Goal: Task Accomplishment & Management: Manage account settings

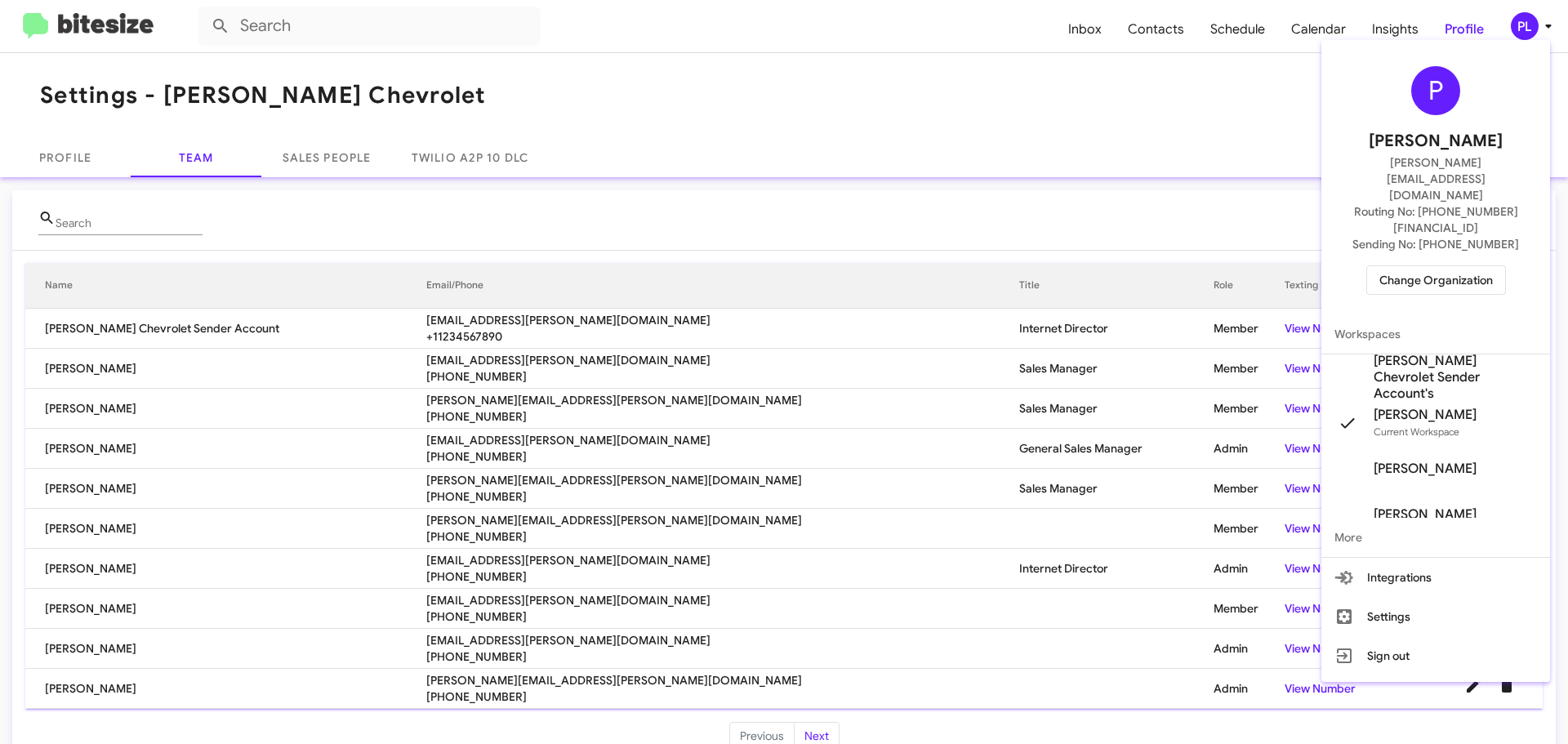
scroll to position [82, 0]
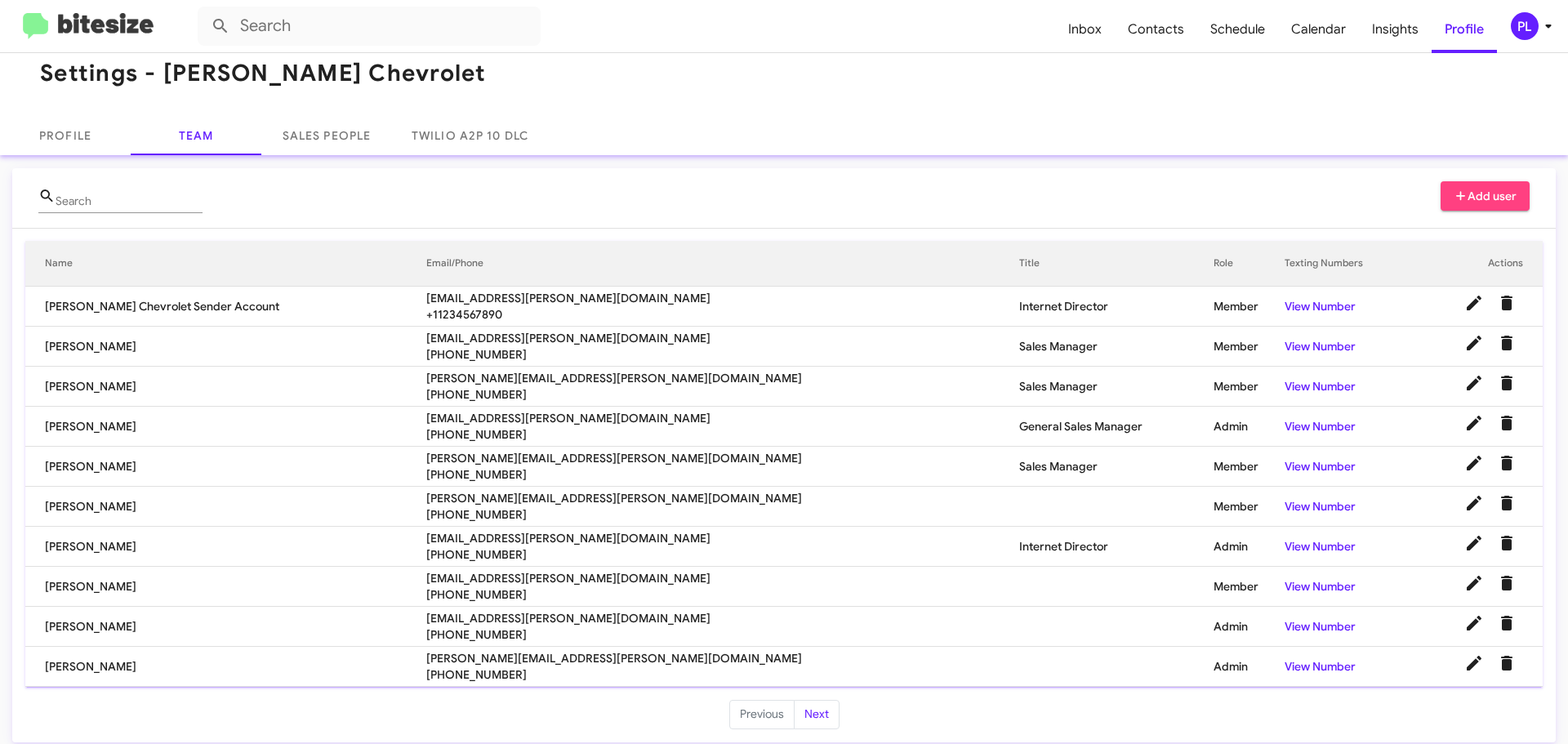
scroll to position [33, 0]
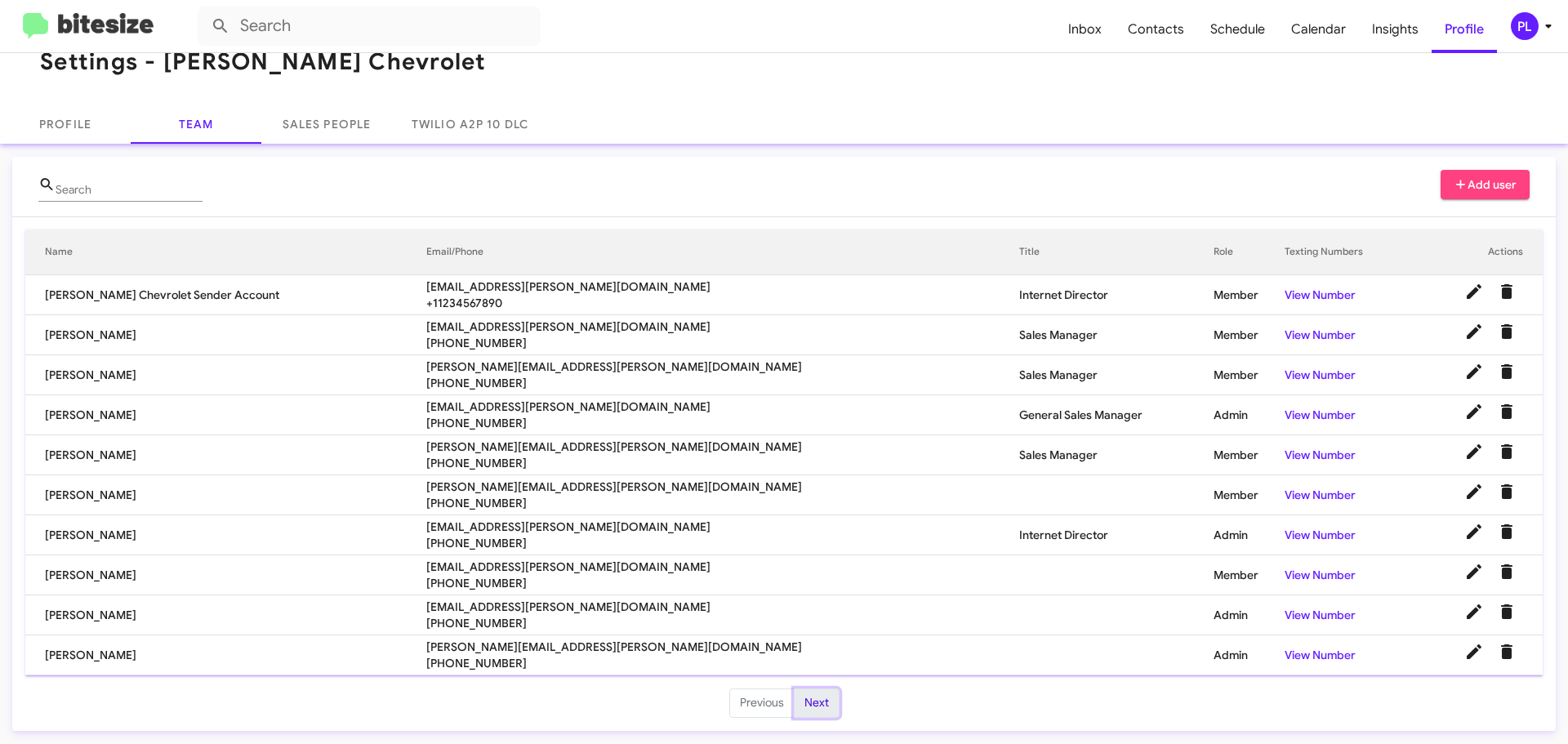
click at [818, 698] on button "Next" at bounding box center [817, 703] width 46 height 29
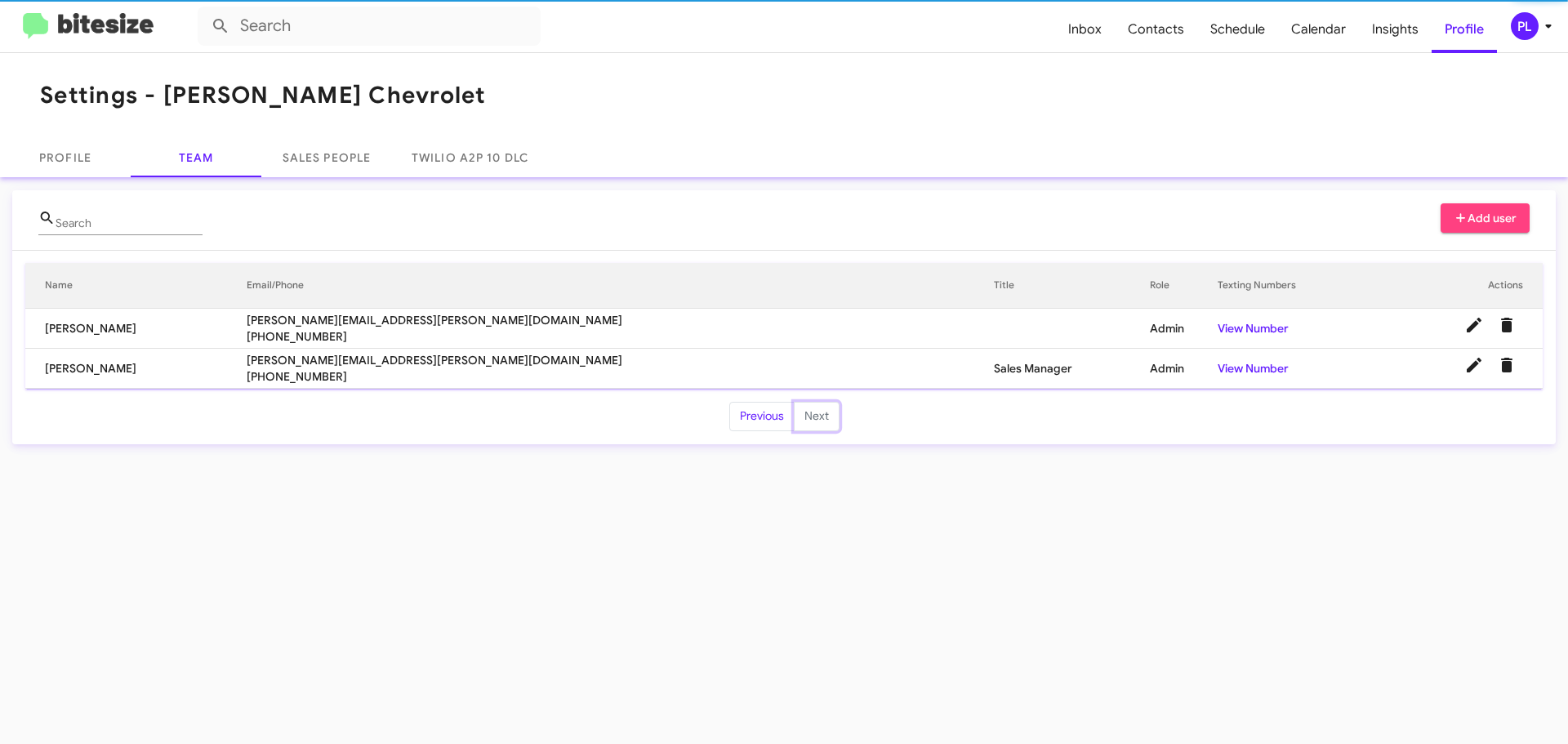
scroll to position [0, 0]
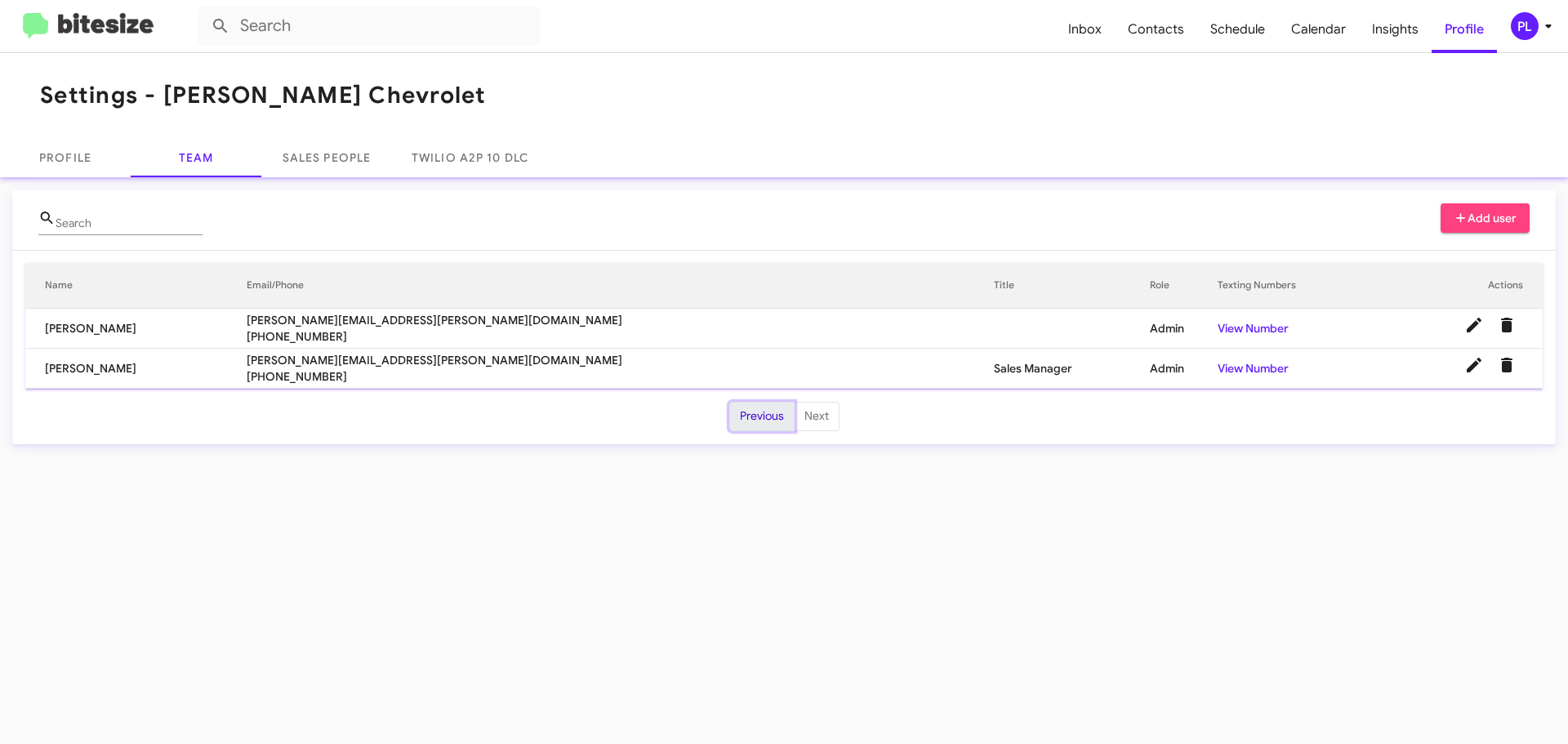
click at [759, 415] on button "Previous" at bounding box center [761, 416] width 65 height 29
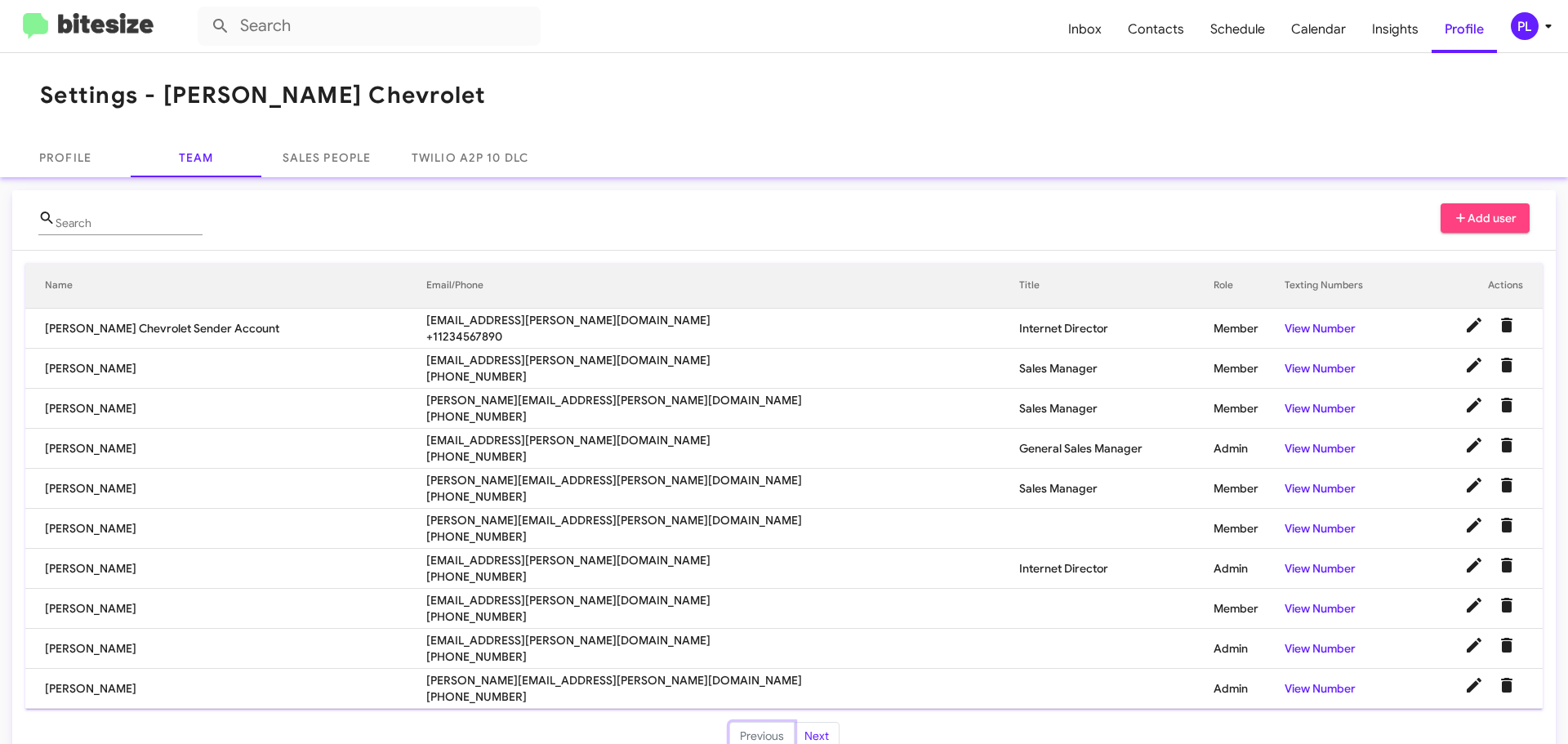
scroll to position [33, 0]
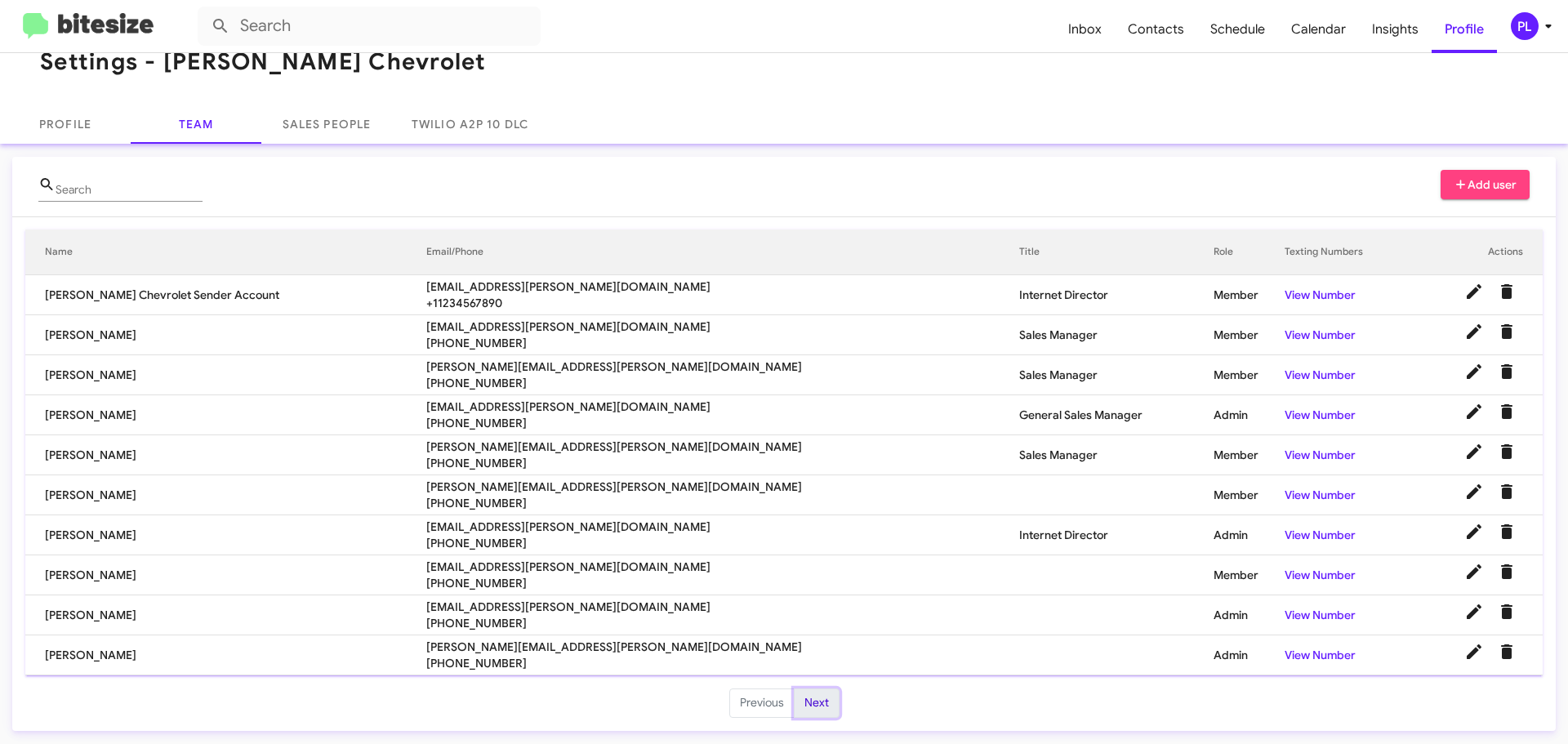
click at [819, 698] on button "Next" at bounding box center [817, 703] width 46 height 29
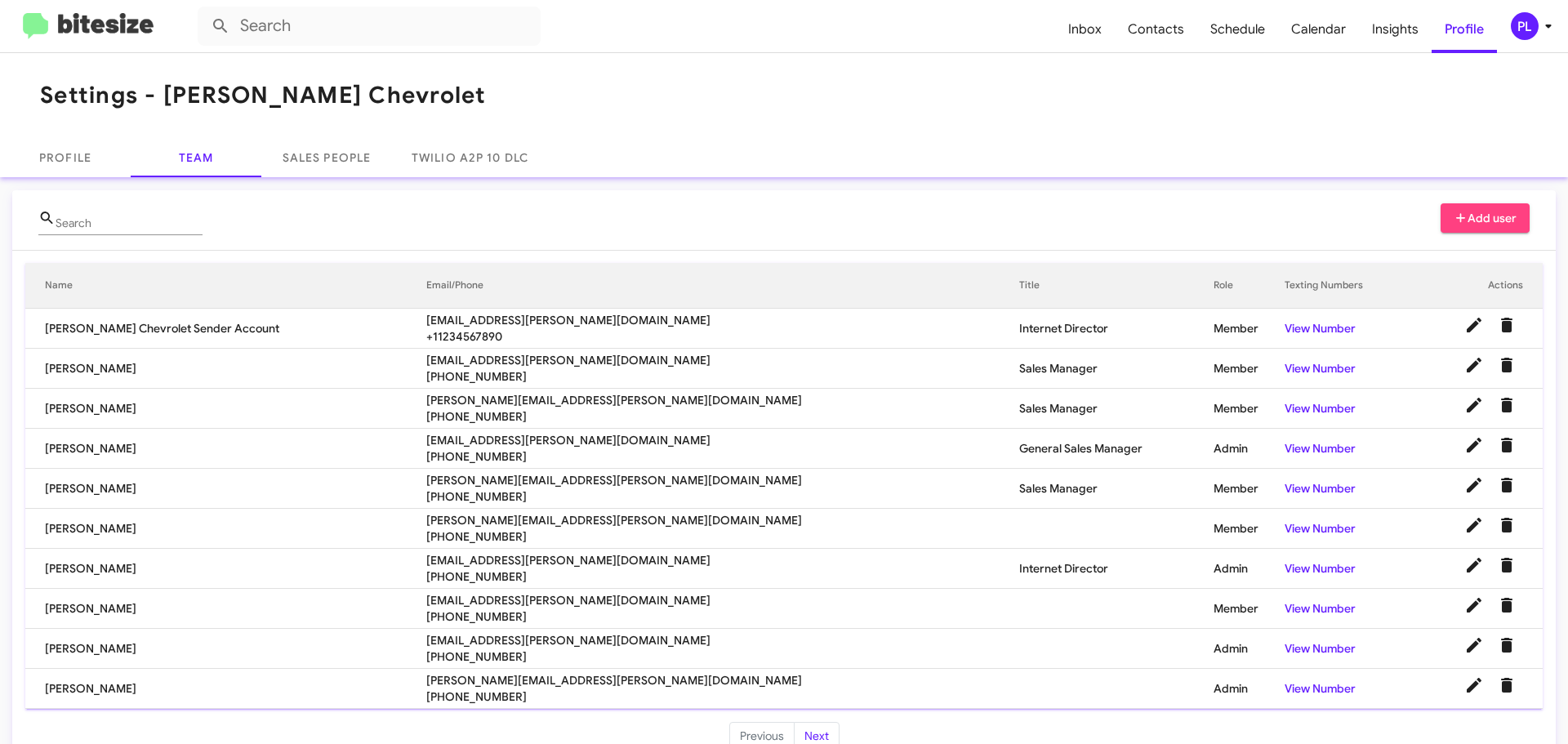
scroll to position [33, 0]
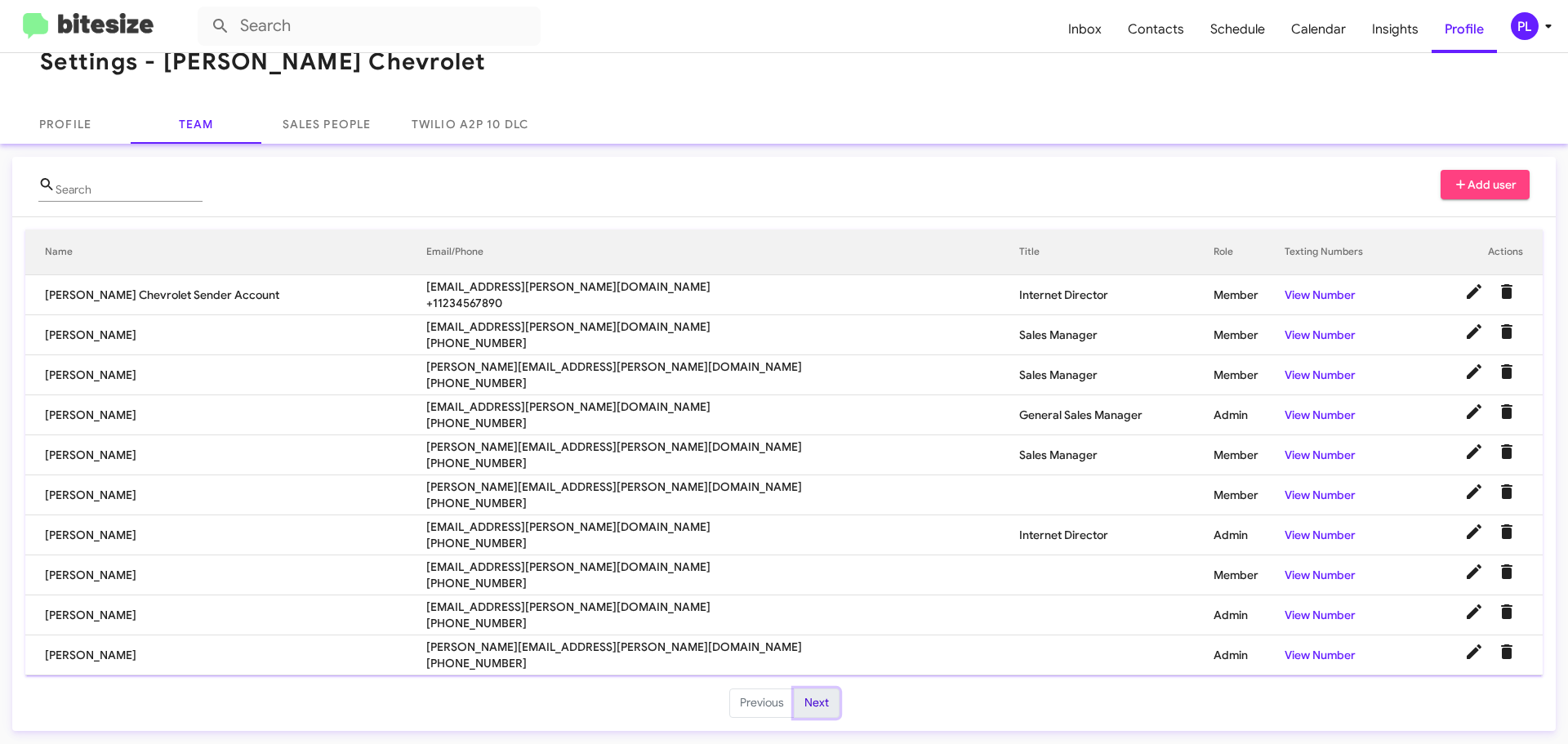
click at [802, 701] on button "Next" at bounding box center [817, 703] width 46 height 29
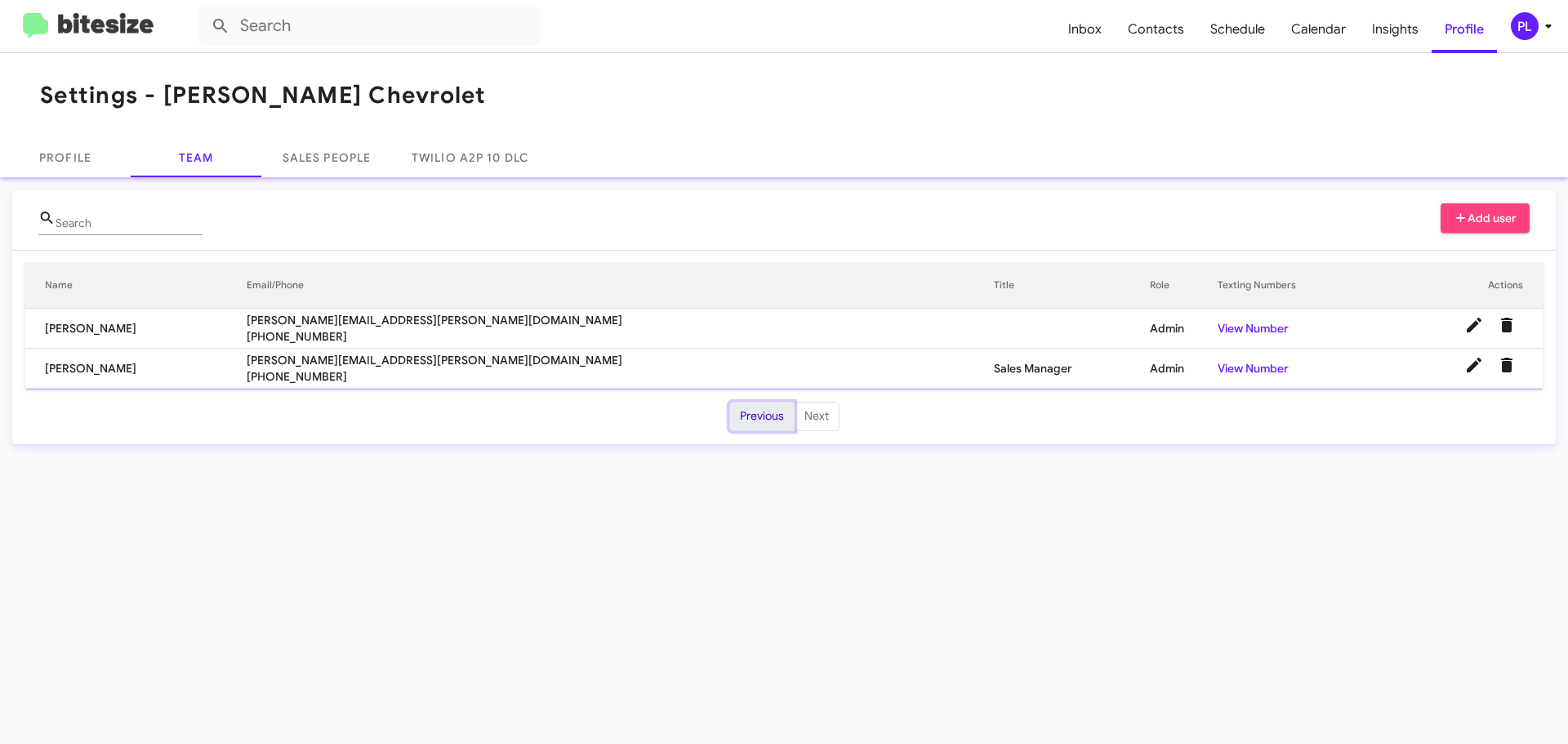
click at [762, 417] on button "Previous" at bounding box center [761, 416] width 65 height 29
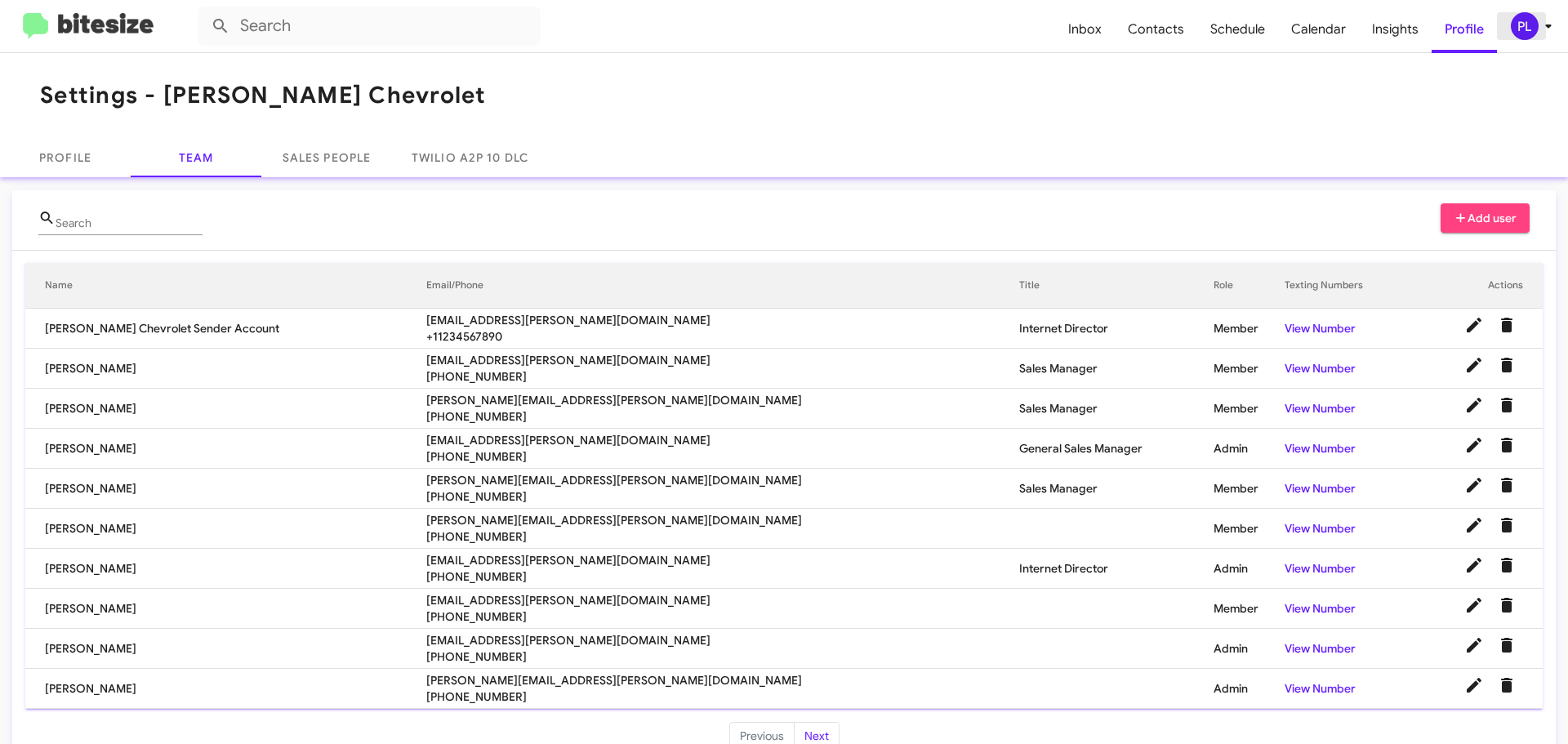
click at [1554, 18] on icon at bounding box center [1549, 26] width 20 height 20
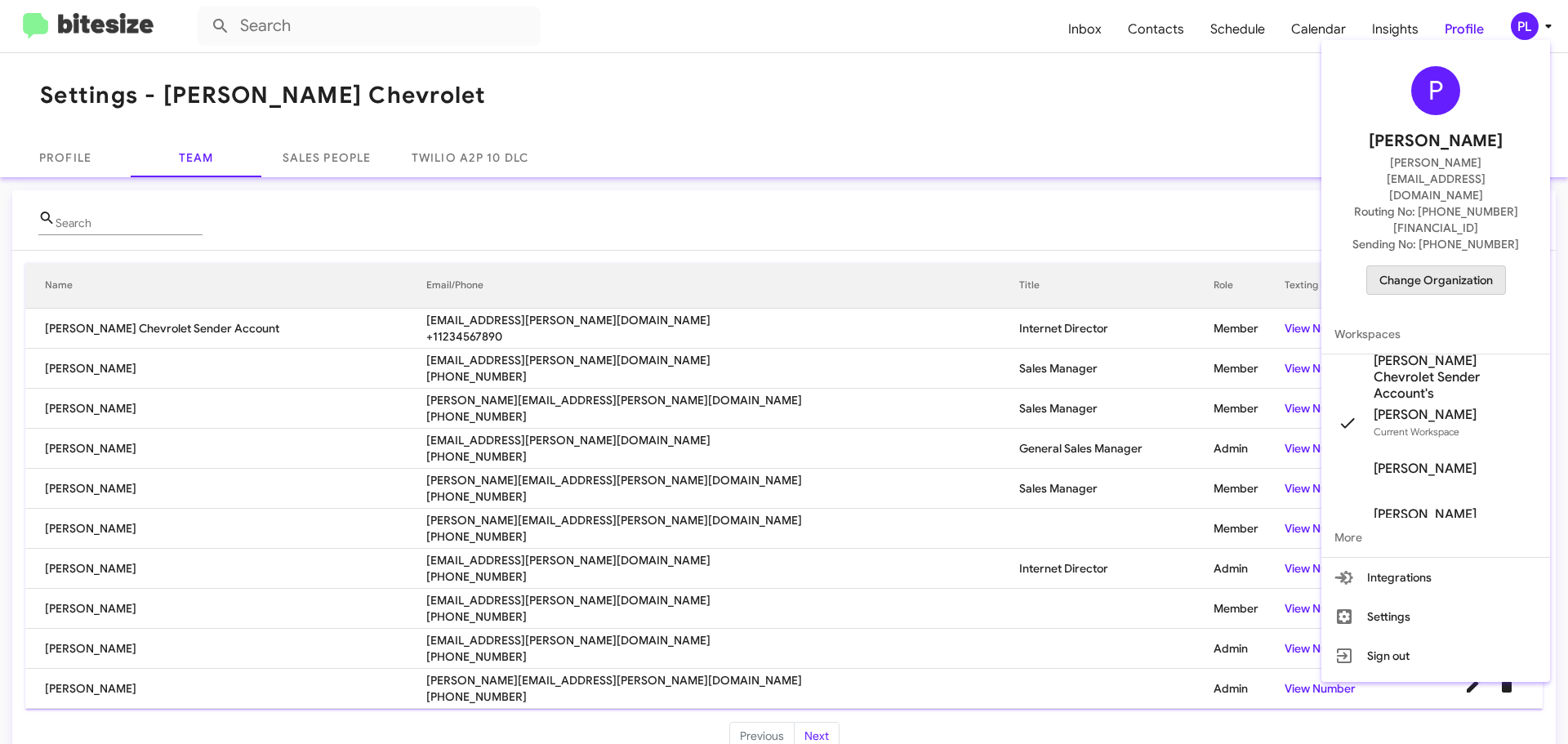
click at [1447, 266] on span "Change Organization" at bounding box center [1437, 280] width 114 height 28
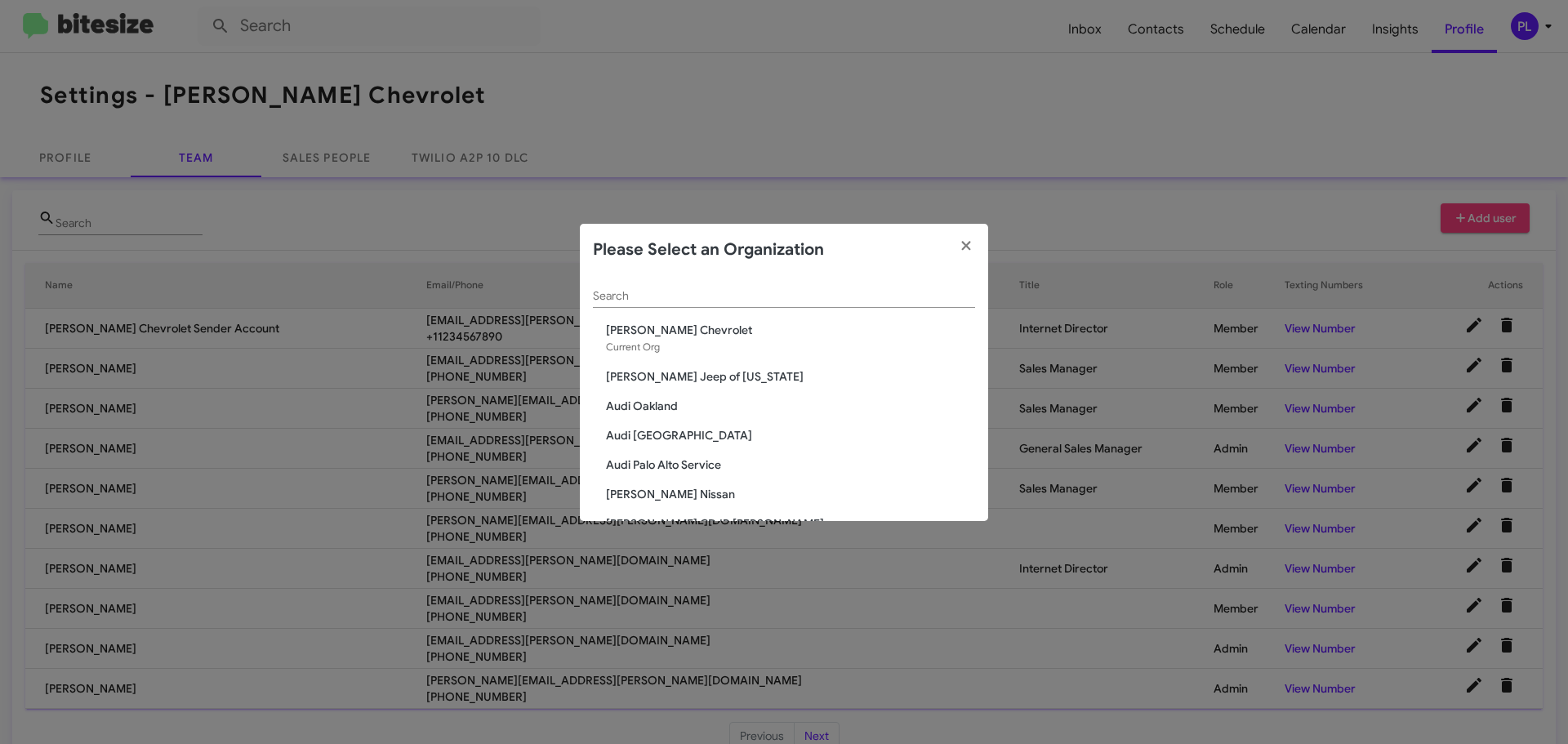
click at [707, 292] on input "Search" at bounding box center [784, 296] width 382 height 13
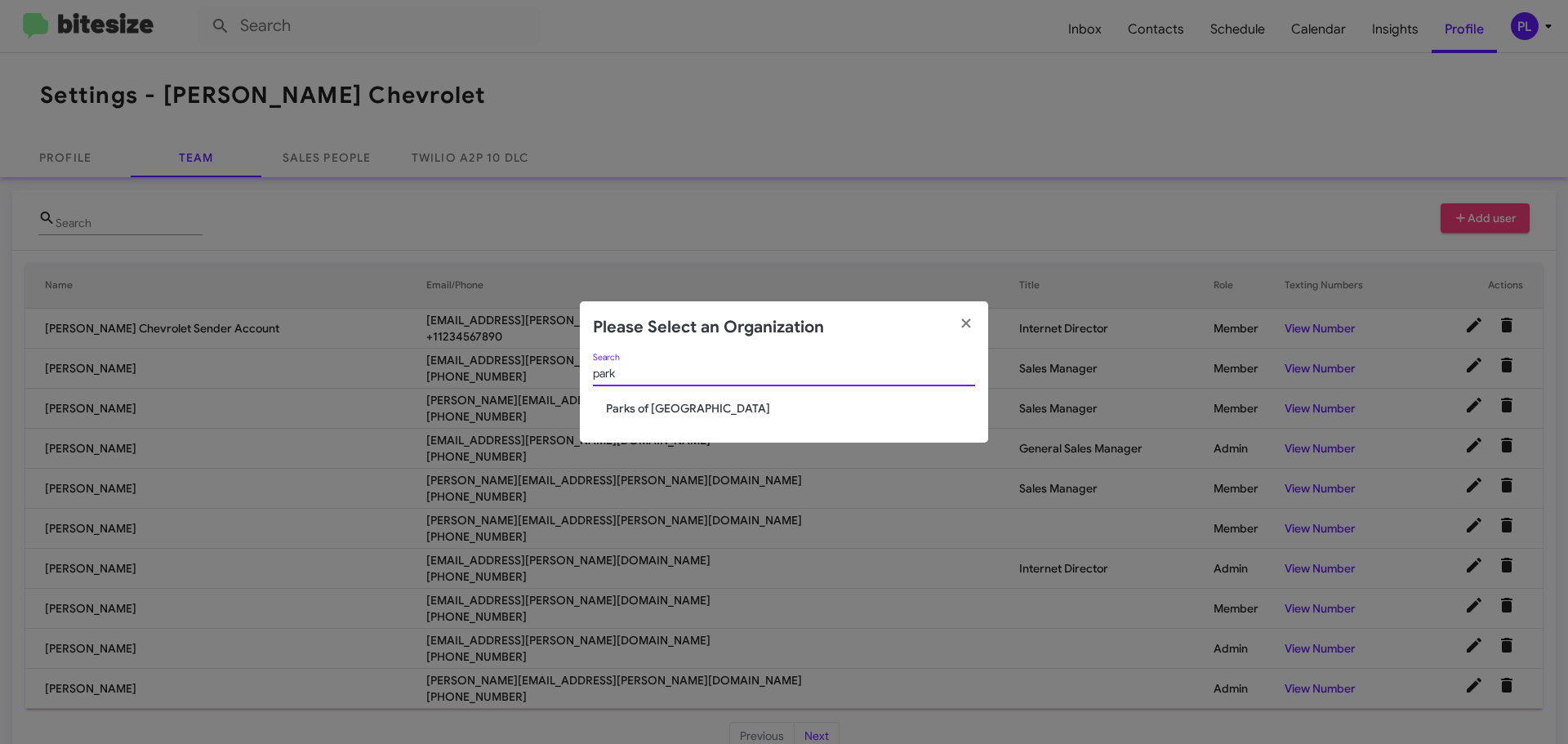
type input "park"
click at [699, 405] on span "Parks of [GEOGRAPHIC_DATA]" at bounding box center [790, 408] width 369 height 16
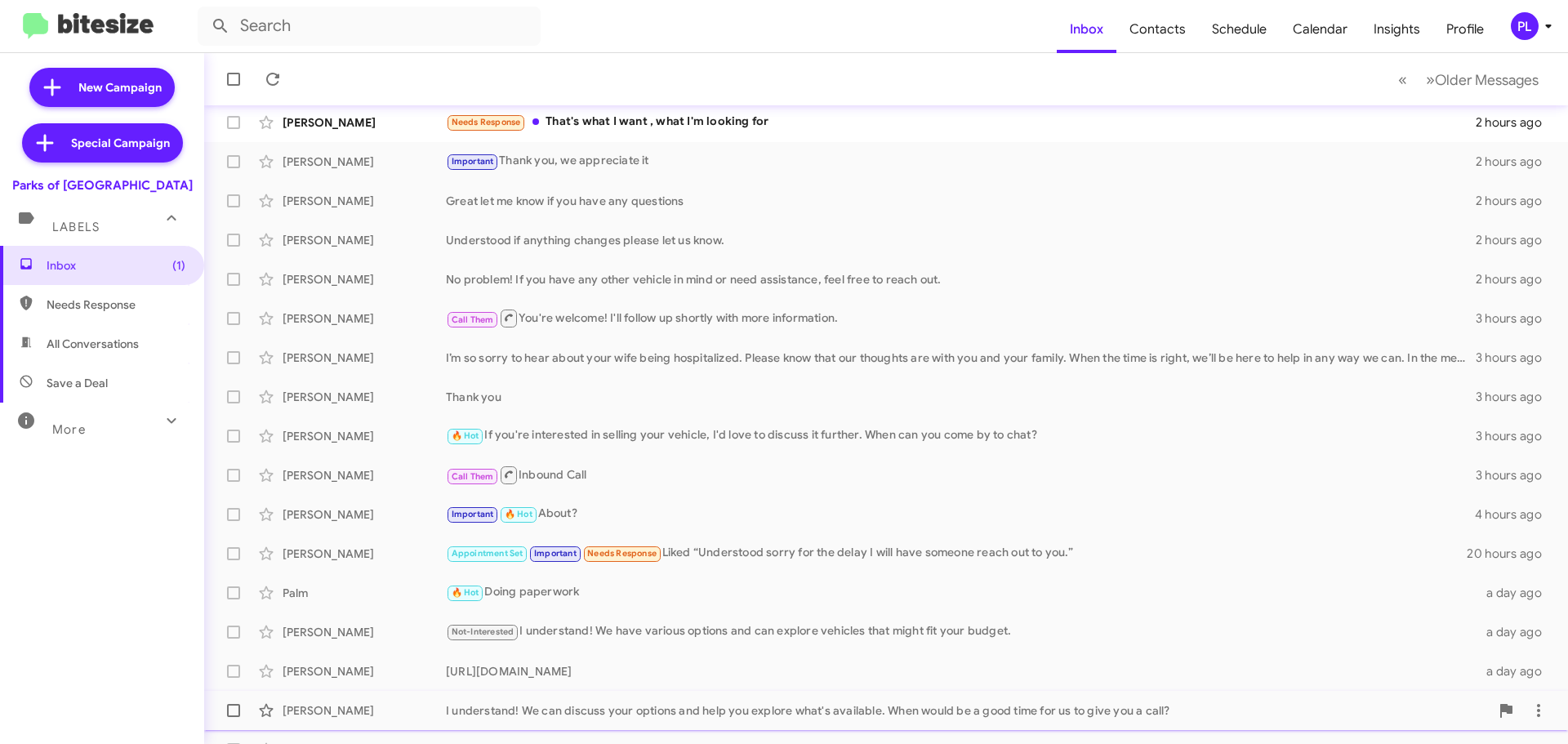
scroll to position [204, 0]
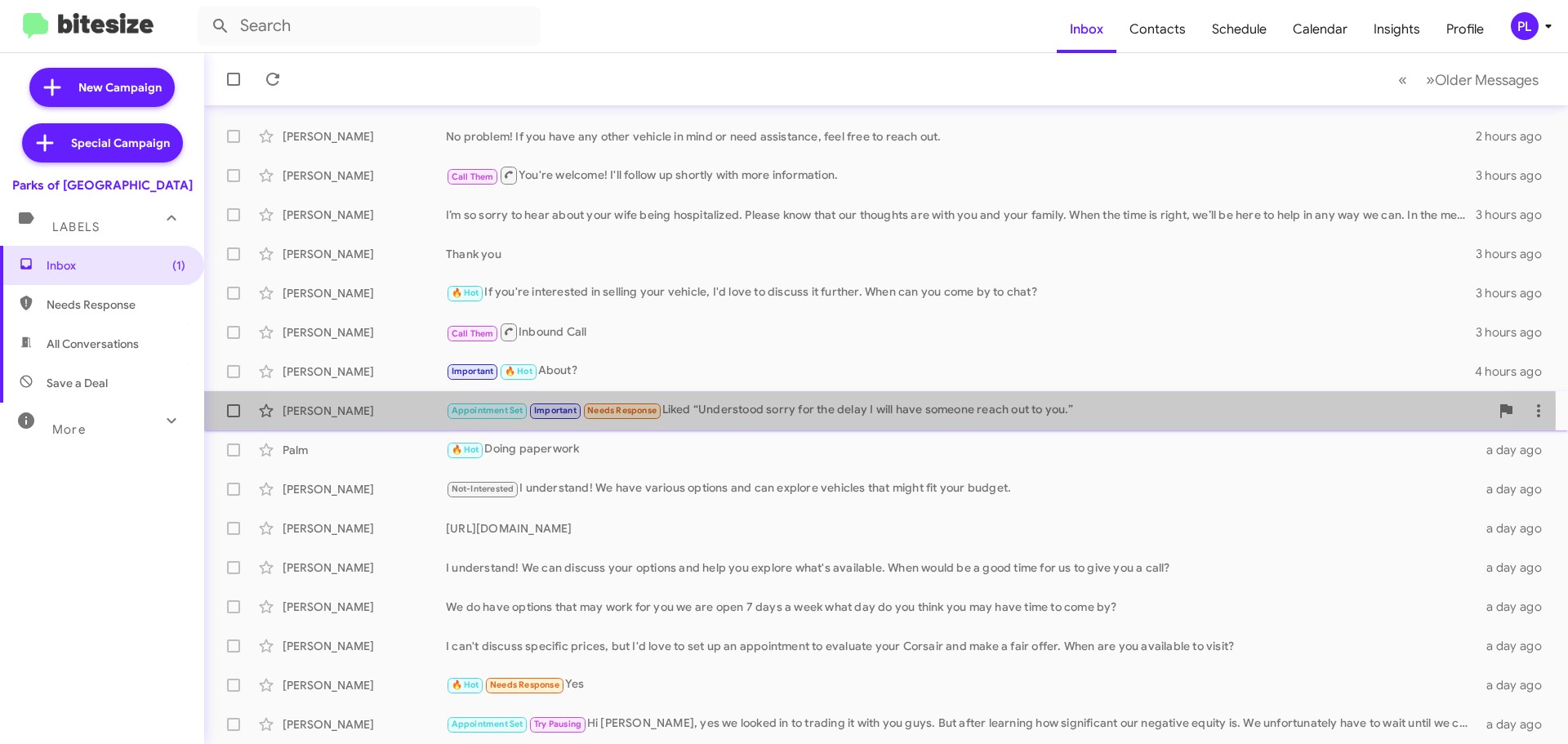
click at [808, 412] on div "Appointment Set Important Needs Response Liked “Understood sorry for the delay …" at bounding box center [968, 410] width 1044 height 19
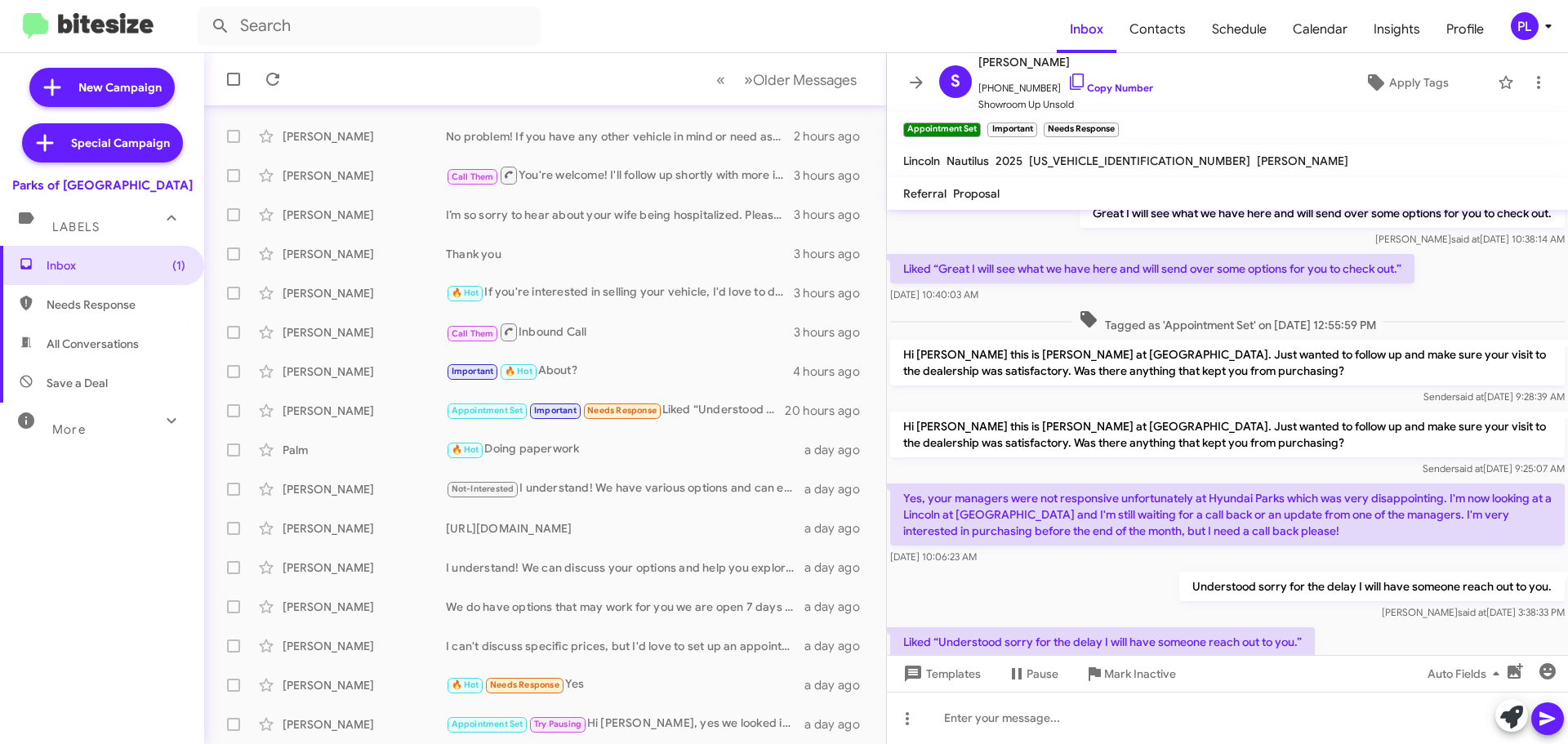
scroll to position [528, 0]
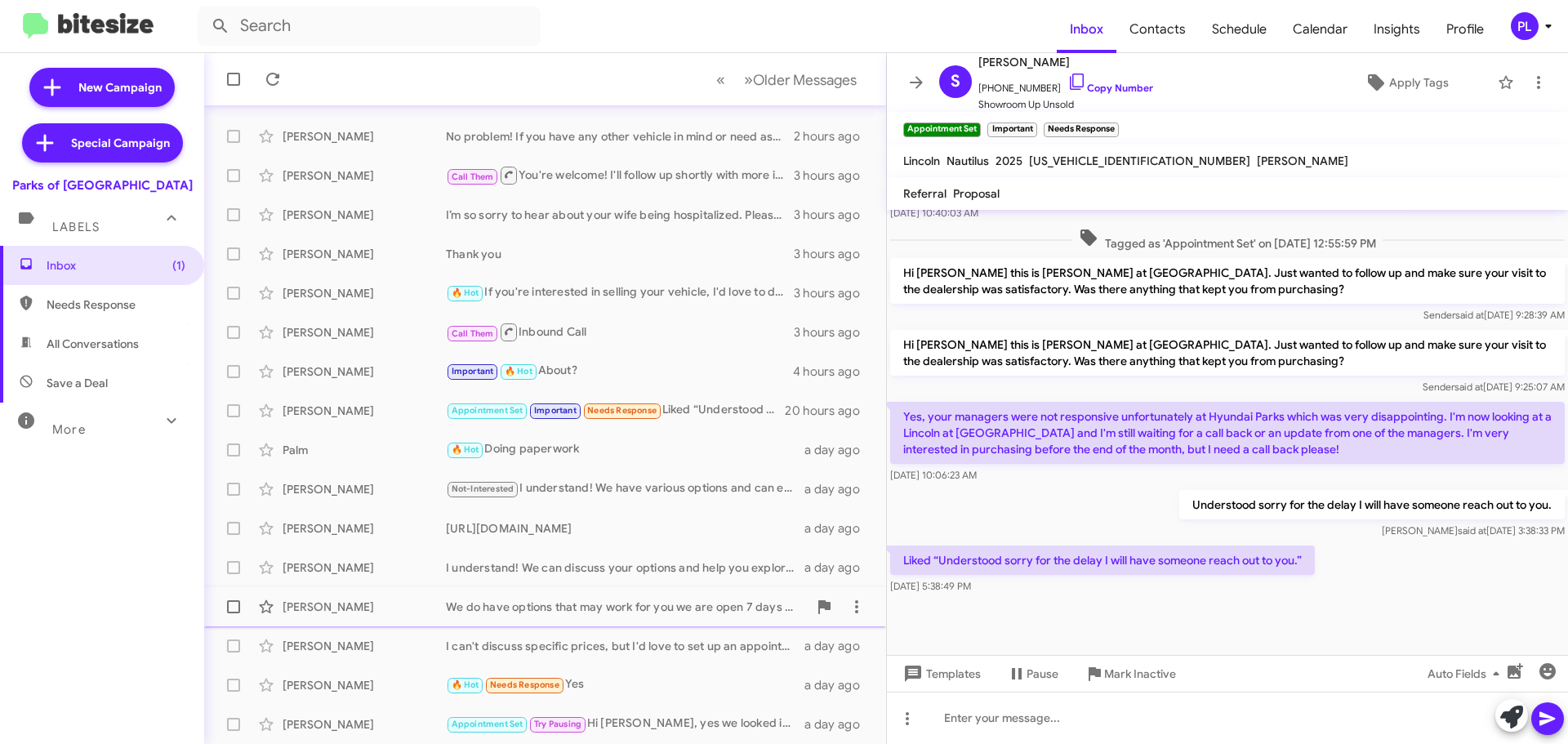
click at [588, 610] on div "We do have options that may work for you we are open 7 days a week what day do …" at bounding box center [627, 607] width 362 height 16
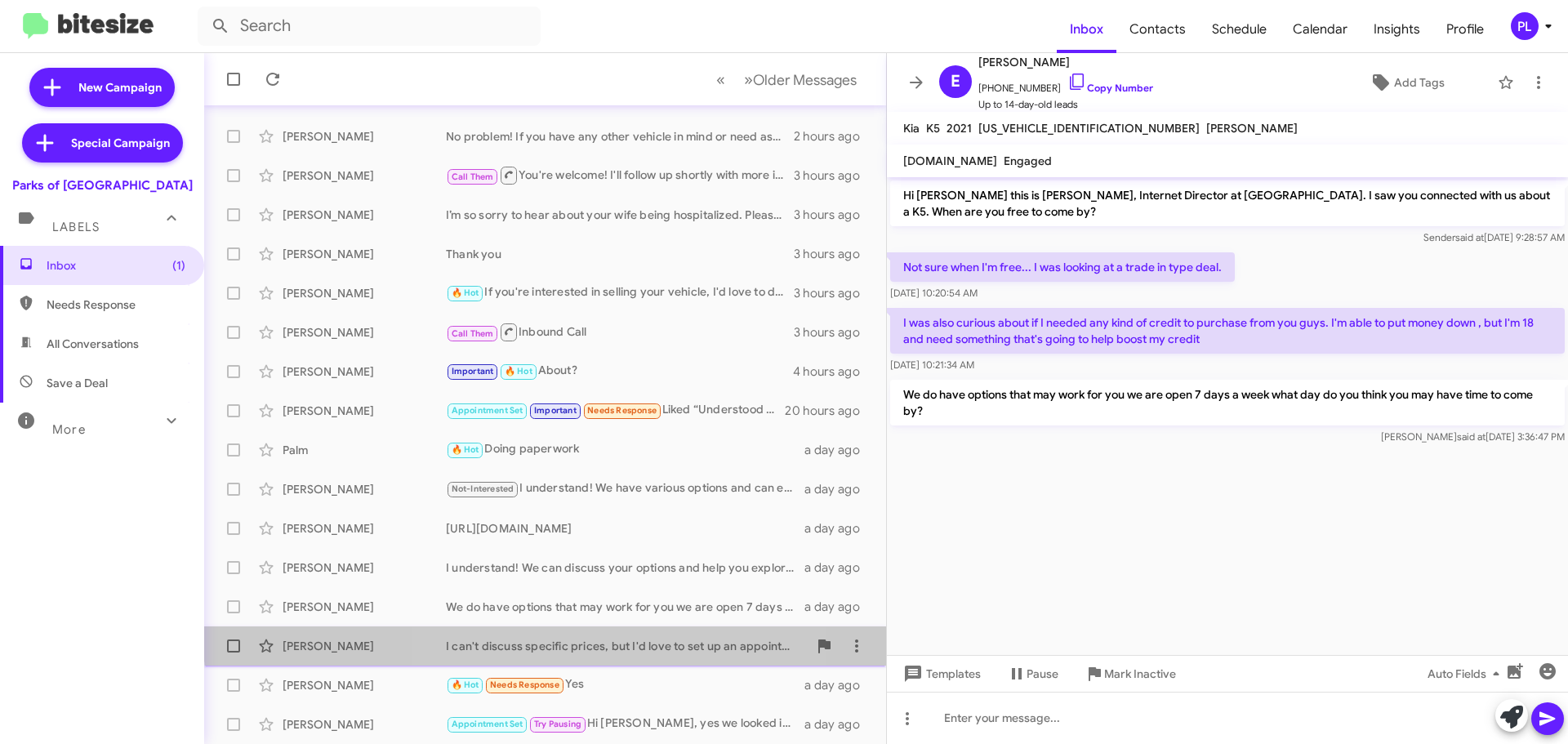
click at [631, 636] on div "Adams I can't discuss specific prices, but I'd love to set up an appointment to…" at bounding box center [545, 646] width 656 height 33
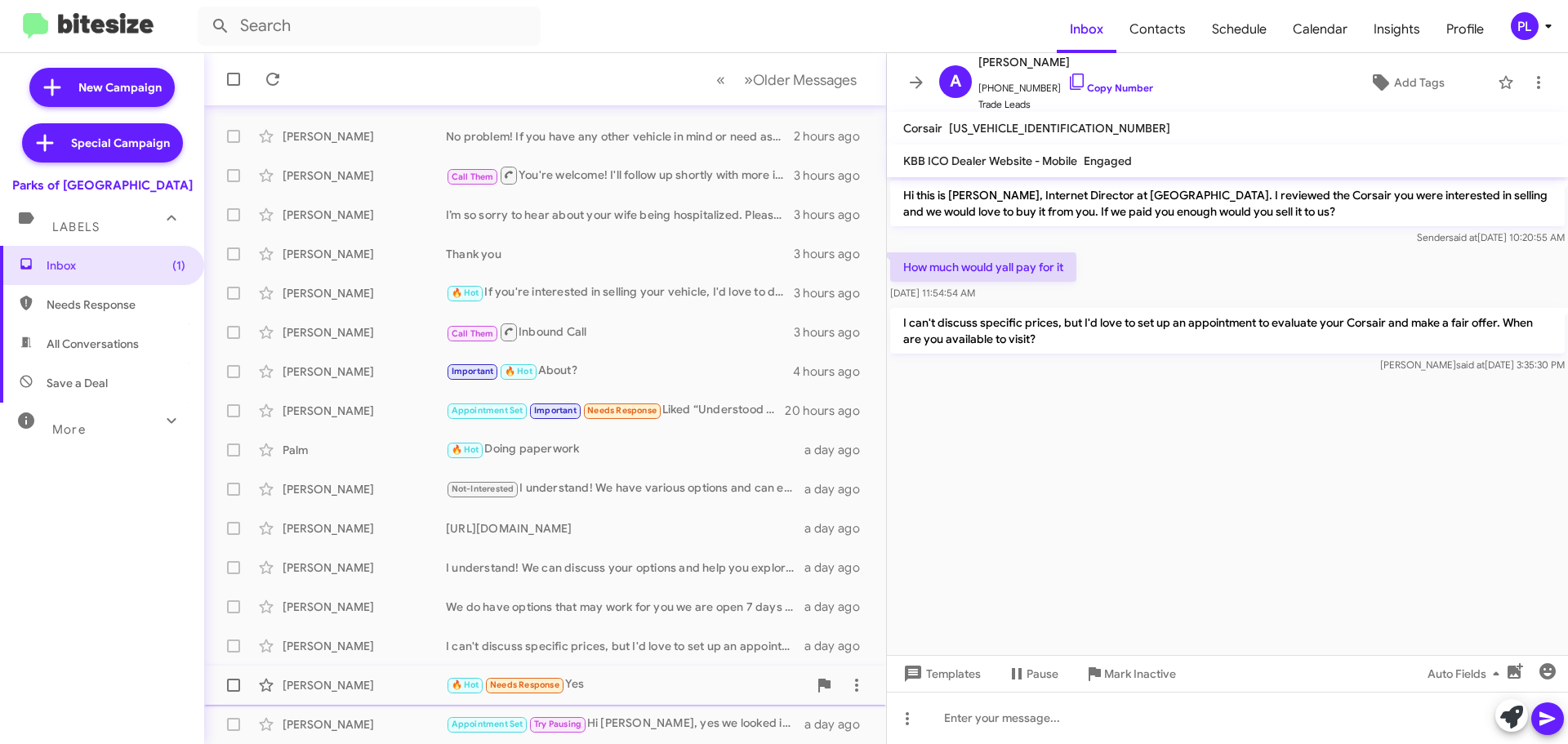
click at [674, 682] on div "🔥 Hot Needs Response Yes" at bounding box center [627, 685] width 362 height 19
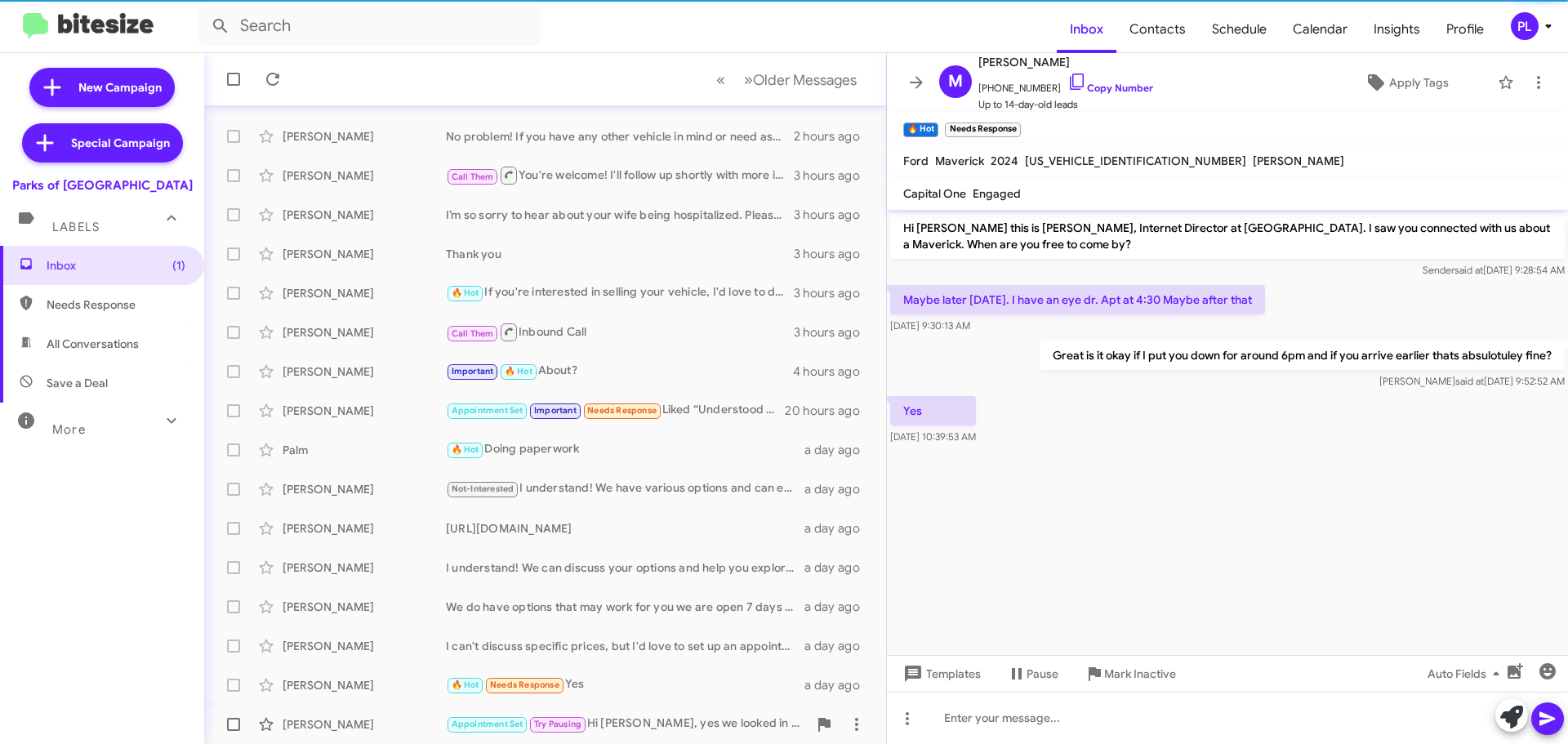
click at [677, 712] on div "Levi Dexter-Reyes Appointment Set Try Pausing Hi shianne, yes we looked in to t…" at bounding box center [545, 724] width 656 height 33
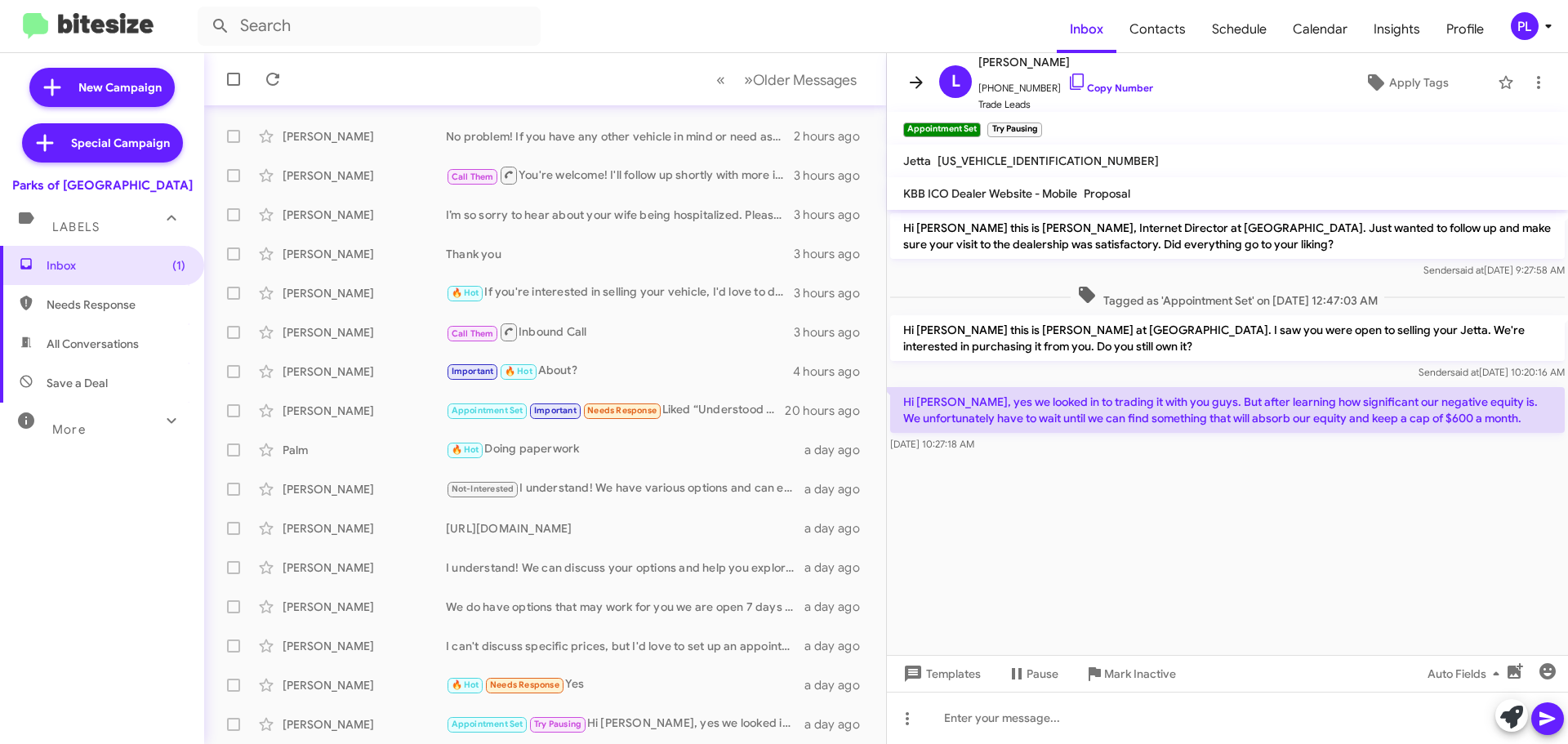
click at [920, 79] on icon at bounding box center [916, 82] width 13 height 12
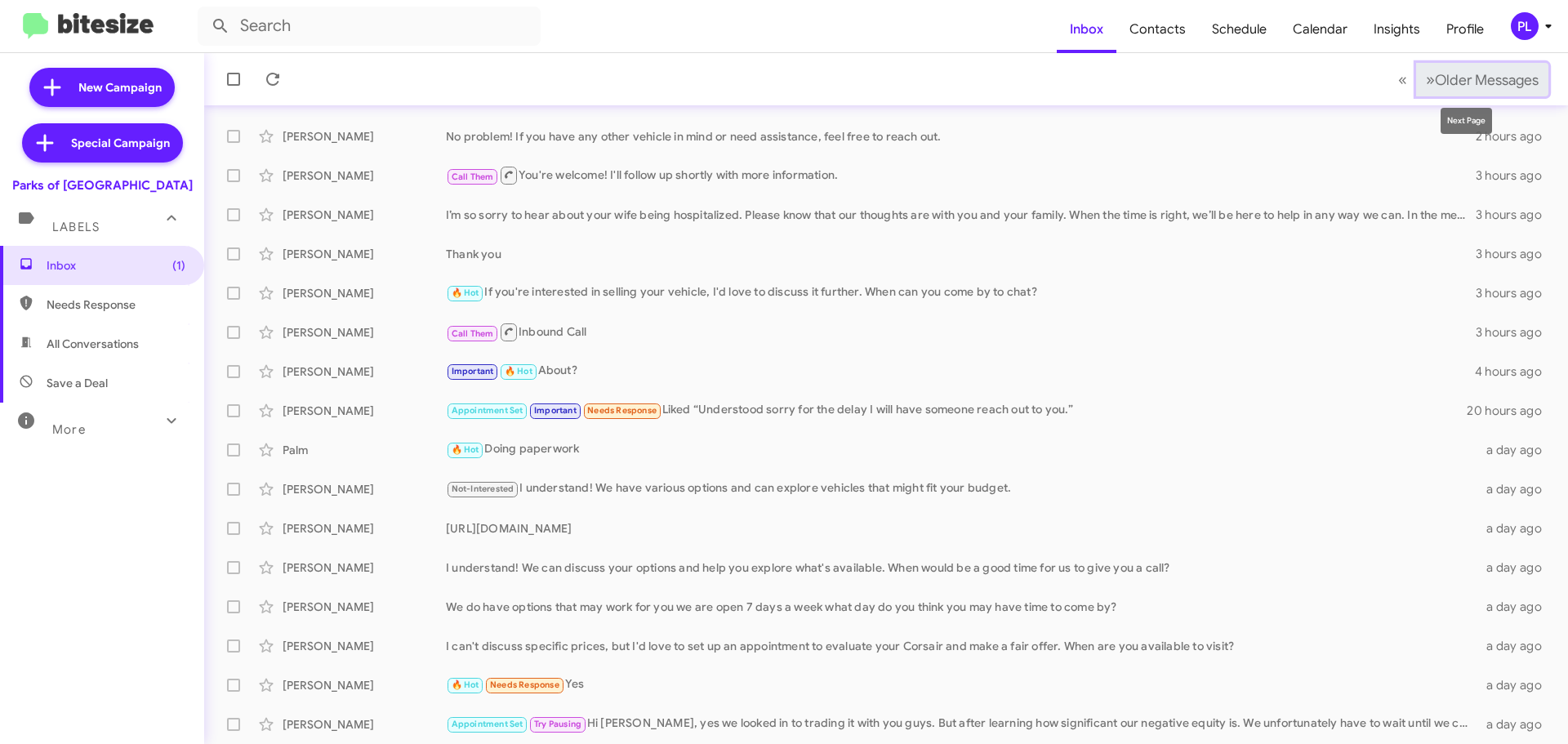
click at [1453, 80] on span "Older Messages" at bounding box center [1487, 80] width 104 height 18
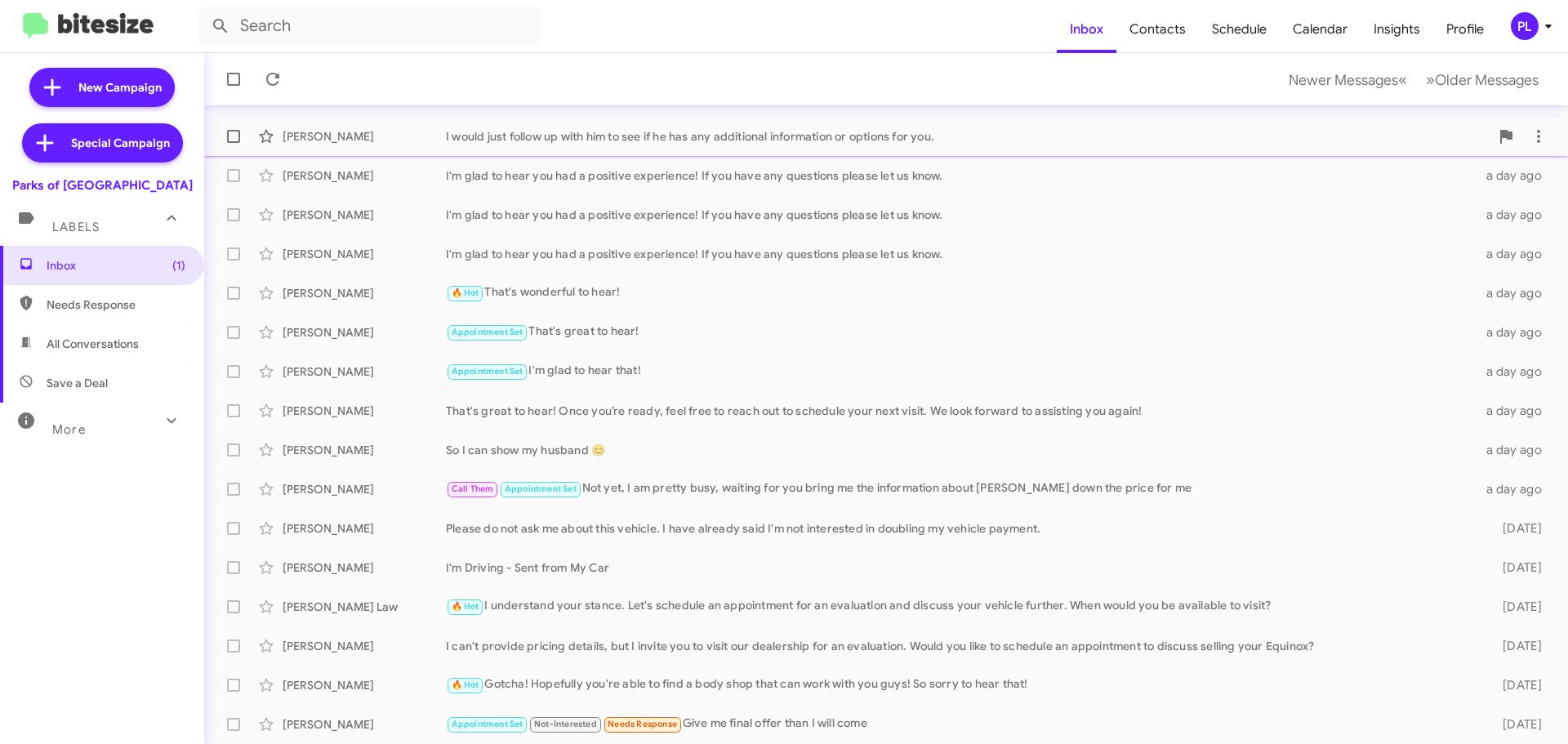
click at [792, 137] on div "I would just follow up with him to see if he has any additional information or …" at bounding box center [968, 136] width 1044 height 16
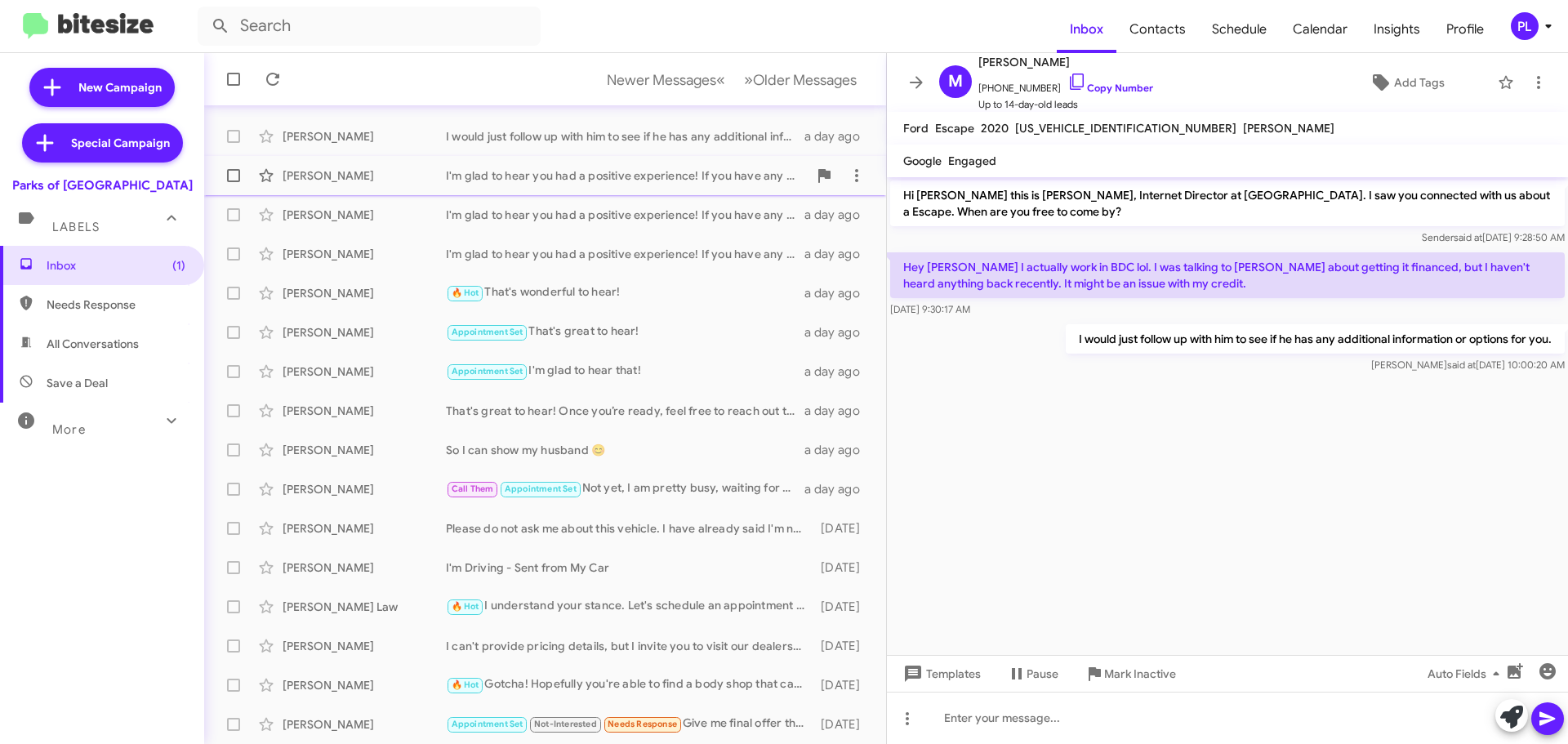
click at [650, 187] on div "Anne Odonnell I'm glad to hear you had a positive experience! If you have any q…" at bounding box center [545, 175] width 656 height 33
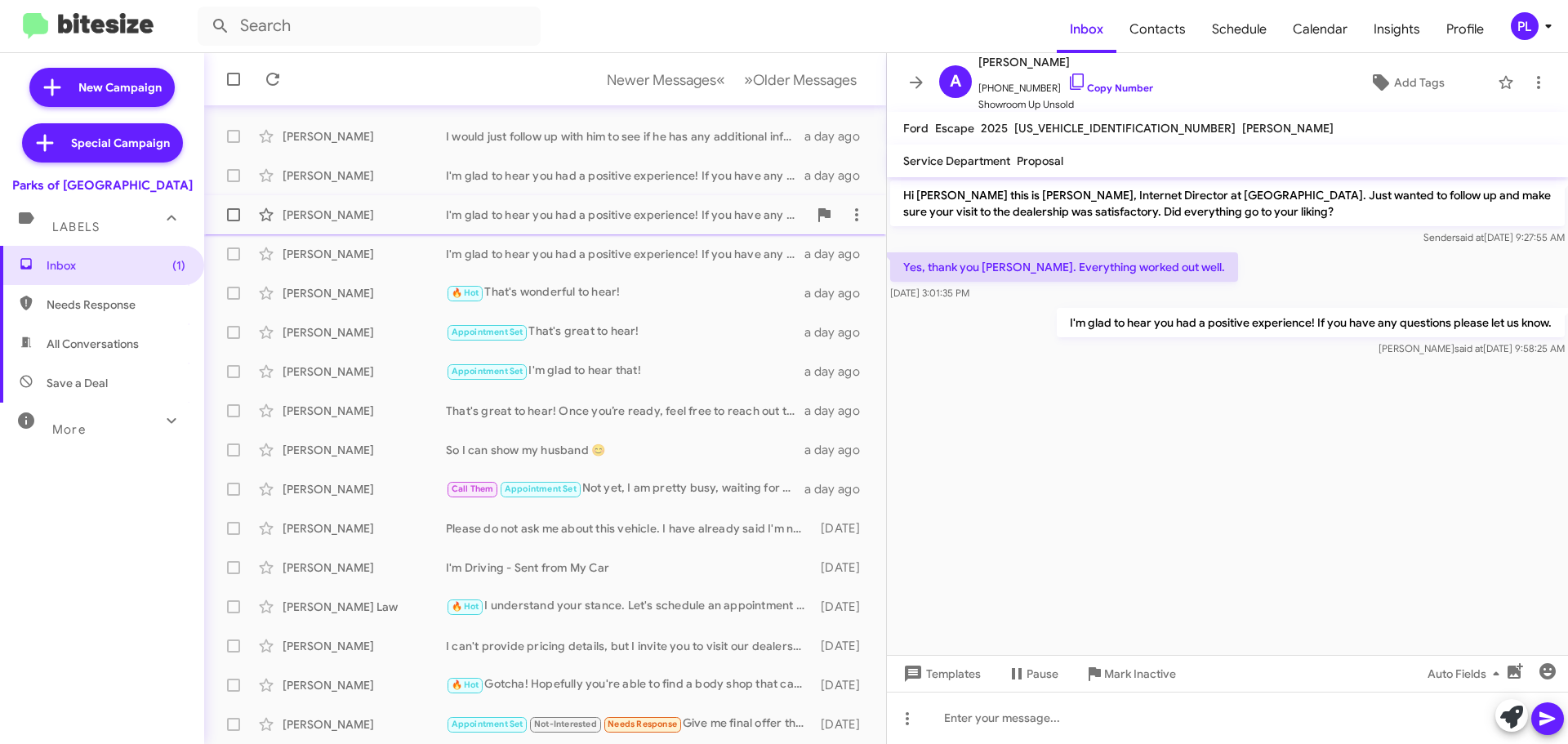
click at [628, 212] on div "I'm glad to hear you had a positive experience! If you have any questions pleas…" at bounding box center [627, 215] width 362 height 16
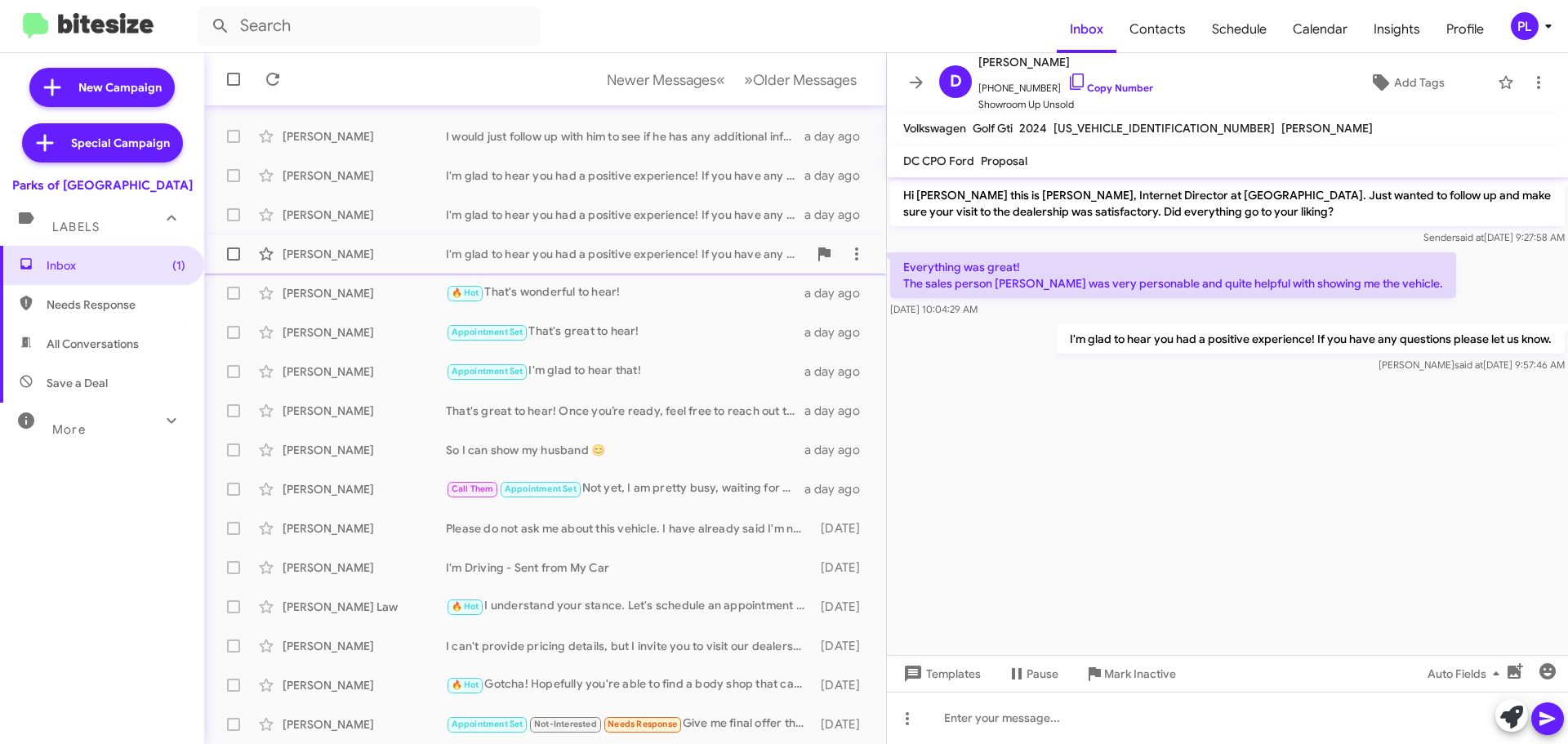
click at [583, 241] on div "Linda Garmon I'm glad to hear you had a positive experience! If you have any qu…" at bounding box center [545, 254] width 656 height 33
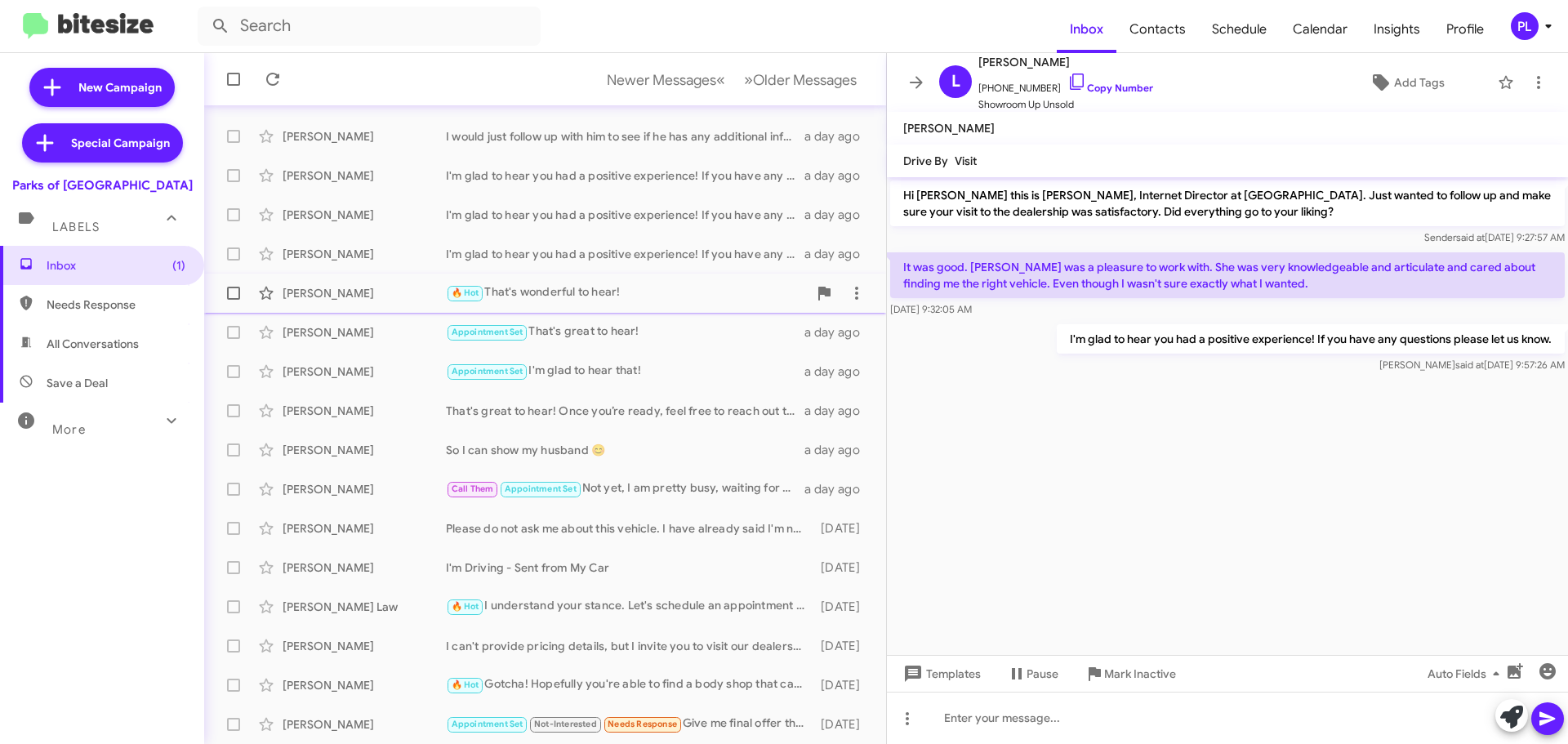
click at [588, 284] on div "🔥 Hot That's wonderful to hear!" at bounding box center [627, 292] width 362 height 19
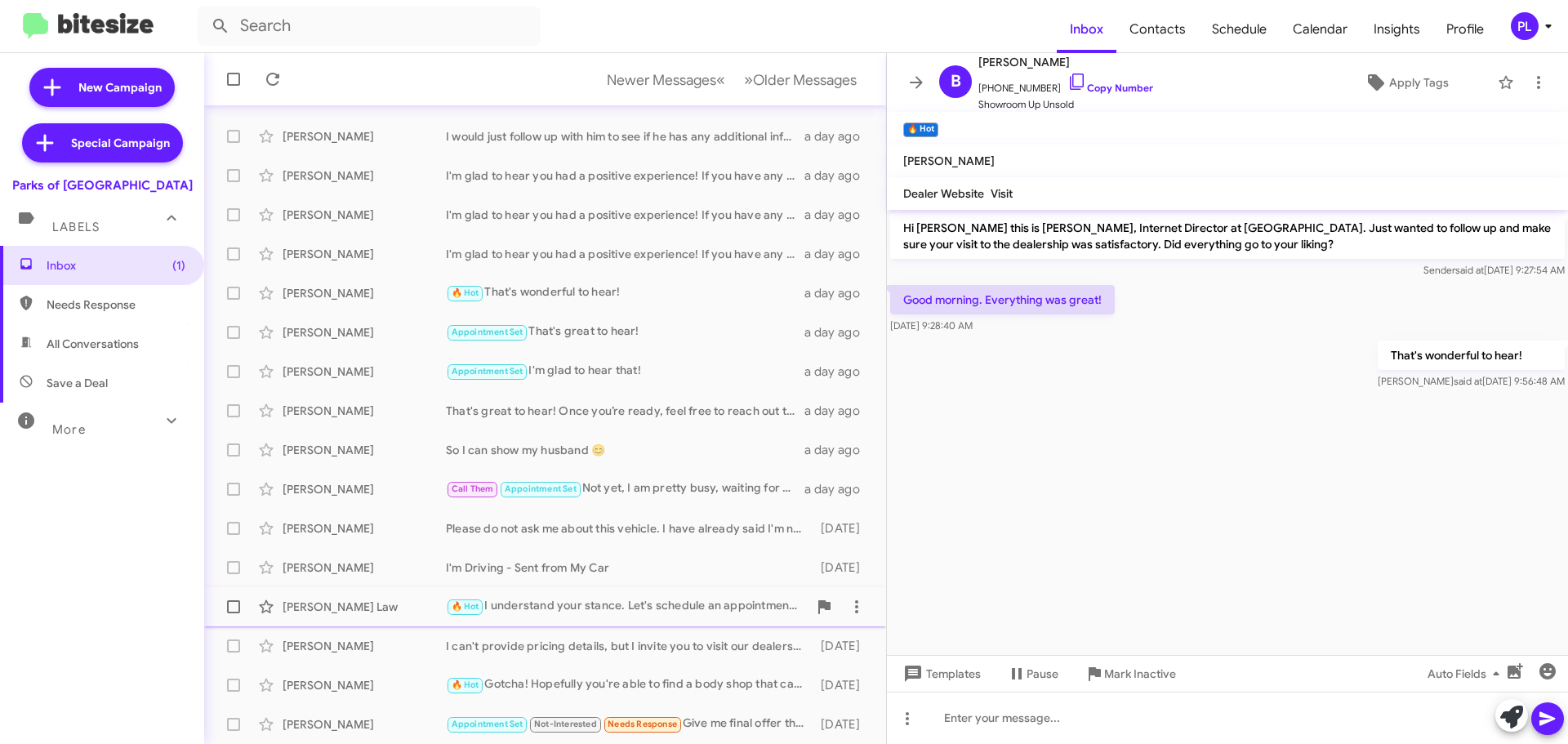
click at [618, 614] on div "🔥 Hot I understand your stance. Let's schedule an appointment for an evaluation…" at bounding box center [627, 606] width 362 height 19
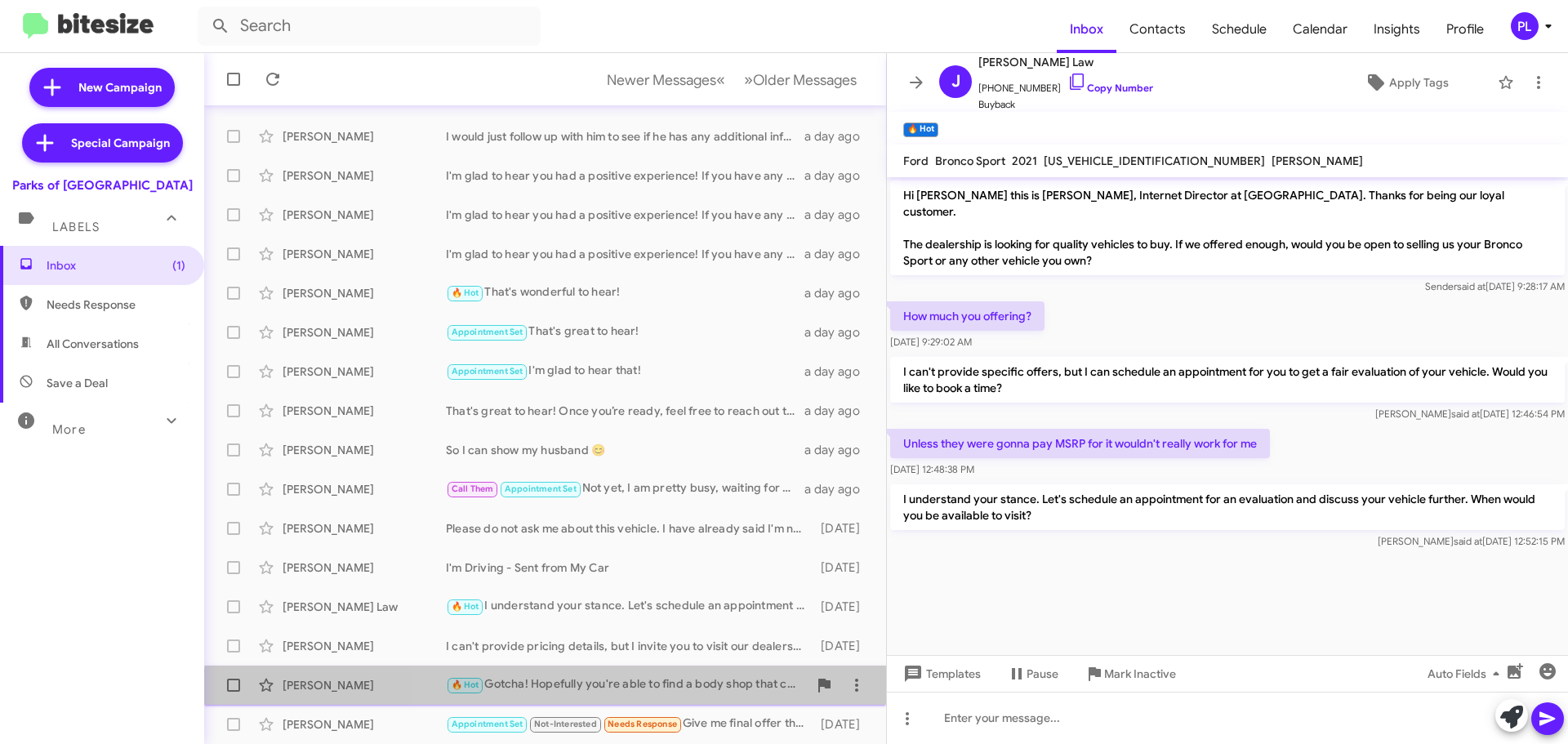
click at [681, 698] on div "John Kosar 🔥 Hot Gotcha! Hopefully you're able to find a body shop that can wor…" at bounding box center [545, 685] width 656 height 33
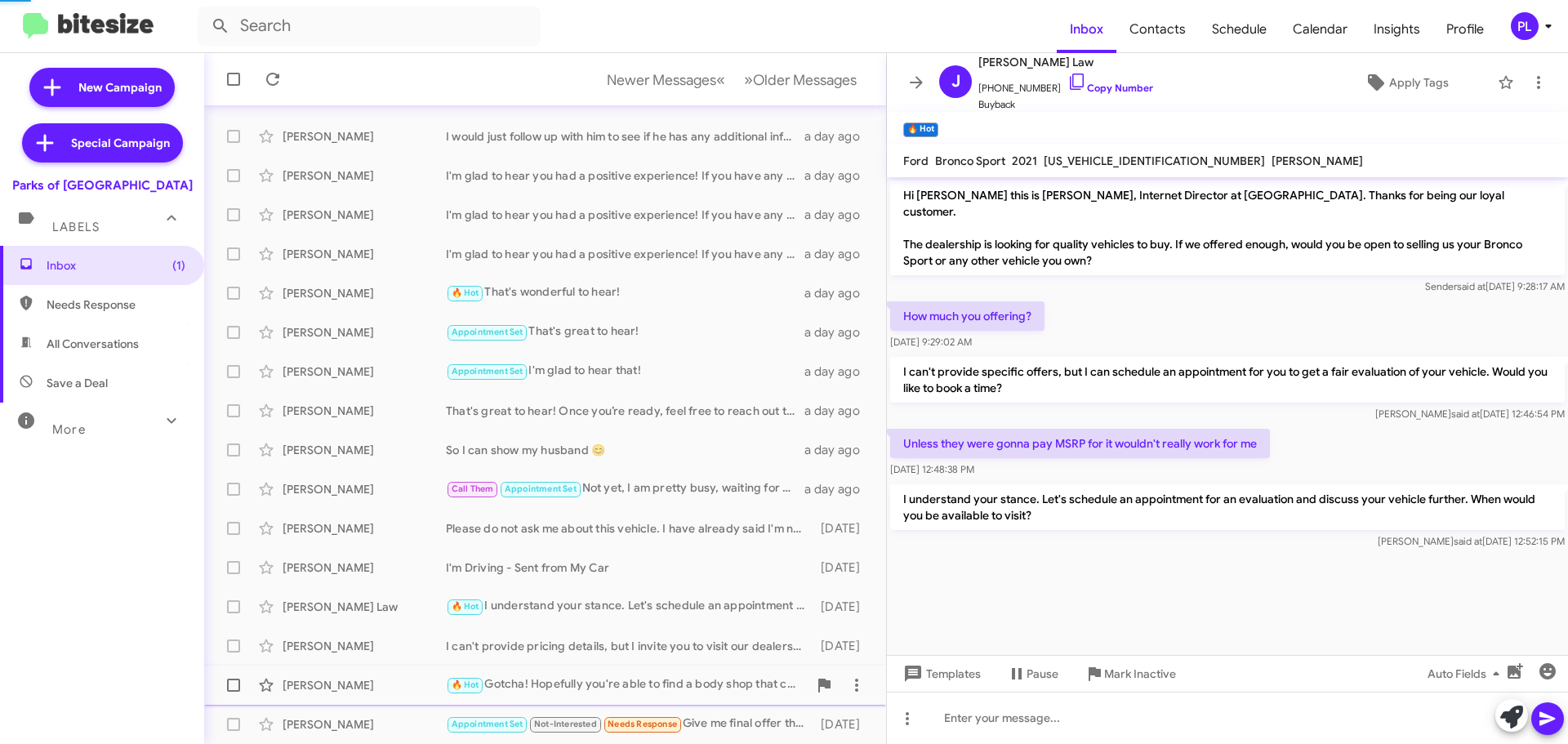
scroll to position [895, 0]
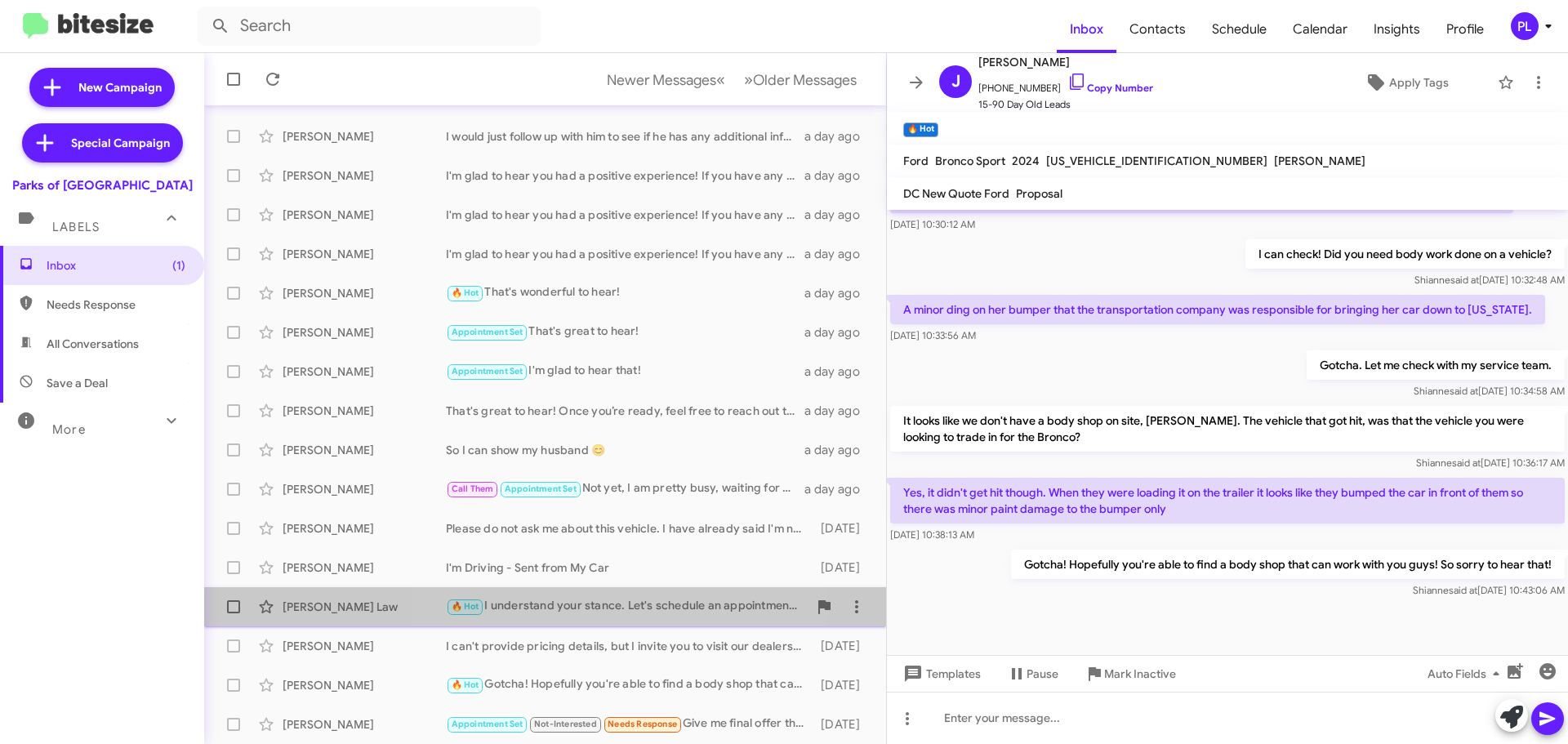
click at [637, 616] on div "🔥 Hot I understand your stance. Let's schedule an appointment for an evaluation…" at bounding box center [627, 606] width 362 height 19
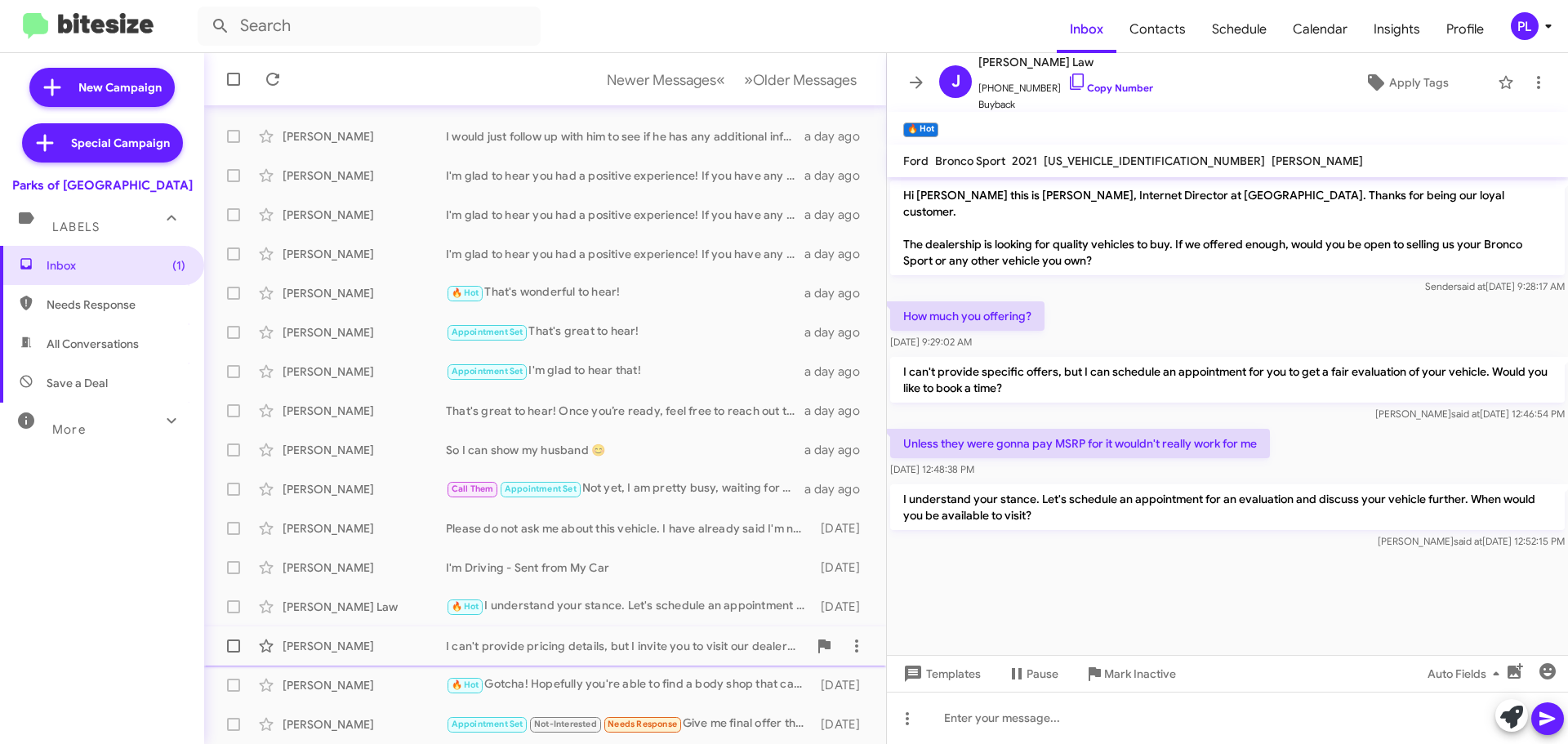
click at [621, 656] on div "Peter Shiels I can't provide pricing details, but I invite you to visit our dea…" at bounding box center [545, 646] width 656 height 33
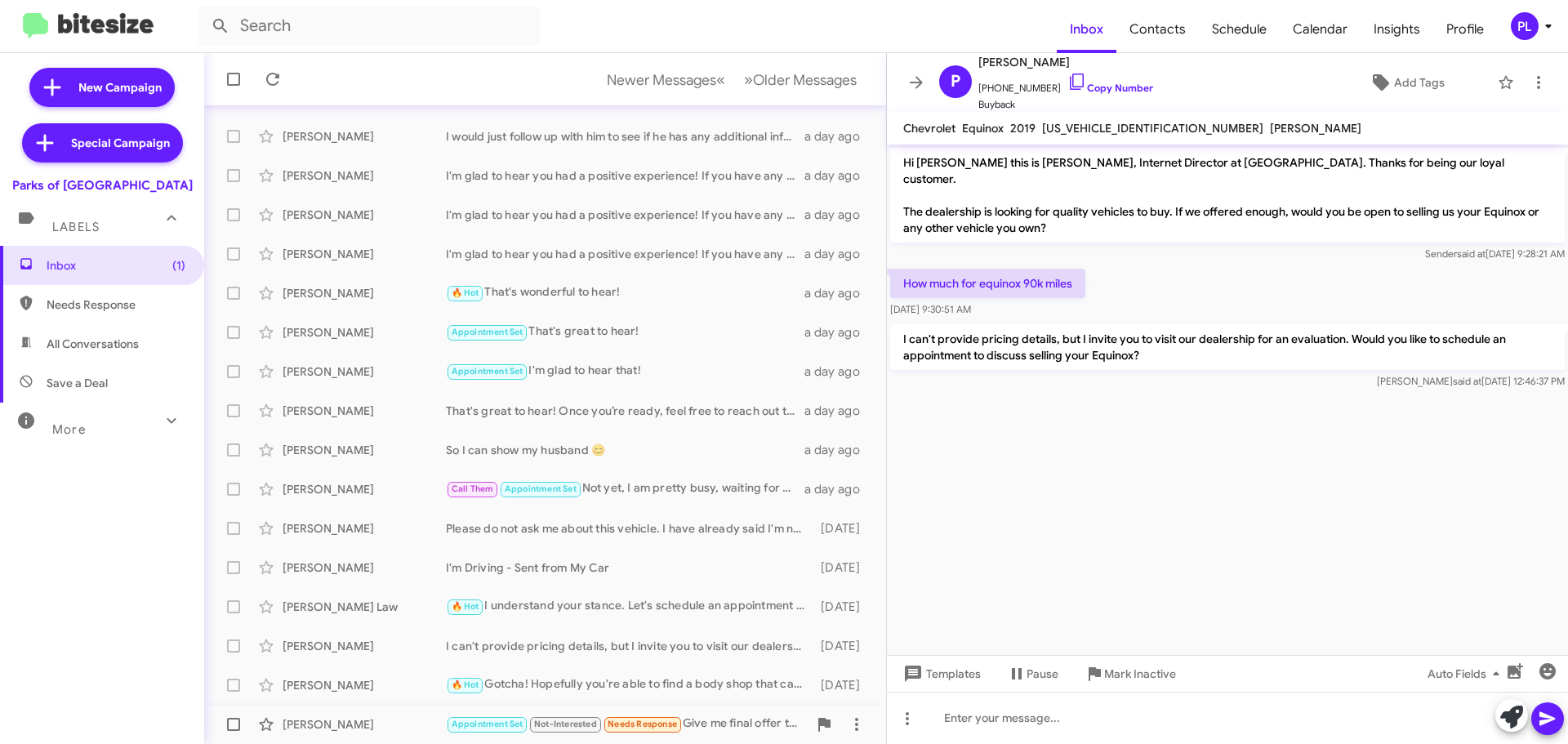
click at [713, 720] on div "Appointment Set Not-Interested Needs Response Give me final offer than I will c…" at bounding box center [627, 724] width 362 height 19
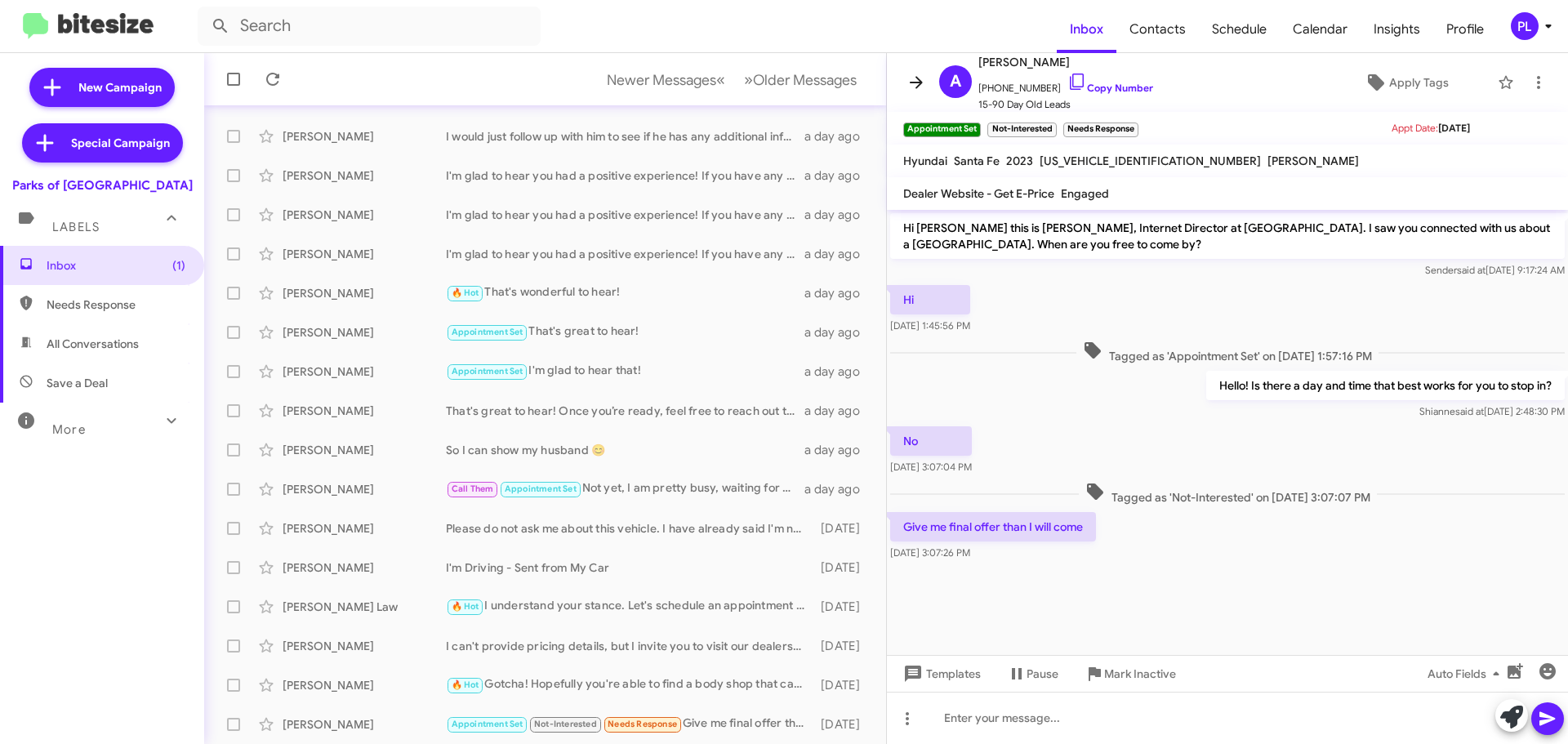
click at [918, 89] on icon at bounding box center [917, 83] width 20 height 20
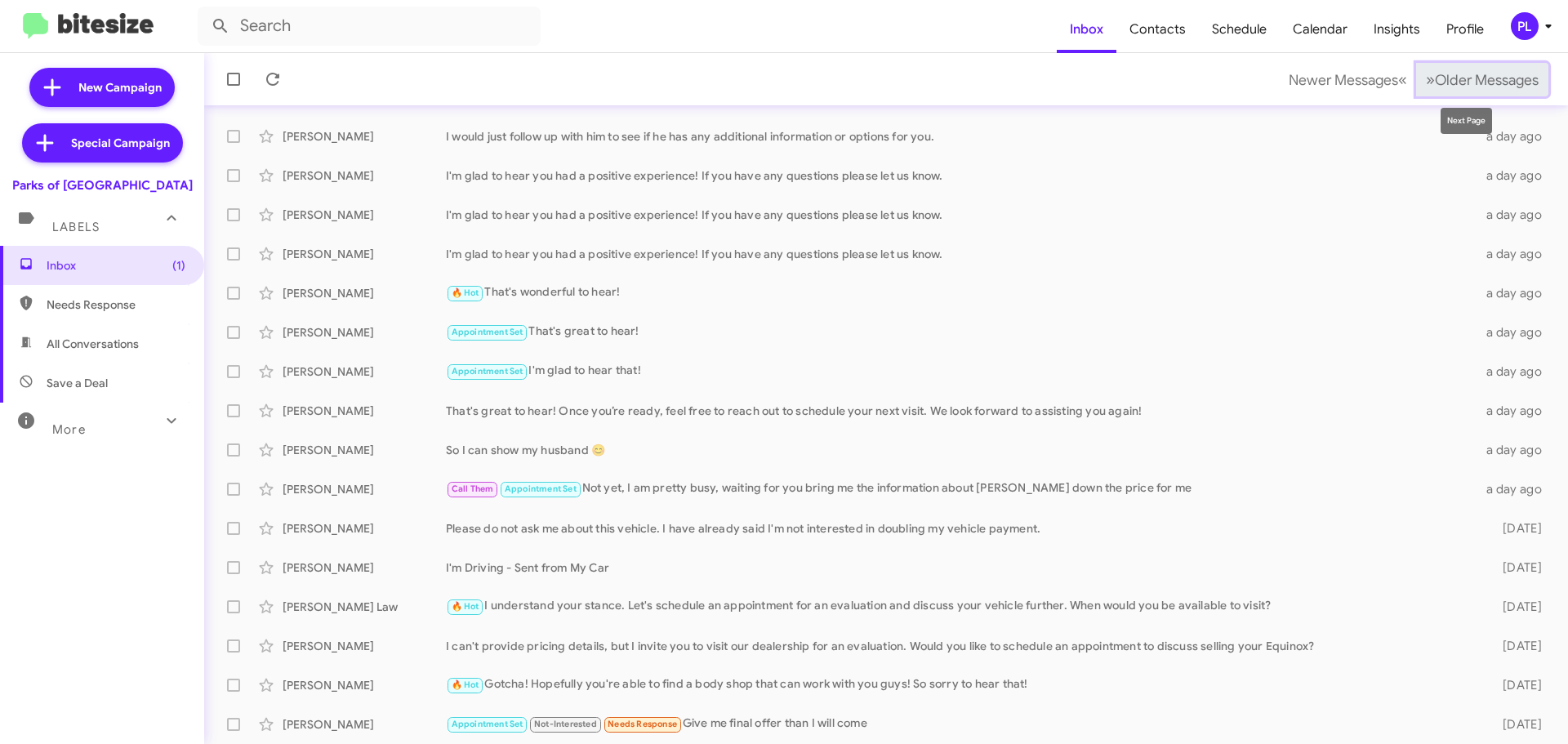
click at [1505, 87] on span "Older Messages" at bounding box center [1487, 80] width 104 height 18
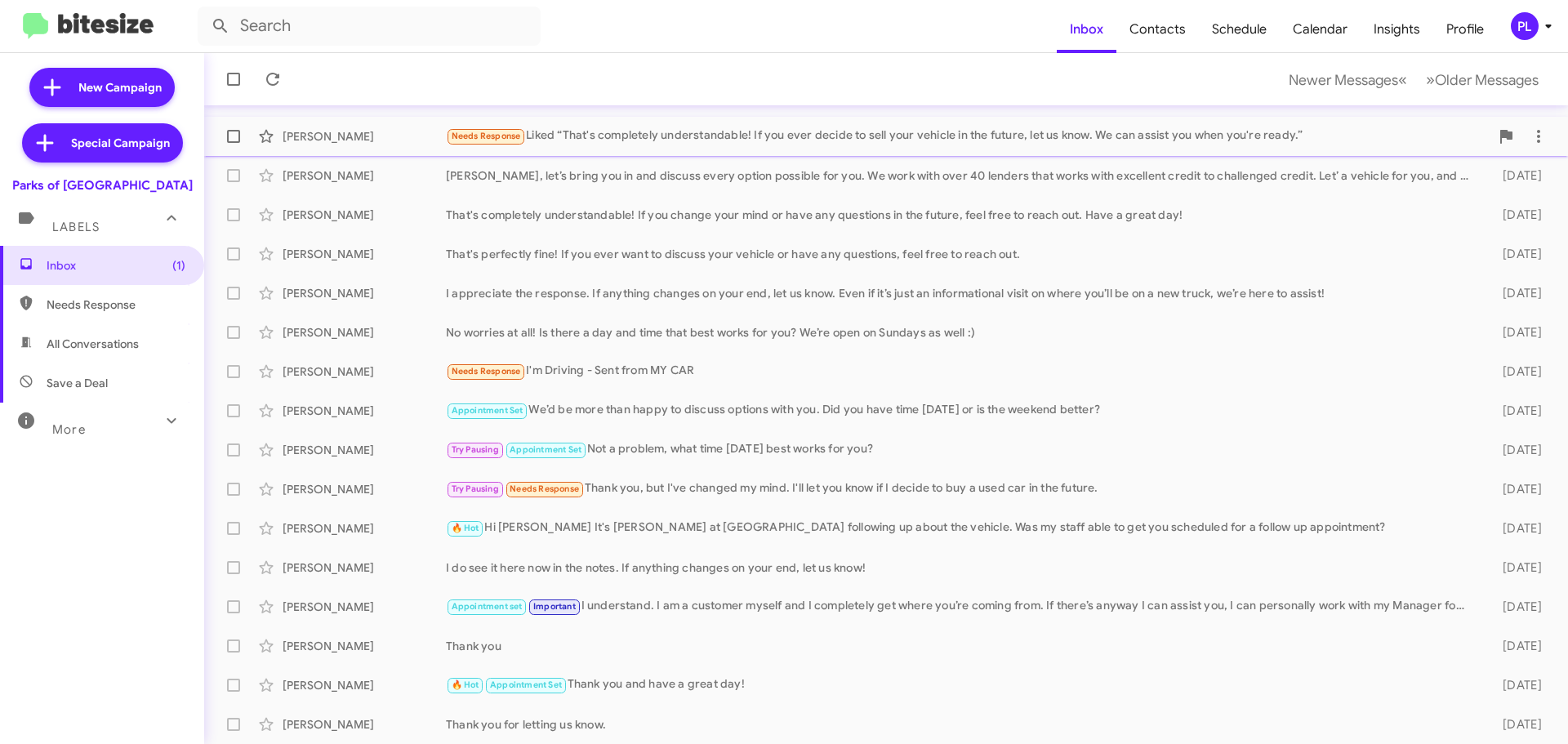
click at [691, 141] on div "Needs Response Liked “That's completely understandable! If you ever decide to s…" at bounding box center [968, 136] width 1044 height 19
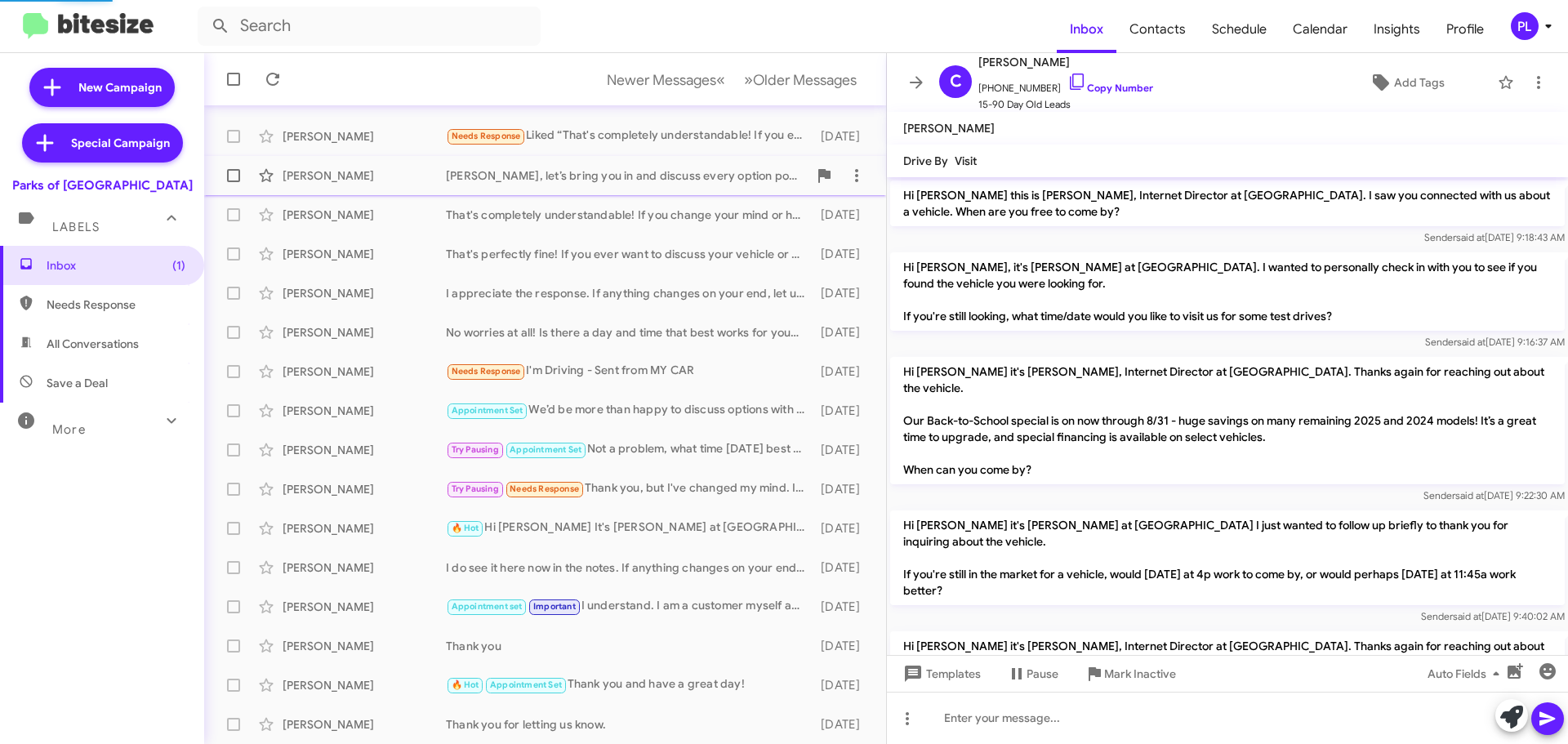
scroll to position [418, 0]
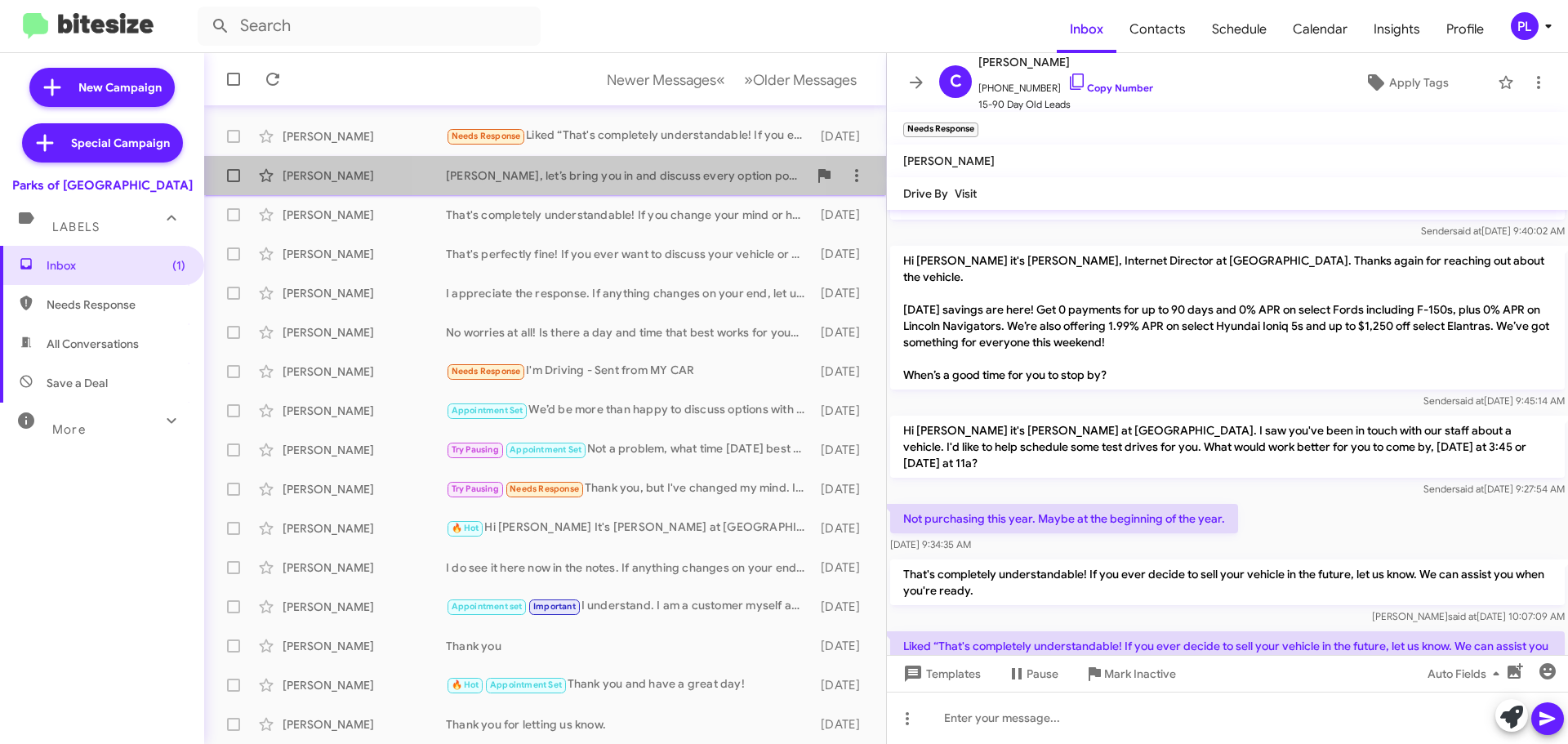
click at [599, 181] on div "Elizabeth, let’s bring you in and discuss every option possible for you. We wor…" at bounding box center [627, 175] width 362 height 16
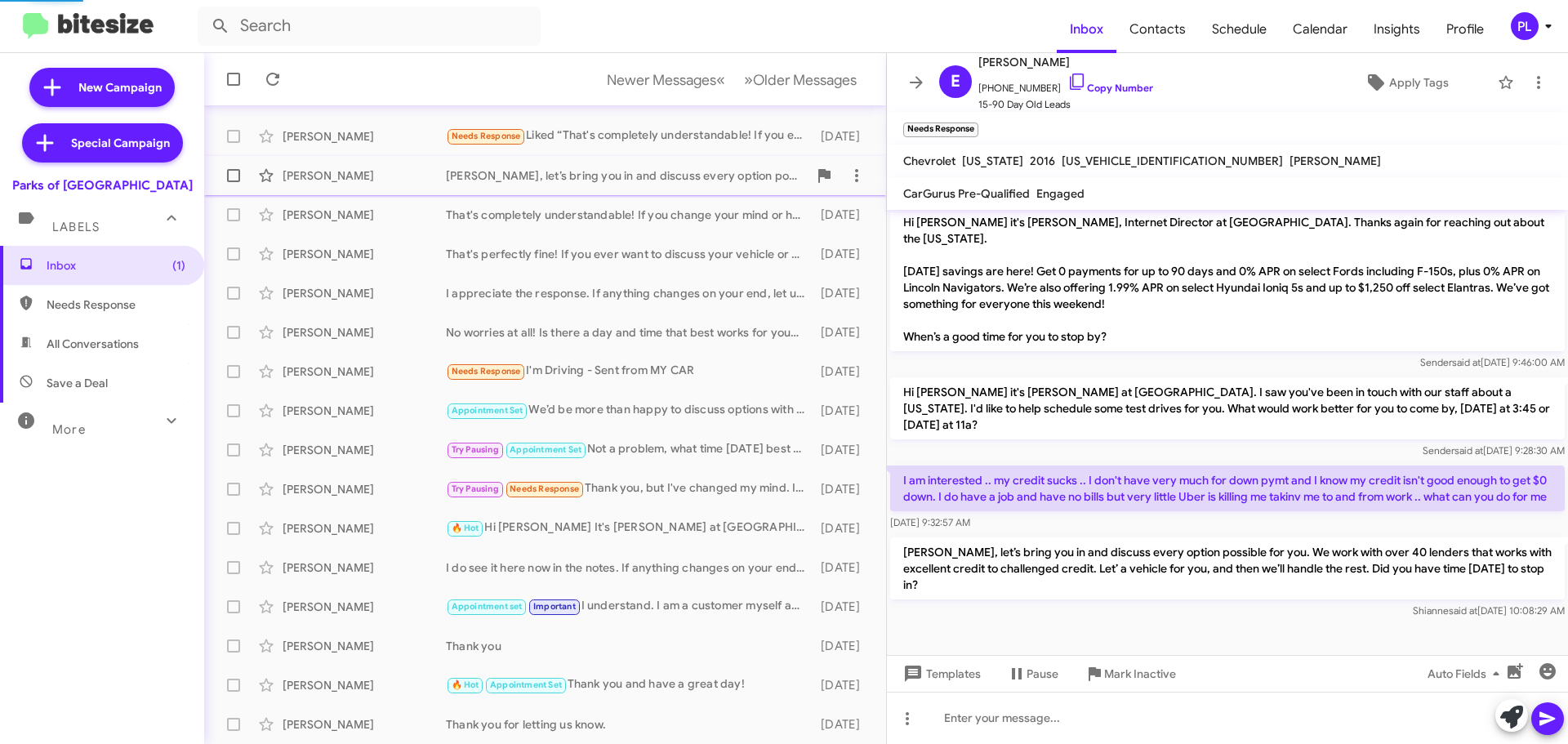
scroll to position [440, 0]
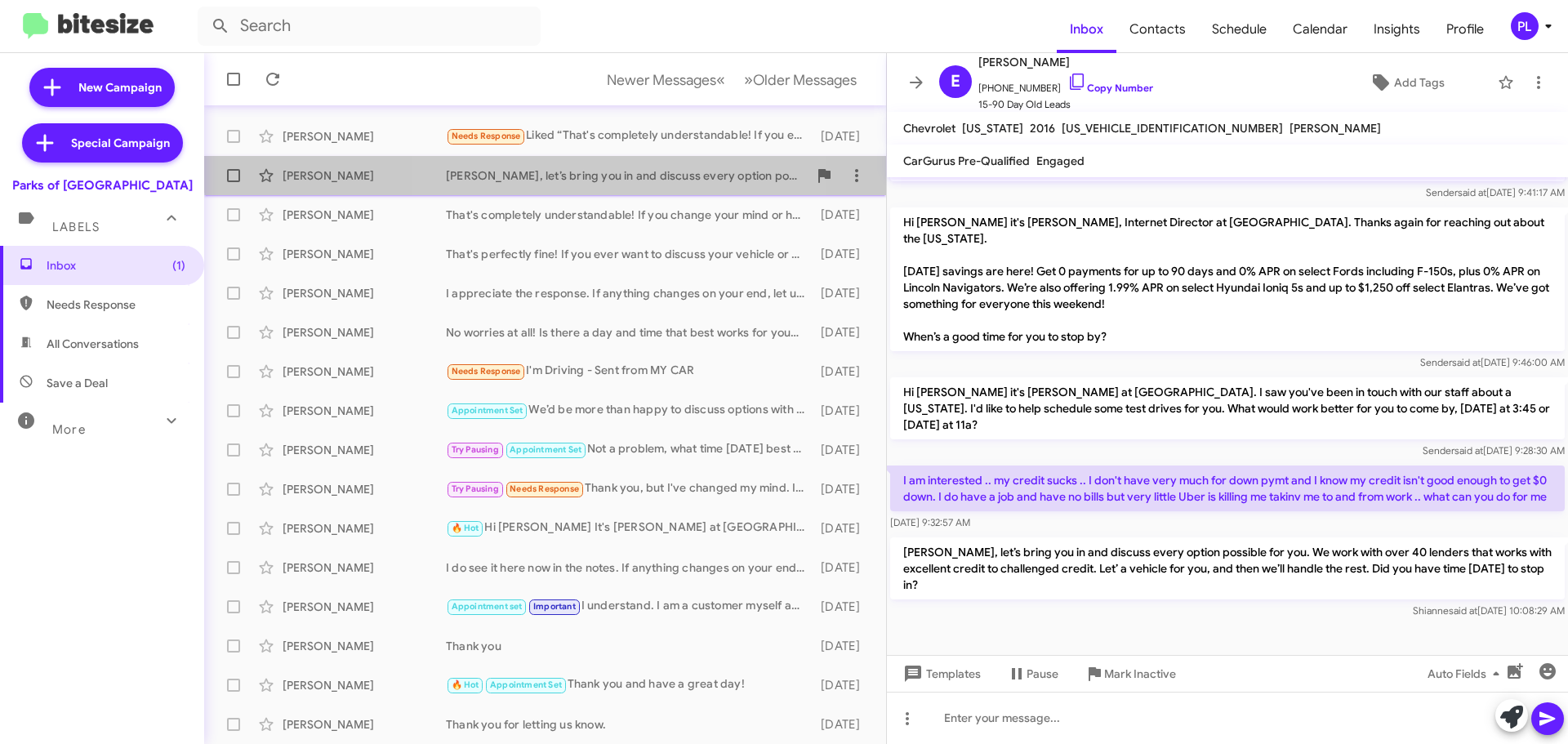
click at [560, 169] on div "Elizabeth, let’s bring you in and discuss every option possible for you. We wor…" at bounding box center [627, 175] width 362 height 16
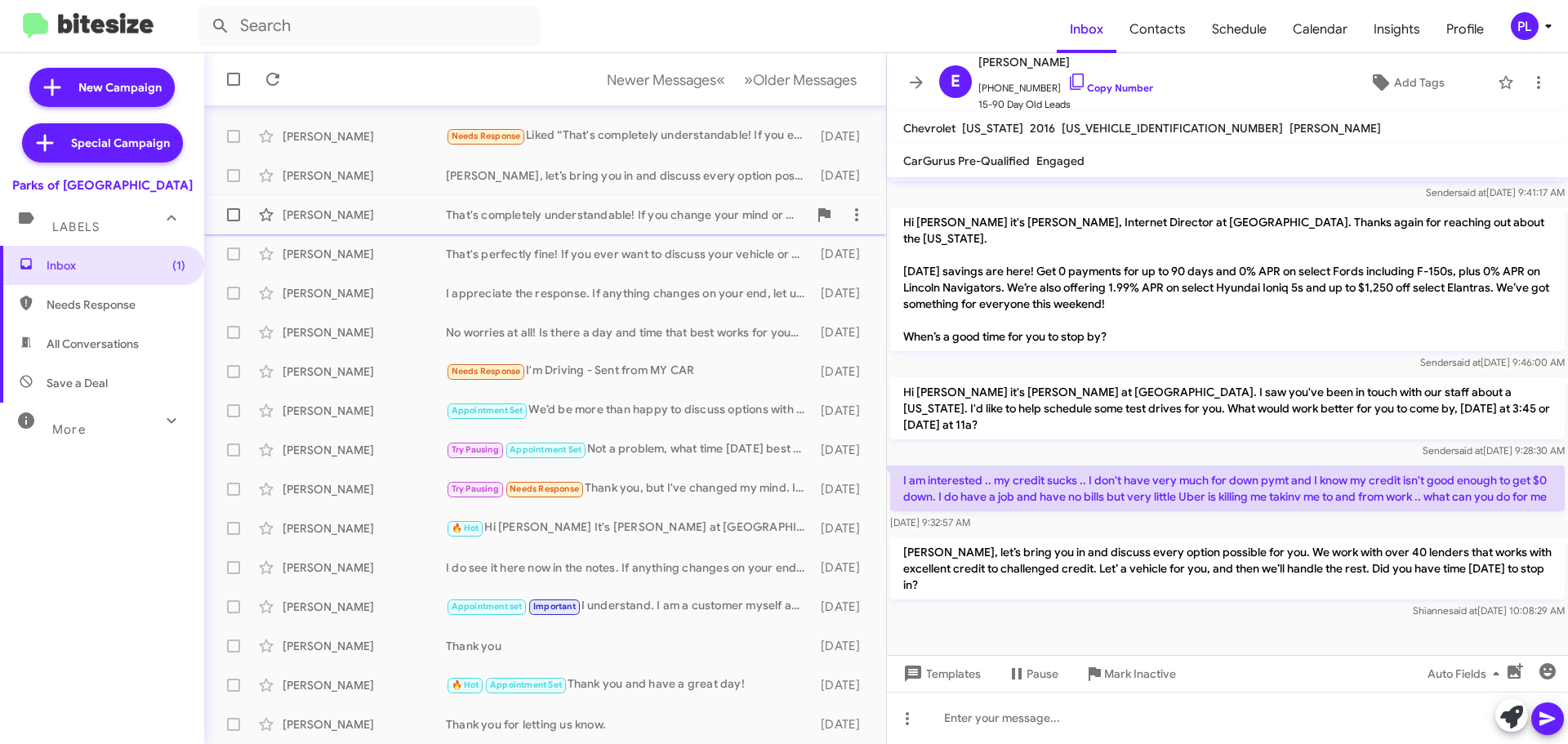
click at [584, 225] on div "Kari Guy That's completely understandable! If you change your mind or have any …" at bounding box center [545, 214] width 656 height 33
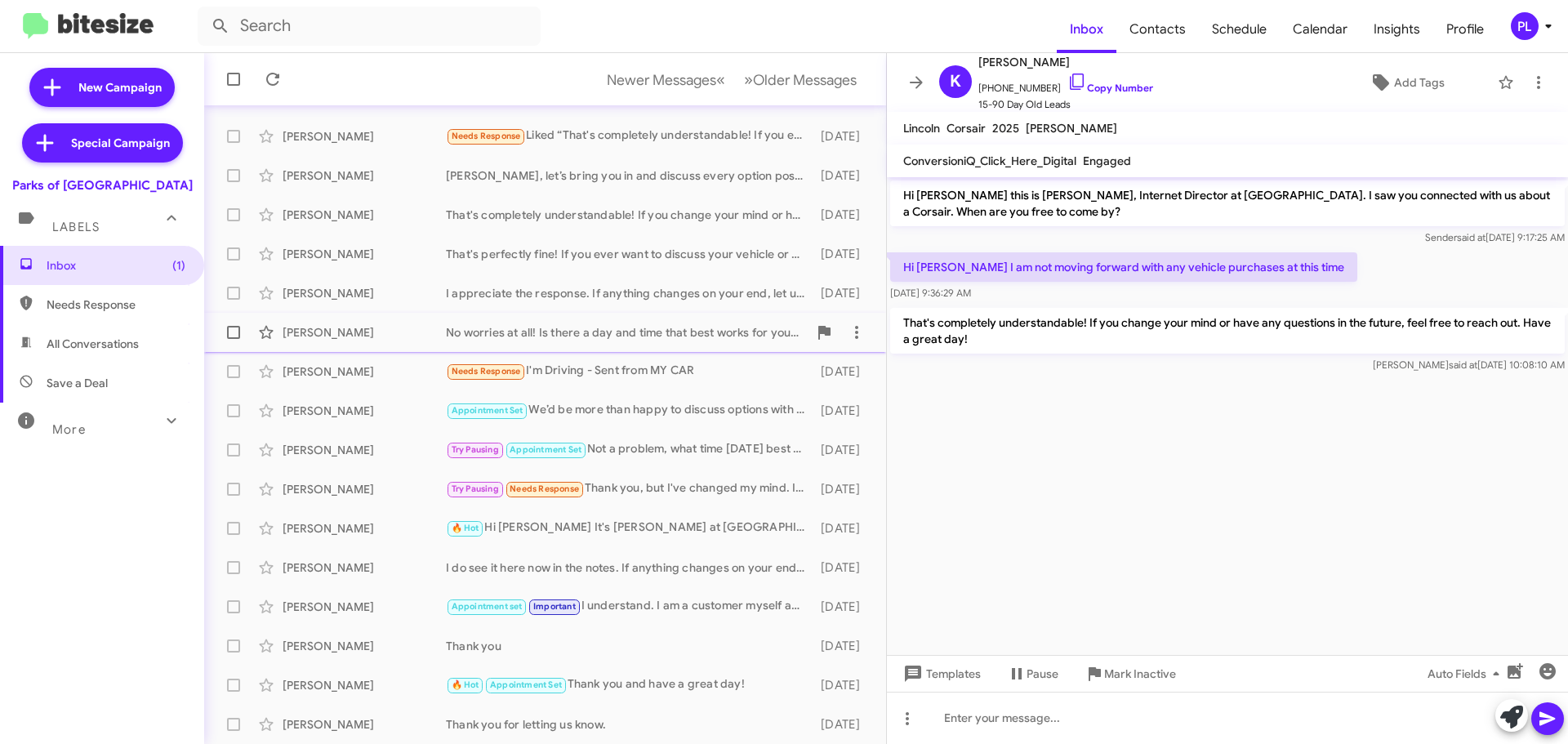
click at [588, 333] on div "No worries at all! Is there a day and time that best works for you? We’re open …" at bounding box center [627, 332] width 362 height 16
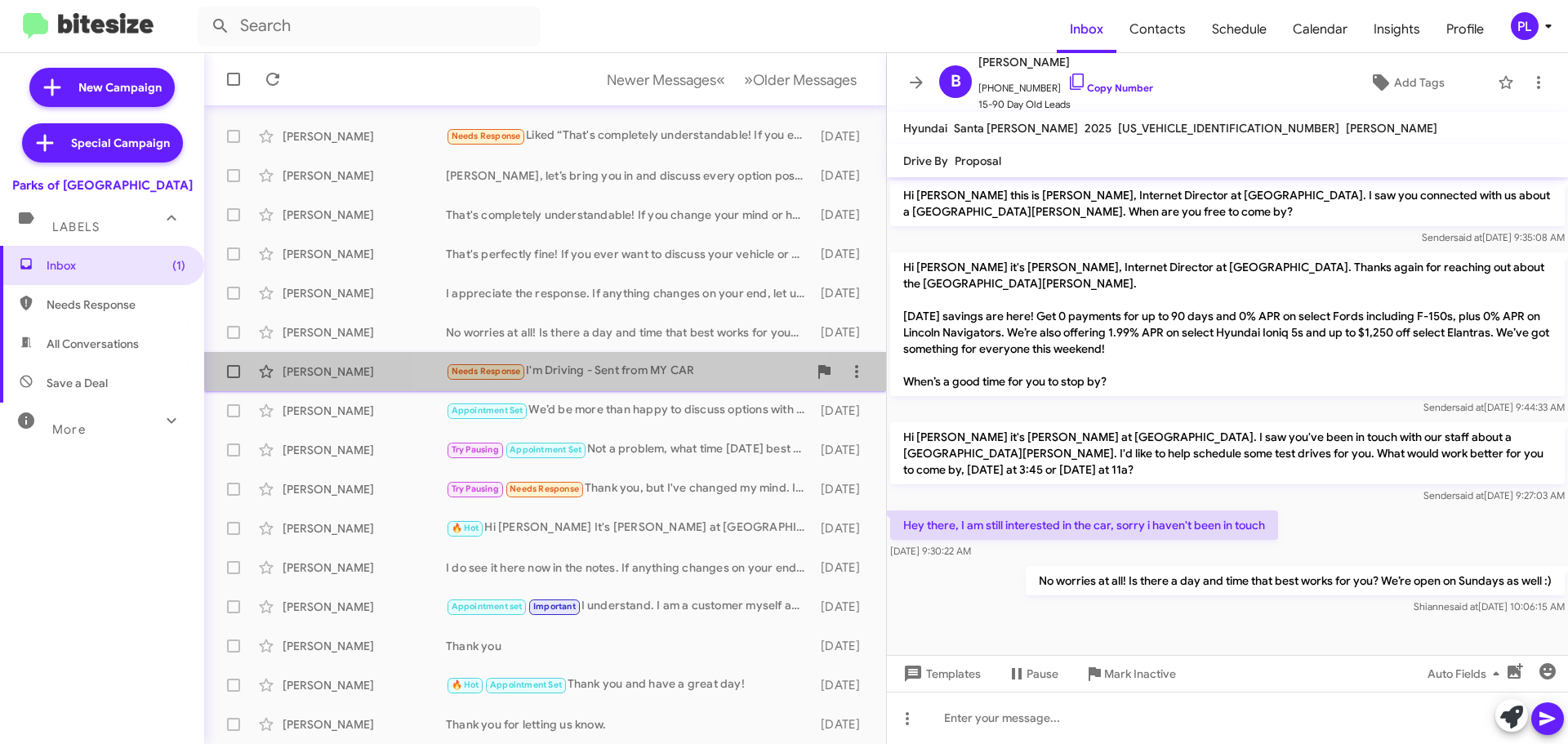
click at [613, 377] on div "Needs Response I'm Driving - Sent from MY CAR" at bounding box center [627, 371] width 362 height 19
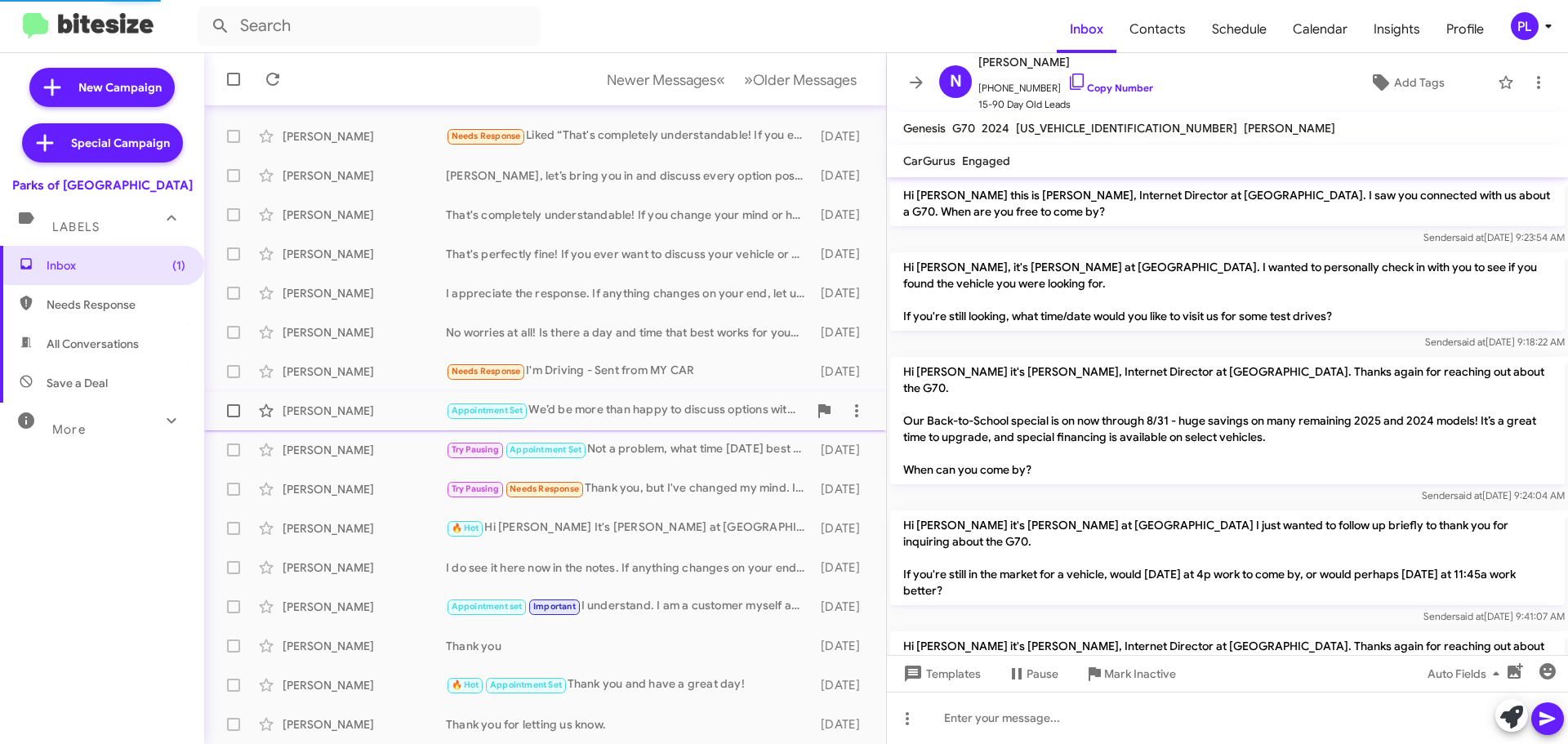
scroll to position [299, 0]
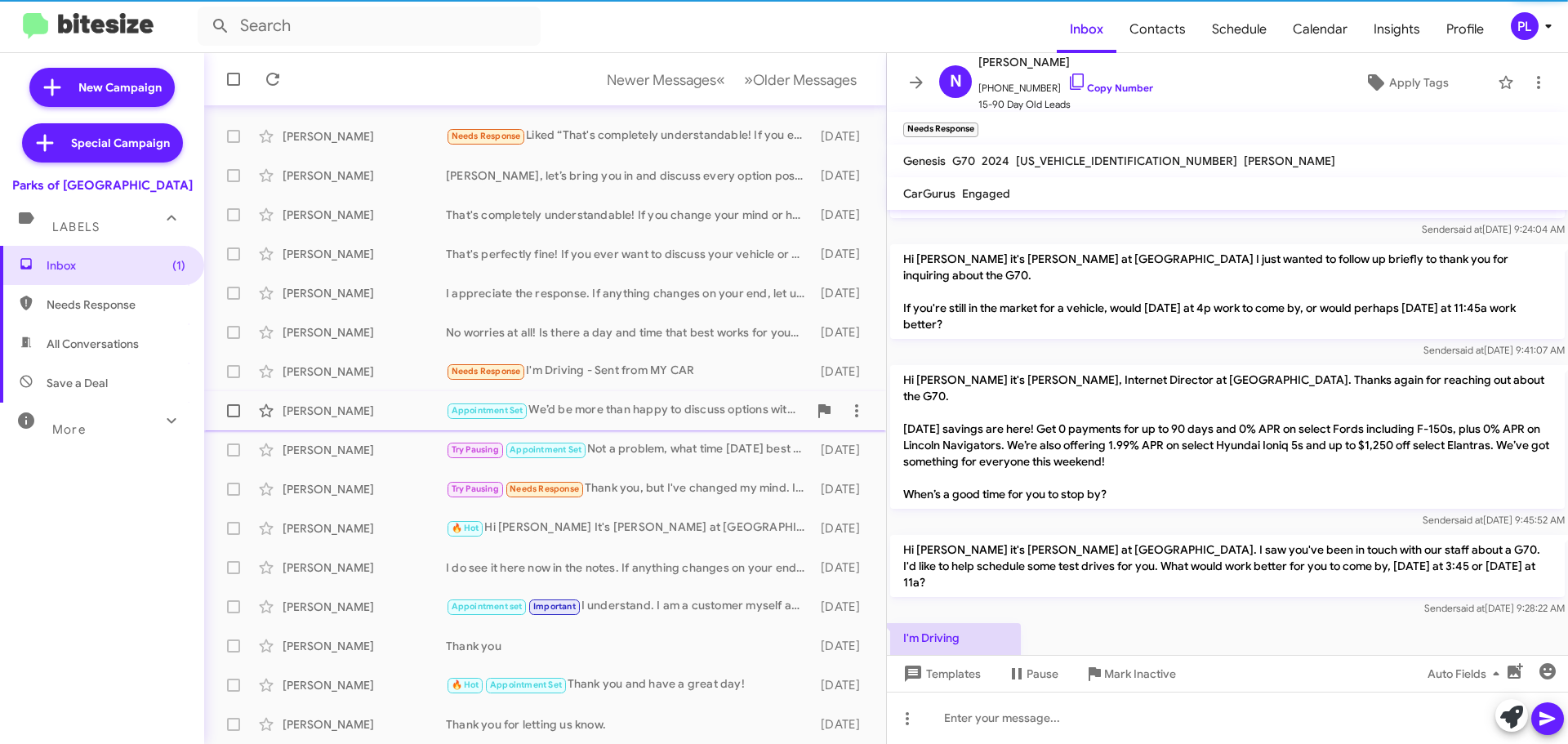
click at [644, 416] on div "Appointment Set We’d be more than happy to discuss options with you. Did you ha…" at bounding box center [627, 410] width 362 height 19
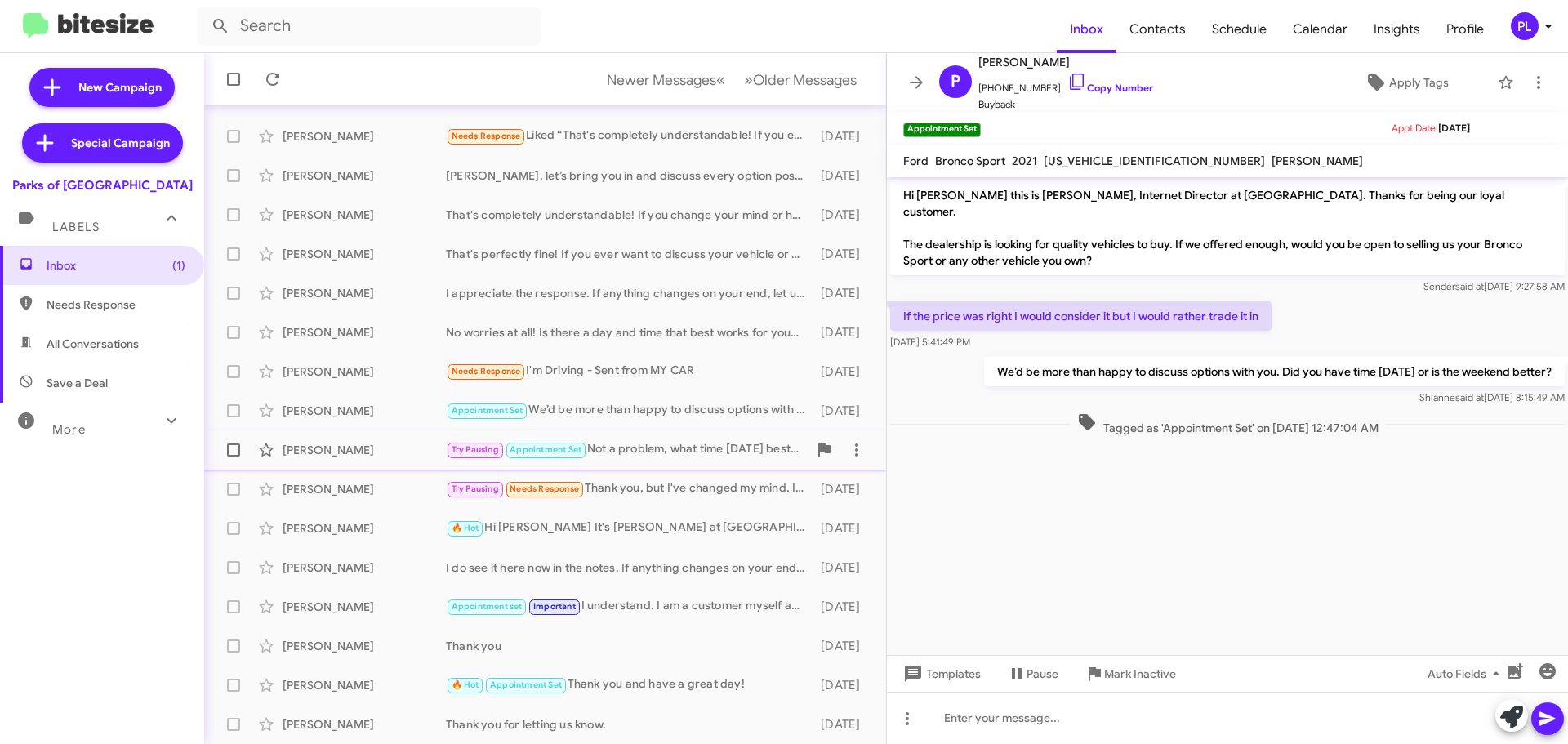
click at [645, 451] on div "Try Pausing Appointment Set Not a problem, what time on Tuesday best works for …" at bounding box center [627, 449] width 362 height 19
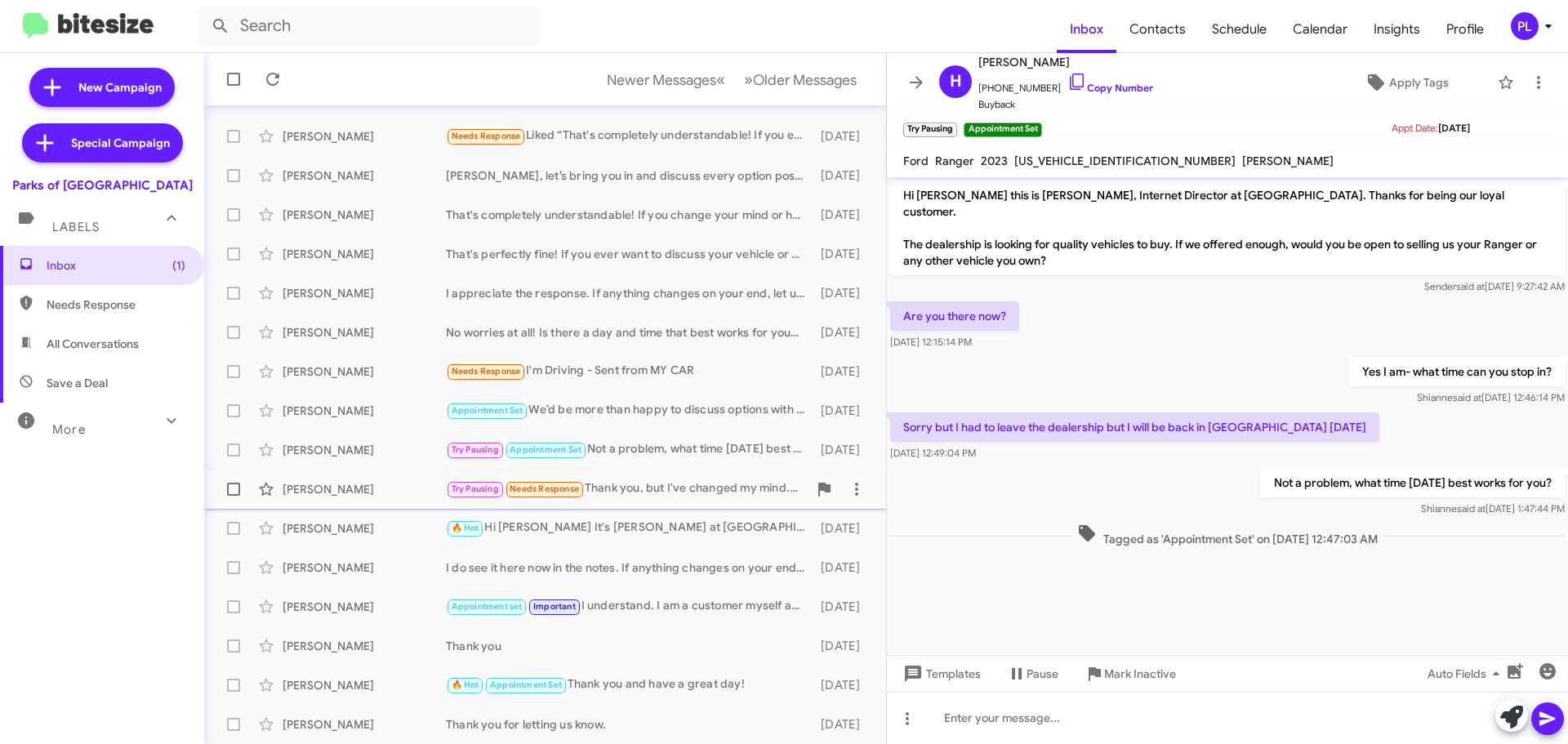
click at [642, 487] on div "Try Pausing Needs Response Thank you, but I've changed my mind. I'll let you kn…" at bounding box center [627, 488] width 362 height 19
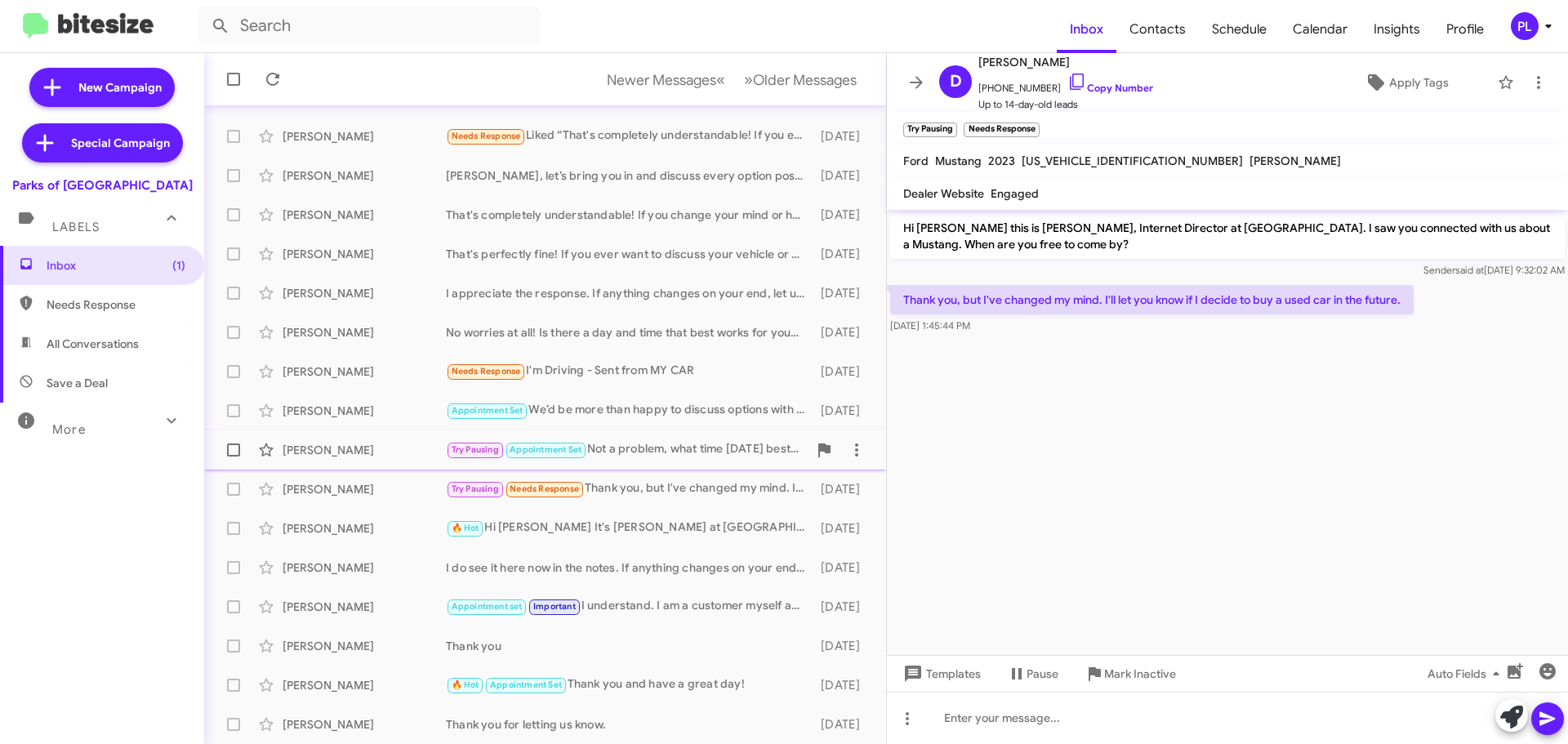
click at [640, 461] on div "Howard Mclelland Try Pausing Appointment Set Not a problem, what time on Tuesda…" at bounding box center [545, 450] width 656 height 33
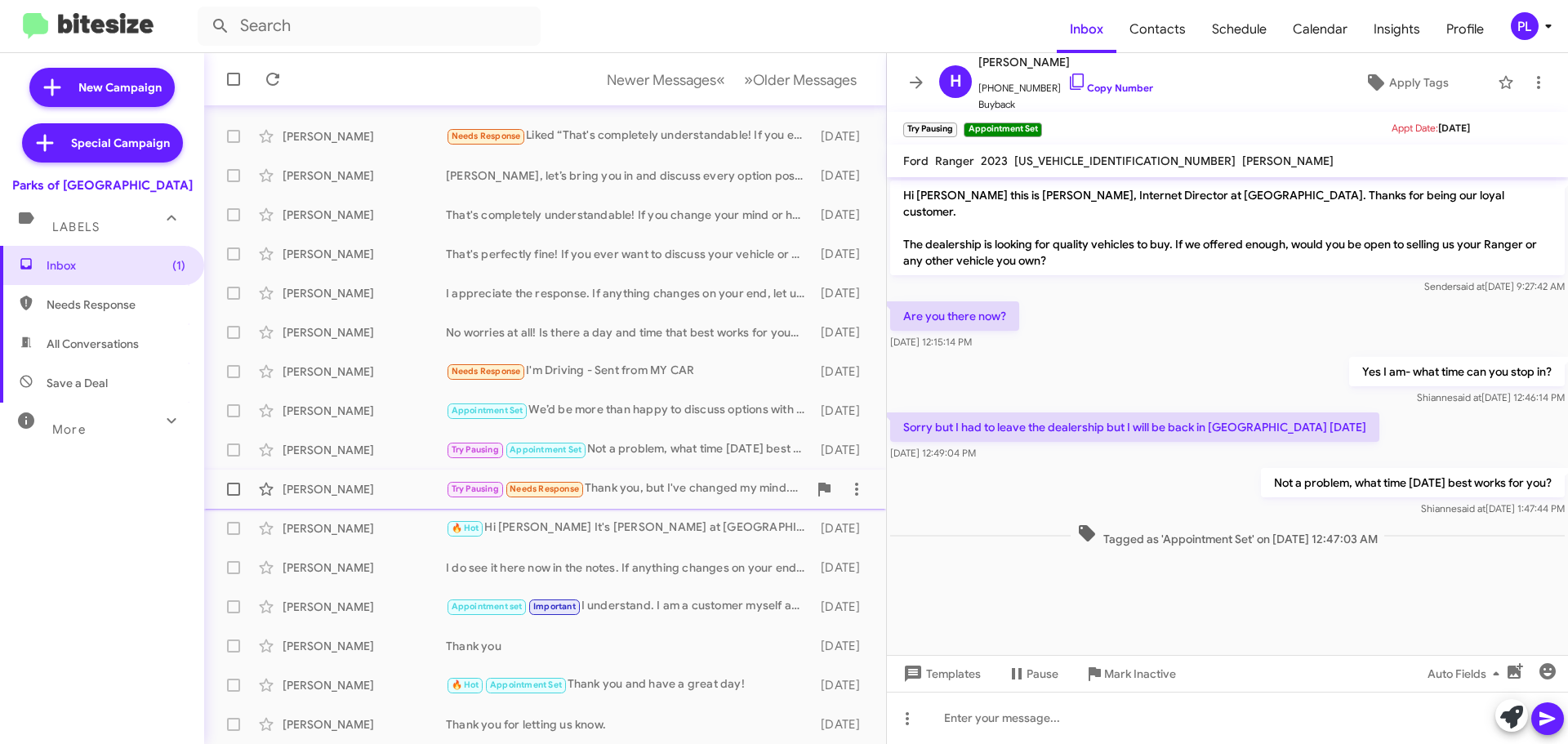
click at [649, 490] on div "Try Pausing Needs Response Thank you, but I've changed my mind. I'll let you kn…" at bounding box center [627, 488] width 362 height 19
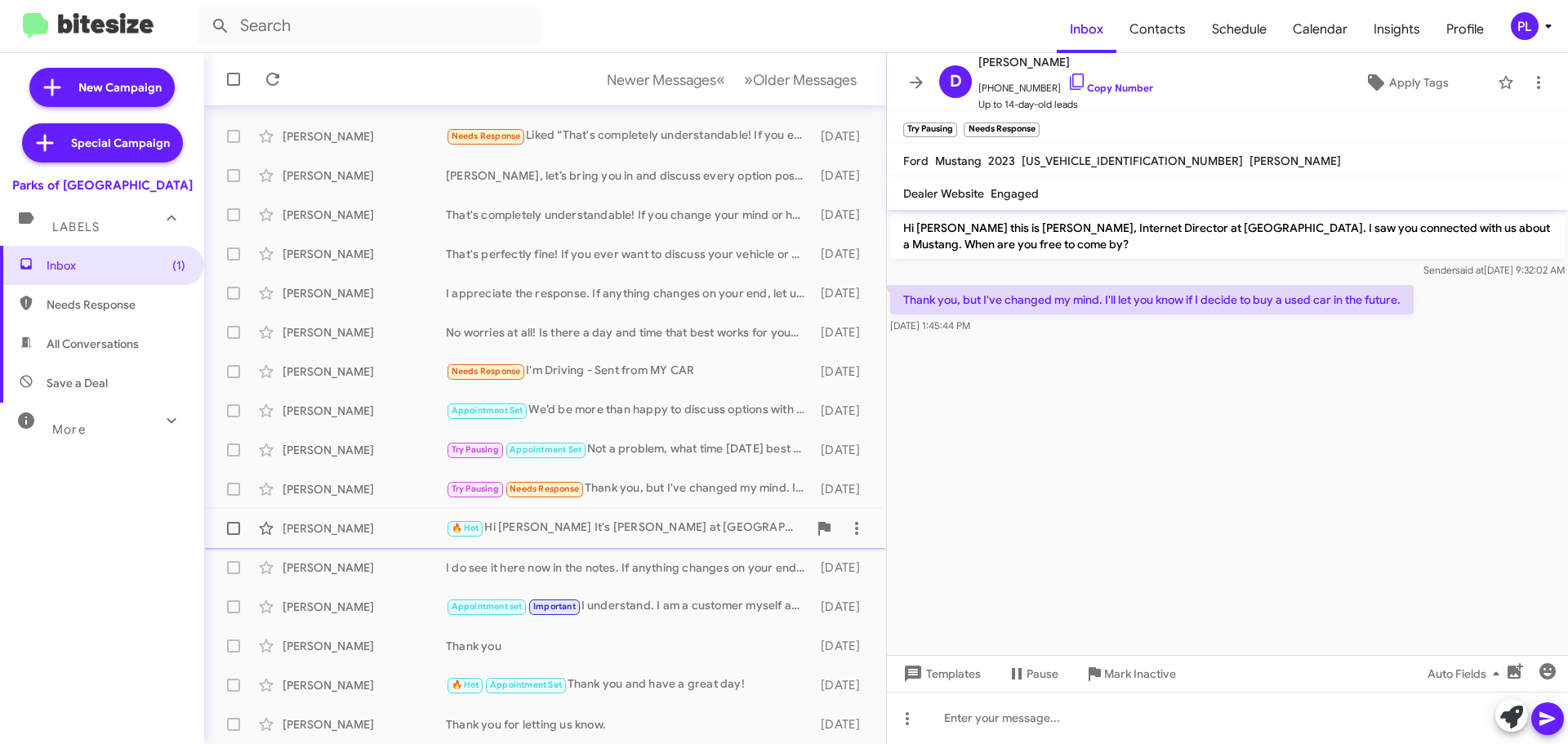
click at [669, 511] on span "Felix Brathwaite 🔥 Hot Hi Felix It's Shianne Harrison at Parks of Gainesville f…" at bounding box center [545, 528] width 682 height 39
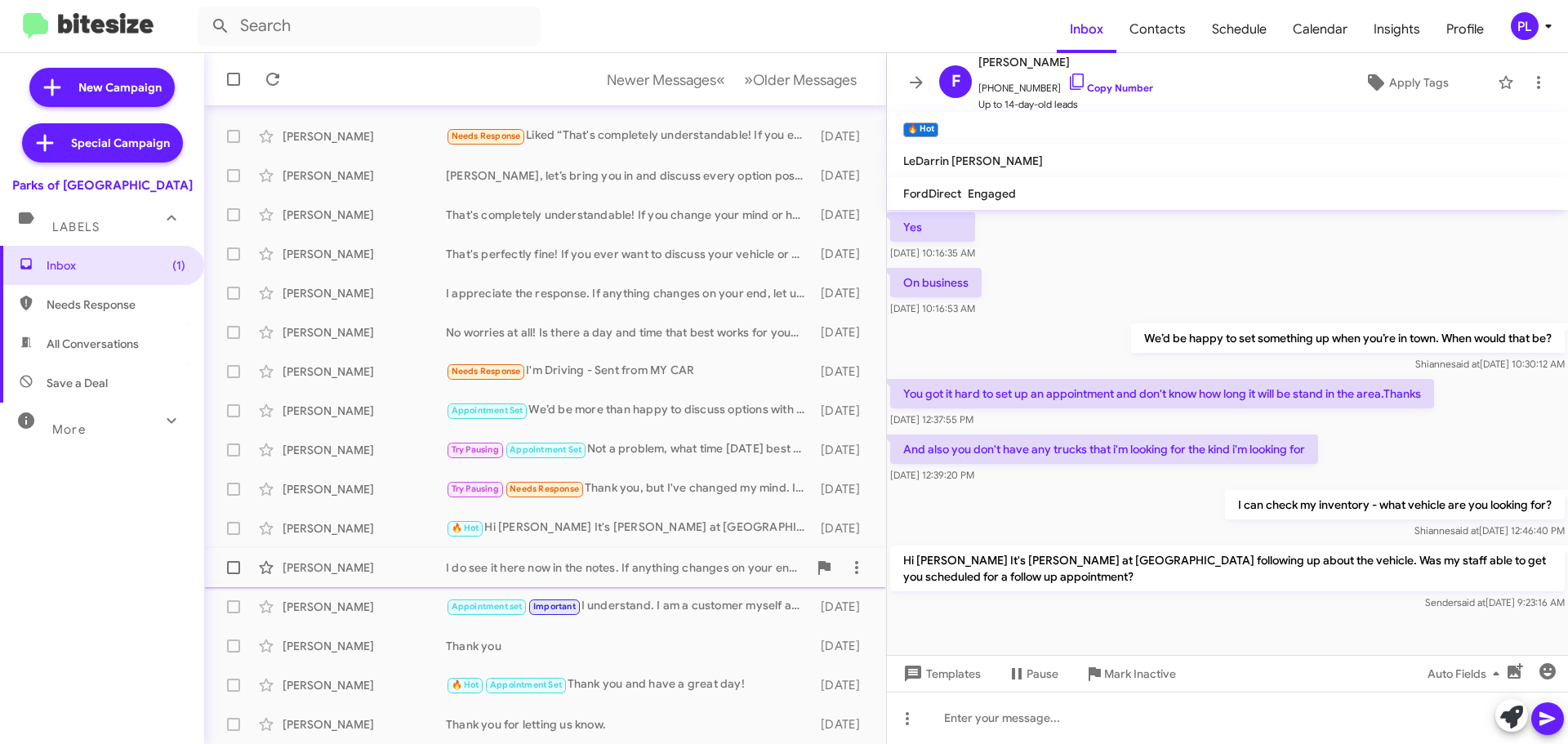
click at [653, 551] on span "Justin Smith I do see it here now in the notes. If anything changes on your end…" at bounding box center [545, 567] width 682 height 39
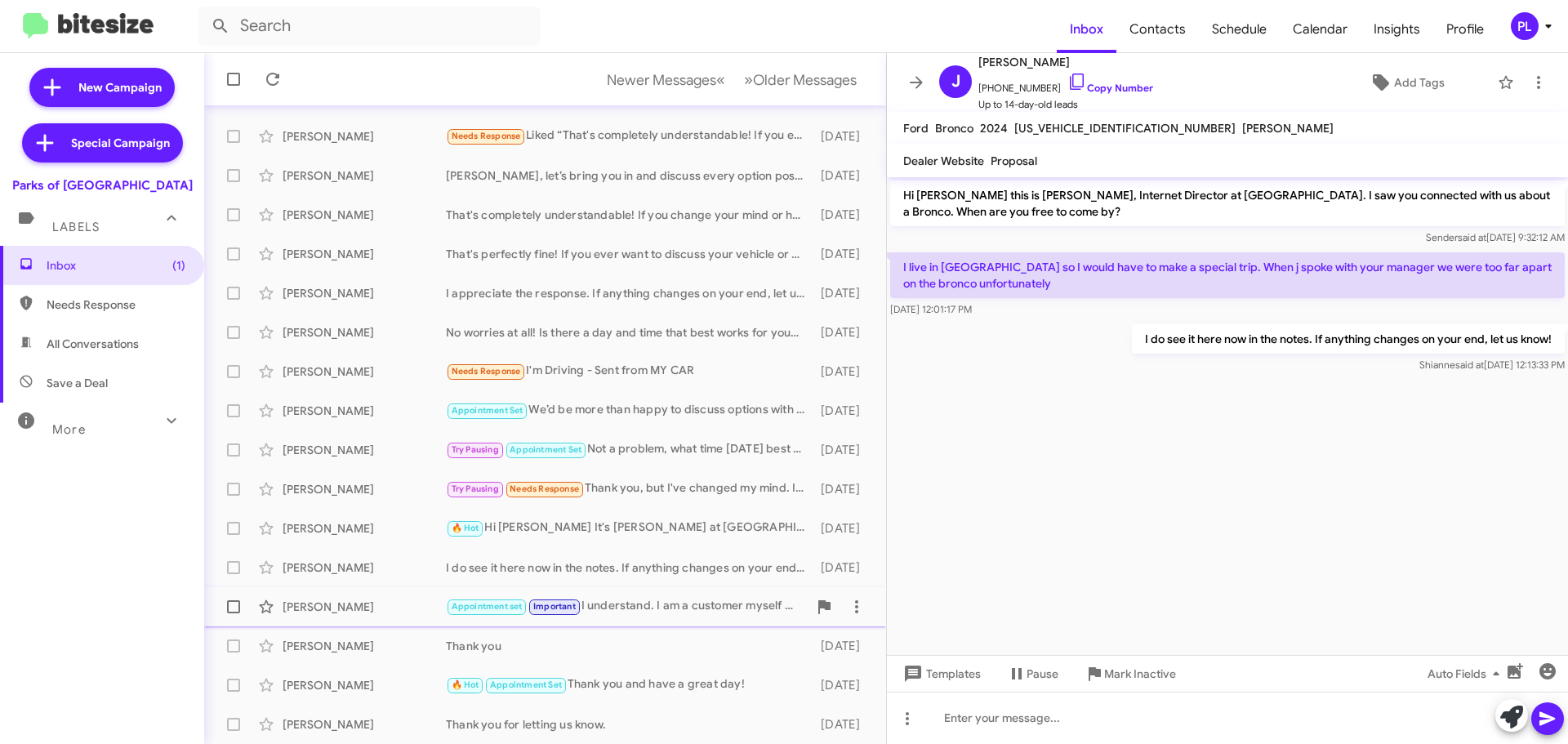
click at [631, 600] on div "Appointment set Important I understand. I am a customer myself and I completely…" at bounding box center [627, 606] width 362 height 19
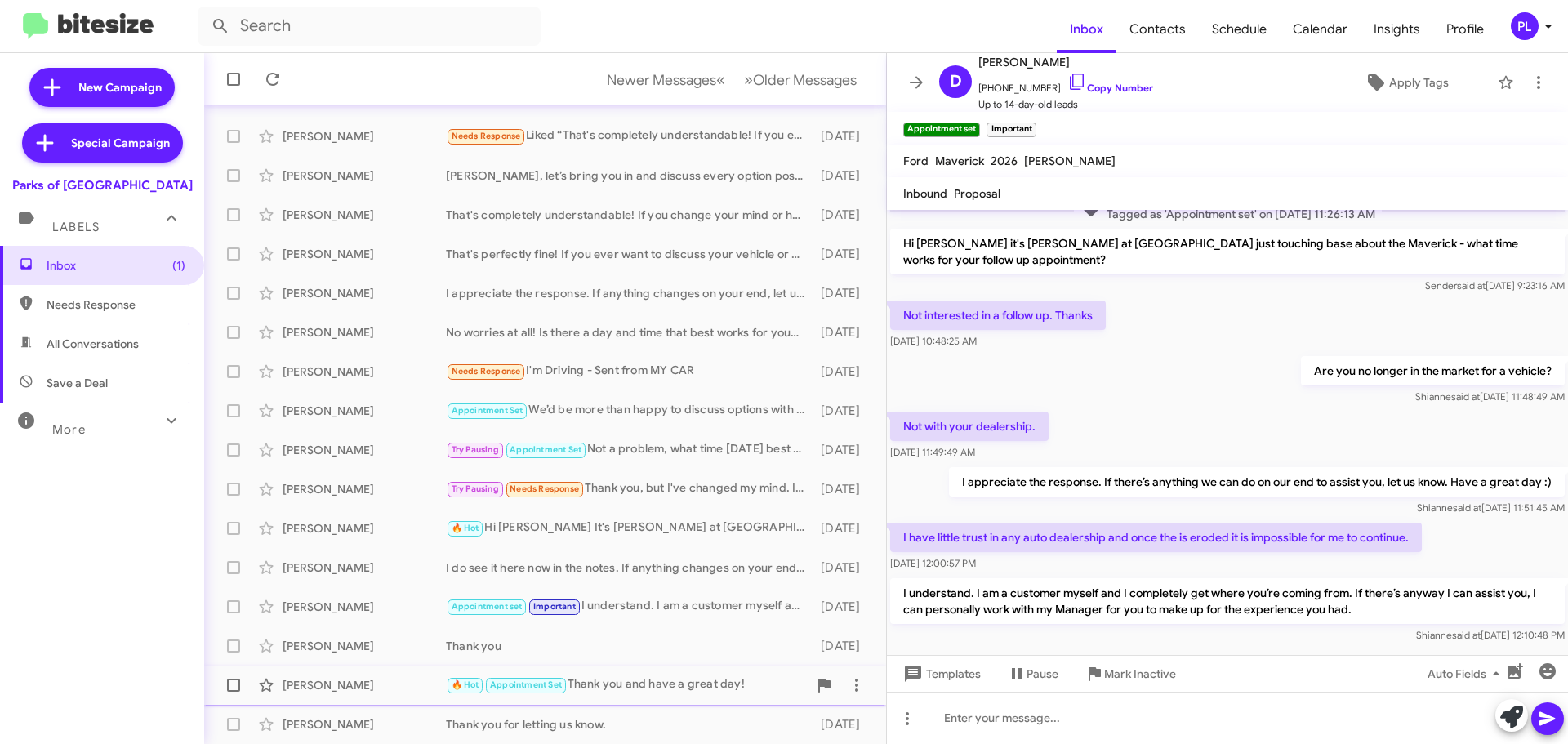
click at [616, 682] on div "🔥 Hot Appointment Set Thank you and have a great day!" at bounding box center [627, 685] width 362 height 19
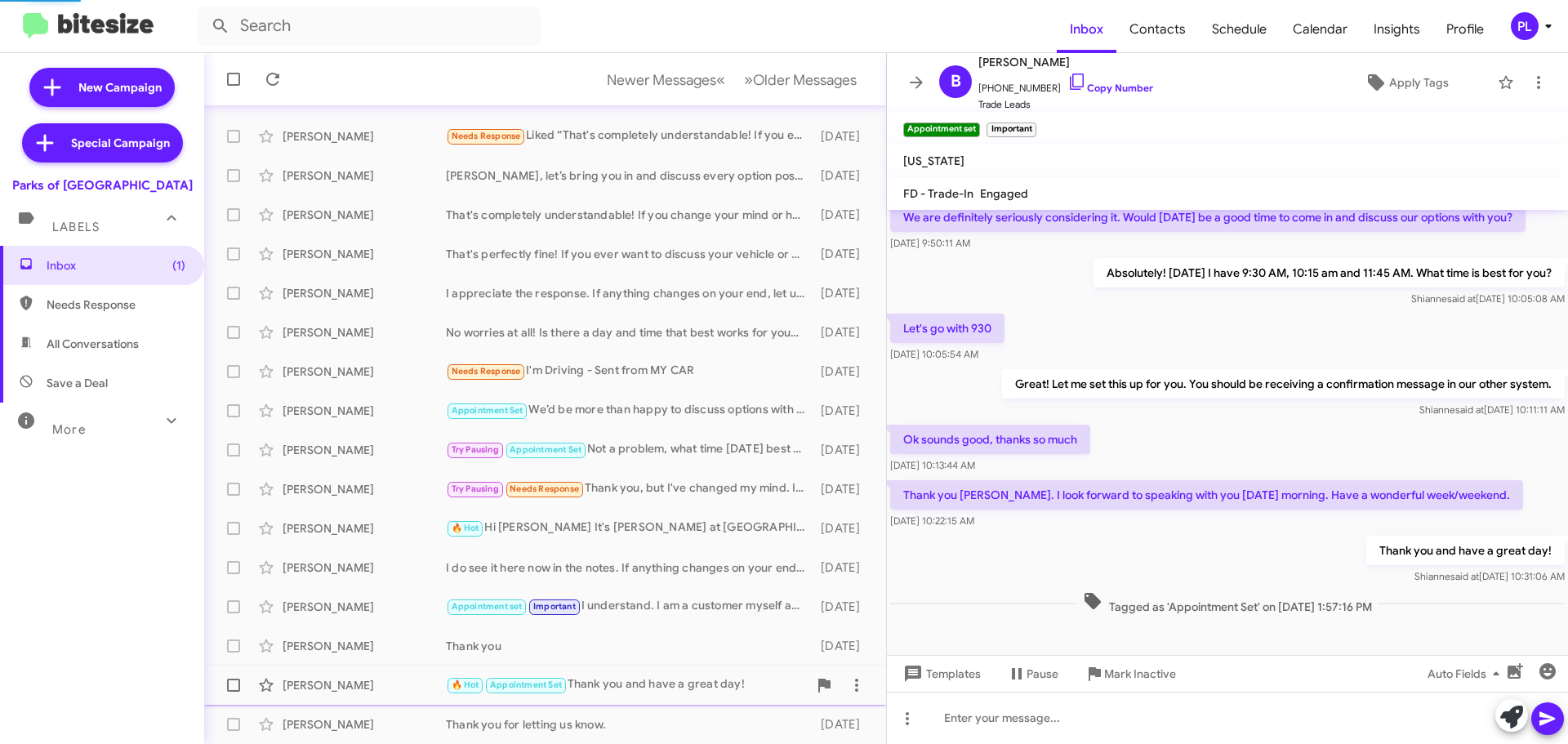
scroll to position [83, 0]
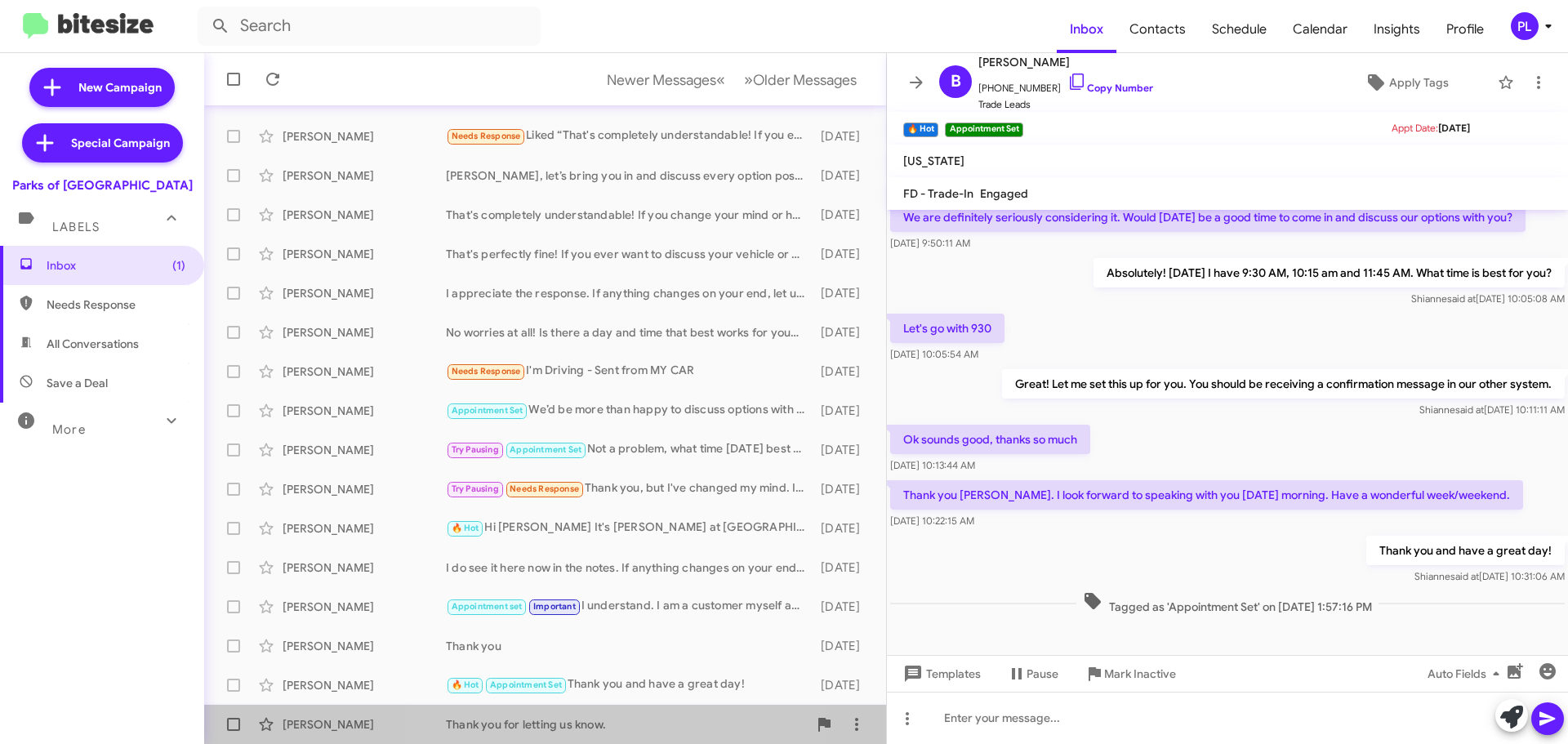
click at [598, 711] on div "Cody Hesser Thank you for letting us know. 8 days ago" at bounding box center [545, 724] width 656 height 33
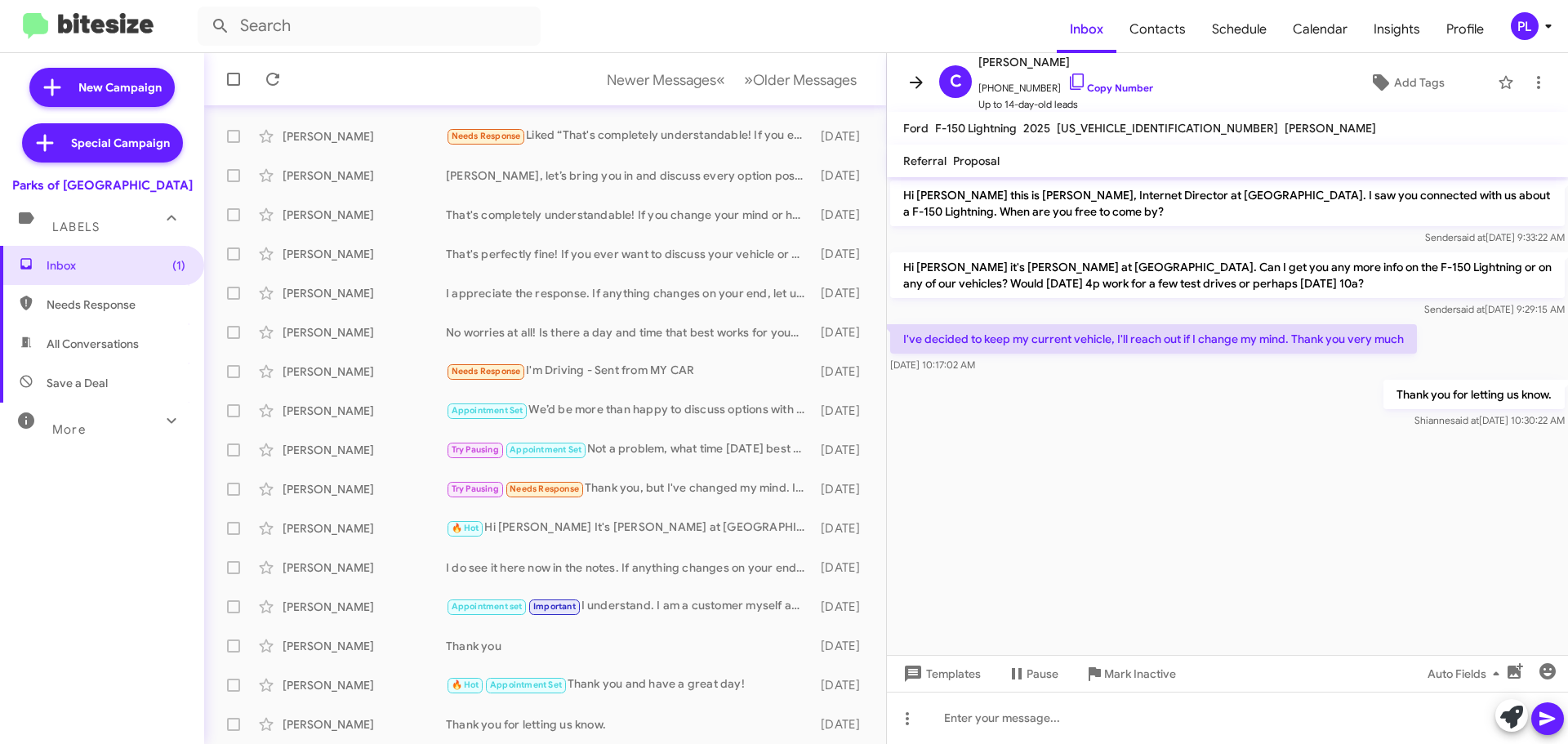
click at [914, 88] on icon at bounding box center [917, 83] width 20 height 20
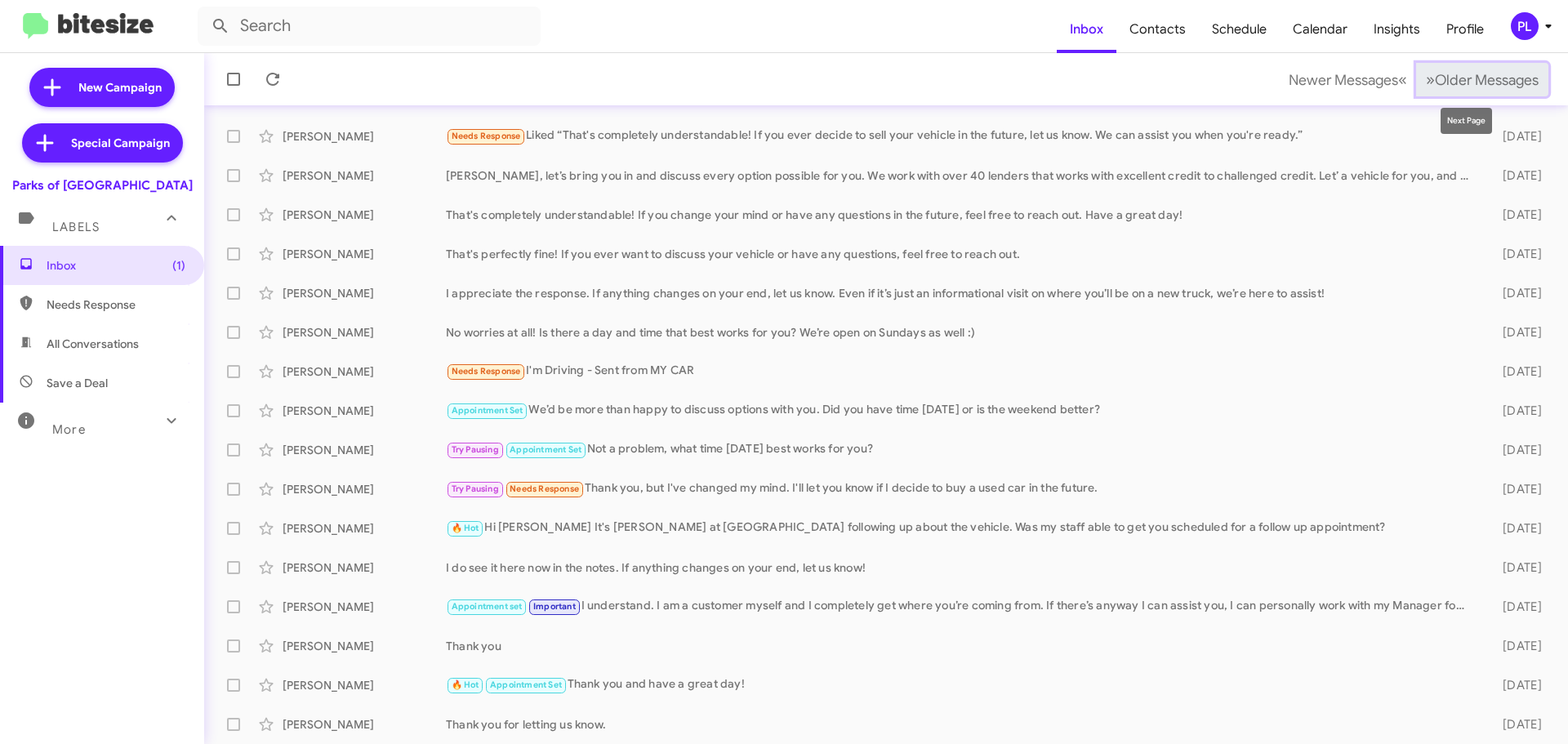
click at [1475, 86] on span "Older Messages" at bounding box center [1487, 80] width 104 height 18
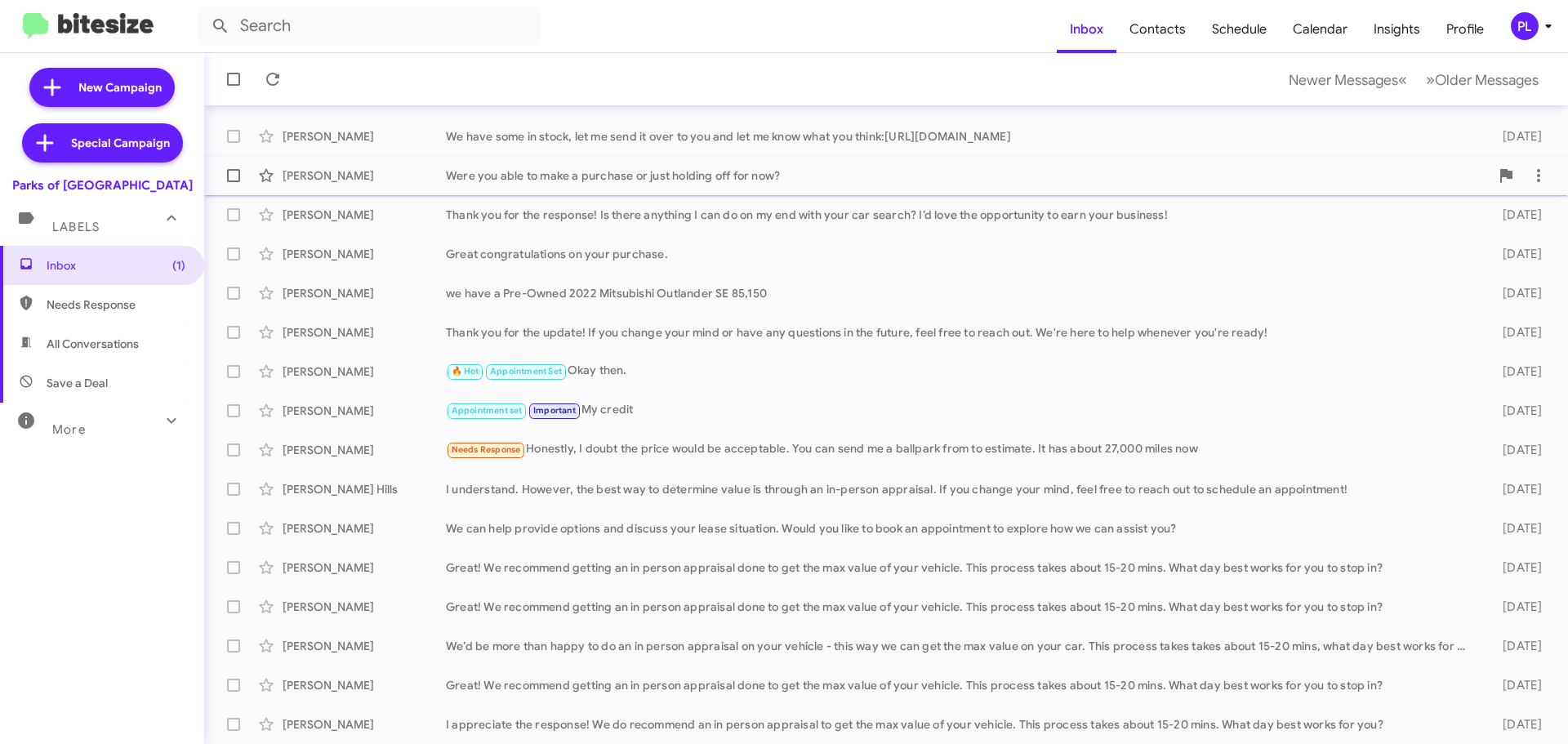
click at [733, 184] on div "Madeline Lewis Were you able to make a purchase or just holding off for now? 8 …" at bounding box center [886, 175] width 1338 height 33
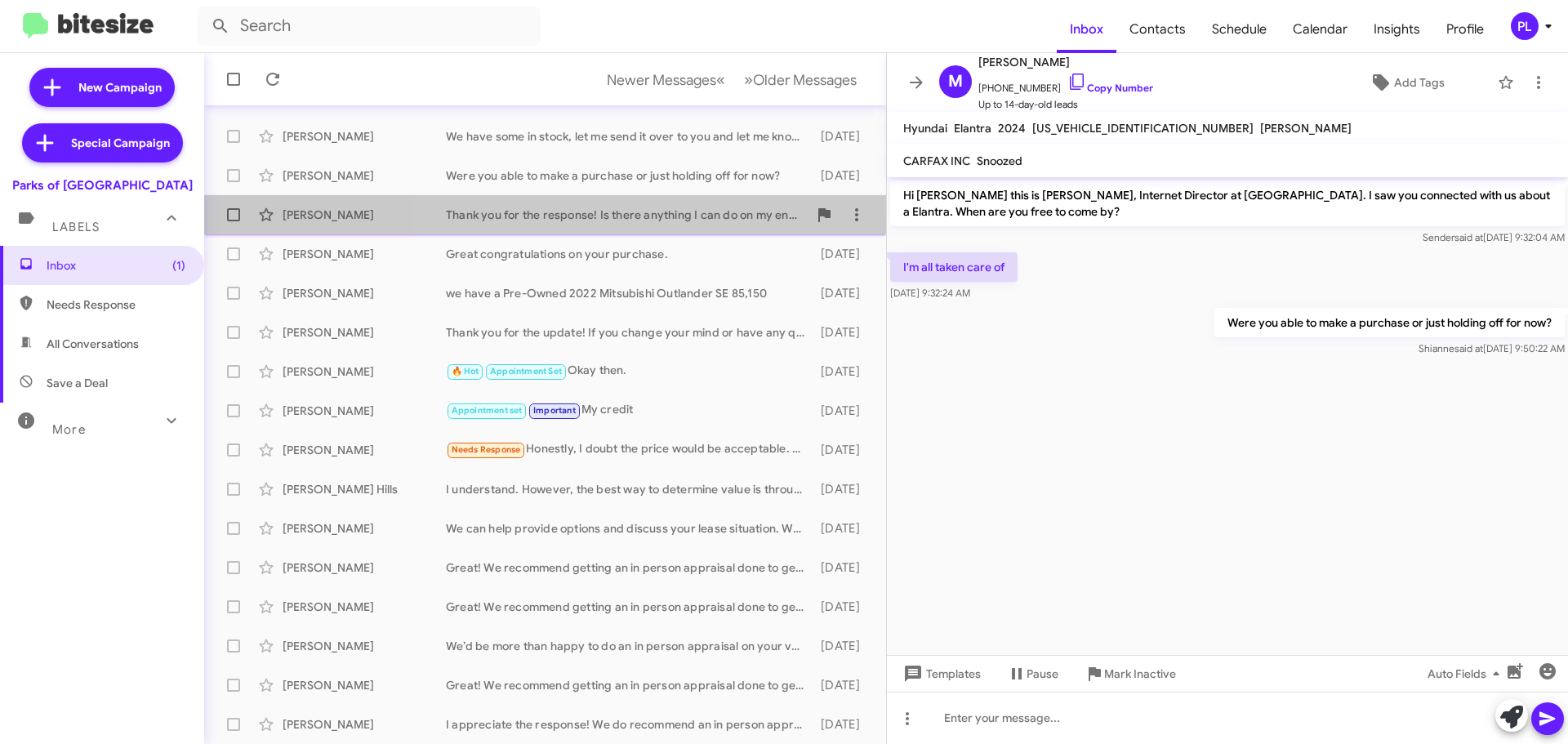
click at [671, 223] on div "Colleen Digman Thank you for the response! Is there anything I can do on my end…" at bounding box center [545, 214] width 656 height 33
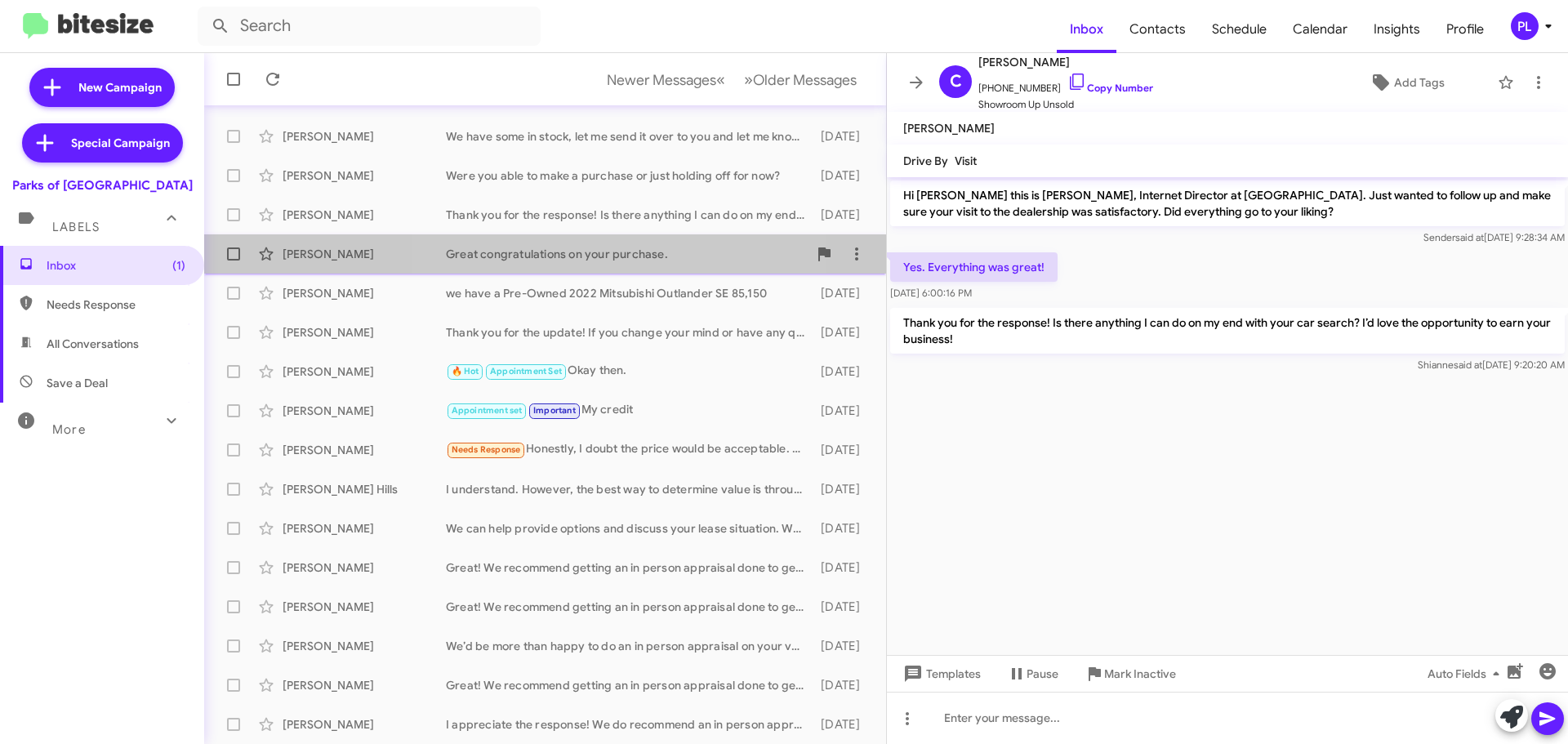
click at [614, 256] on div "Great congratulations on your purchase." at bounding box center [627, 254] width 362 height 16
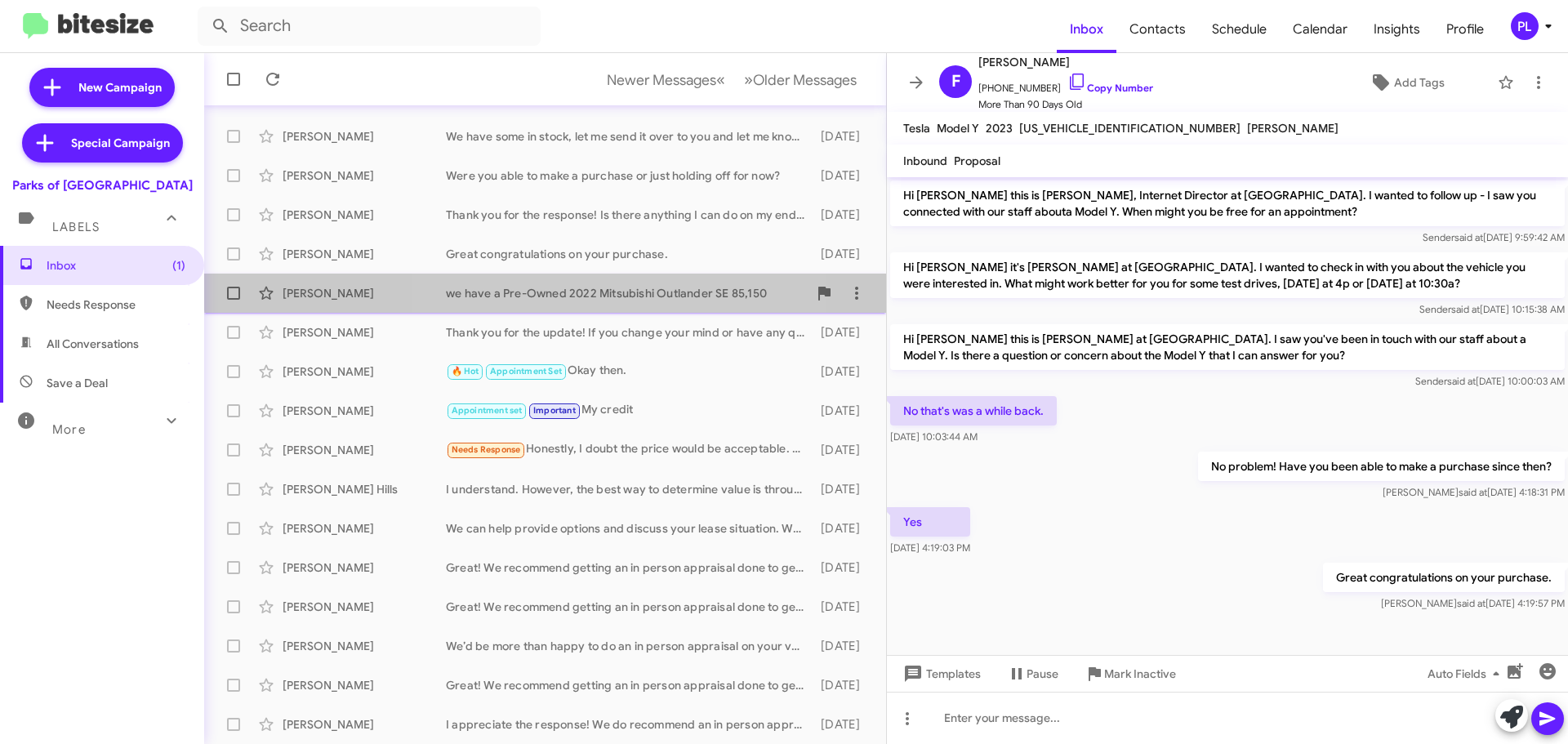
click at [621, 285] on div "we have a Pre-Owned 2022 Mitsubishi Outlander SE 85,150" at bounding box center [627, 293] width 362 height 16
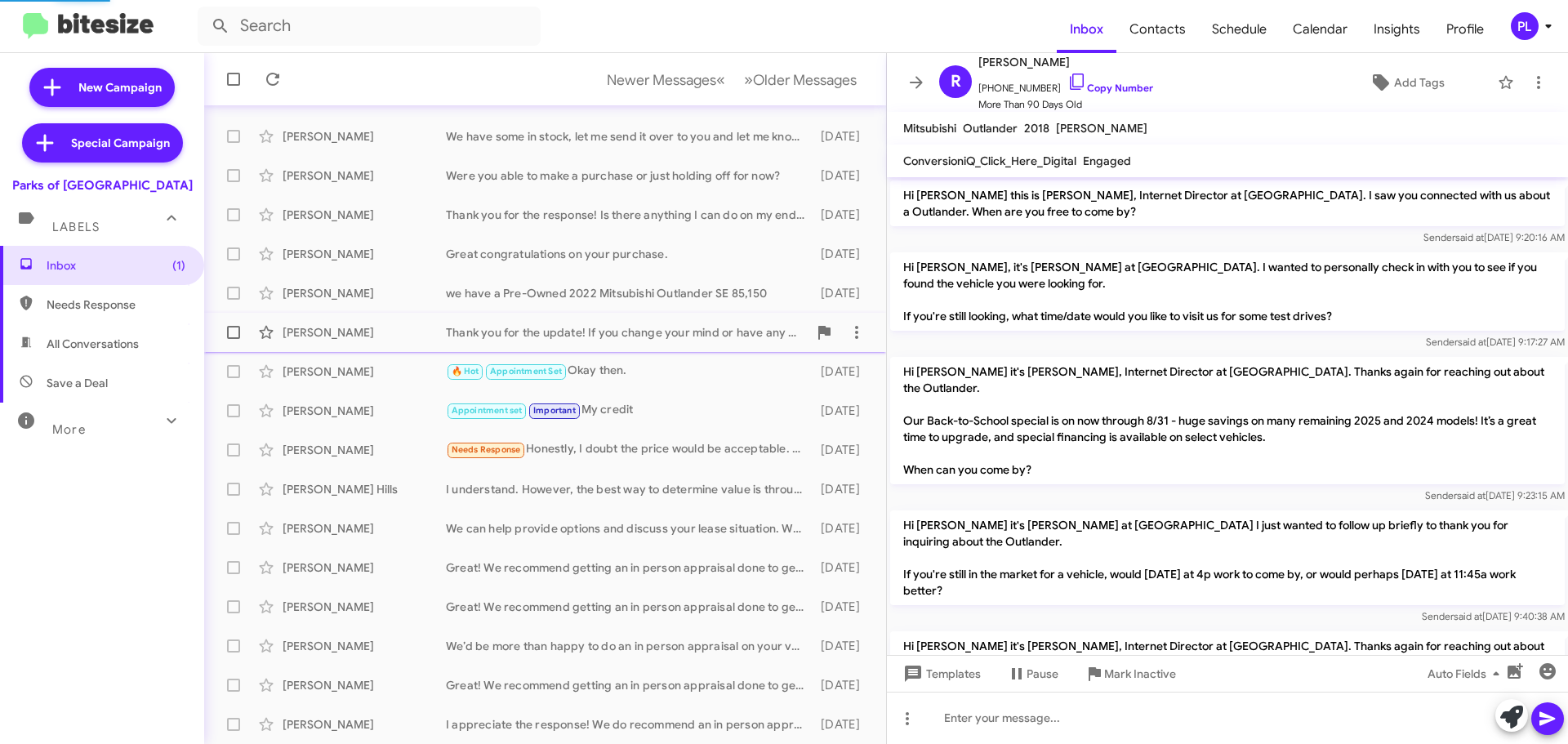
scroll to position [359, 0]
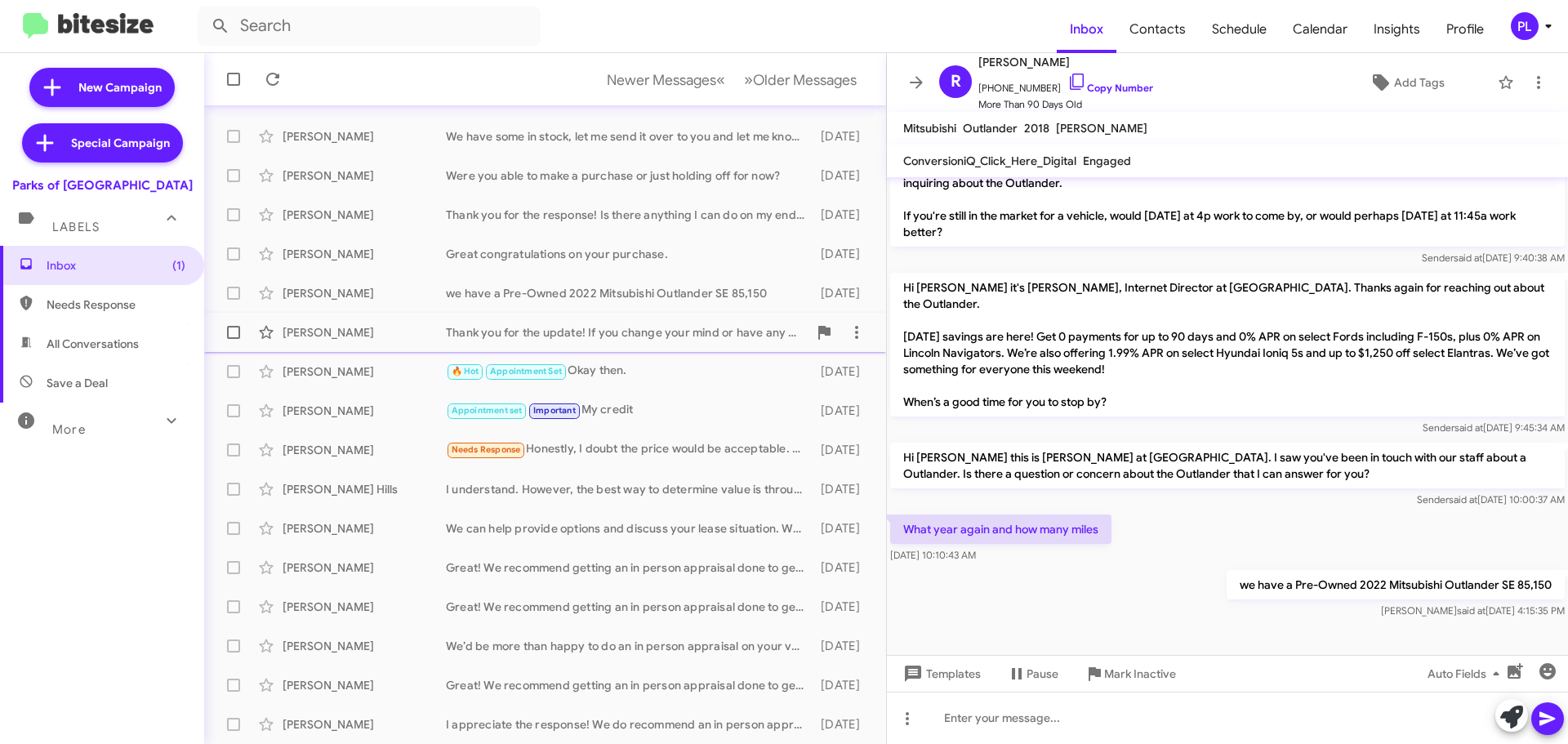
click at [608, 332] on div "Thank you for the update! If you change your mind or have any questions in the …" at bounding box center [627, 332] width 362 height 16
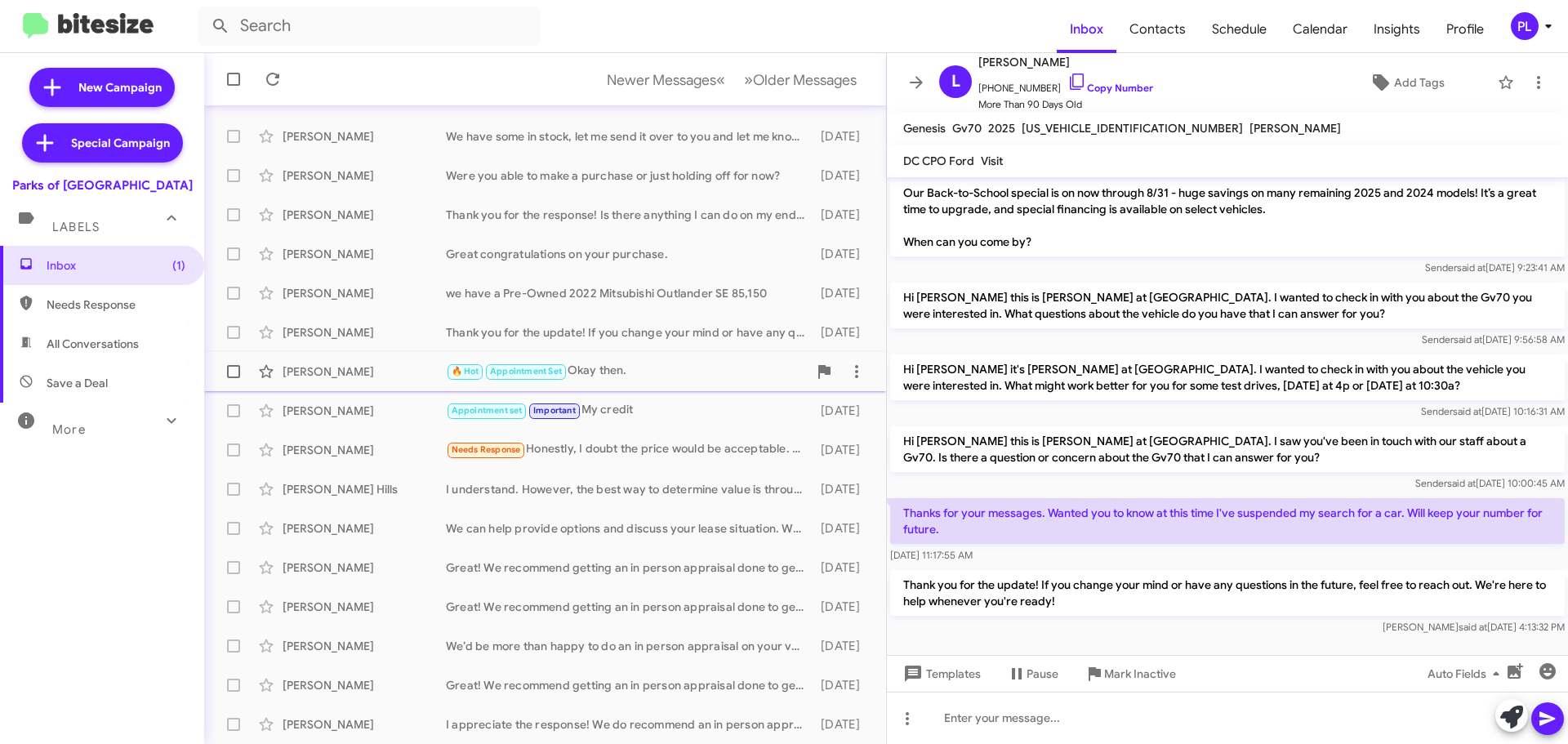
click at [381, 364] on div "Dennis Huguley" at bounding box center [364, 372] width 163 height 16
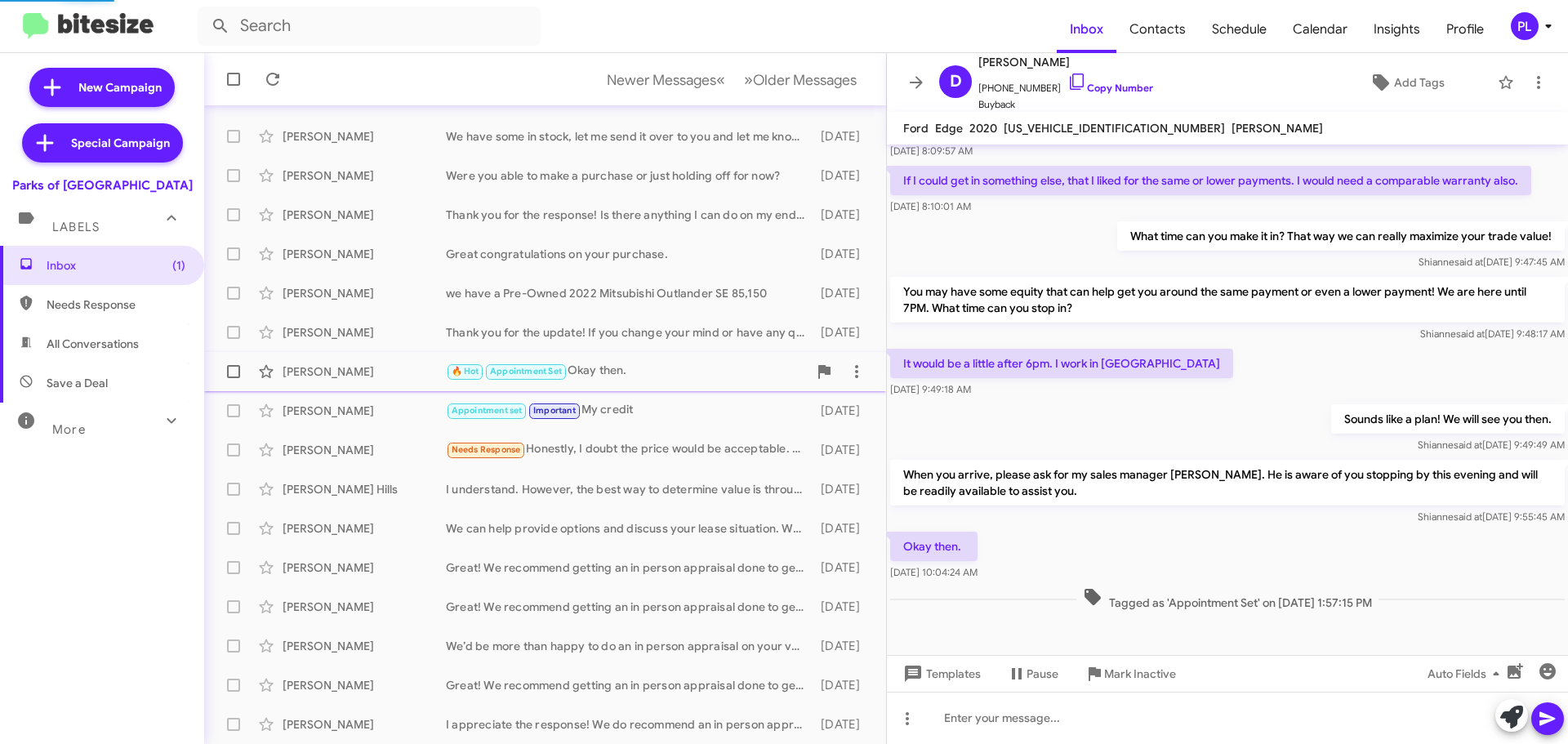
scroll to position [142, 0]
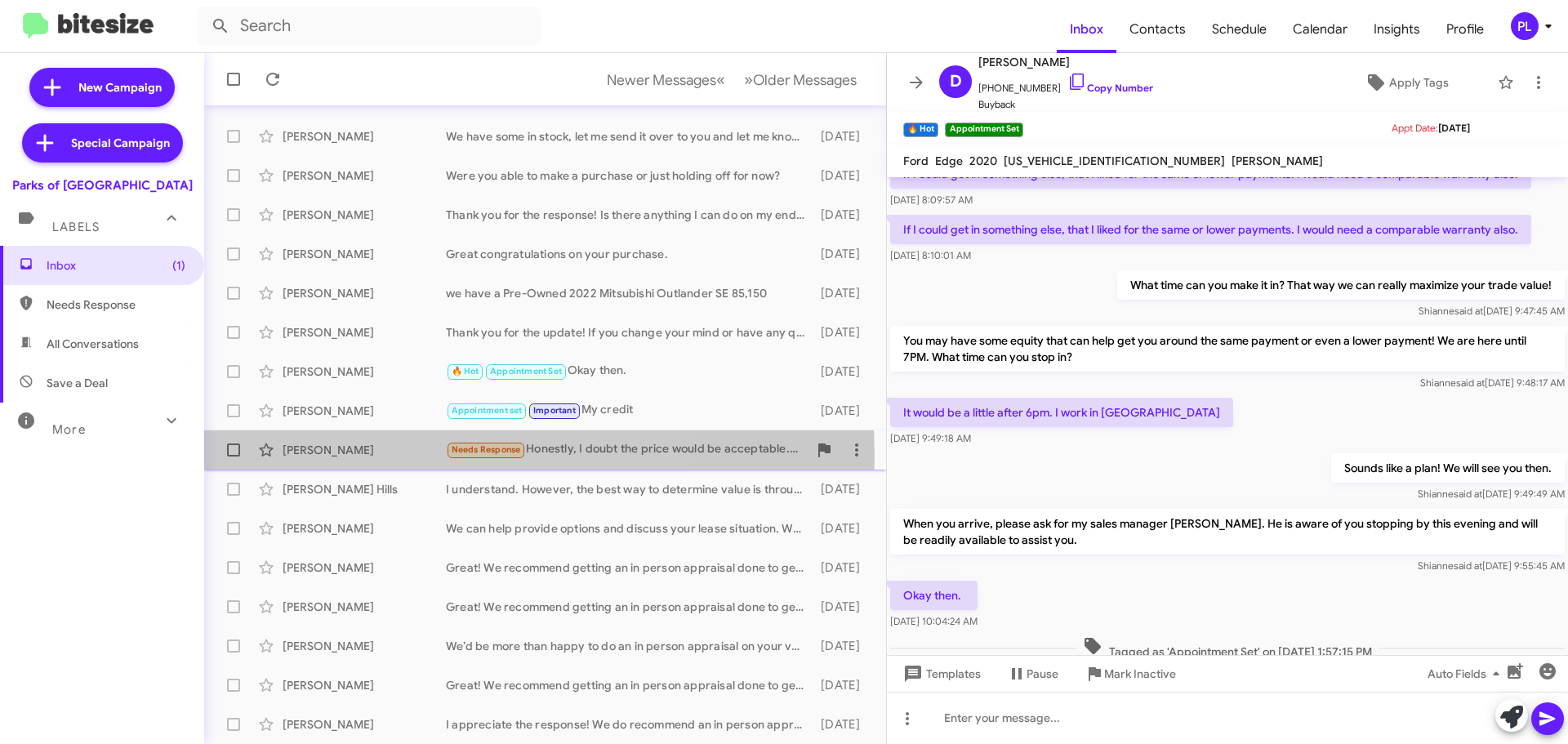
click at [368, 457] on div "Vernon Weaver" at bounding box center [364, 450] width 163 height 16
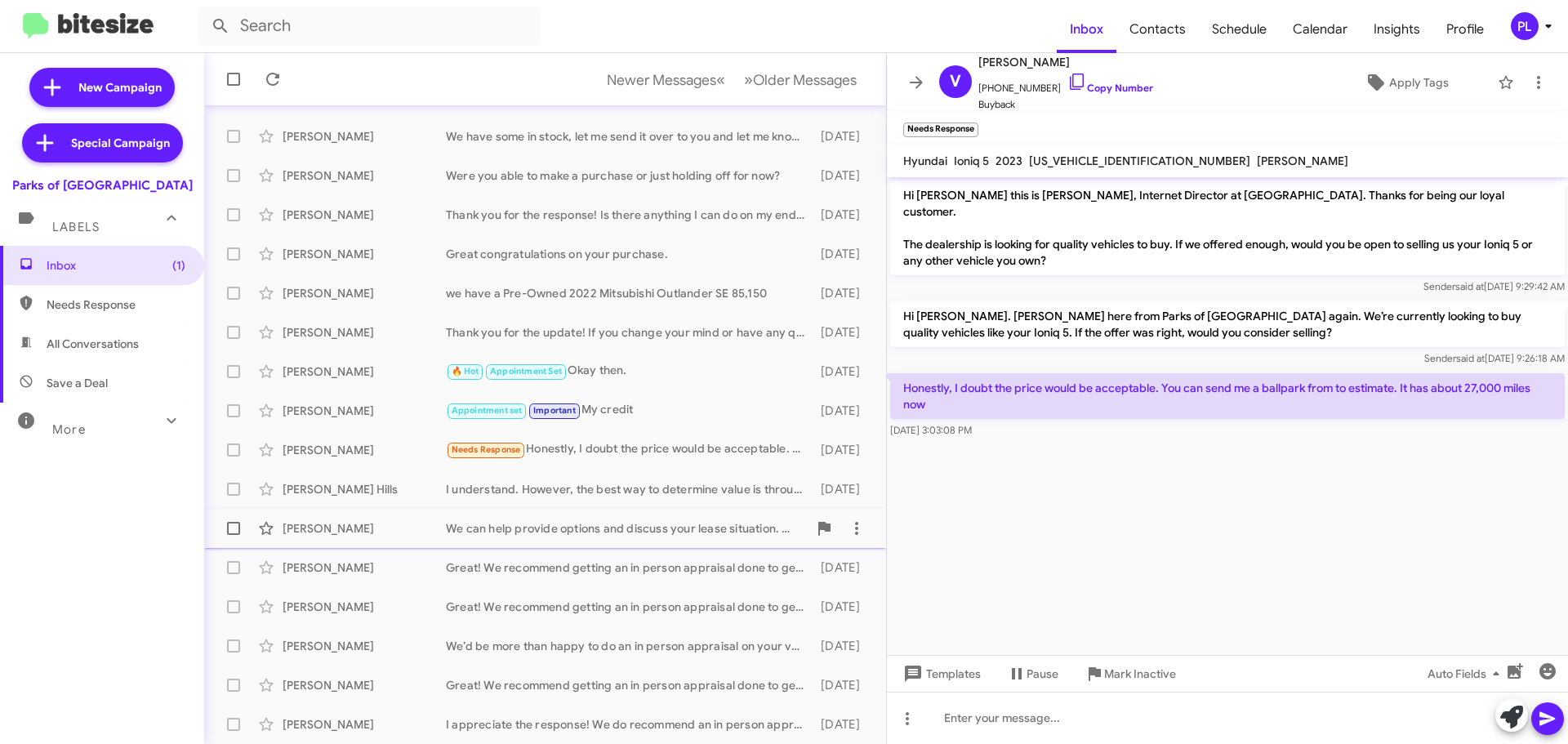
click at [520, 537] on div "Ethan Frey We can help provide options and discuss your lease situation. Would …" at bounding box center [545, 528] width 656 height 33
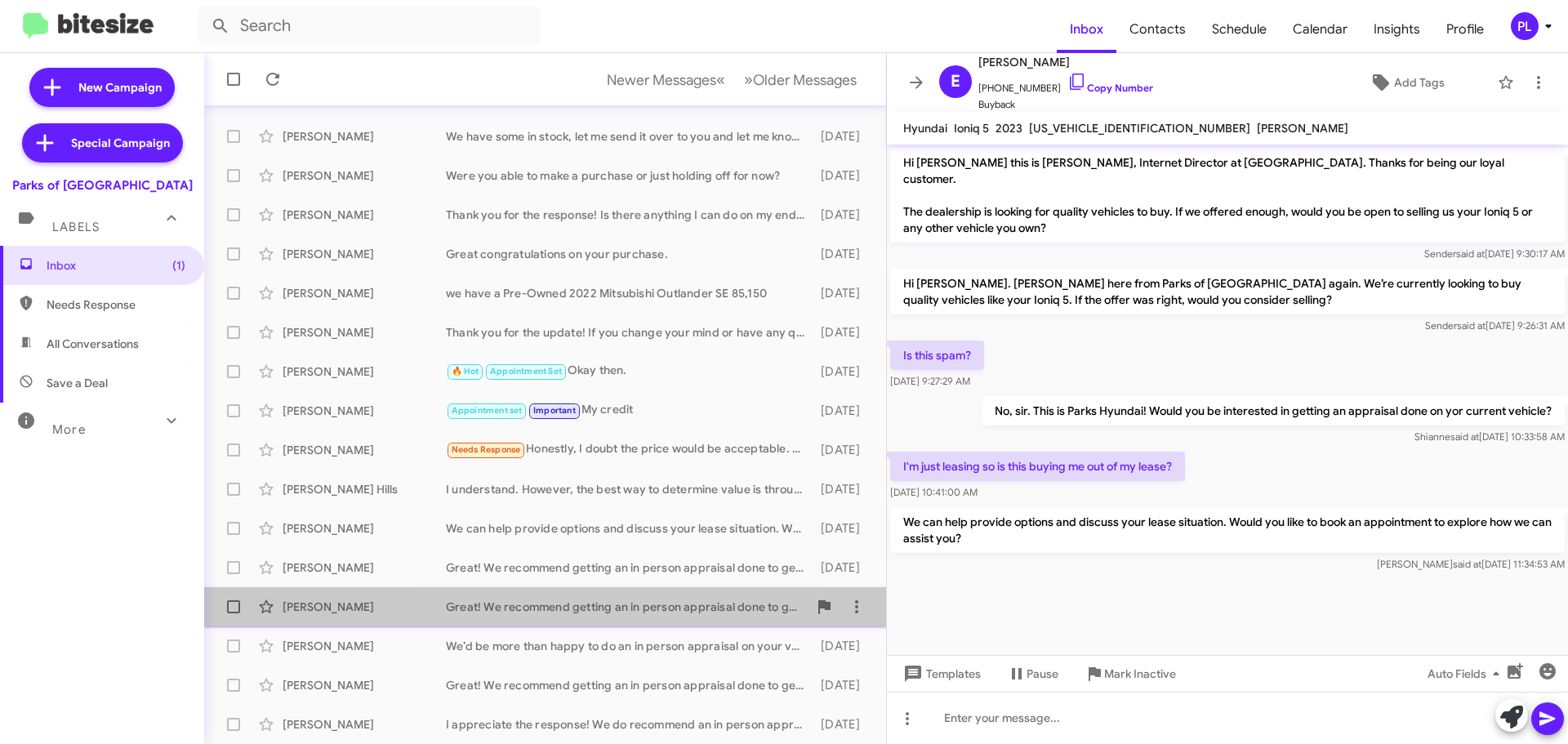
click at [624, 606] on div "Great! We recommend getting an in person appraisal done to get the max value of…" at bounding box center [627, 607] width 362 height 16
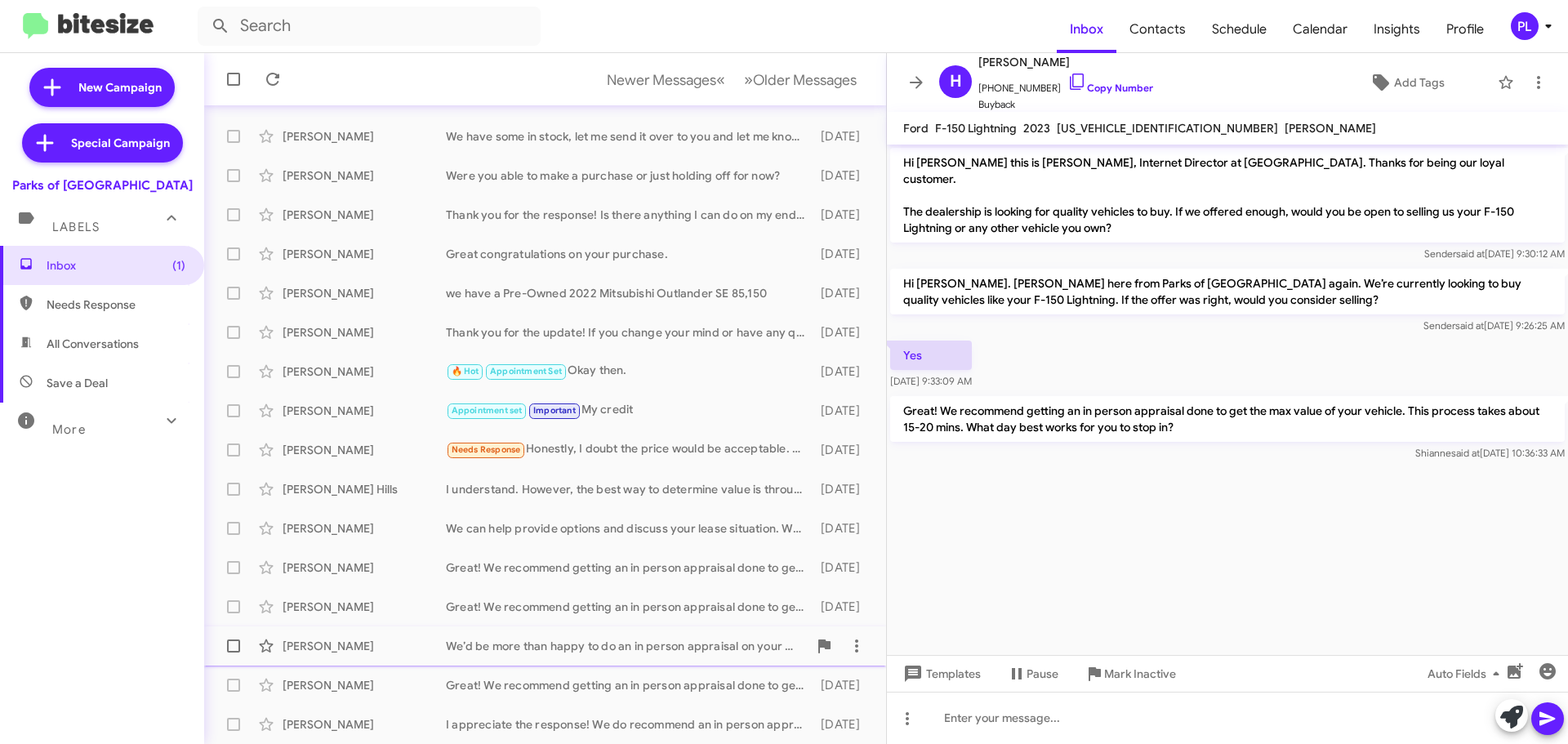
click at [638, 661] on div "Aimee Dicks We’d be more than happy to do an in person appraisal on your vehicl…" at bounding box center [545, 646] width 656 height 33
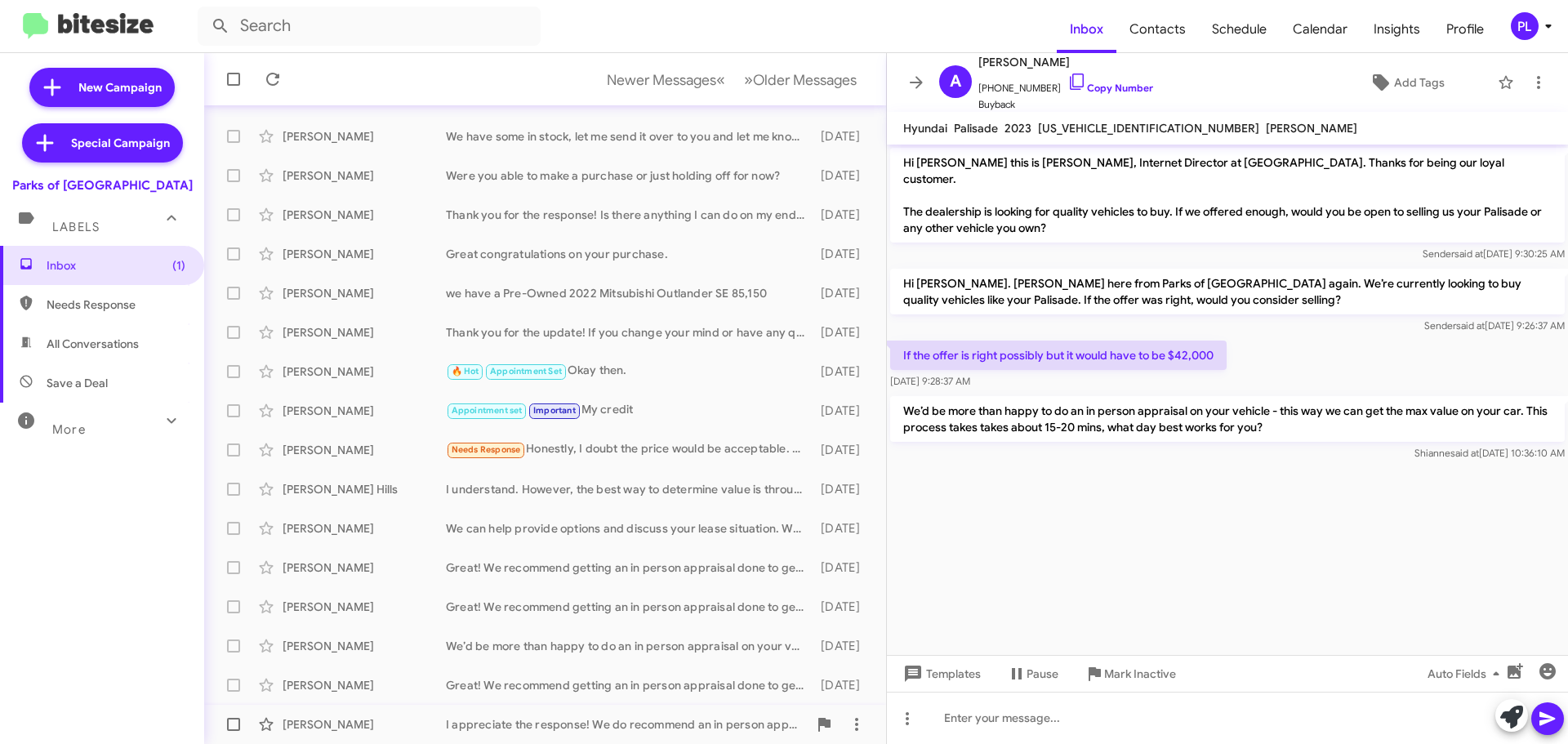
click at [549, 720] on div "I appreciate the response! We do recommend an in person appraisal to get the ma…" at bounding box center [627, 724] width 362 height 16
click at [918, 91] on icon at bounding box center [917, 83] width 20 height 20
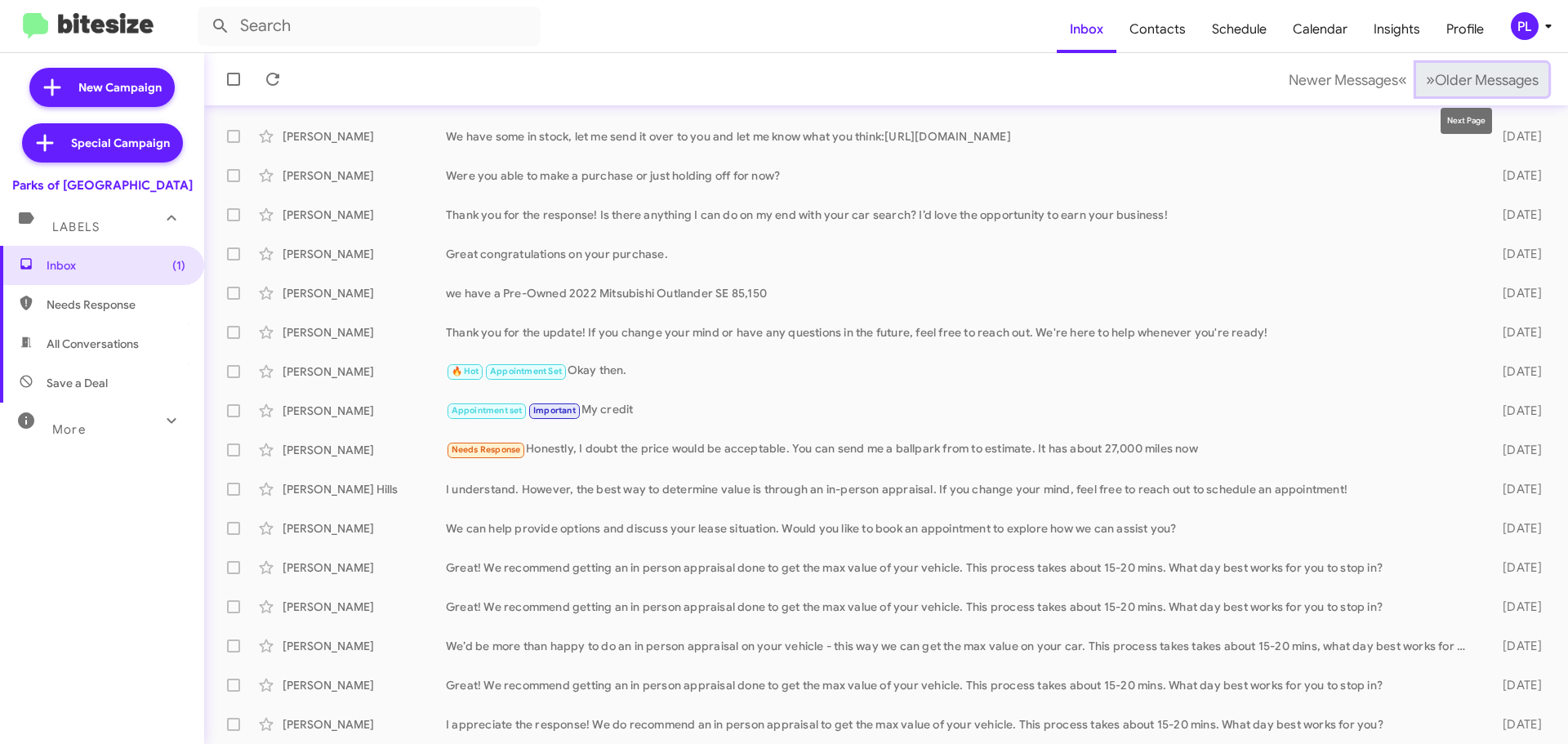
click at [1503, 89] on button "» Next Older Messages" at bounding box center [1482, 79] width 132 height 33
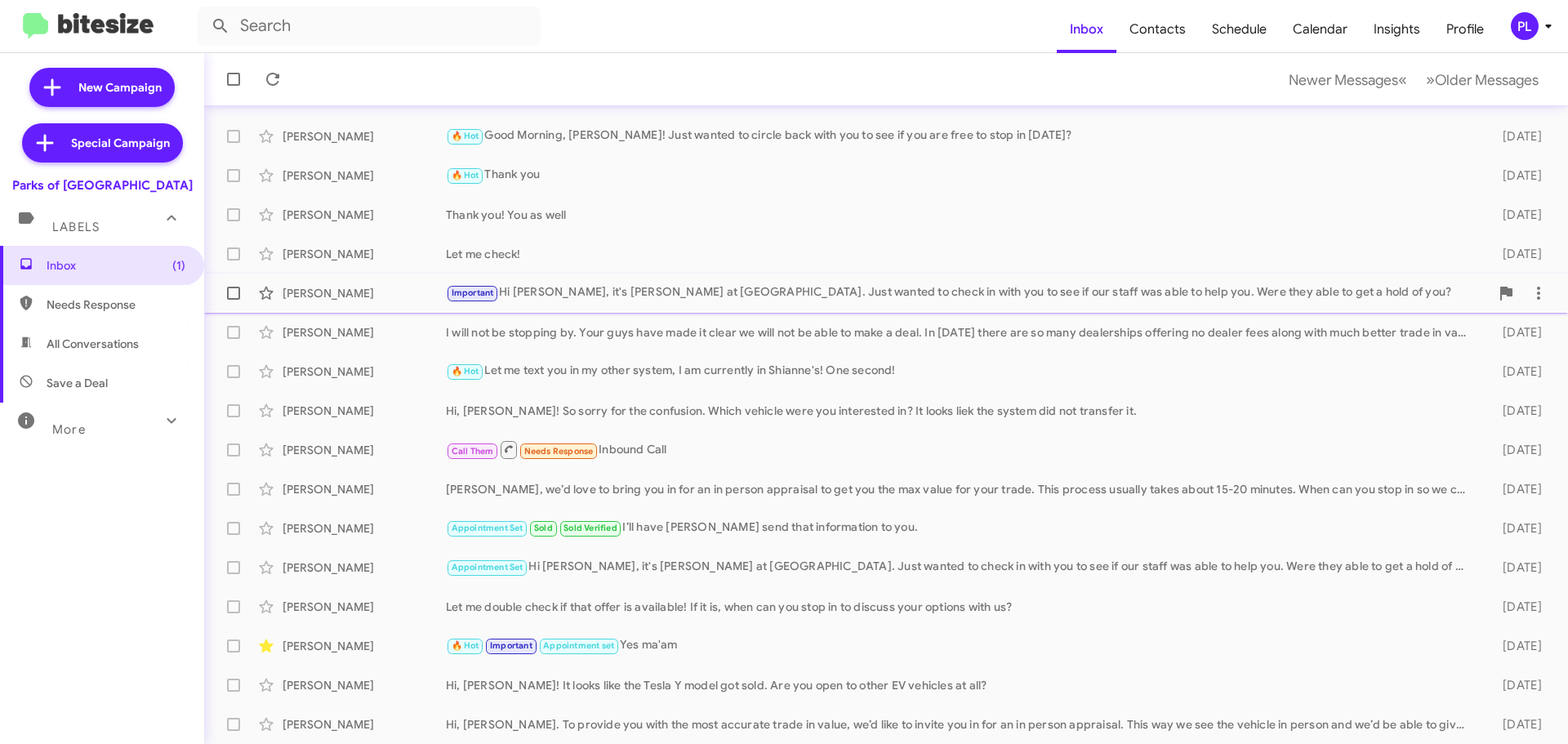
click at [616, 292] on div "Important Hi Glenda, it's Shianne Harrison at Parks of Gainesville. Just wanted…" at bounding box center [968, 292] width 1044 height 19
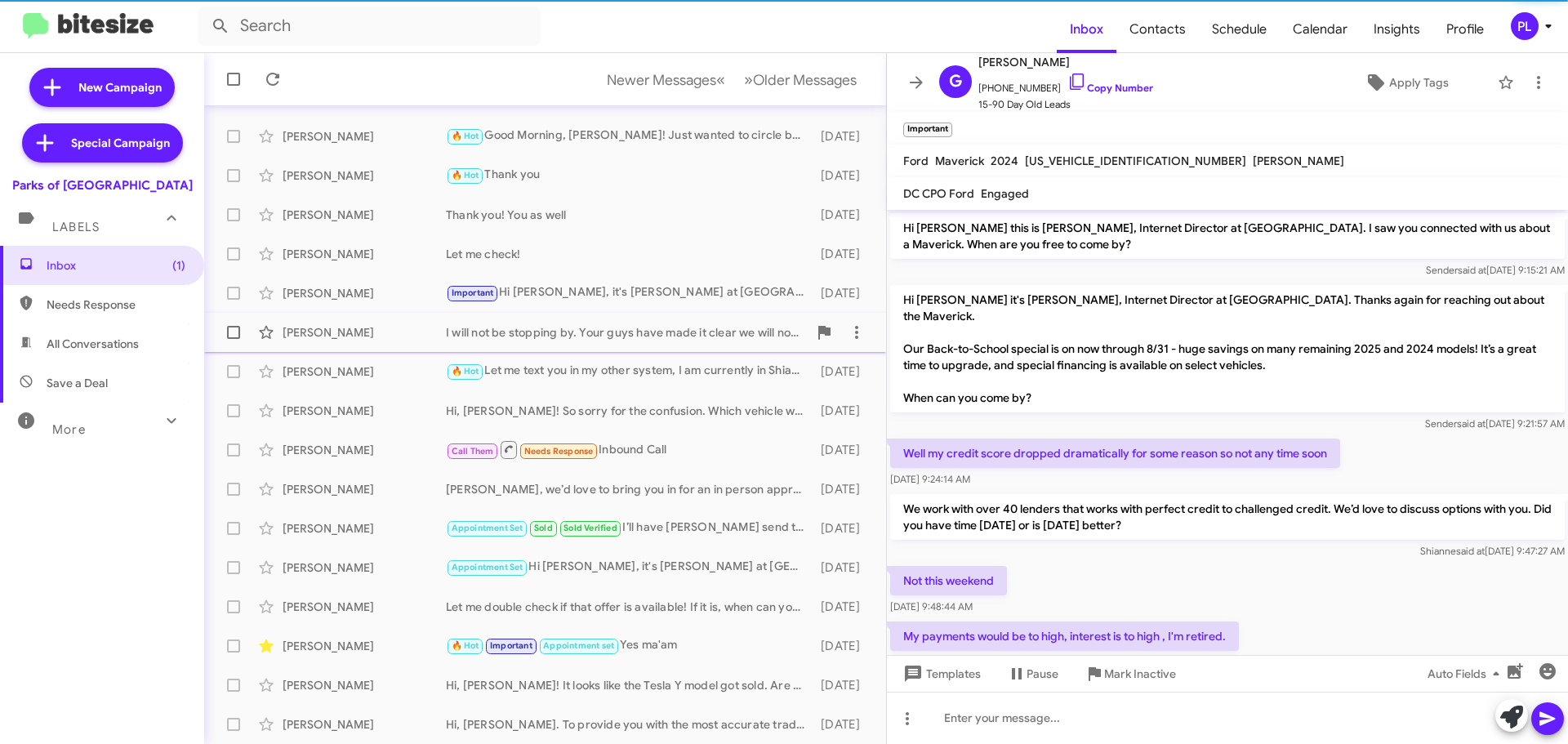
scroll to position [488, 0]
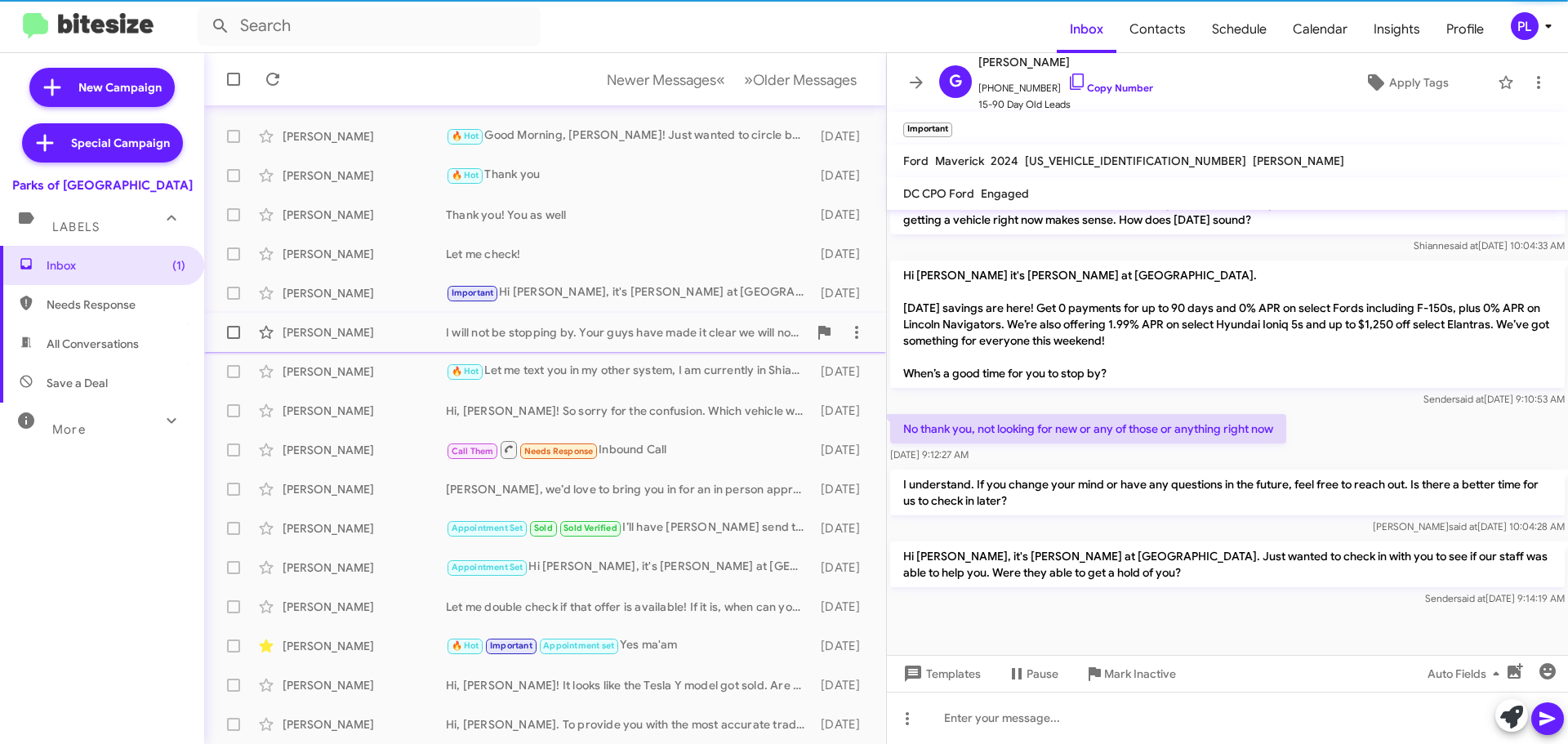
click at [599, 336] on div "I will not be stopping by. Your guys have made it clear we will not be able to …" at bounding box center [627, 332] width 362 height 16
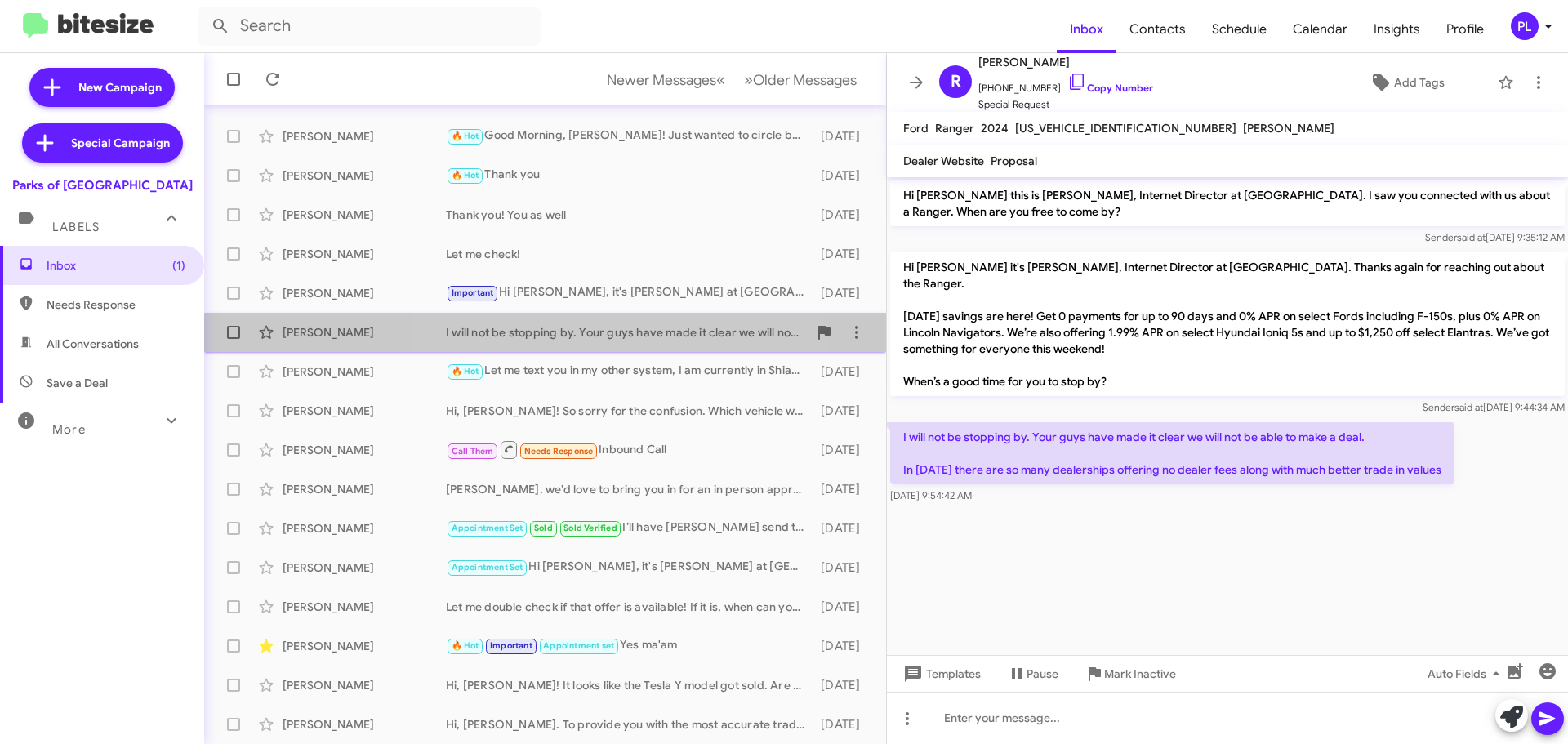
click at [622, 341] on div "Richard Stockdale I will not be stopping by. Your guys have made it clear we wi…" at bounding box center [545, 332] width 656 height 33
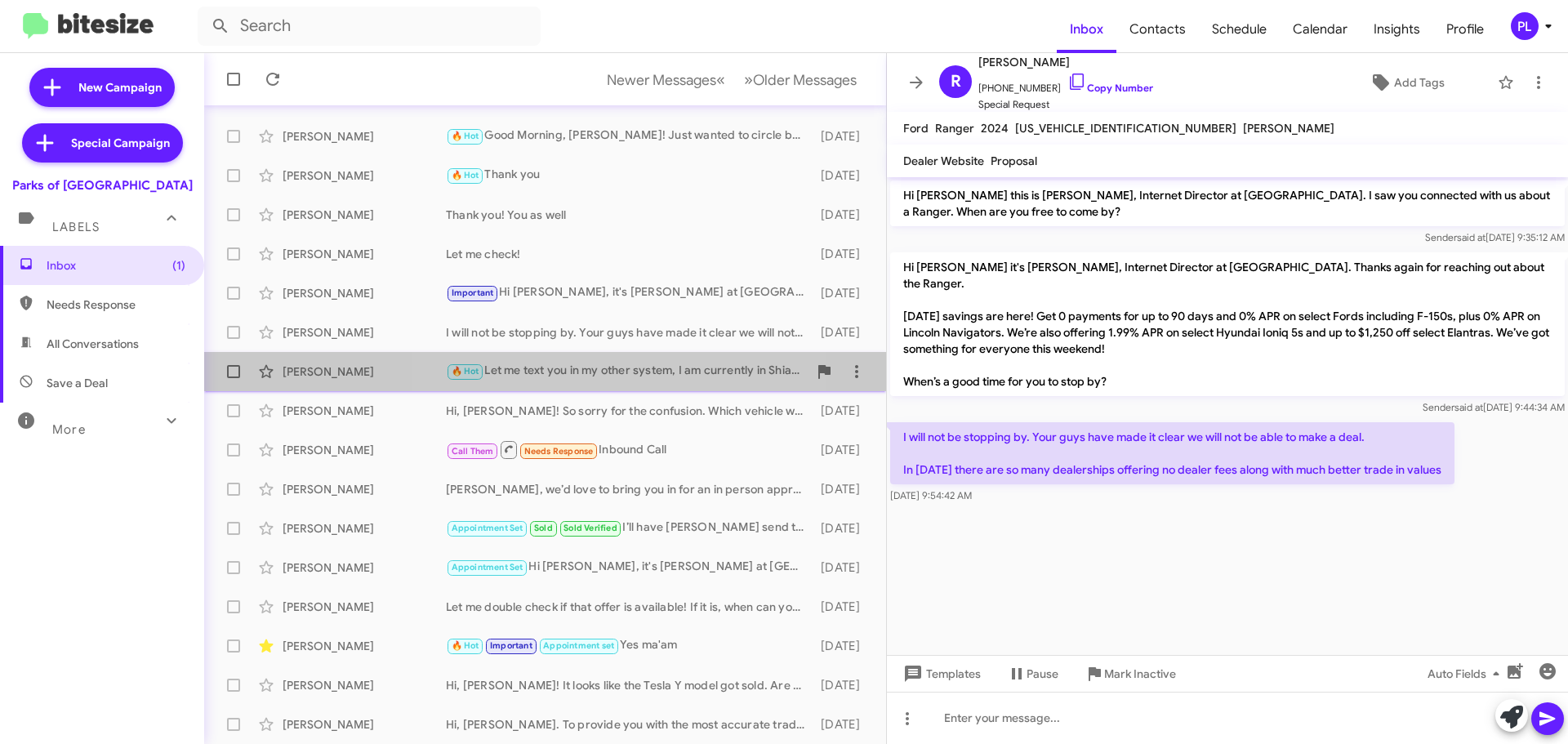
click at [617, 376] on div "🔥 Hot Let me text you in my other system, I am currently in Shianne's! One seco…" at bounding box center [627, 371] width 362 height 19
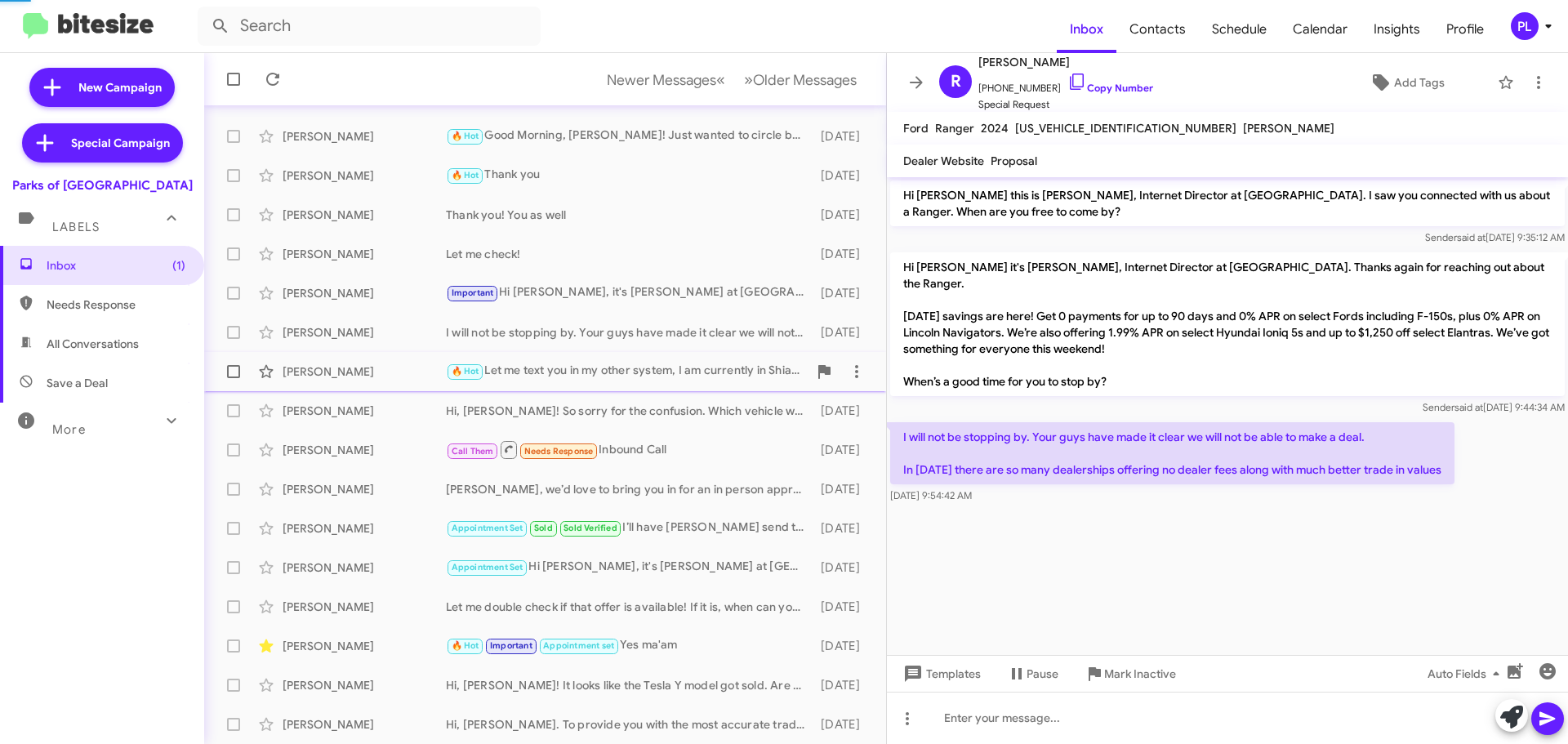
scroll to position [330, 0]
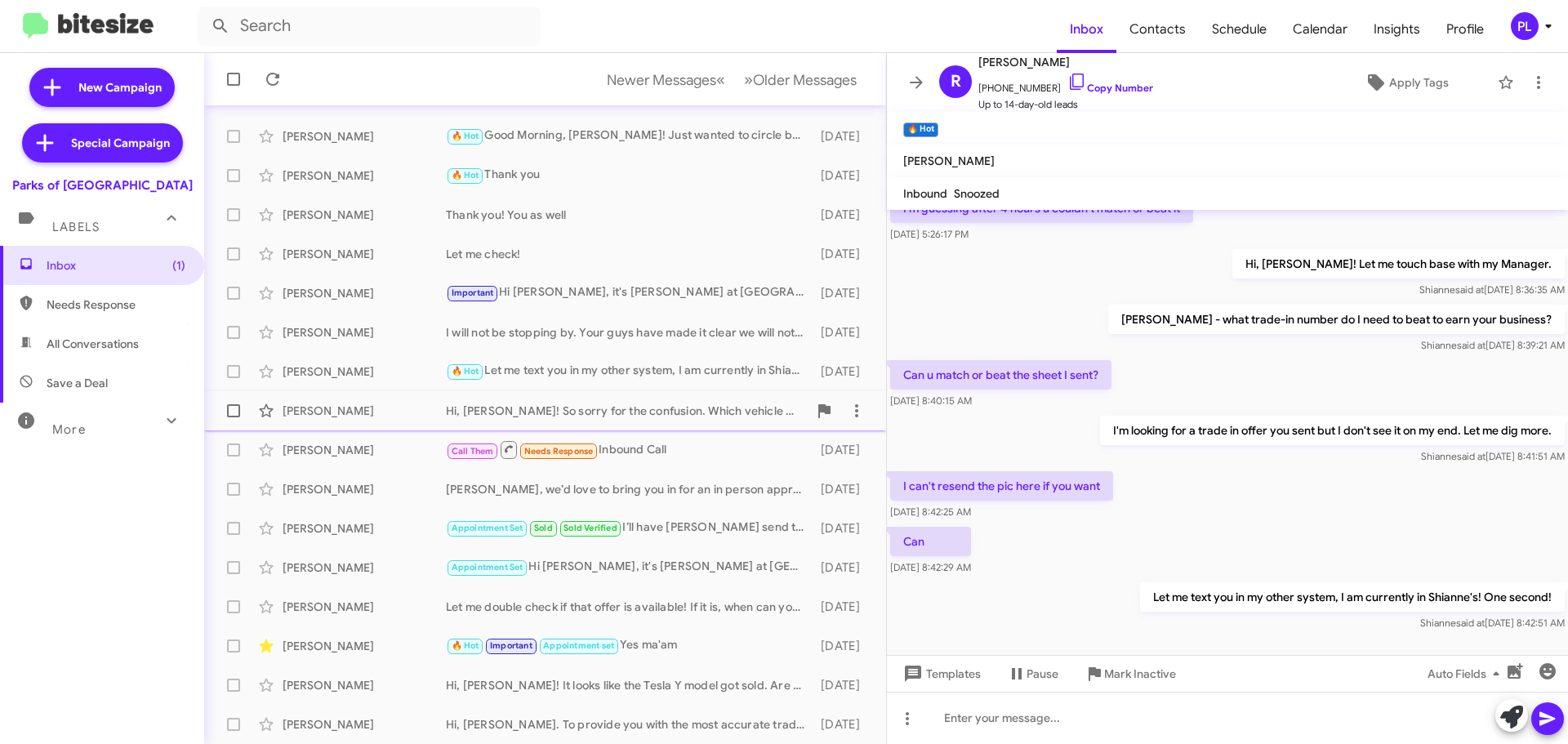
click at [617, 410] on div "Hi, Mr. Clark! So sorry for the confusion. Which vehicle were you interested in…" at bounding box center [627, 411] width 362 height 16
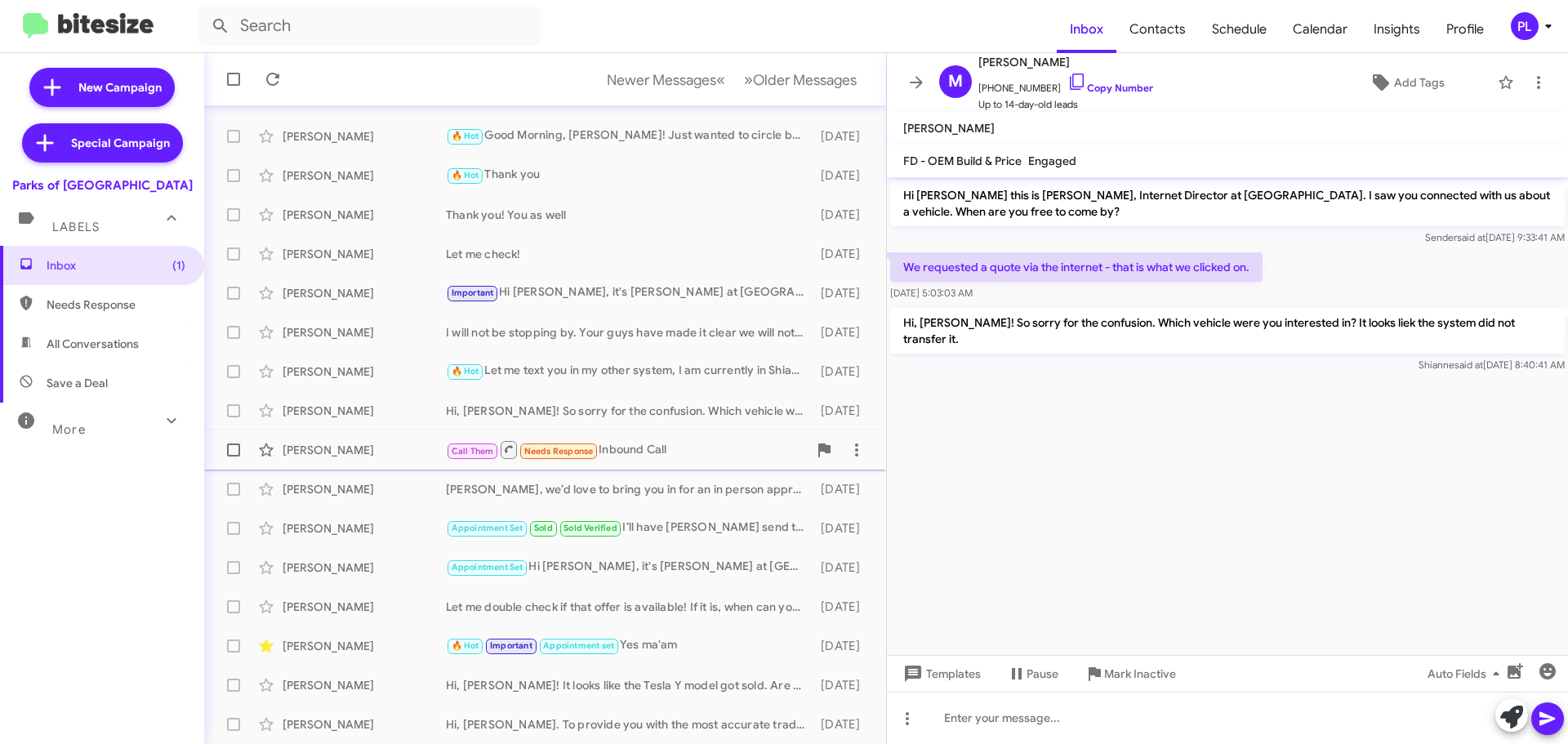
click at [632, 445] on div "Call Them Needs Response Inbound Call" at bounding box center [627, 449] width 362 height 20
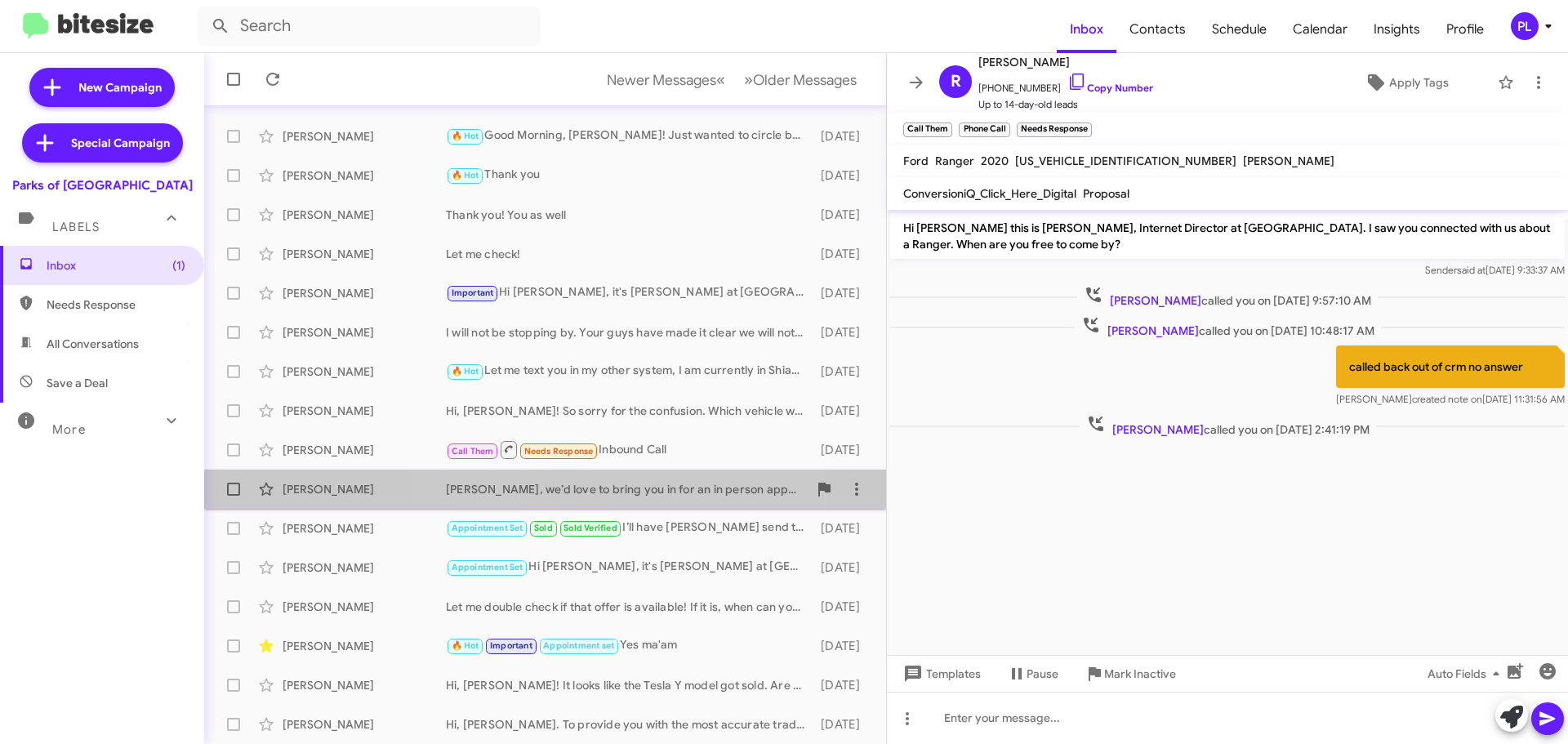
click at [637, 495] on div "Tyler, we’d love to bring you in for an in person appraisal to get you the max …" at bounding box center [627, 489] width 362 height 16
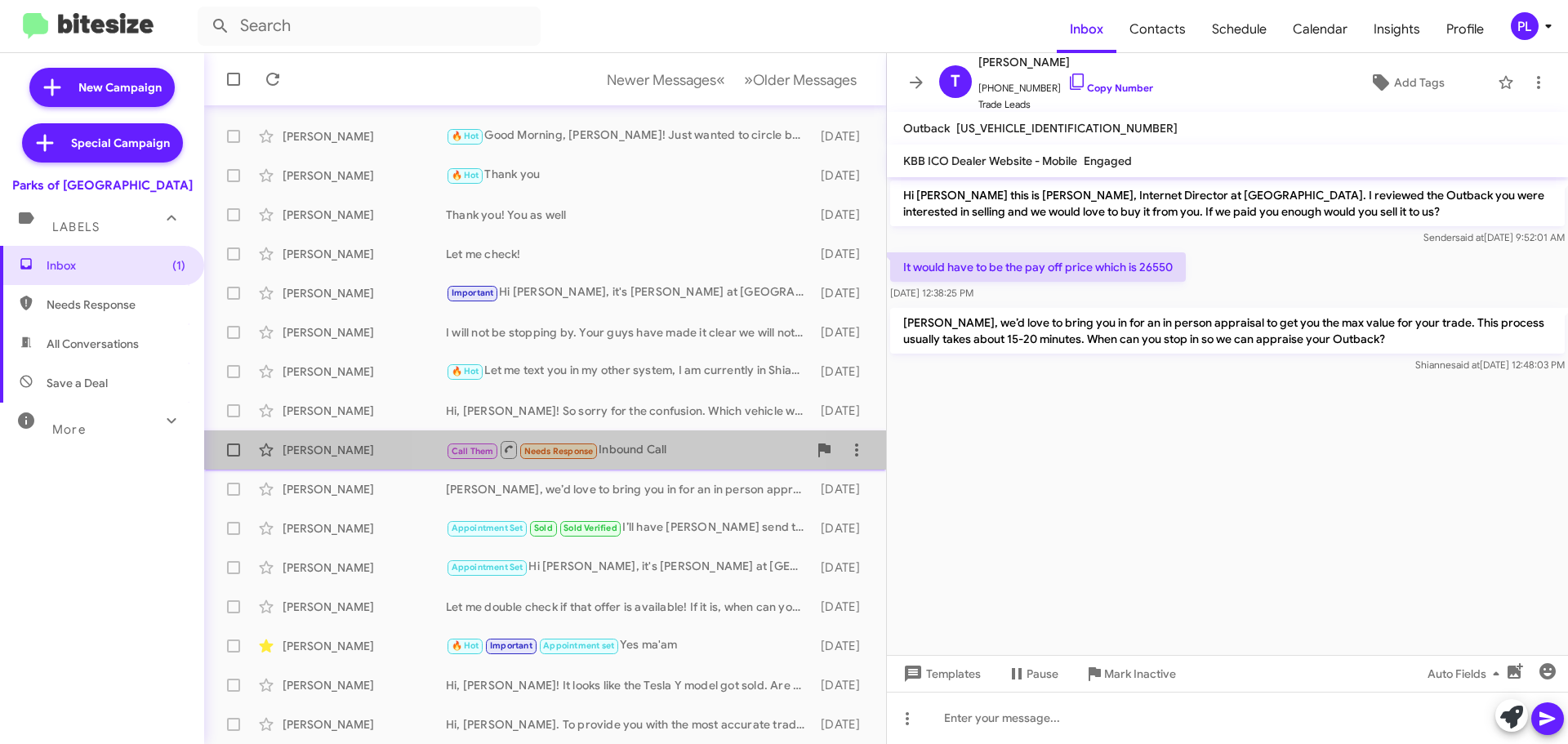
click at [632, 454] on div "Call Them Needs Response Inbound Call" at bounding box center [627, 449] width 362 height 20
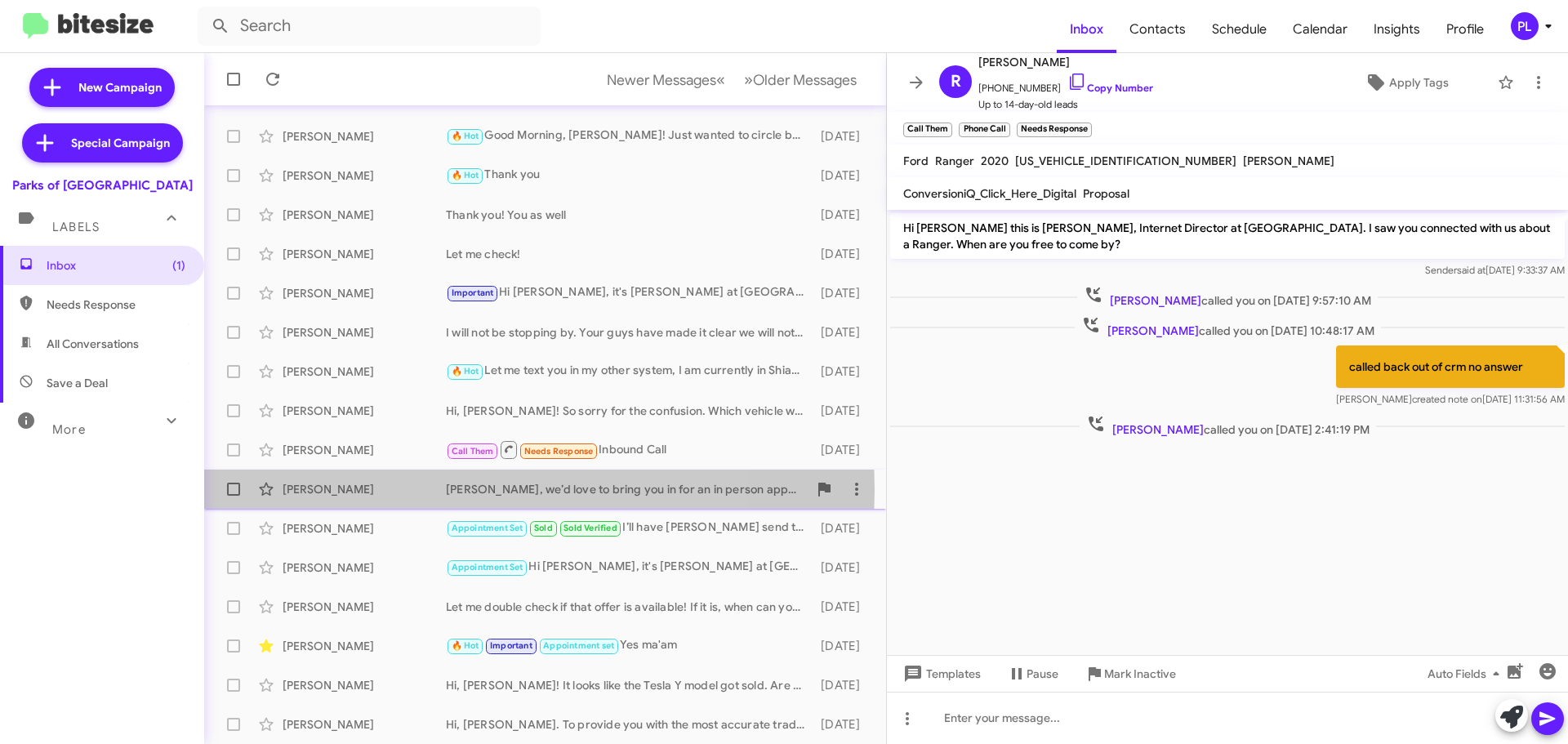
click at [395, 490] on div "Tyler Pender" at bounding box center [364, 489] width 163 height 16
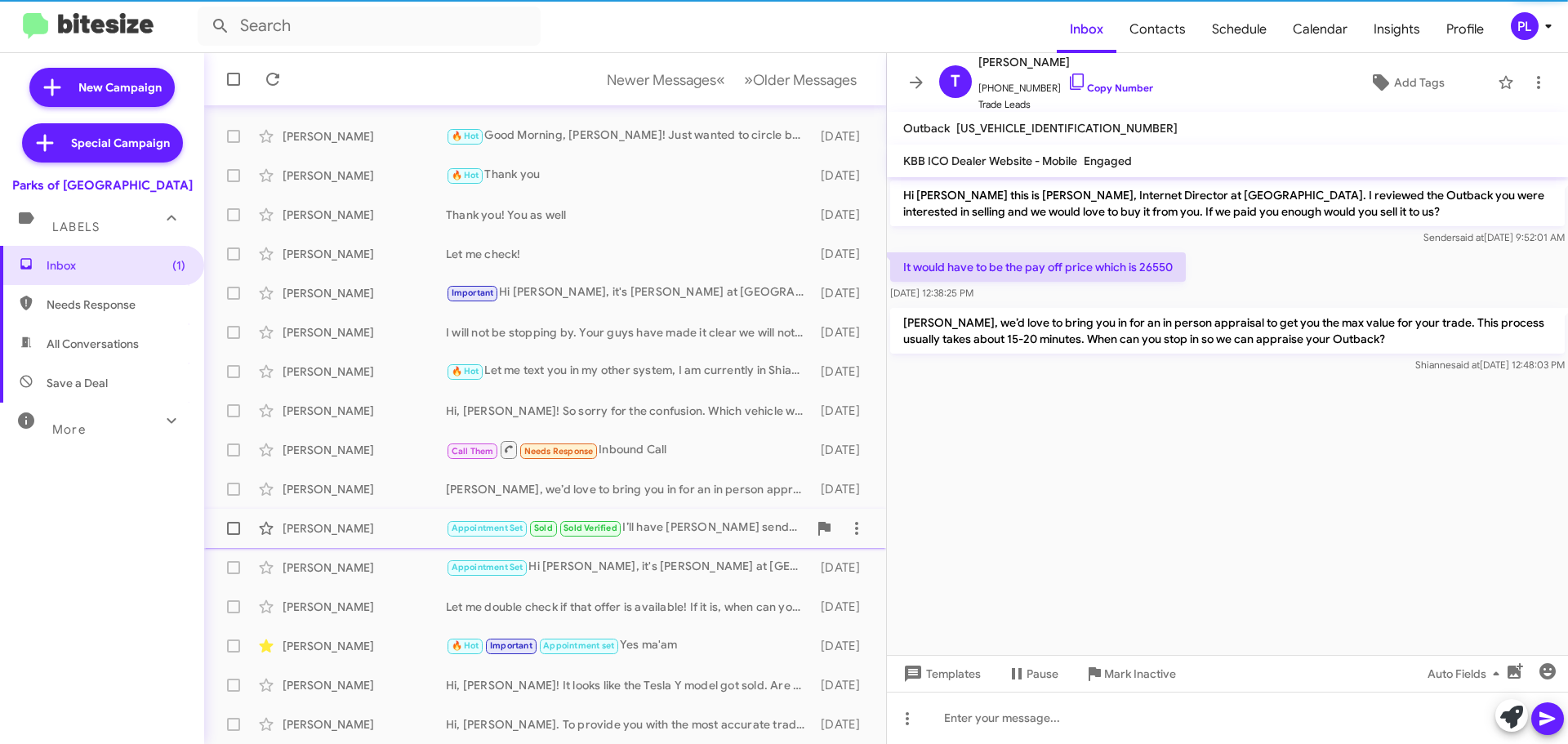
click at [390, 529] on div "David Boucard" at bounding box center [364, 528] width 163 height 16
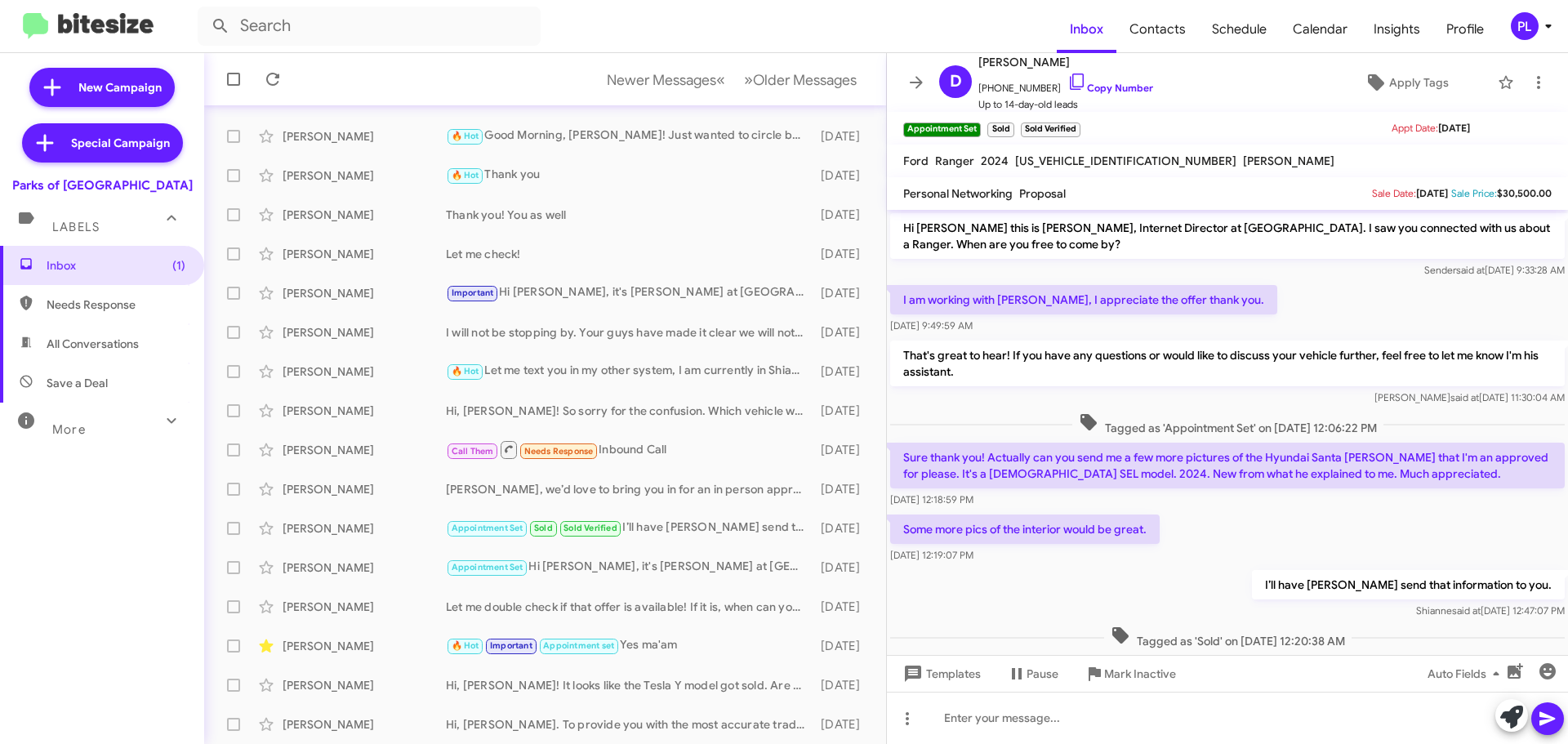
click at [1546, 27] on icon at bounding box center [1549, 26] width 20 height 20
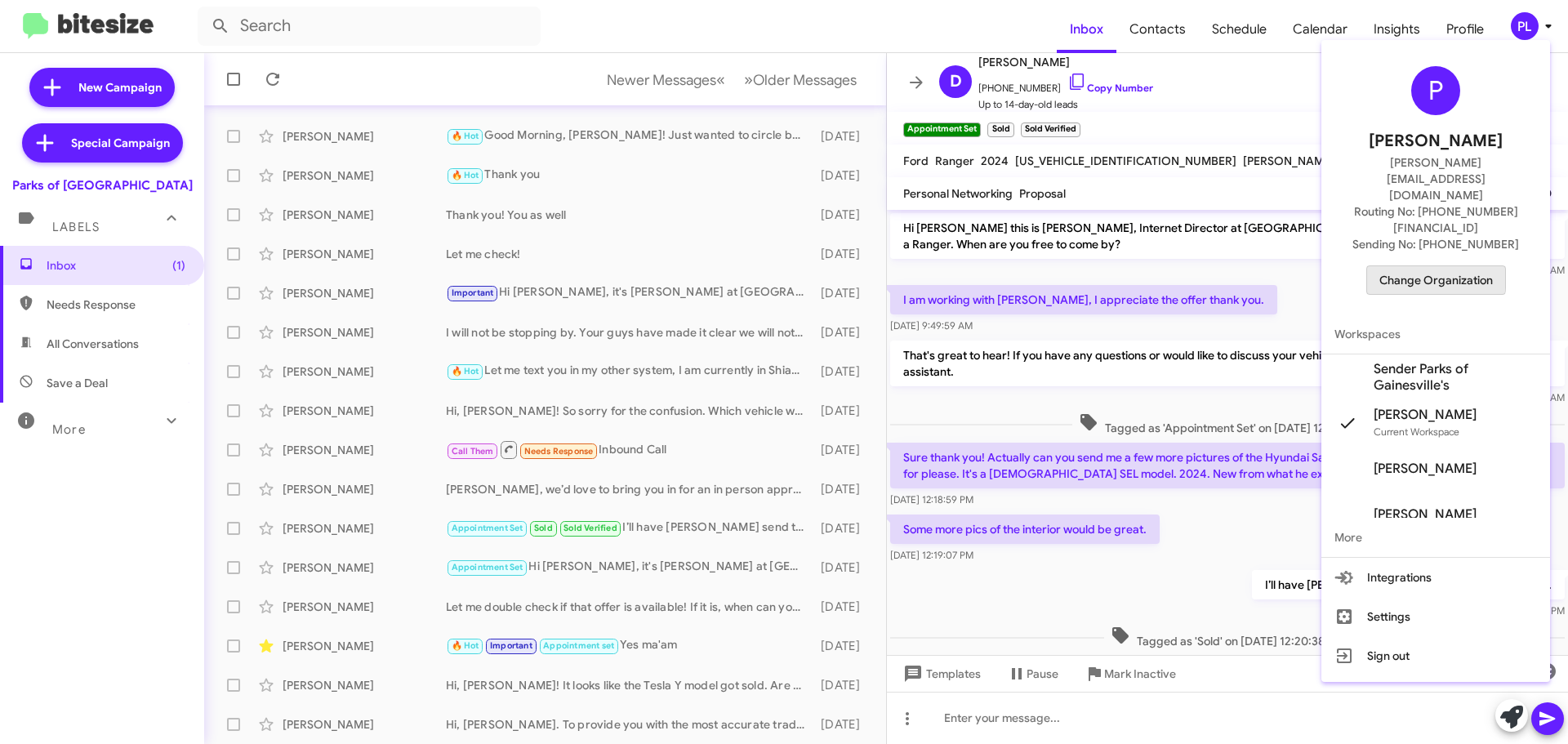
click at [1426, 266] on span "Change Organization" at bounding box center [1437, 280] width 114 height 28
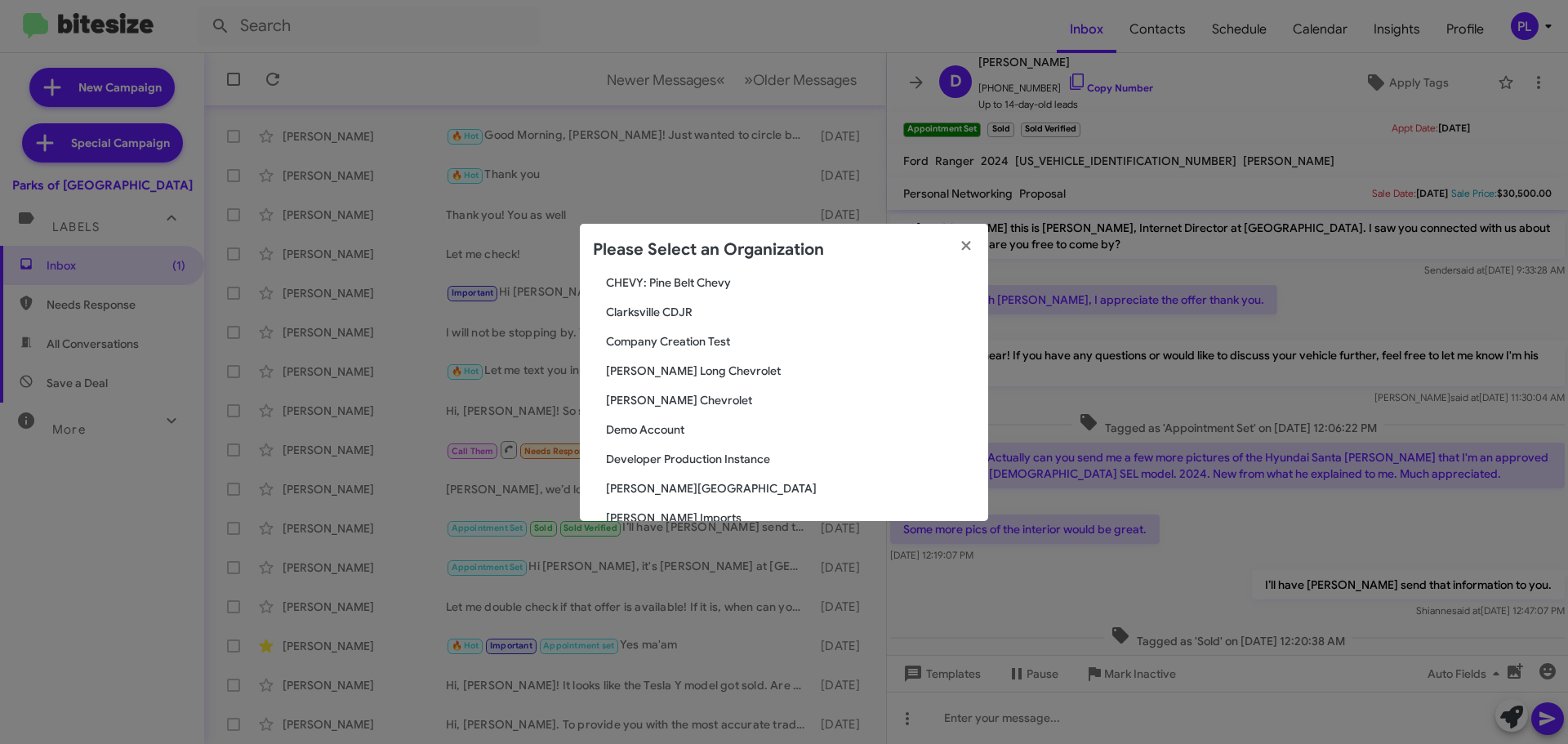
scroll to position [588, 0]
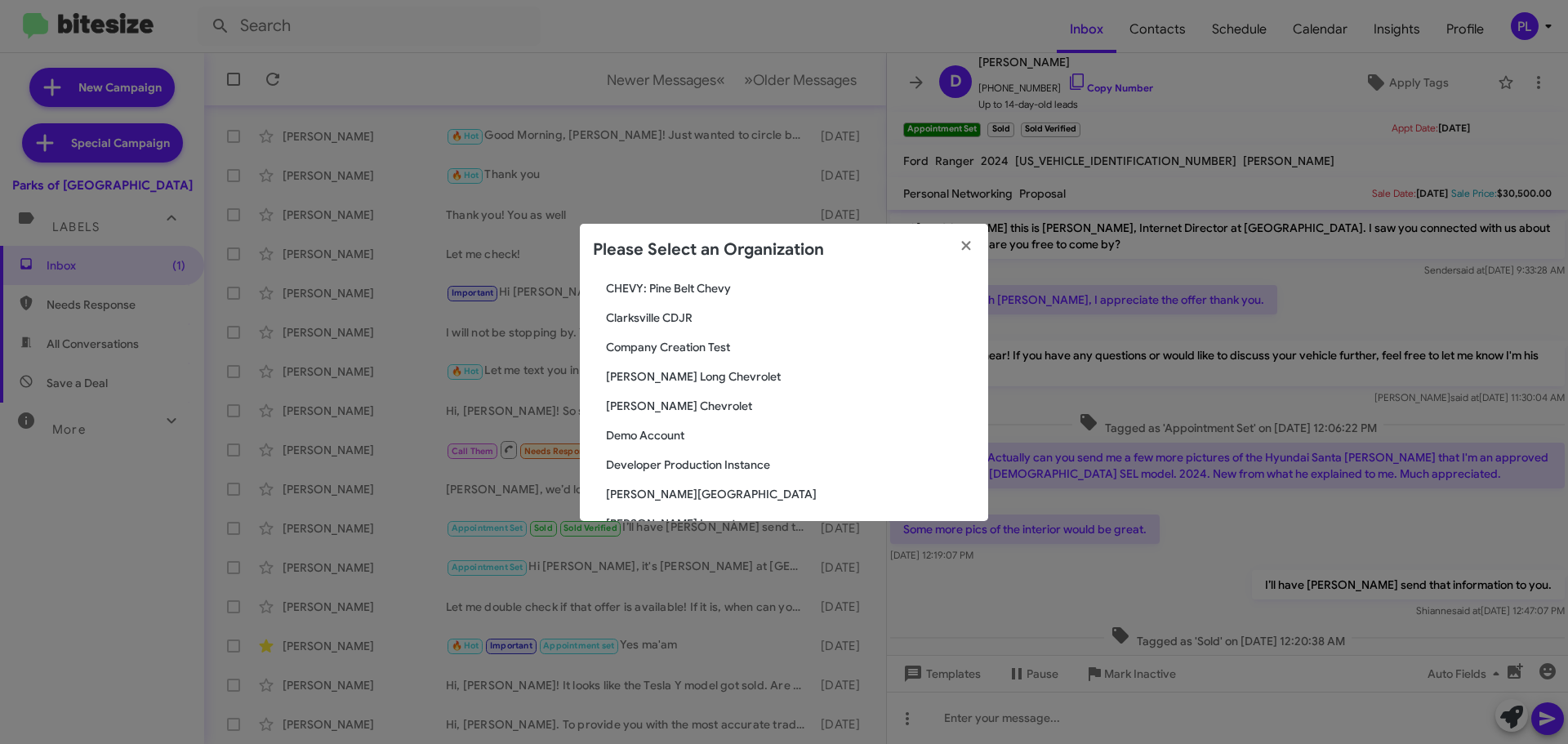
click at [664, 412] on span "[PERSON_NAME] Chevrolet" at bounding box center [790, 406] width 369 height 16
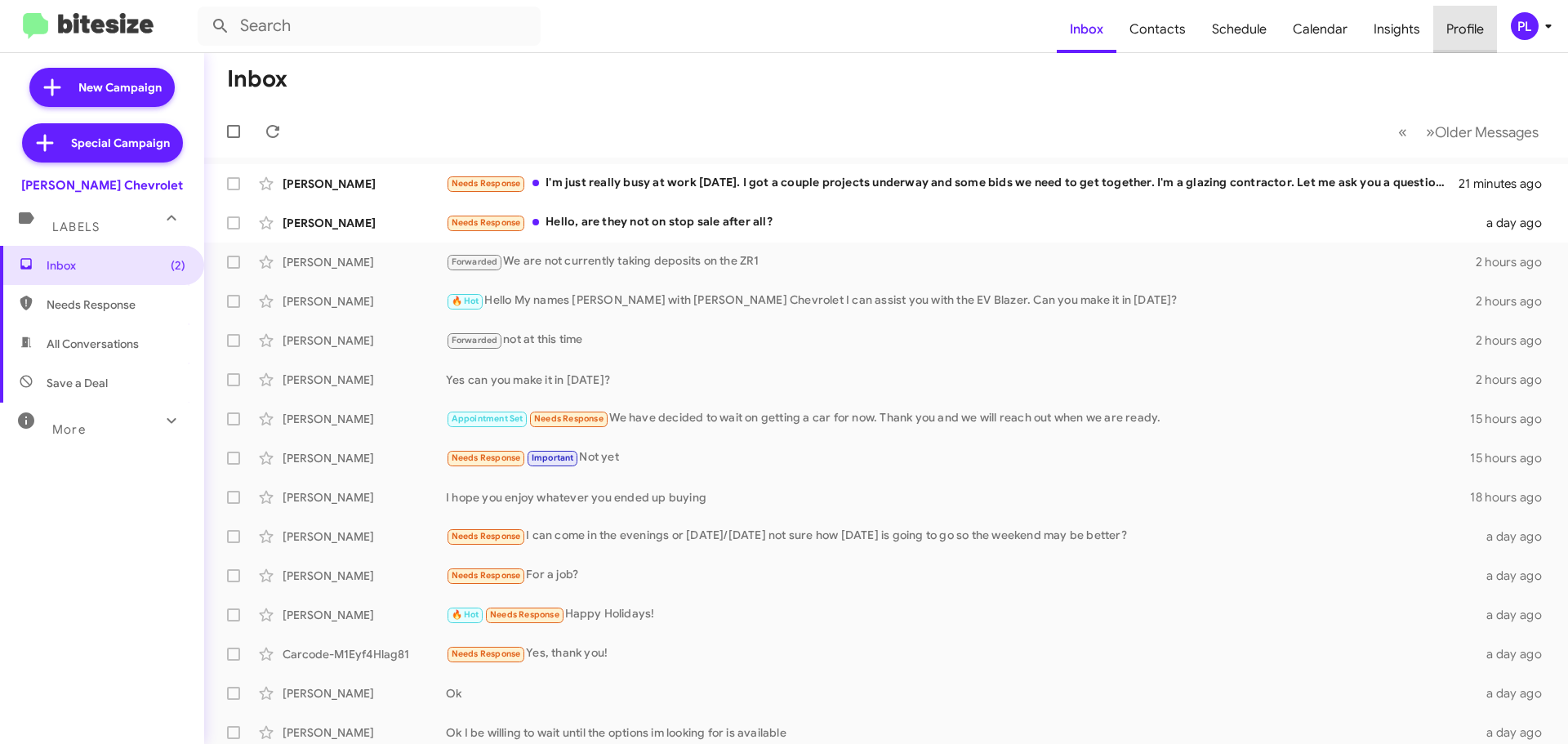
click at [1462, 19] on span "Profile" at bounding box center [1466, 29] width 64 height 47
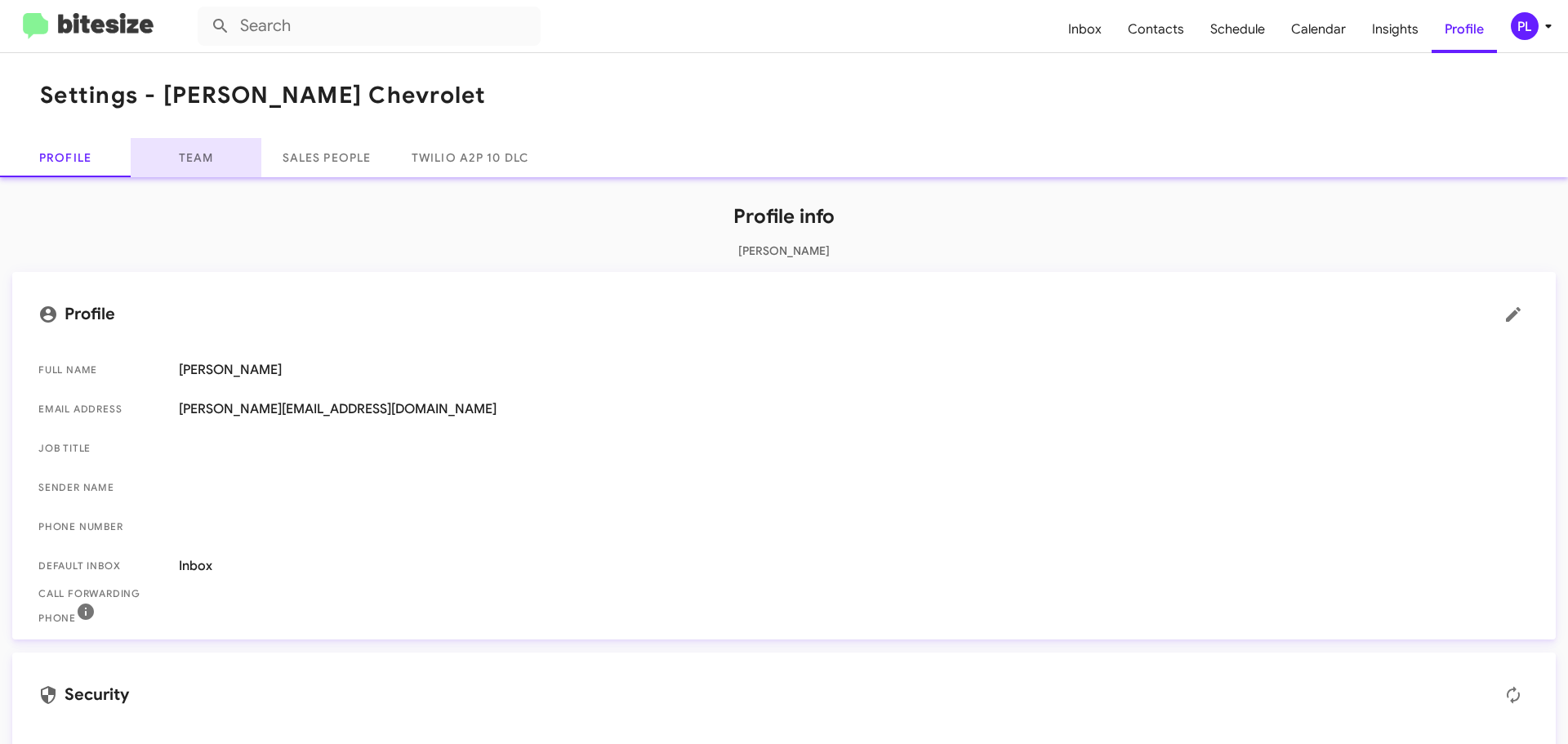
click at [203, 154] on link "Team" at bounding box center [196, 157] width 131 height 39
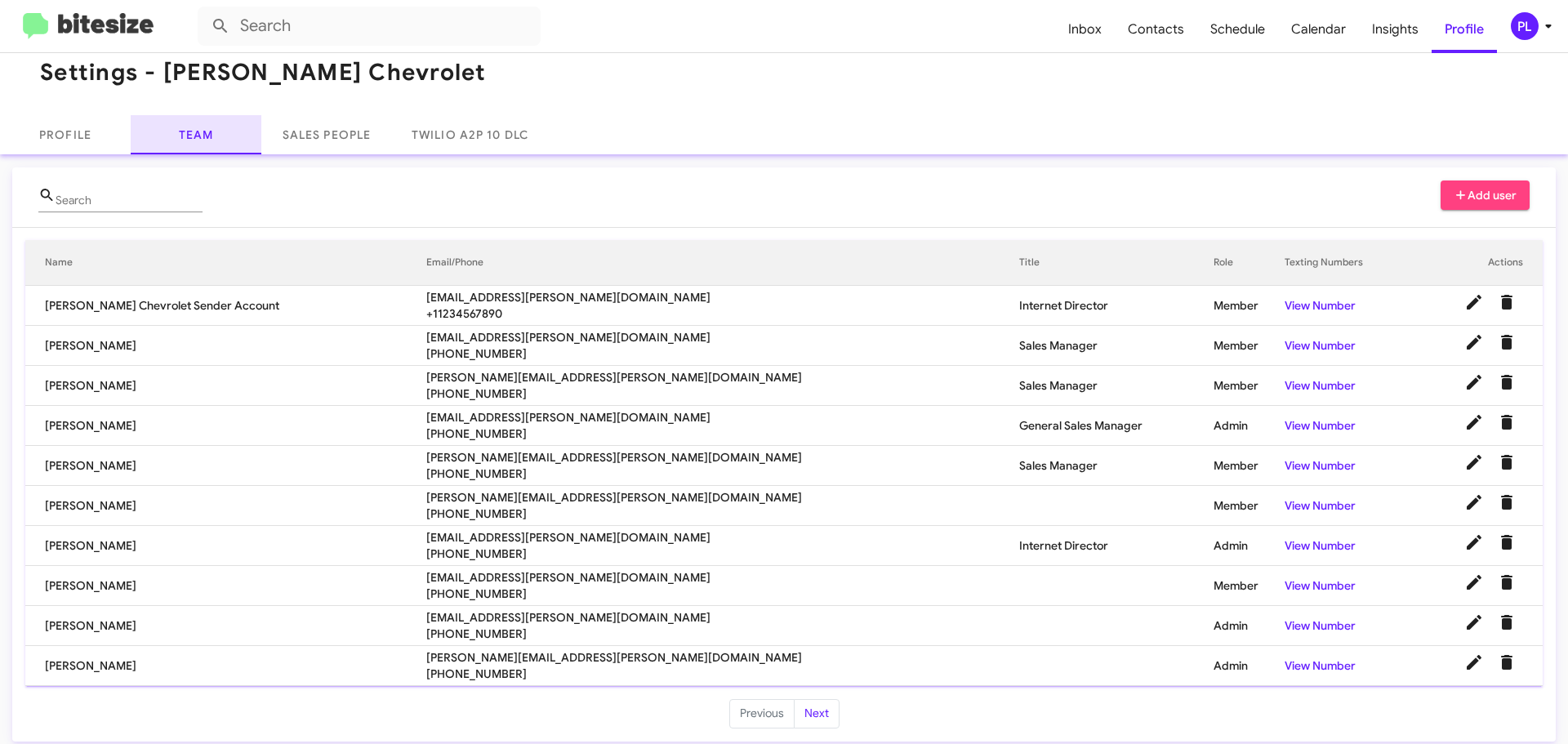
scroll to position [33, 0]
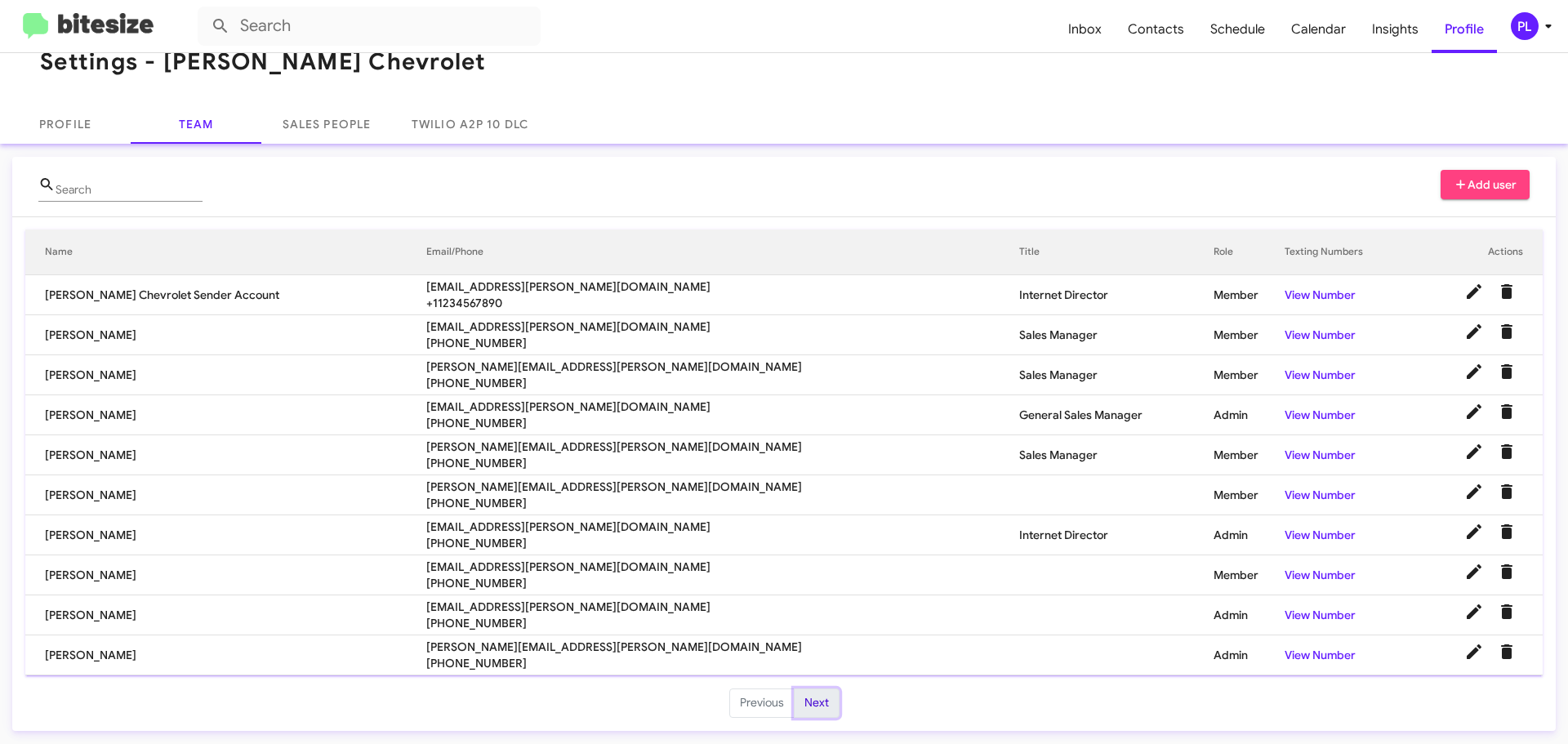
click at [806, 707] on button "Next" at bounding box center [817, 703] width 46 height 29
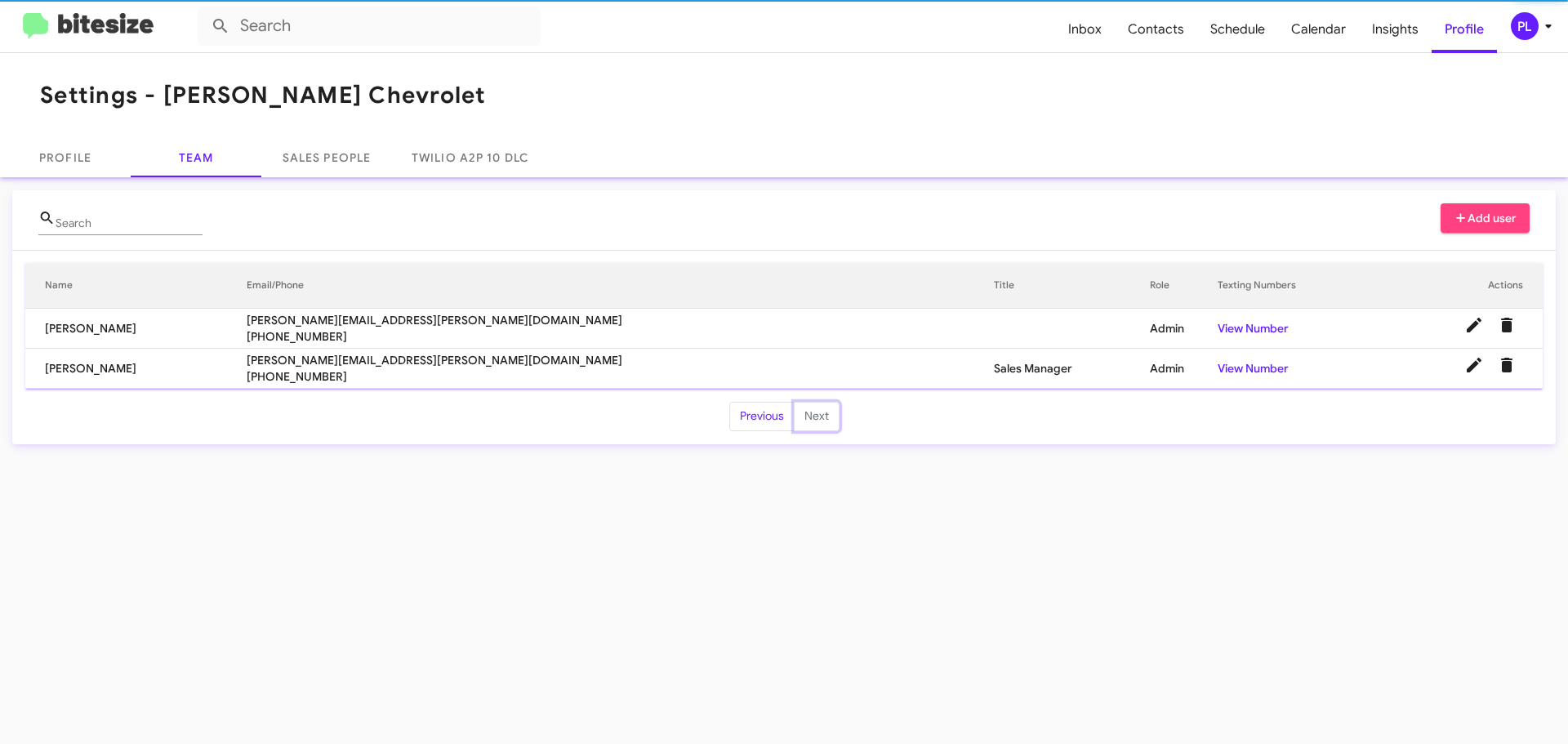
scroll to position [0, 0]
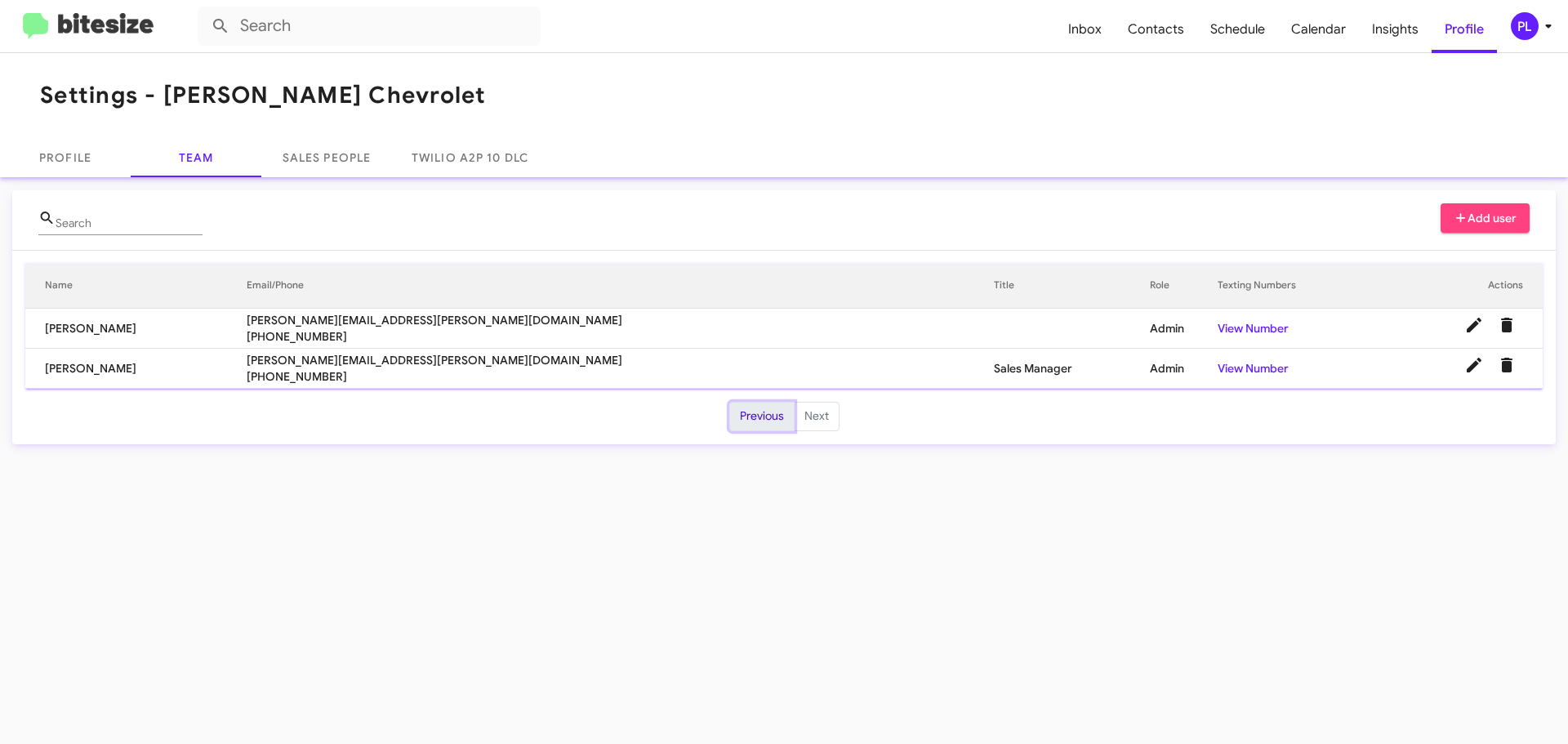
click at [769, 421] on button "Previous" at bounding box center [761, 416] width 65 height 29
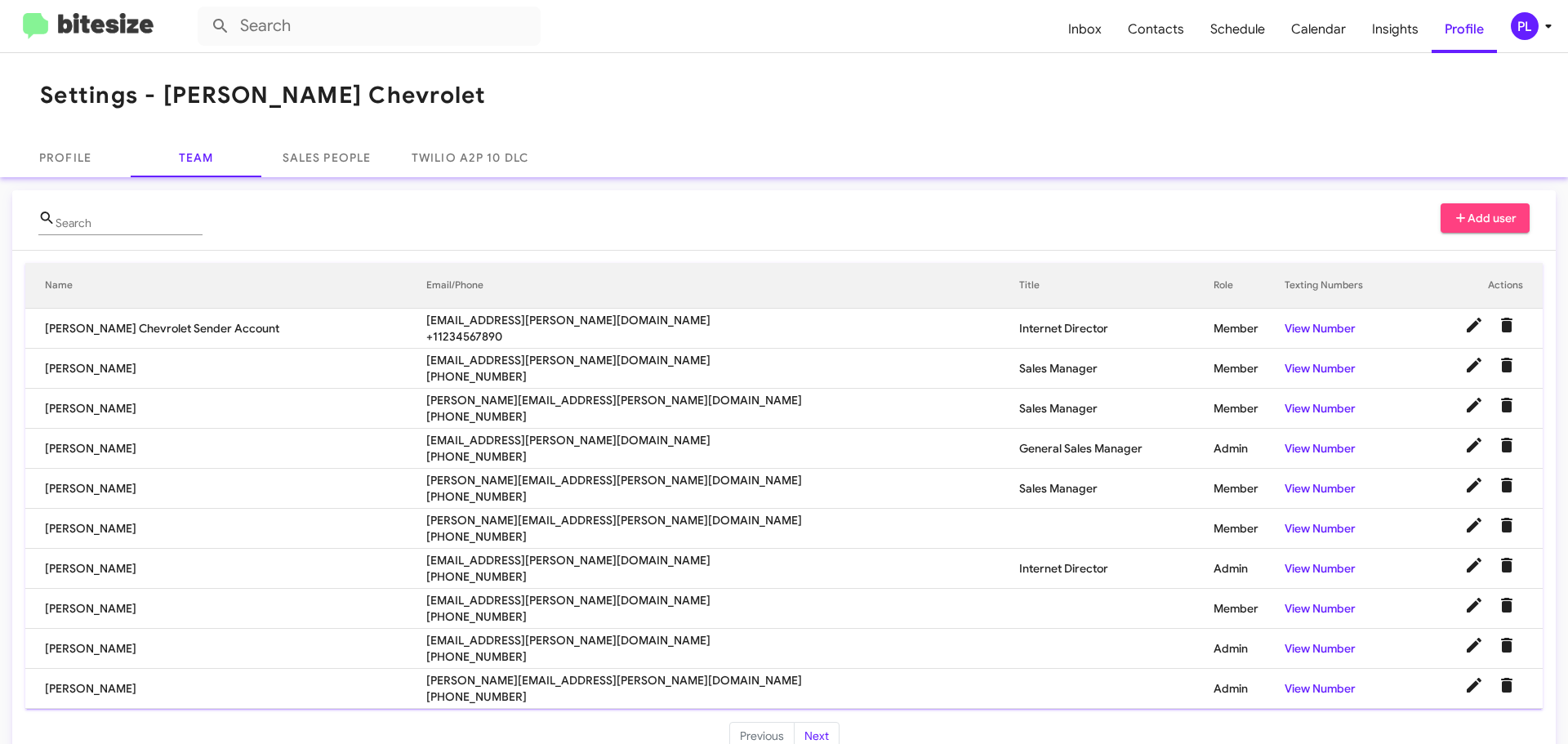
click at [1470, 218] on span "Add user" at bounding box center [1486, 217] width 64 height 29
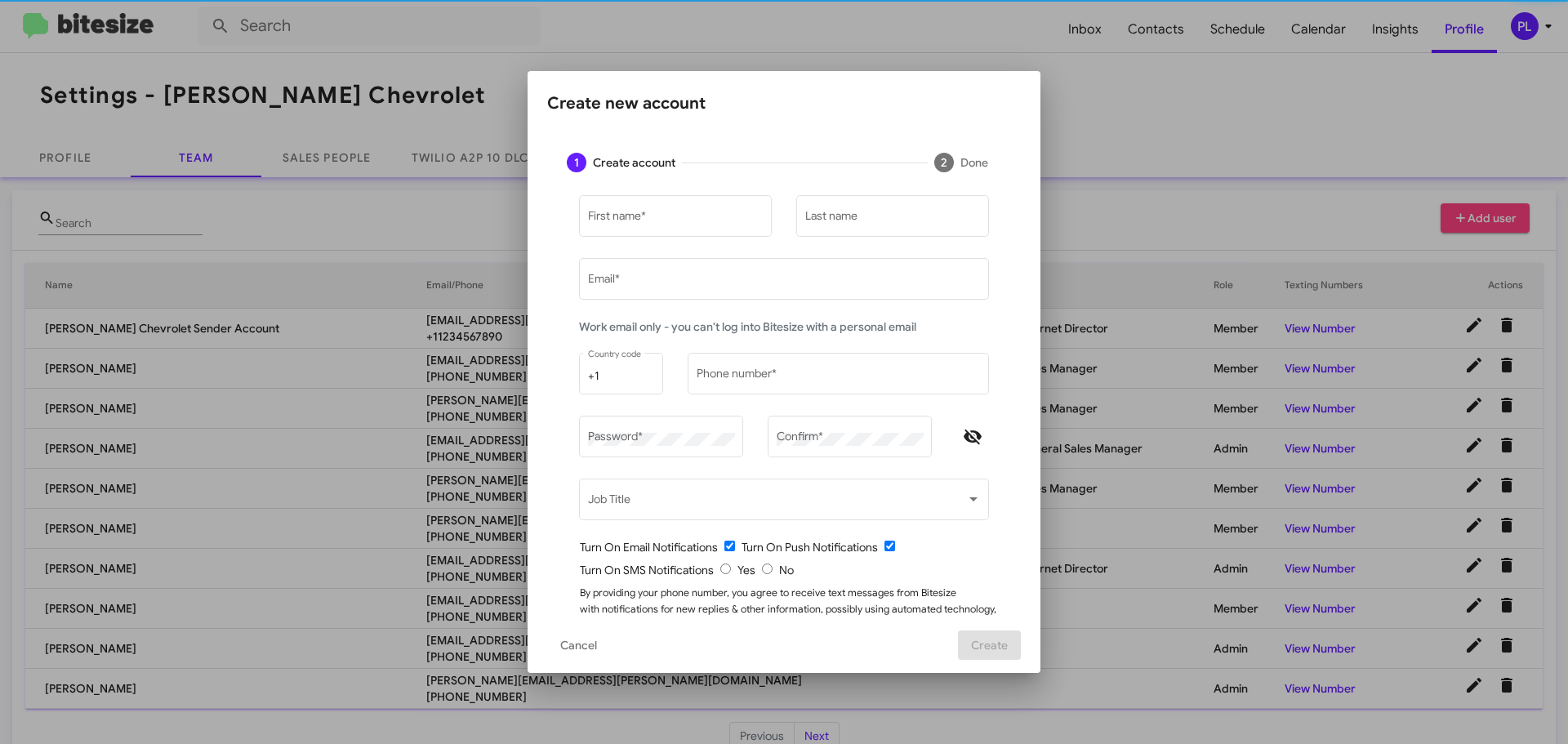
type input "peggy@bitesize.co"
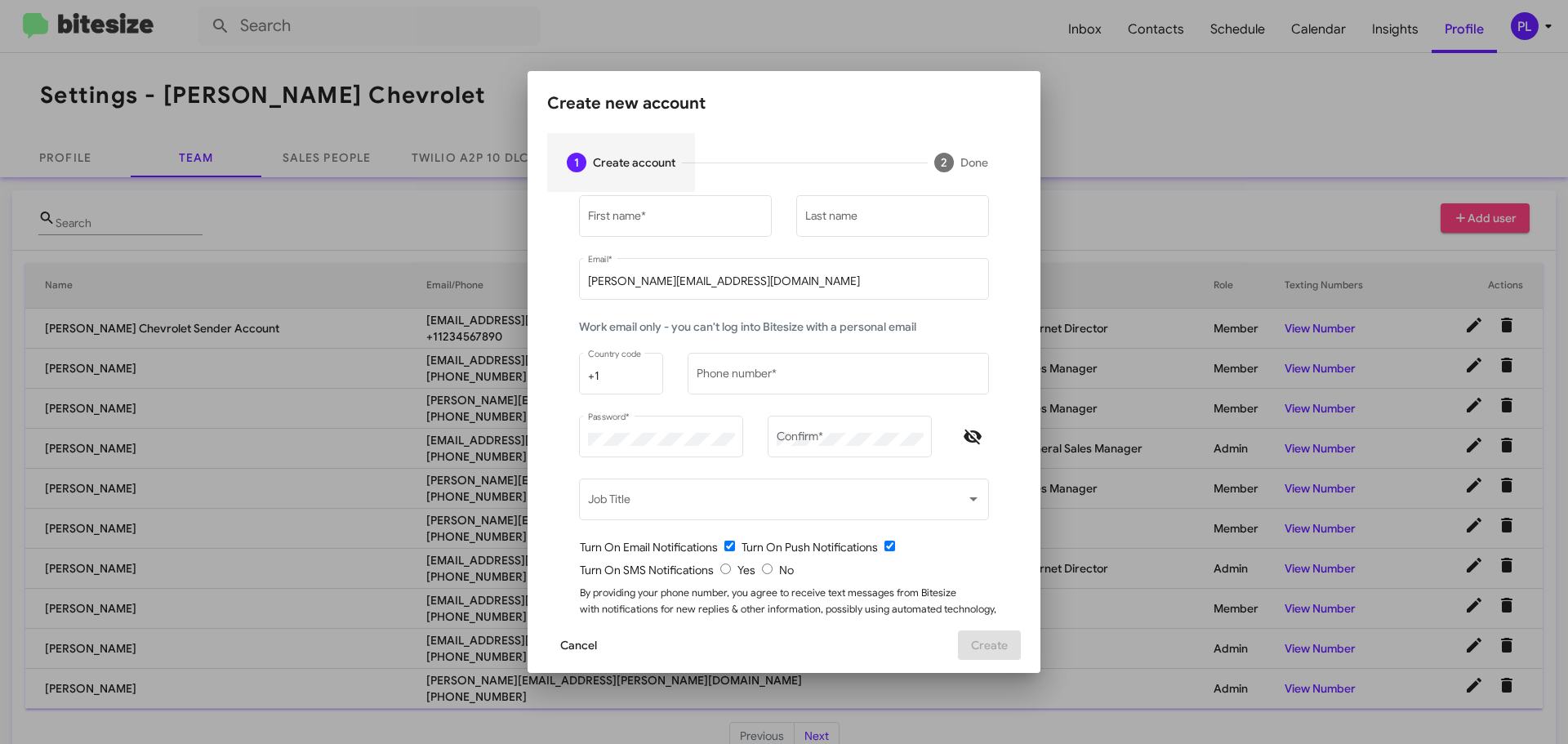
click at [567, 647] on span "Cancel" at bounding box center [578, 645] width 37 height 29
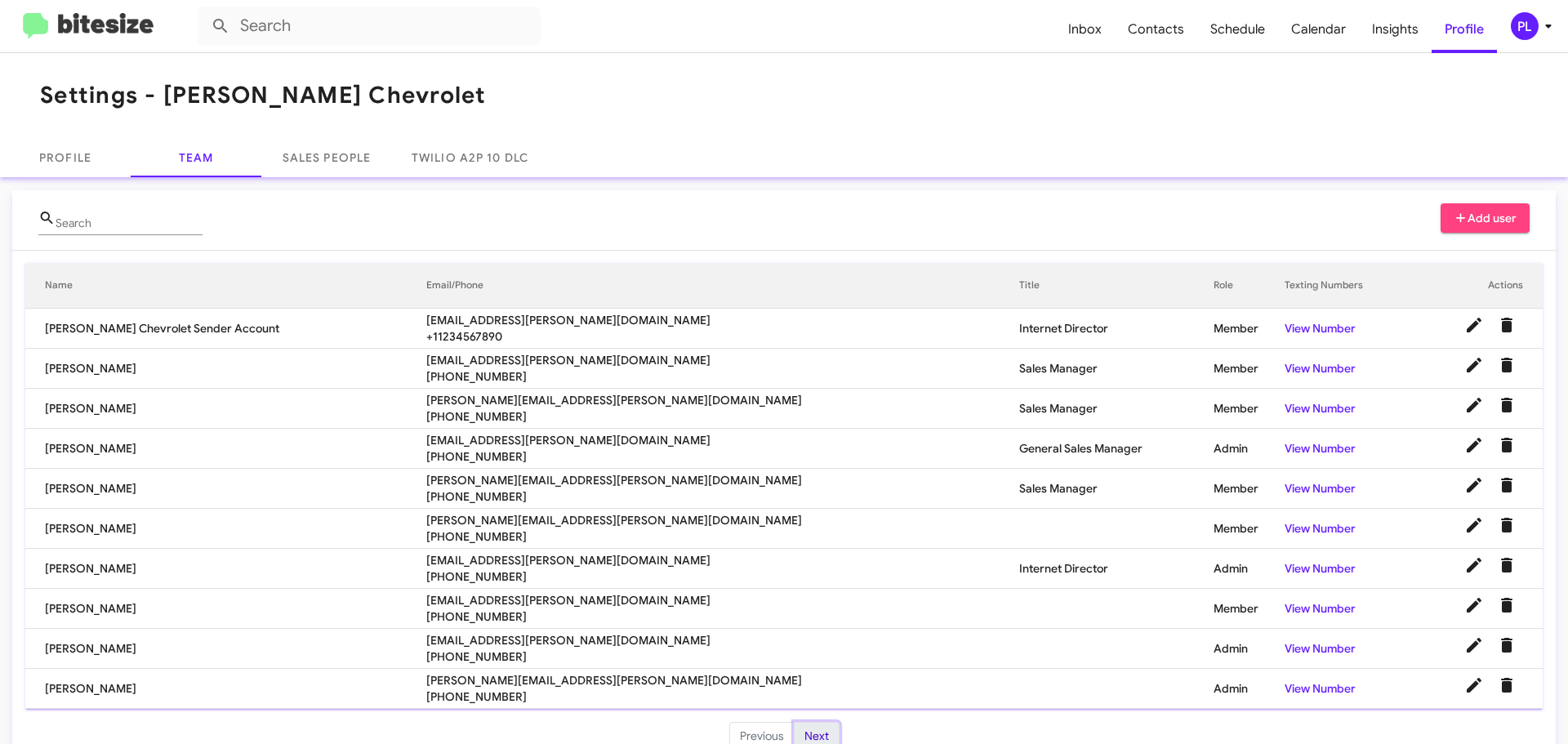
click at [817, 729] on button "Next" at bounding box center [817, 736] width 46 height 29
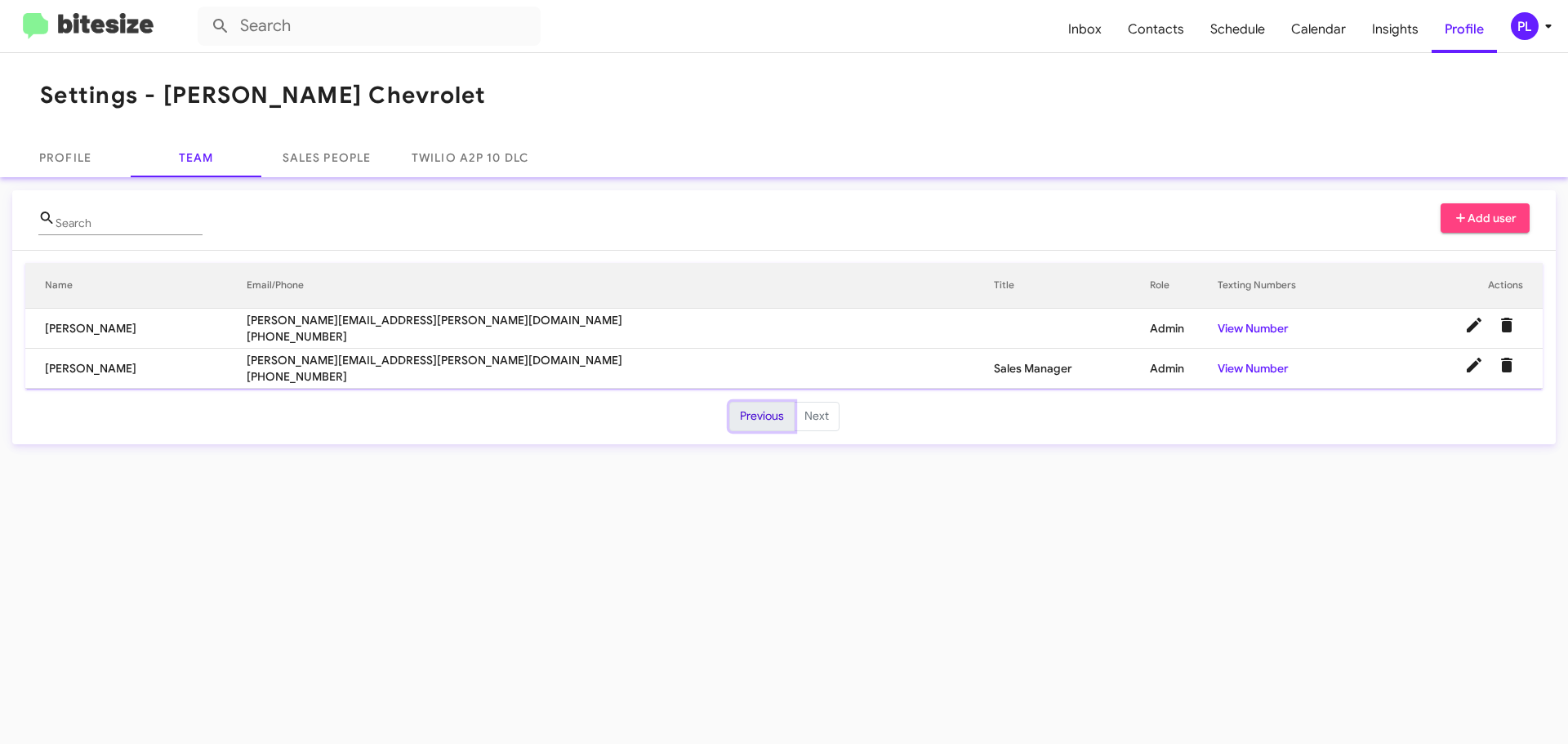
click at [757, 415] on button "Previous" at bounding box center [761, 416] width 65 height 29
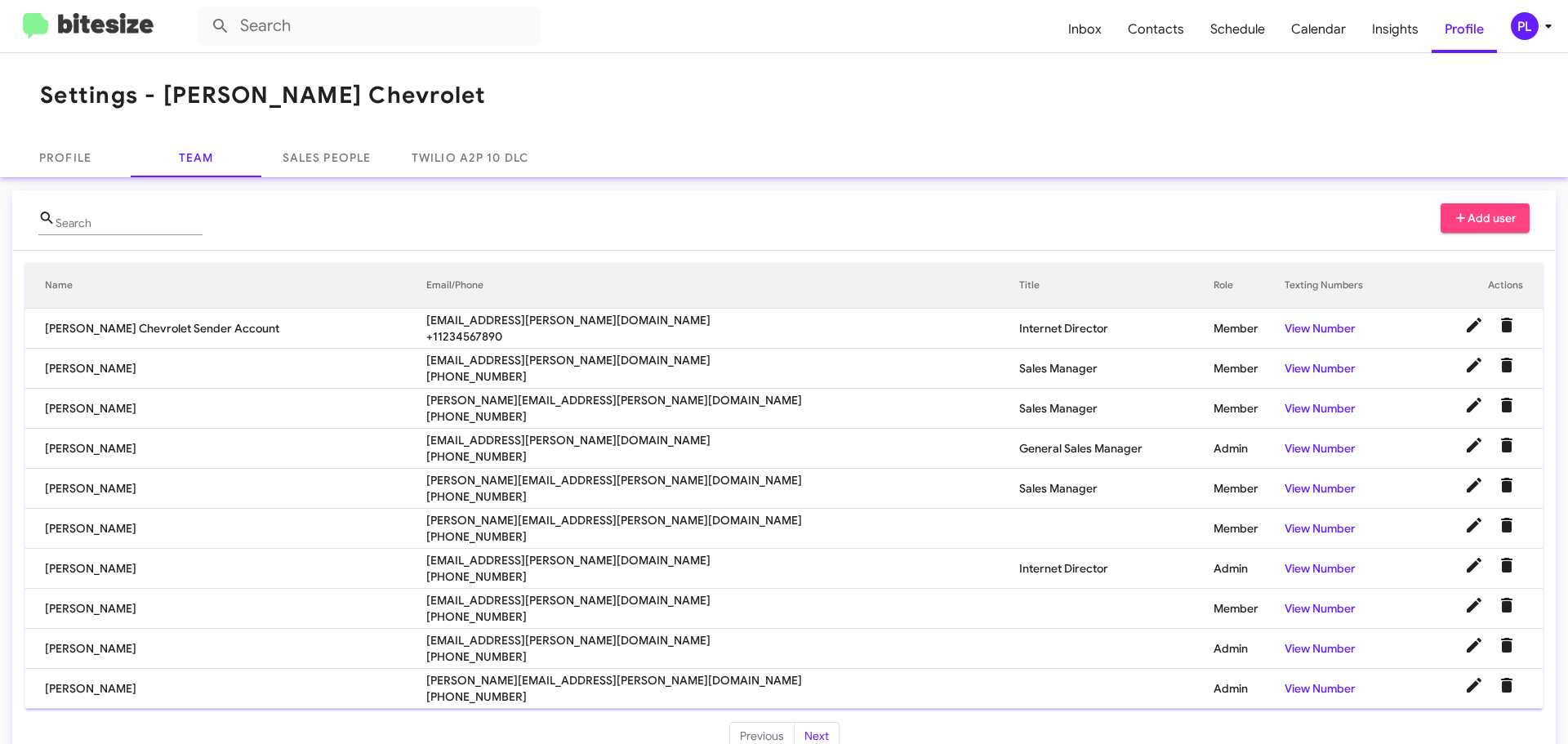
click at [1545, 26] on icon at bounding box center [1549, 26] width 20 height 20
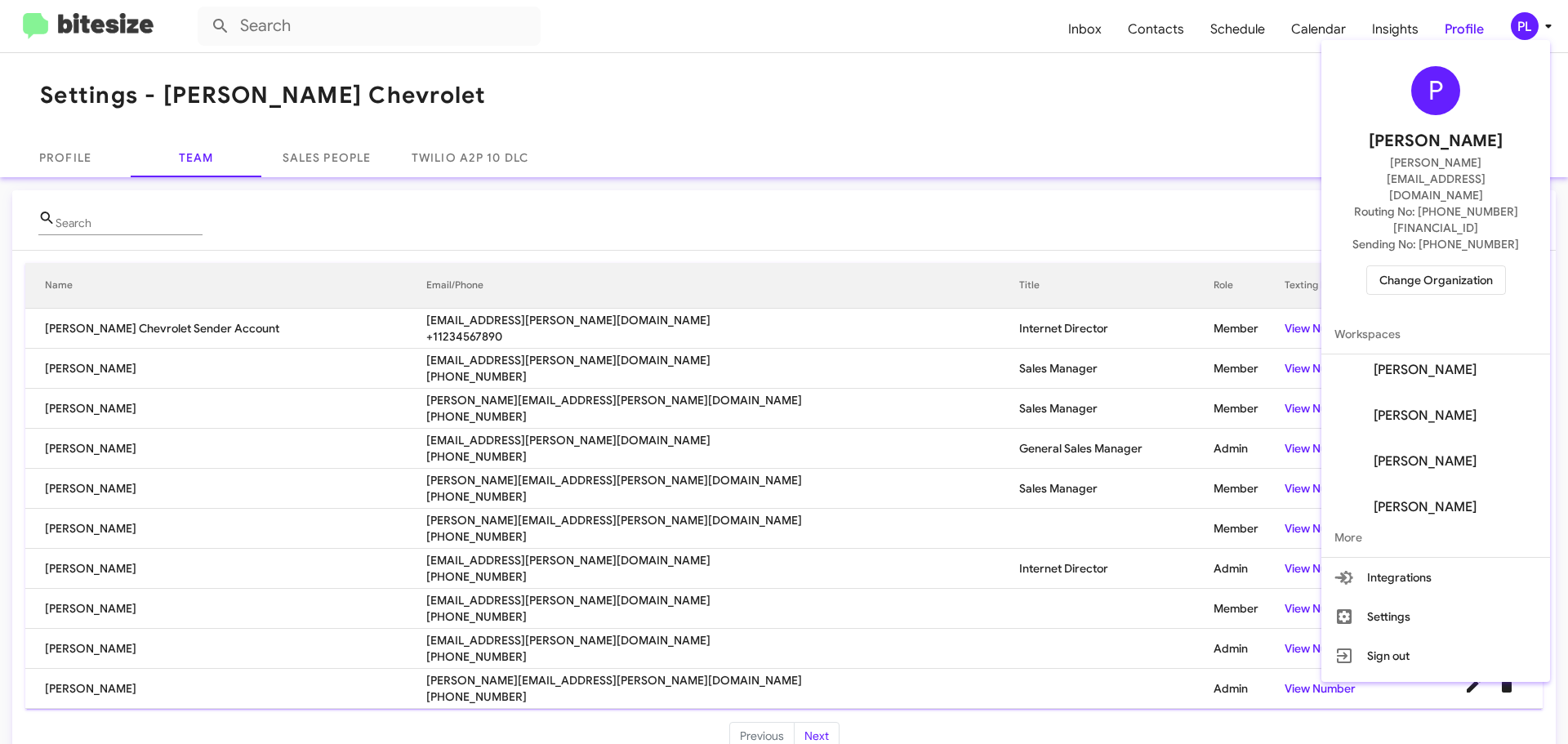
scroll to position [523, 0]
click at [1162, 125] on div at bounding box center [784, 372] width 1568 height 744
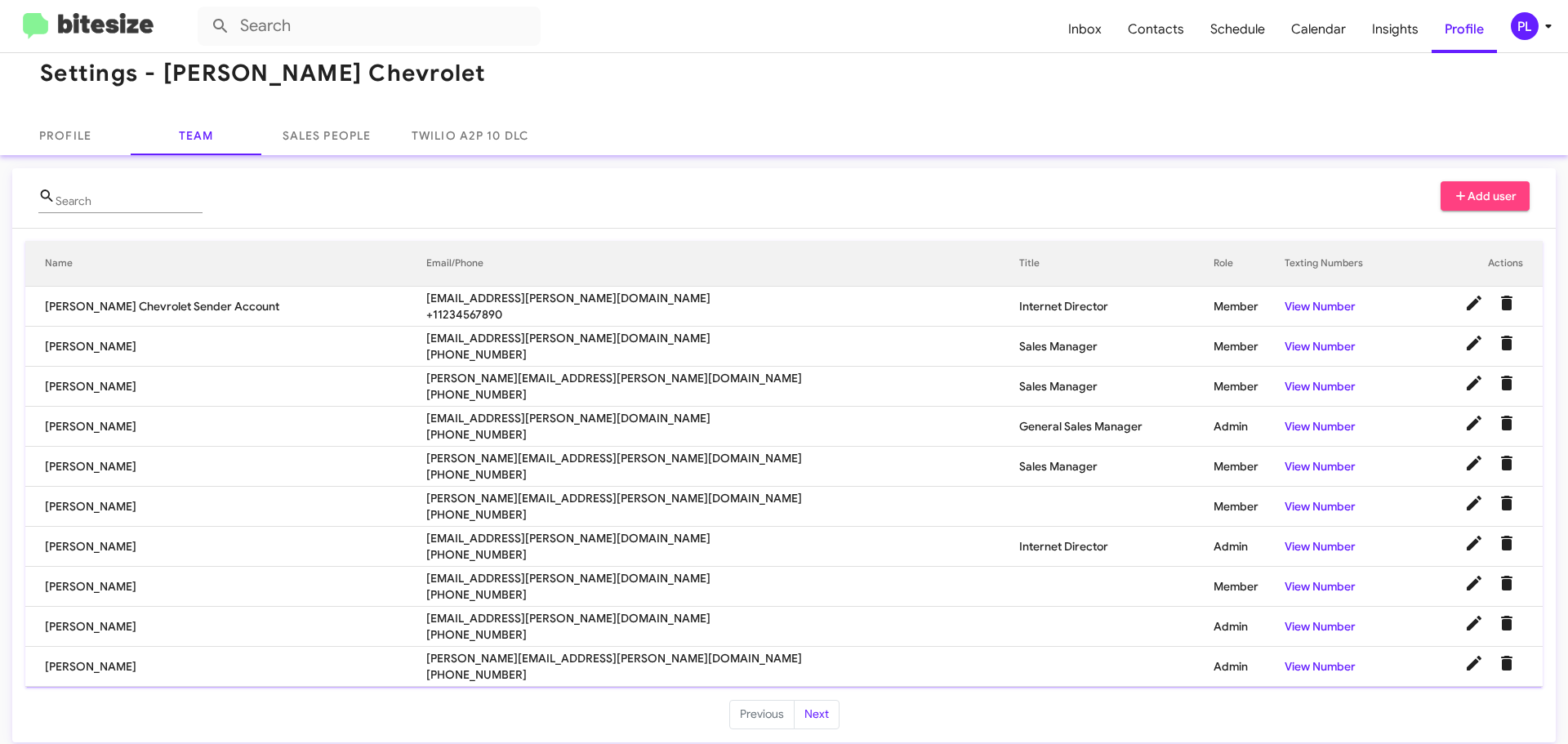
scroll to position [33, 0]
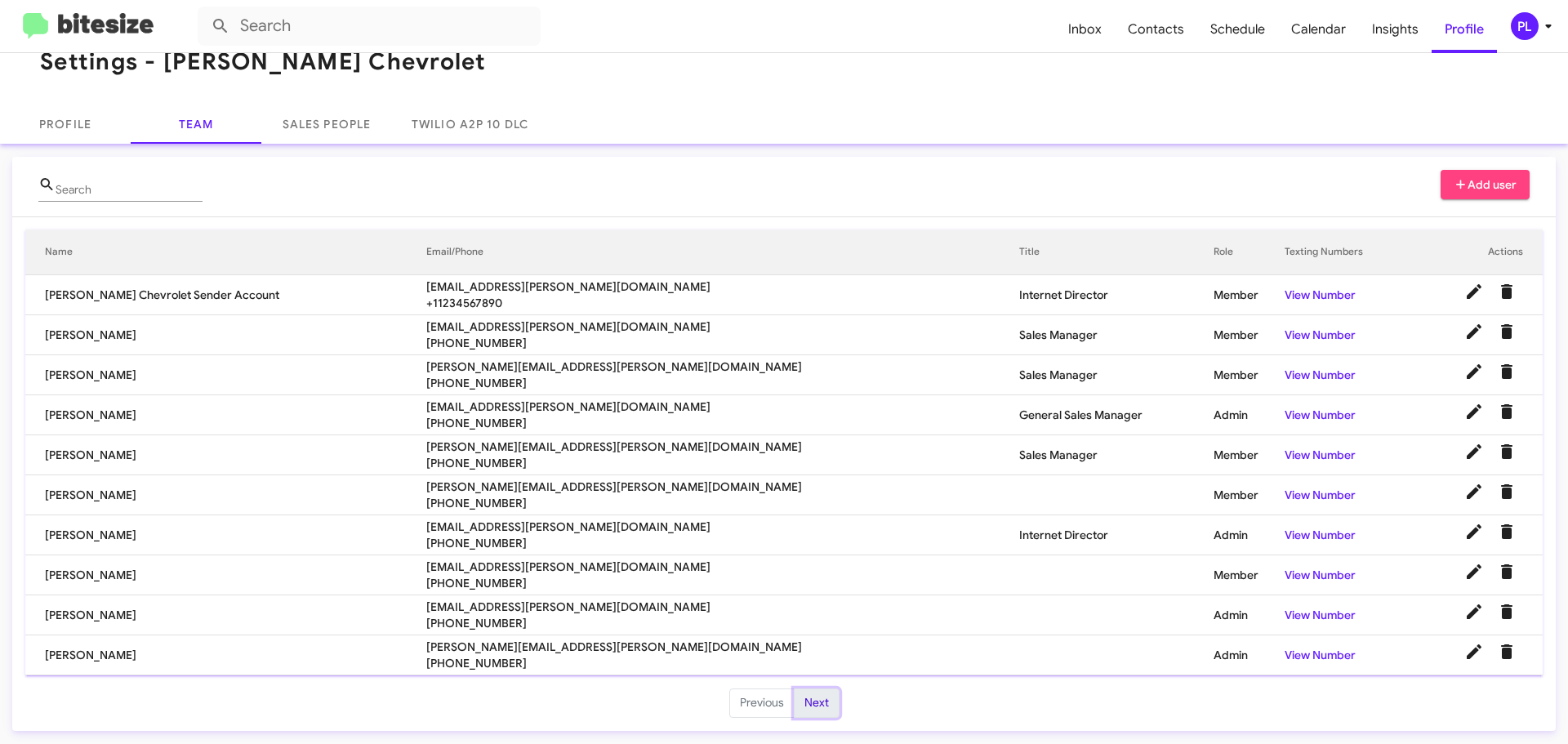
click at [797, 701] on button "Next" at bounding box center [817, 703] width 46 height 29
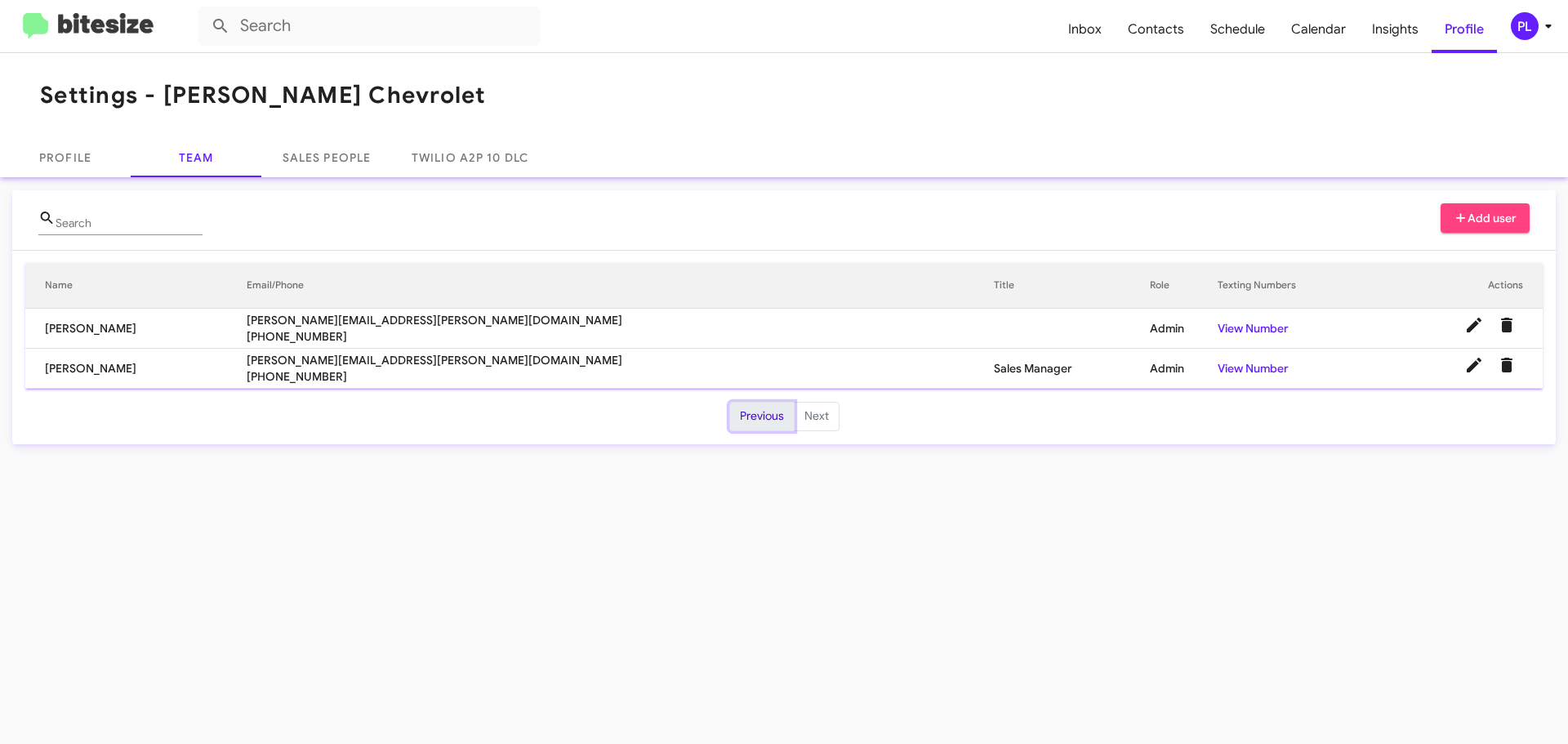
click at [758, 429] on button "Previous" at bounding box center [761, 416] width 65 height 29
click at [758, 423] on button "Previous" at bounding box center [761, 416] width 65 height 29
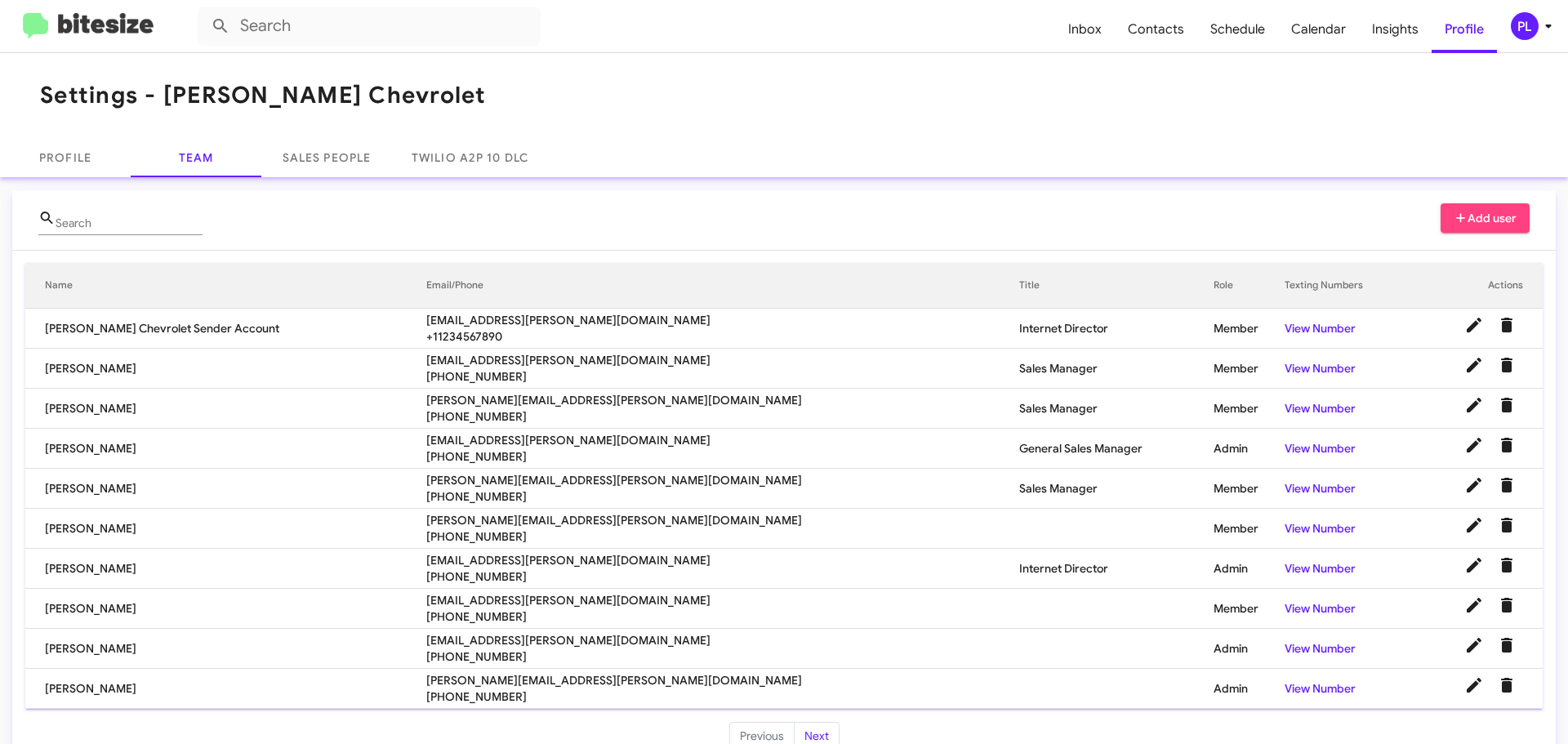
click at [1544, 30] on icon at bounding box center [1549, 26] width 20 height 20
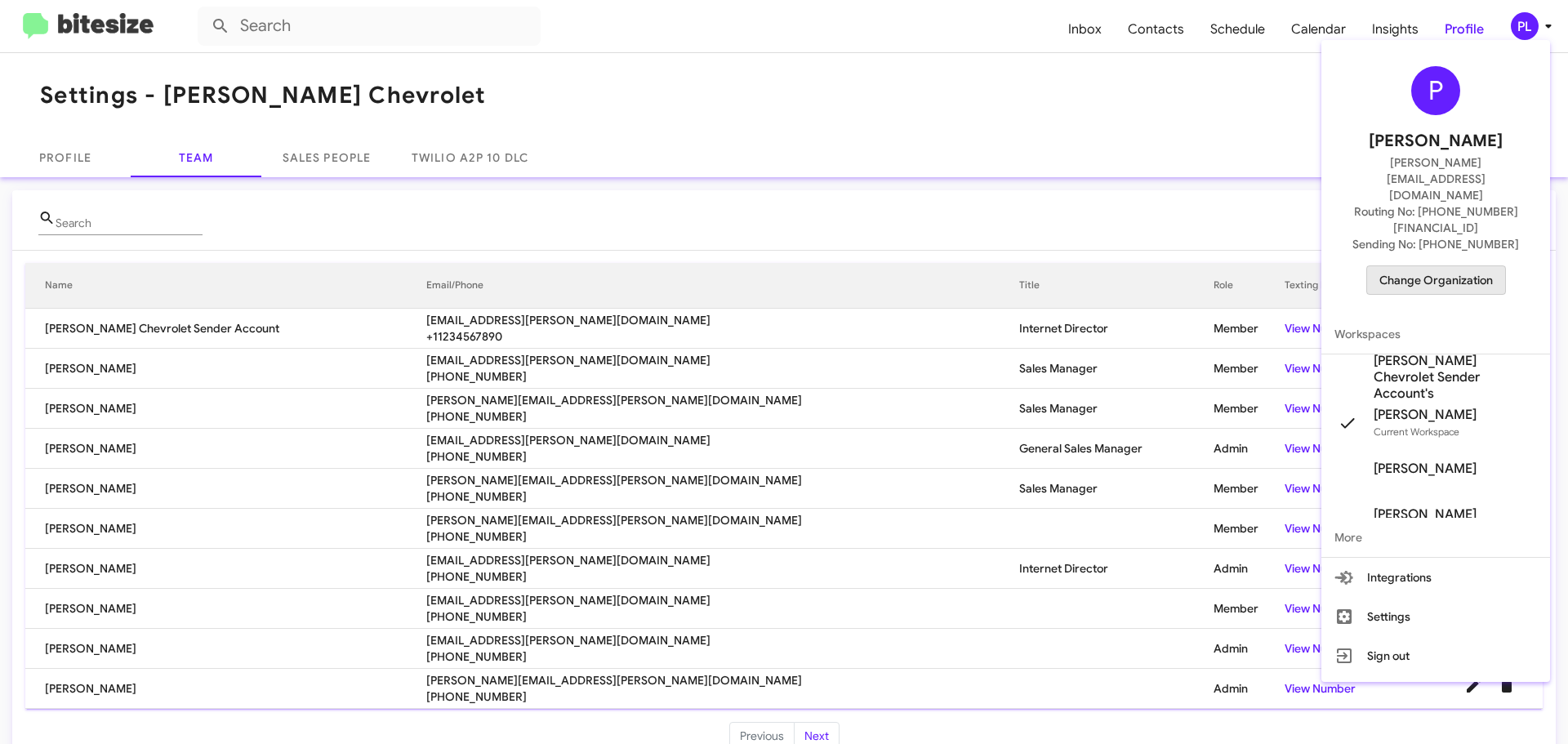
click at [1456, 266] on span "Change Organization" at bounding box center [1437, 280] width 114 height 28
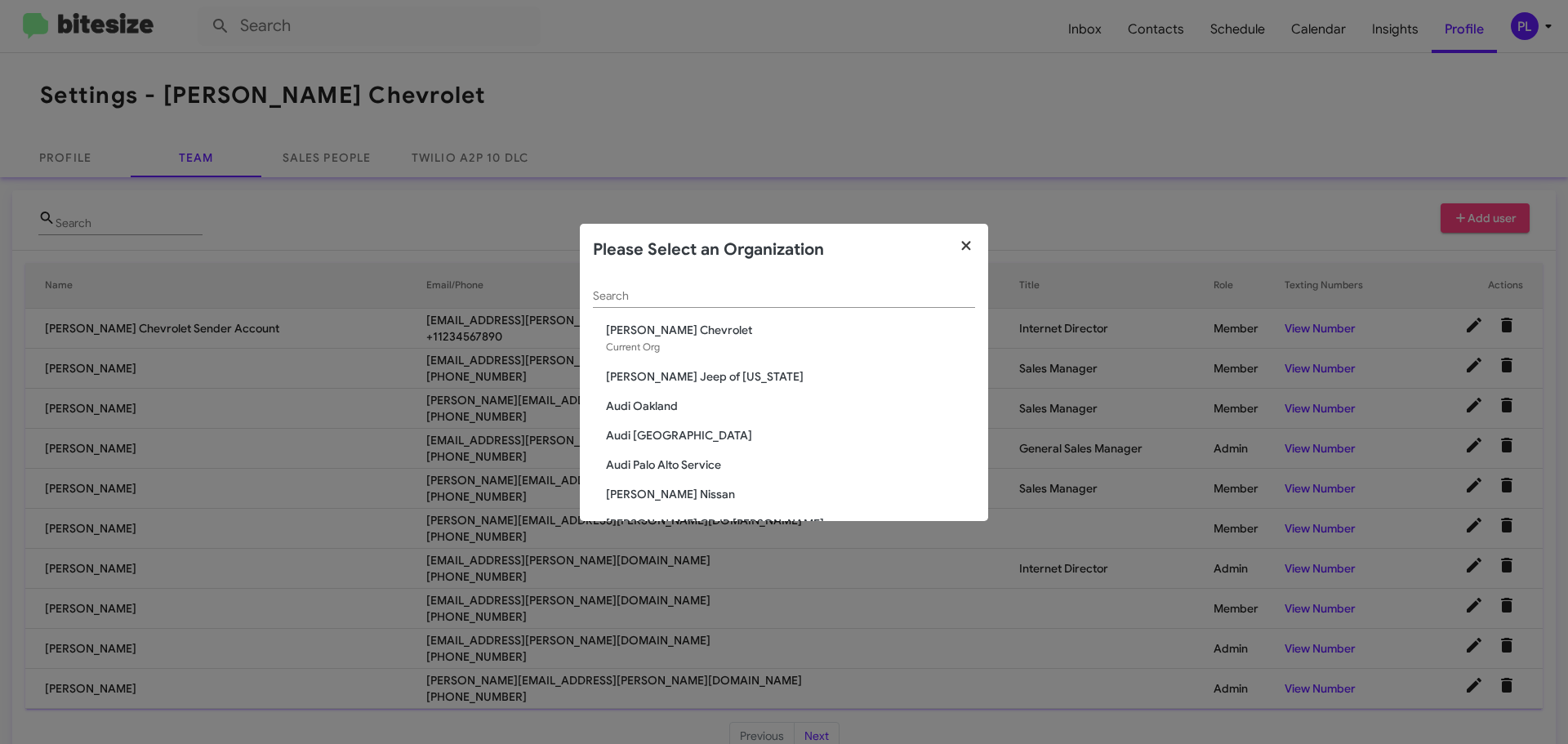
click at [966, 243] on icon "button" at bounding box center [966, 246] width 19 height 15
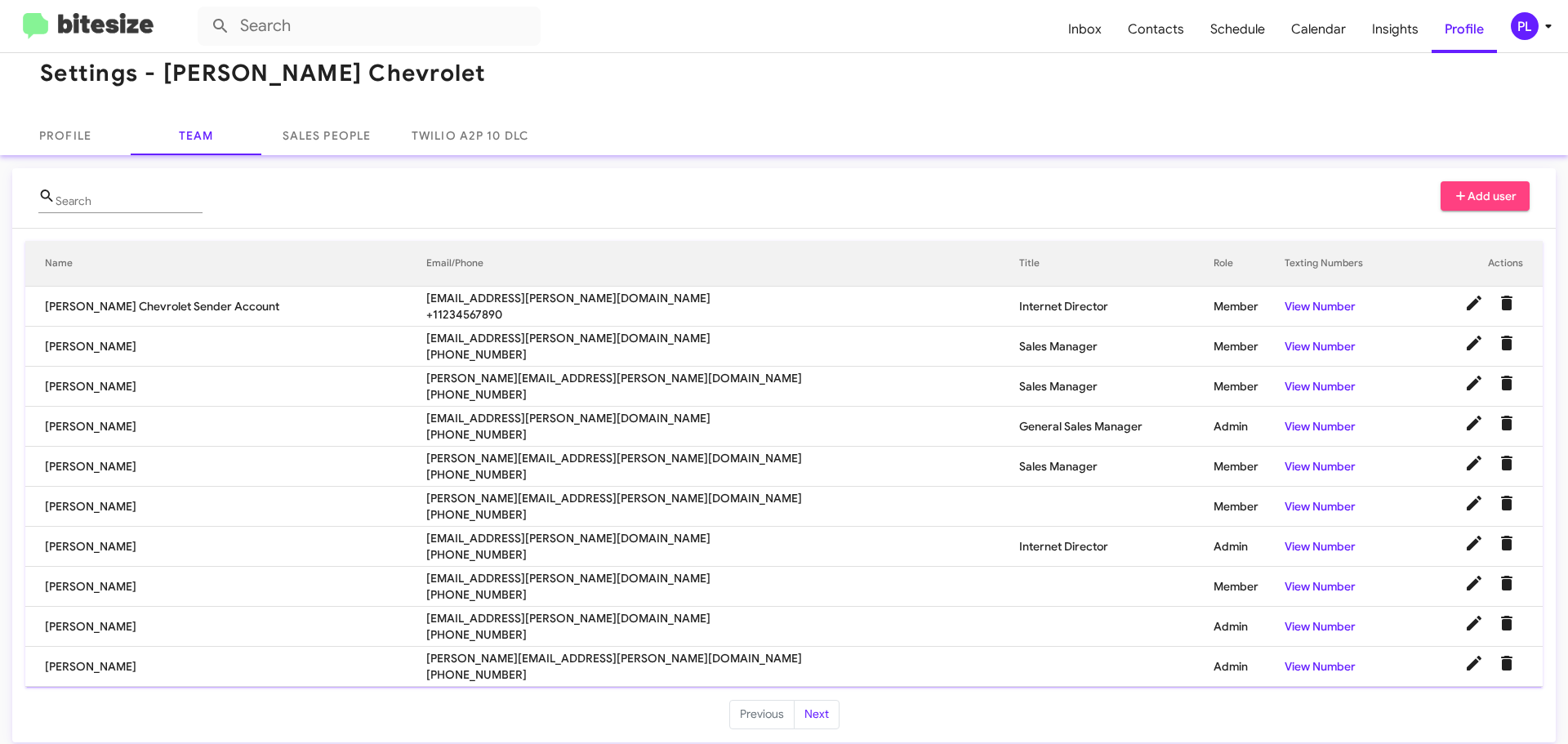
scroll to position [33, 0]
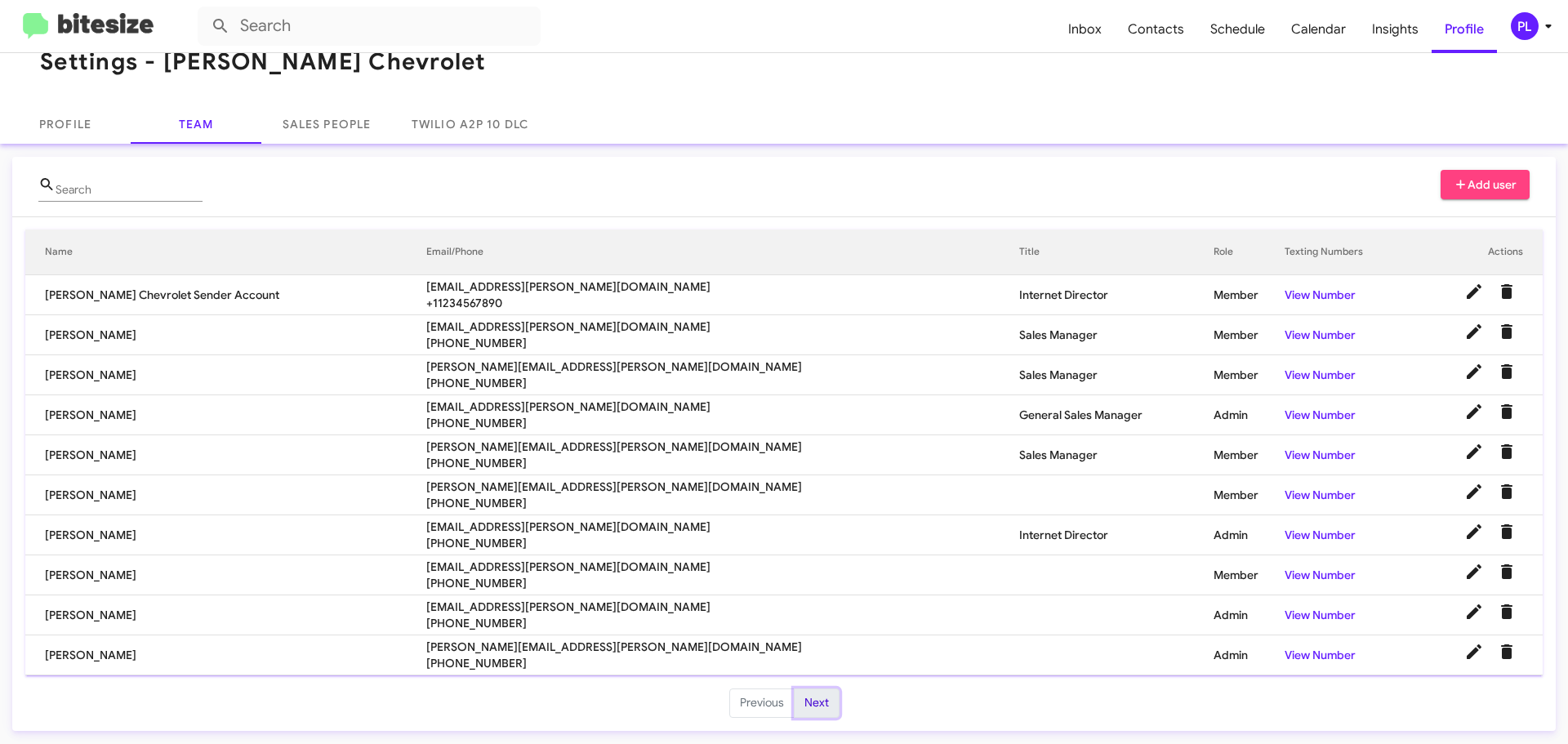
click at [824, 699] on button "Next" at bounding box center [817, 703] width 46 height 29
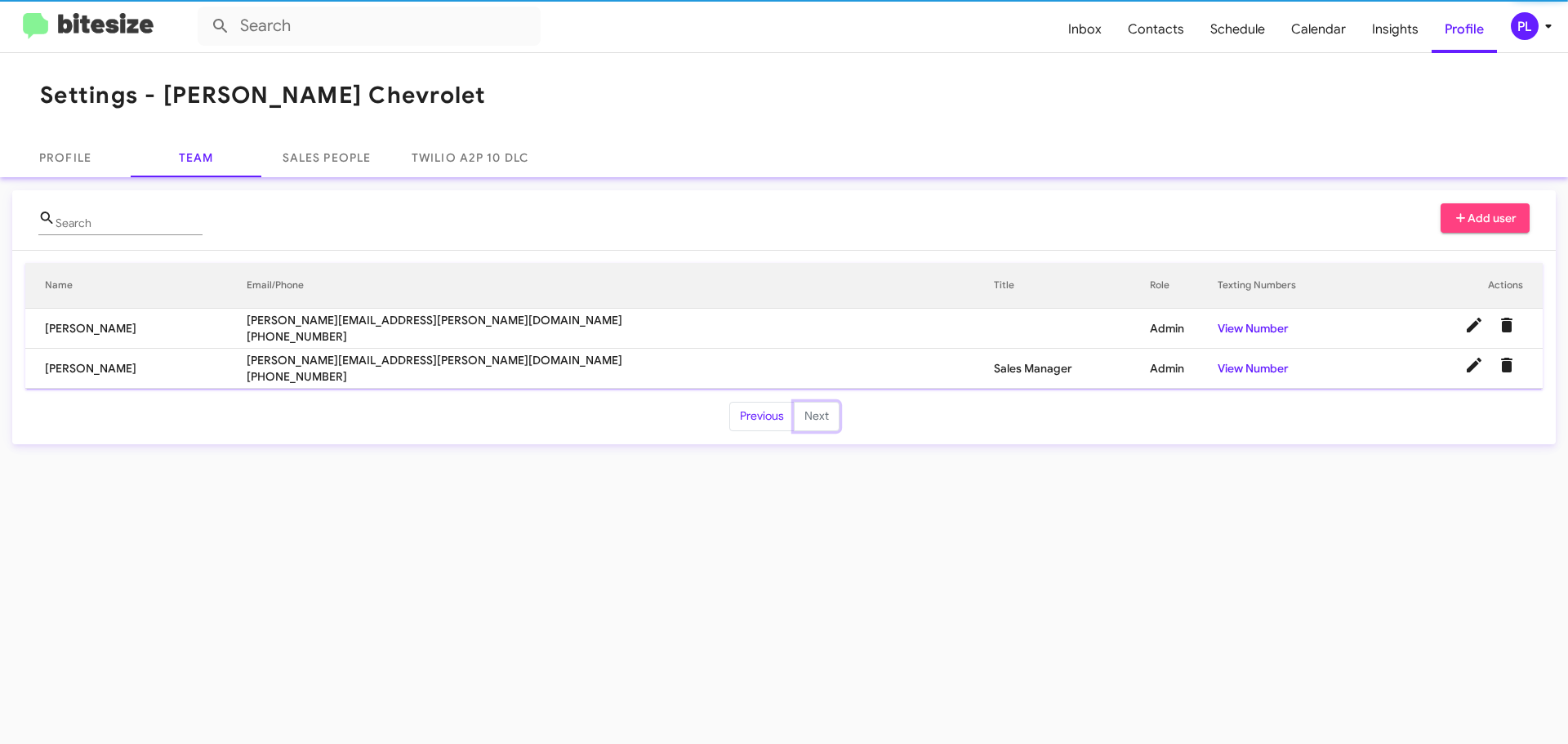
scroll to position [0, 0]
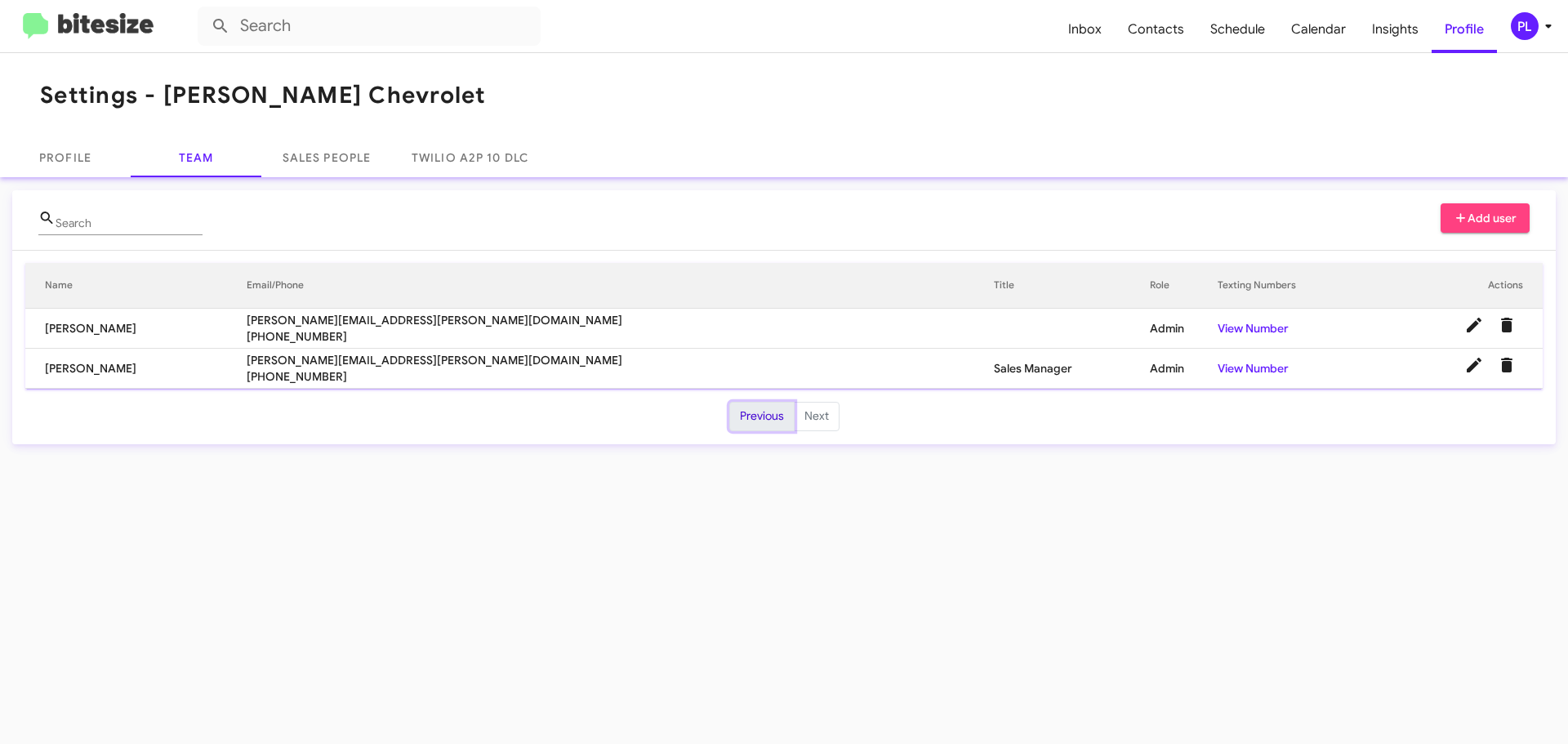
click at [743, 413] on button "Previous" at bounding box center [761, 416] width 65 height 29
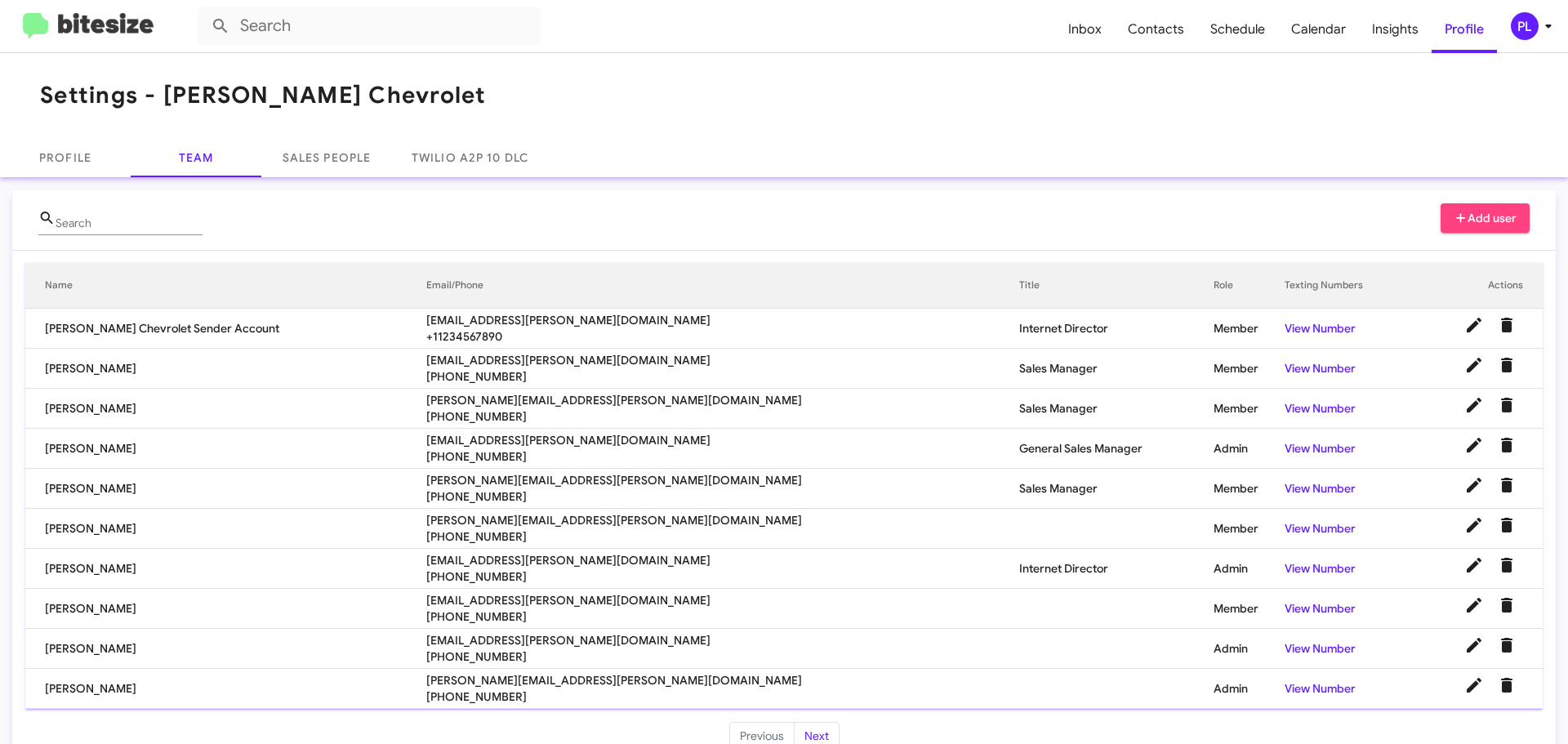
click at [1543, 15] on span "PL" at bounding box center [1534, 26] width 49 height 28
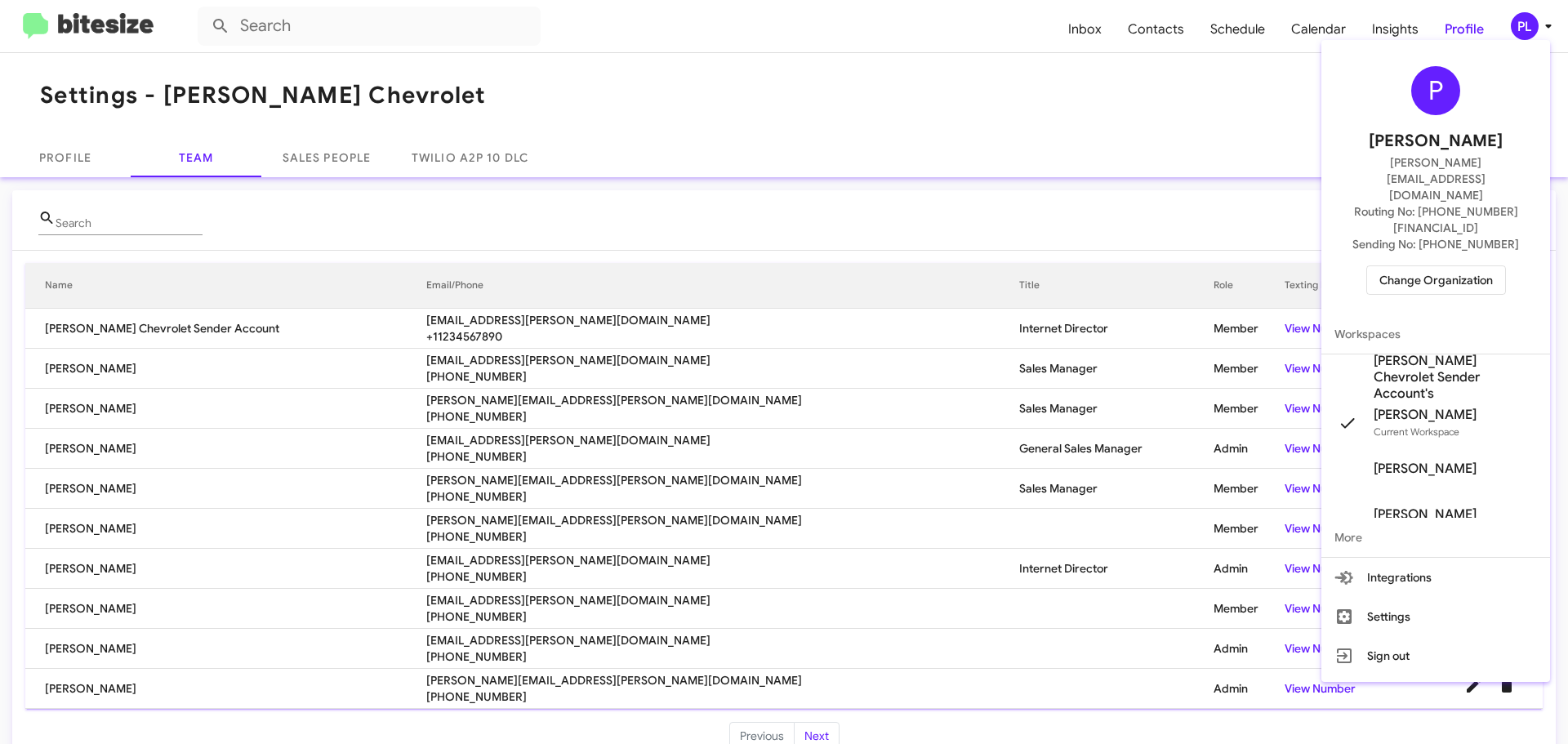
click at [1453, 266] on span "Change Organization" at bounding box center [1437, 280] width 114 height 28
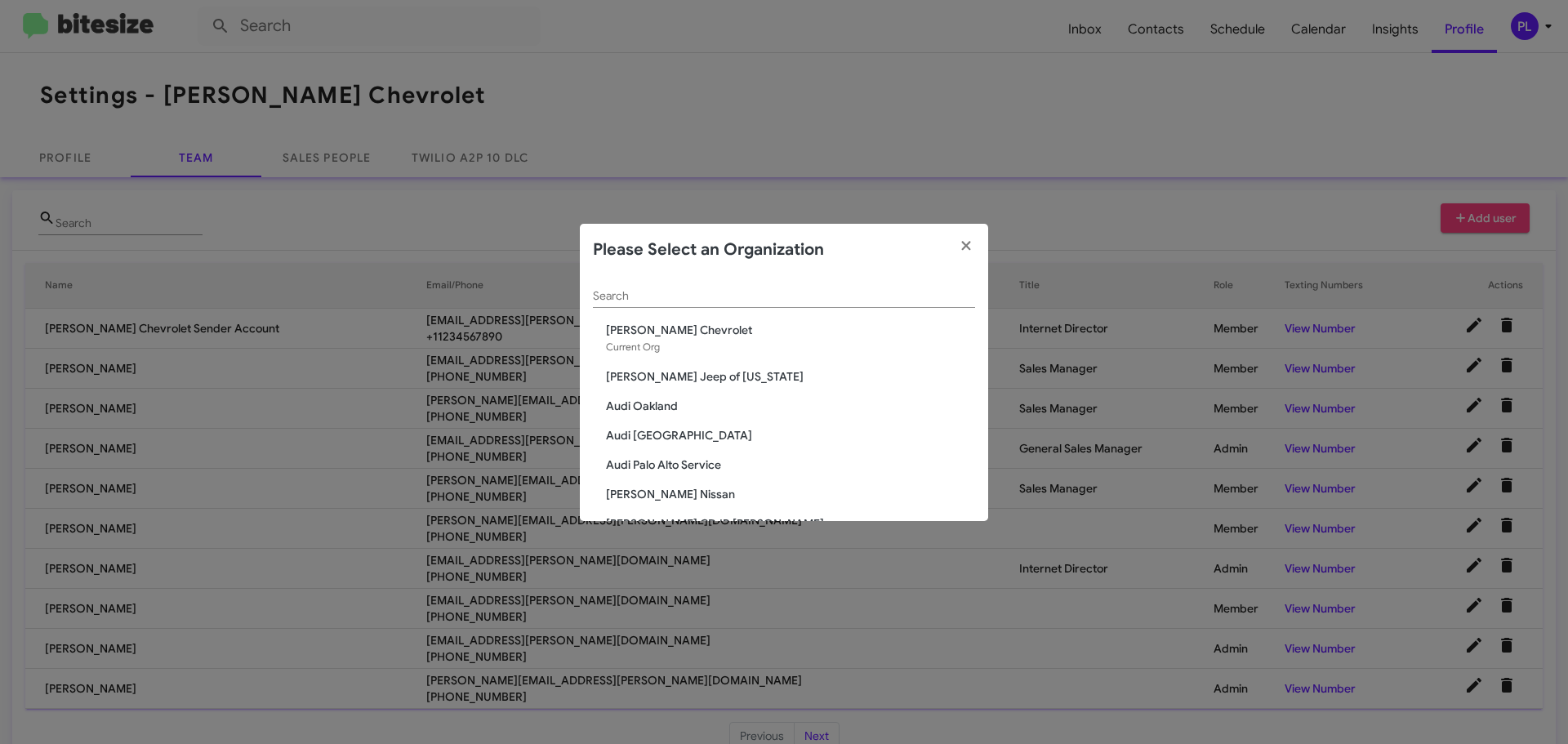
click at [675, 291] on input "Search" at bounding box center [784, 296] width 382 height 13
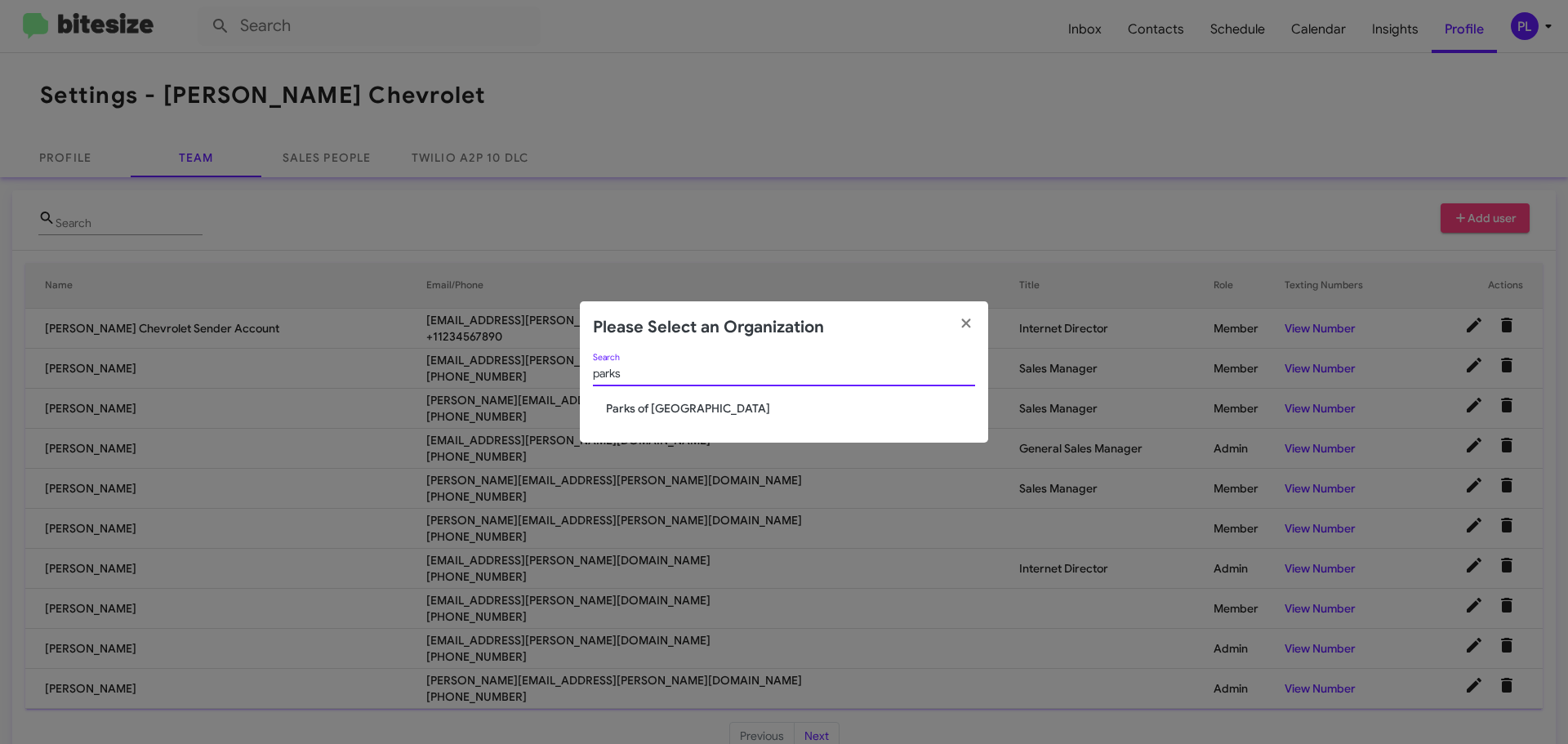
type input "parks"
click at [666, 406] on span "Parks of [GEOGRAPHIC_DATA]" at bounding box center [790, 408] width 369 height 16
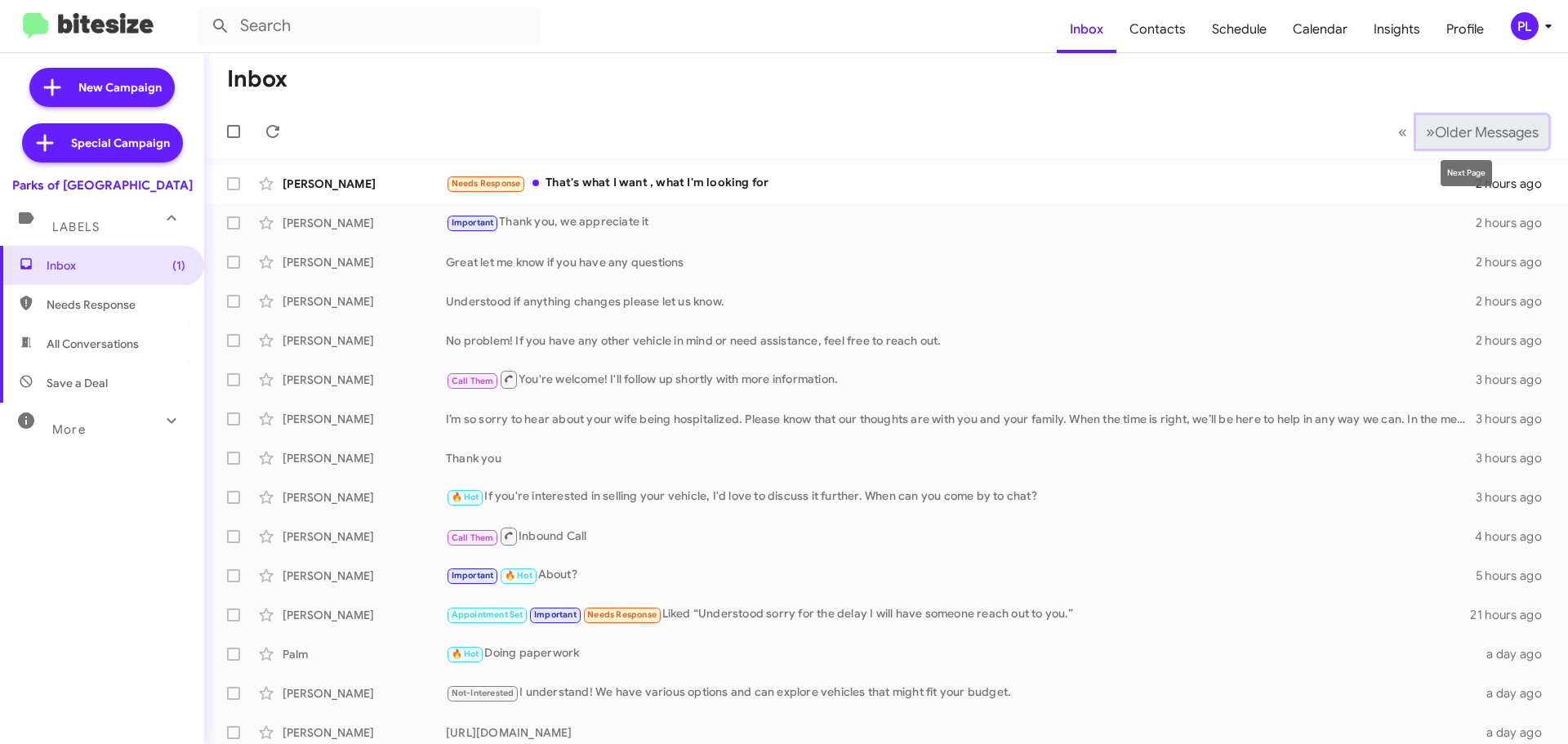
click at [1493, 136] on span "Older Messages" at bounding box center [1487, 132] width 104 height 18
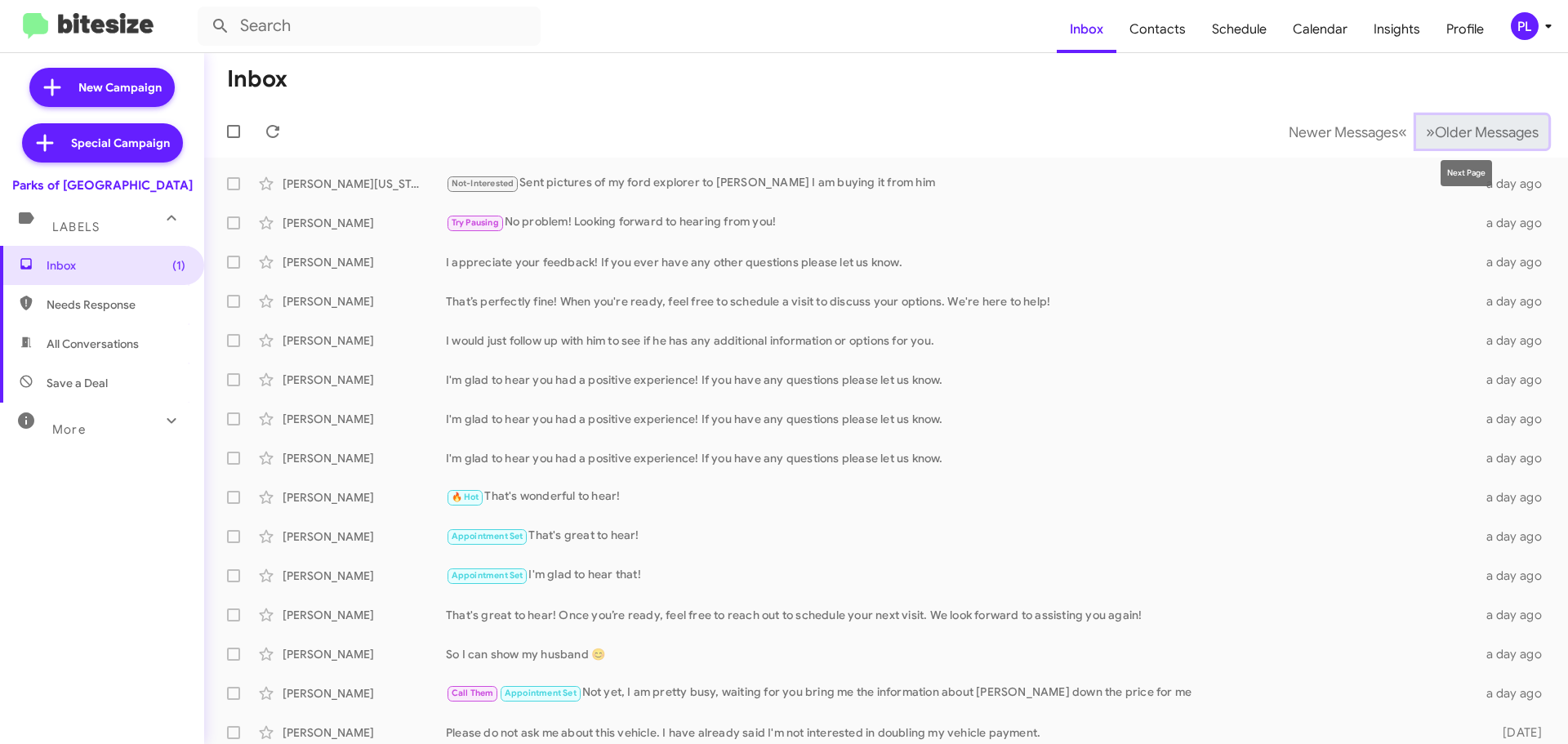
click at [1493, 136] on span "Older Messages" at bounding box center [1487, 132] width 104 height 18
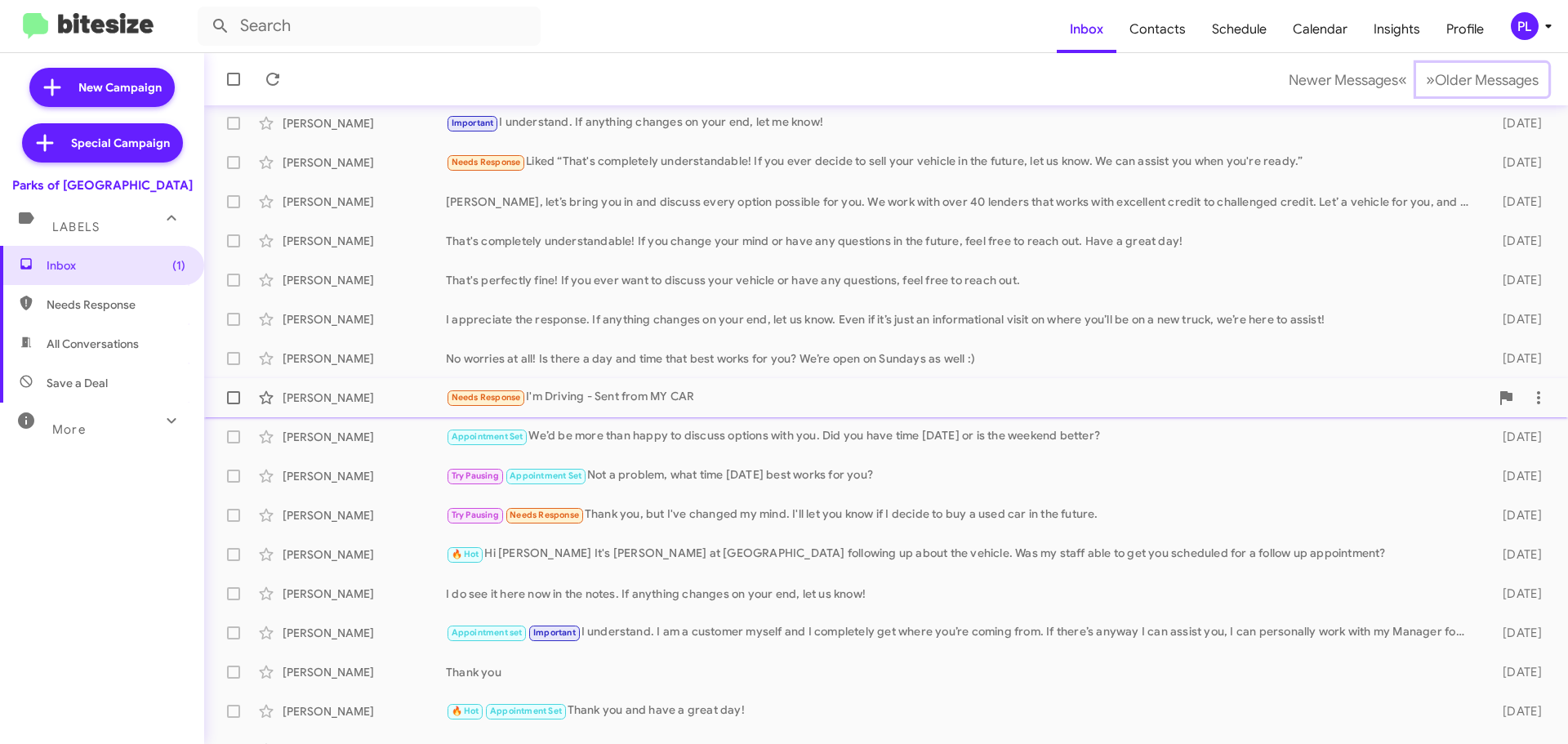
scroll to position [204, 0]
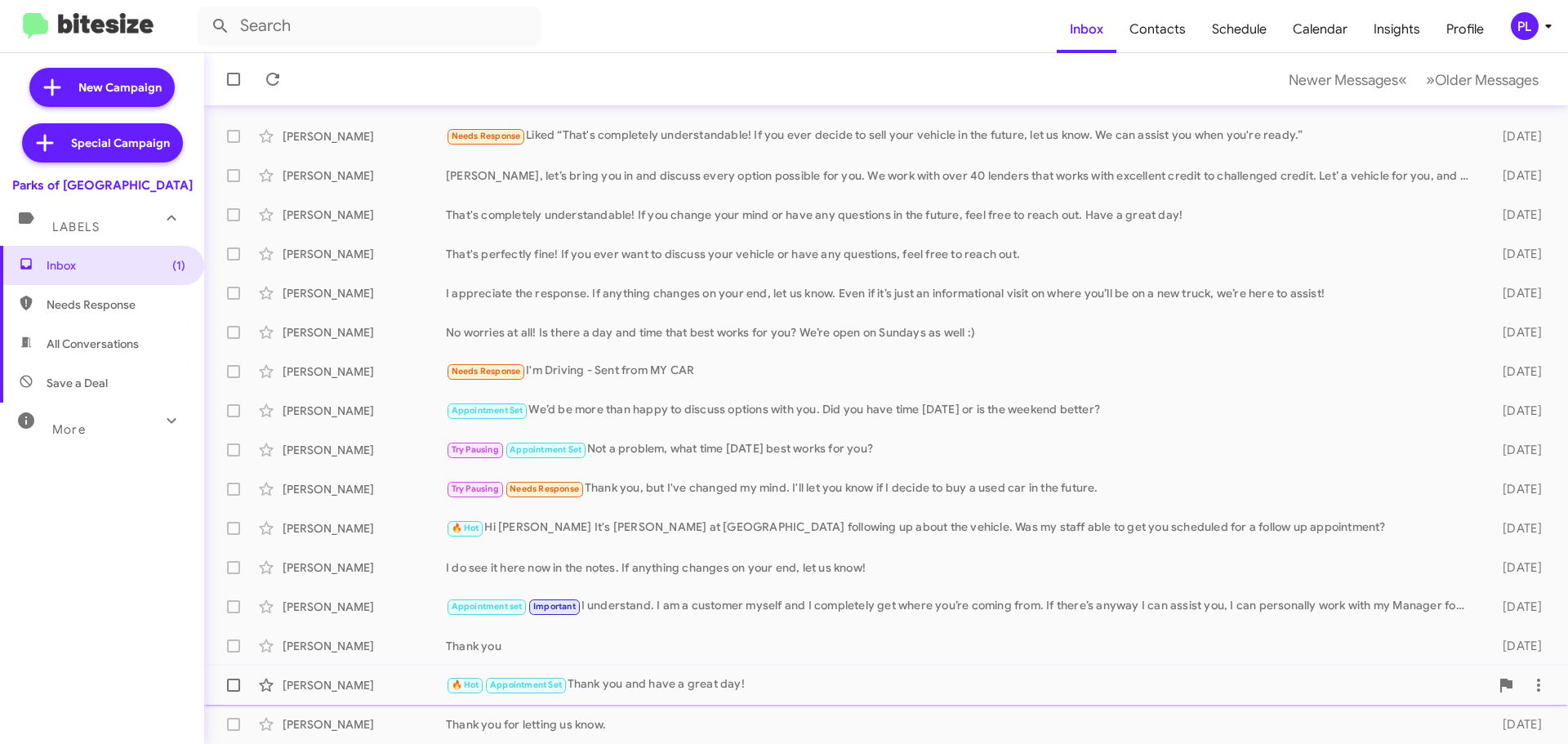
click at [721, 684] on div "🔥 Hot Appointment Set Thank you and have a great day!" at bounding box center [968, 685] width 1044 height 19
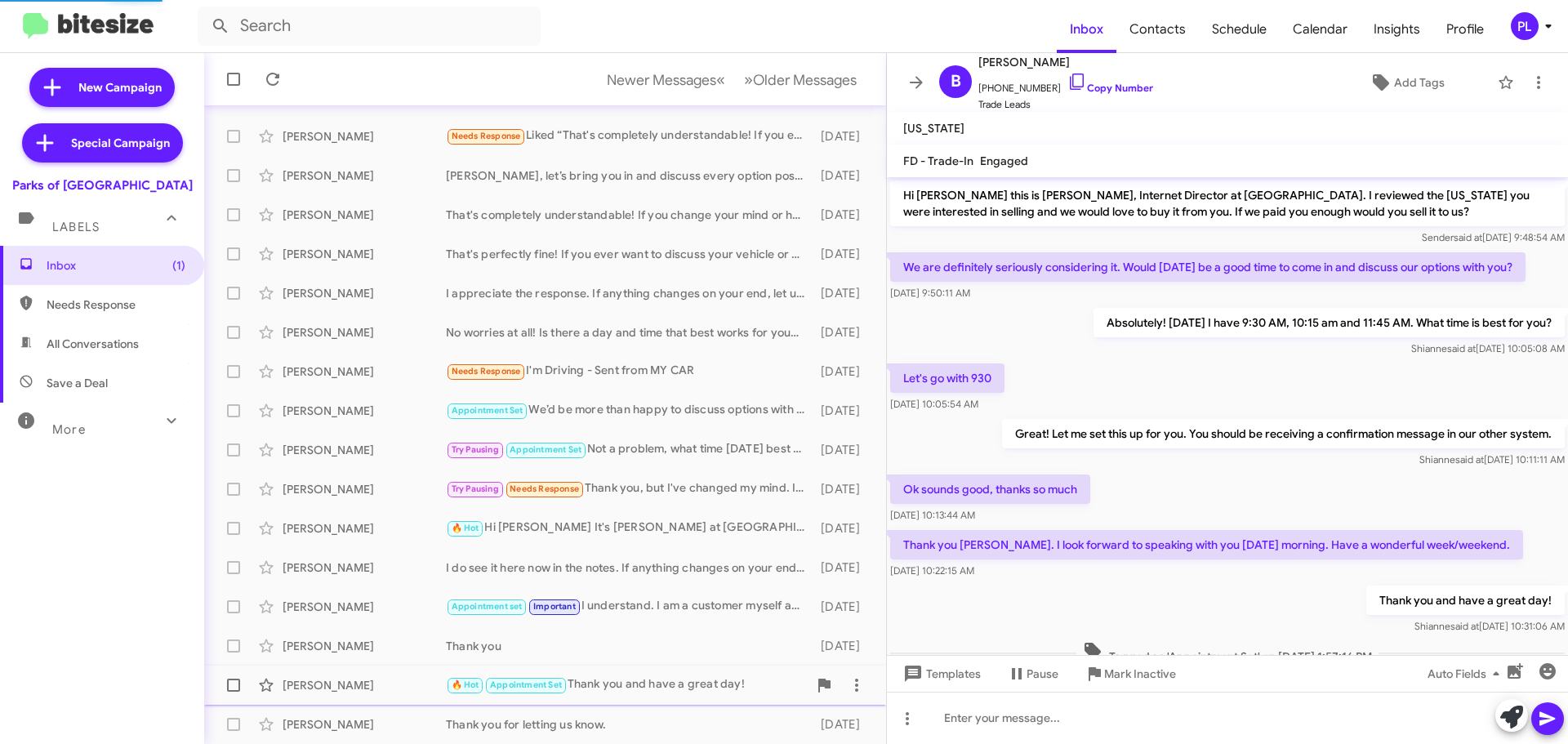
scroll to position [50, 0]
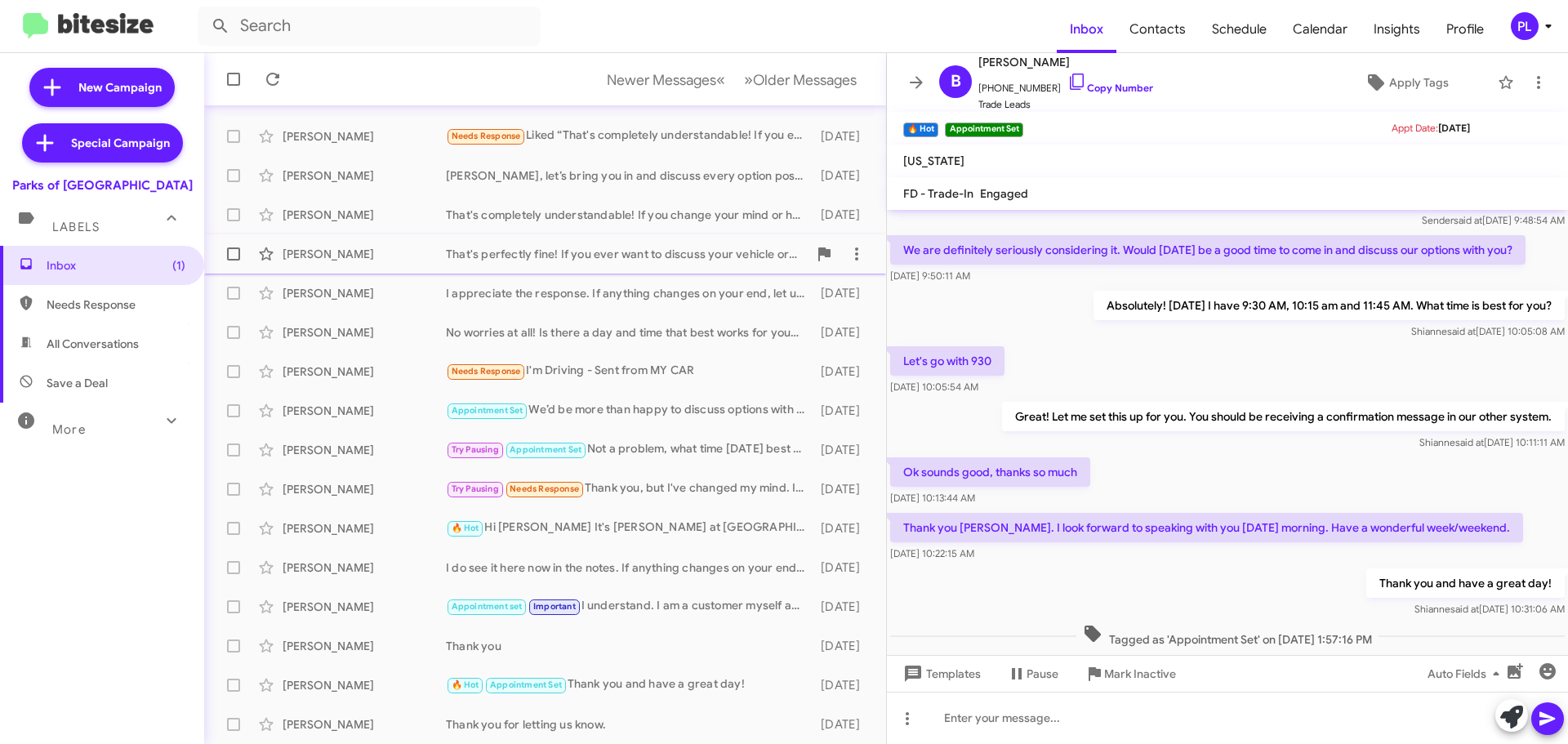
click at [622, 248] on div "That's perfectly fine! If you ever want to discuss your vehicle or have any que…" at bounding box center [627, 254] width 362 height 16
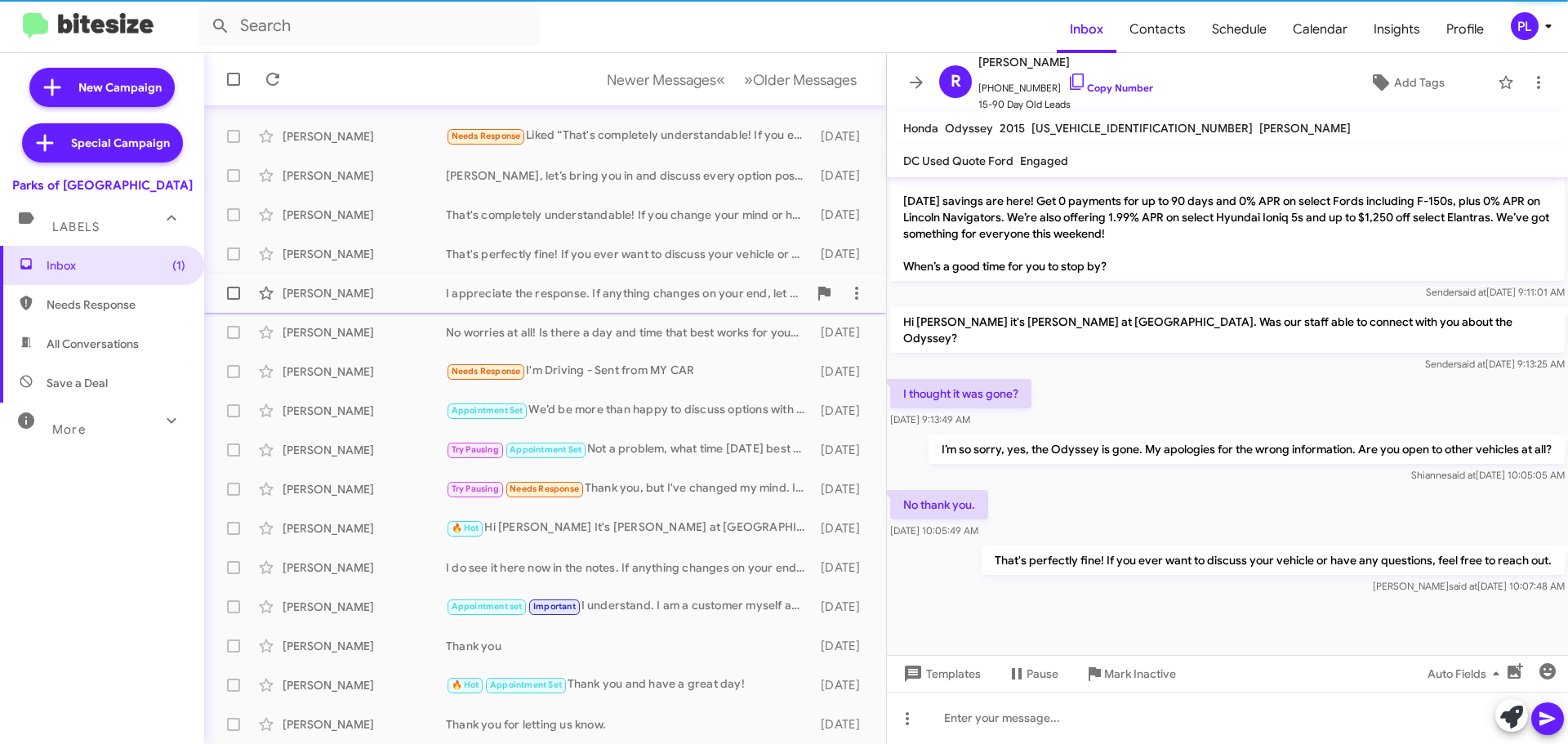
scroll to position [651, 0]
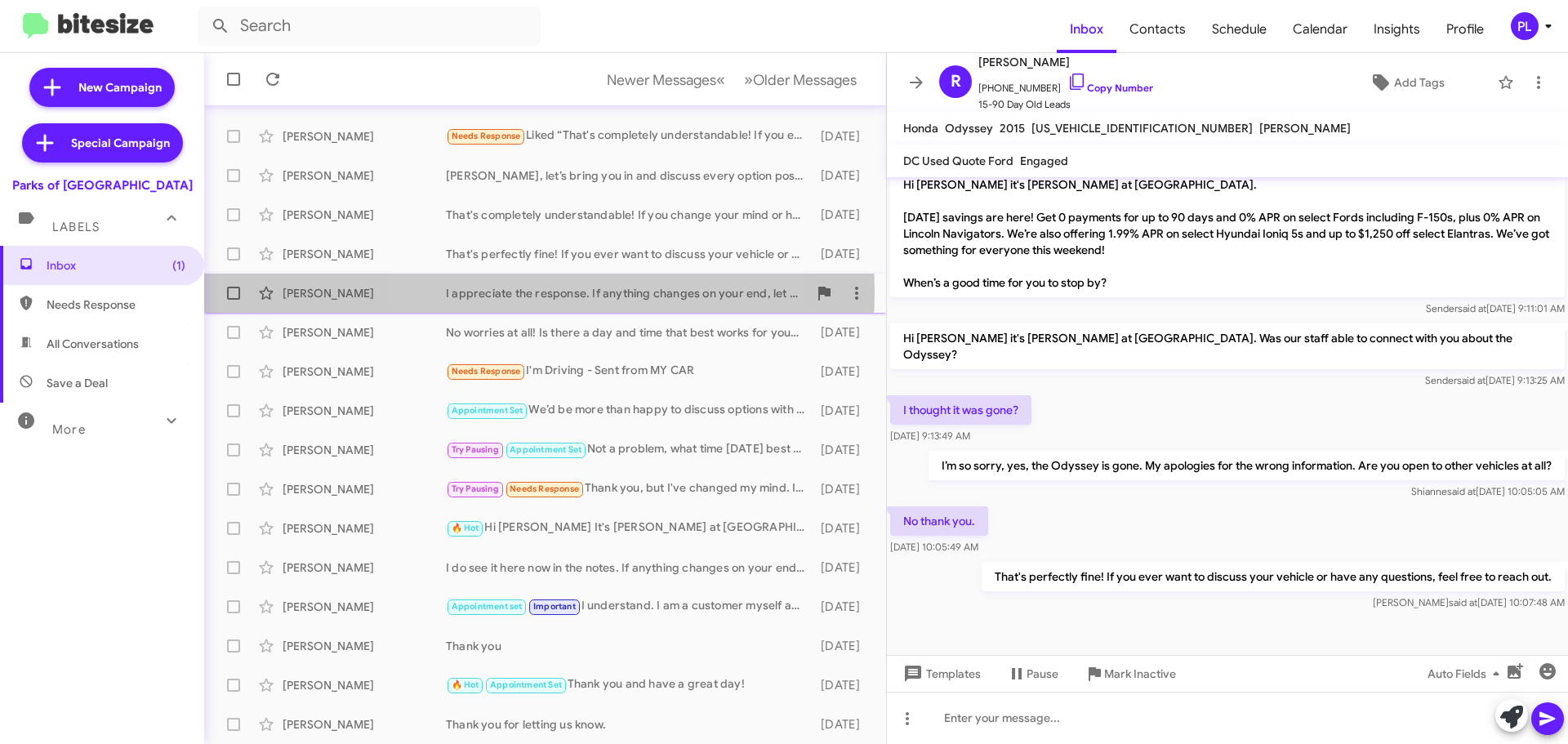
click at [529, 292] on div "I appreciate the response. If anything changes on your end, let us know. Even i…" at bounding box center [627, 293] width 362 height 16
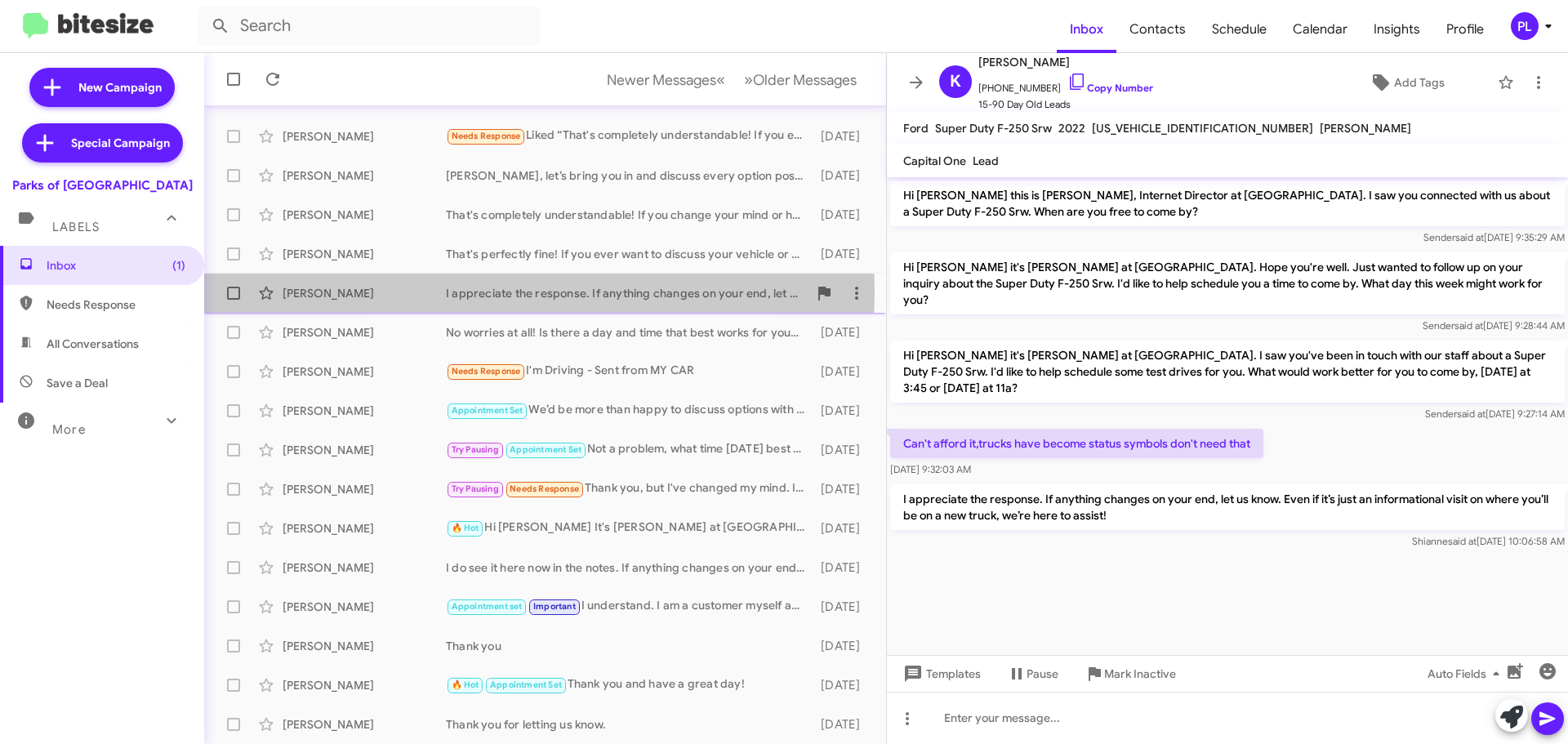
click at [517, 291] on div "I appreciate the response. If anything changes on your end, let us know. Even i…" at bounding box center [627, 293] width 362 height 16
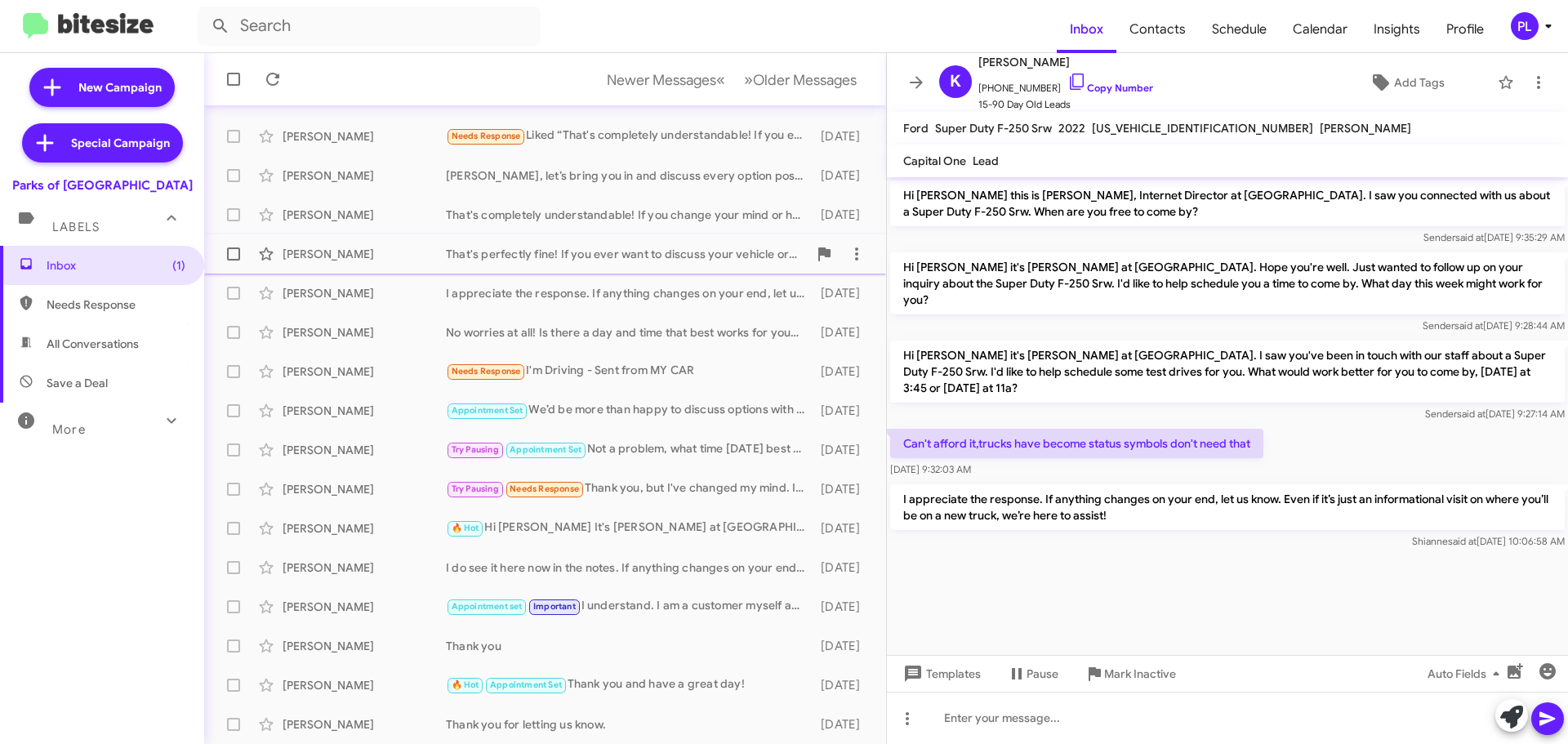
click at [520, 269] on div "Rebecca Hopkins That's perfectly fine! If you ever want to discuss your vehicle…" at bounding box center [545, 254] width 656 height 33
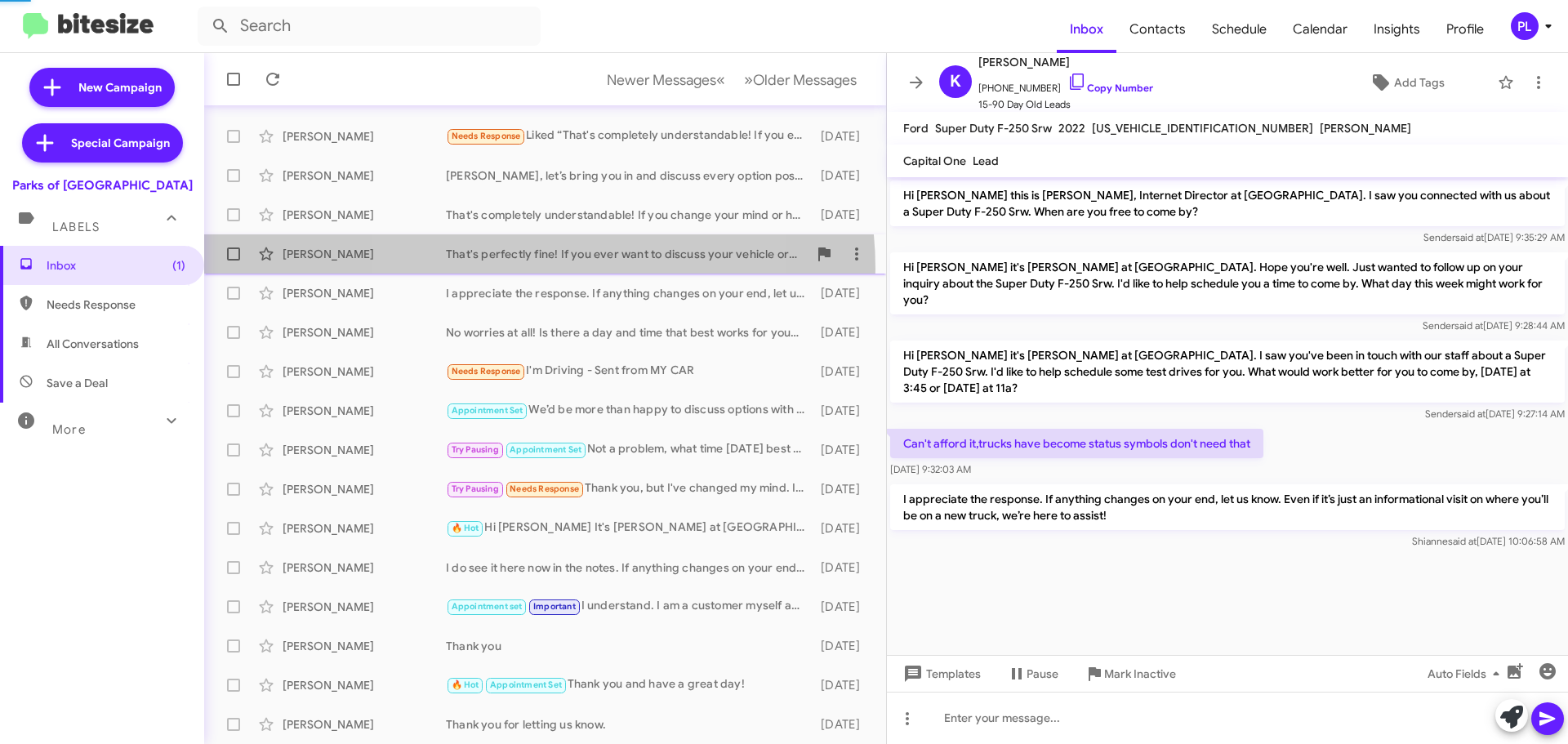
scroll to position [651, 0]
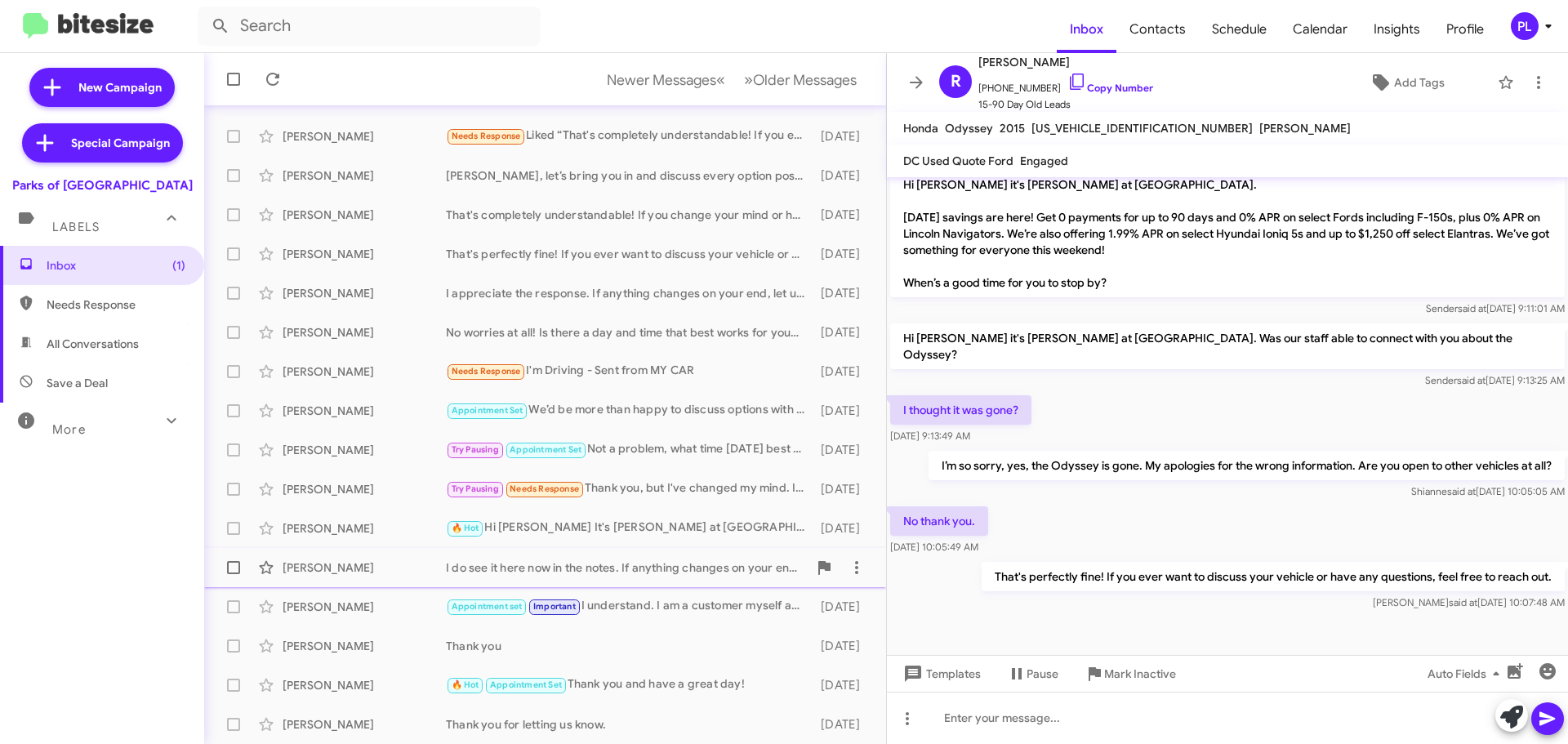
click at [572, 557] on div "Justin Smith I do see it here now in the notes. If anything changes on your end…" at bounding box center [545, 567] width 656 height 33
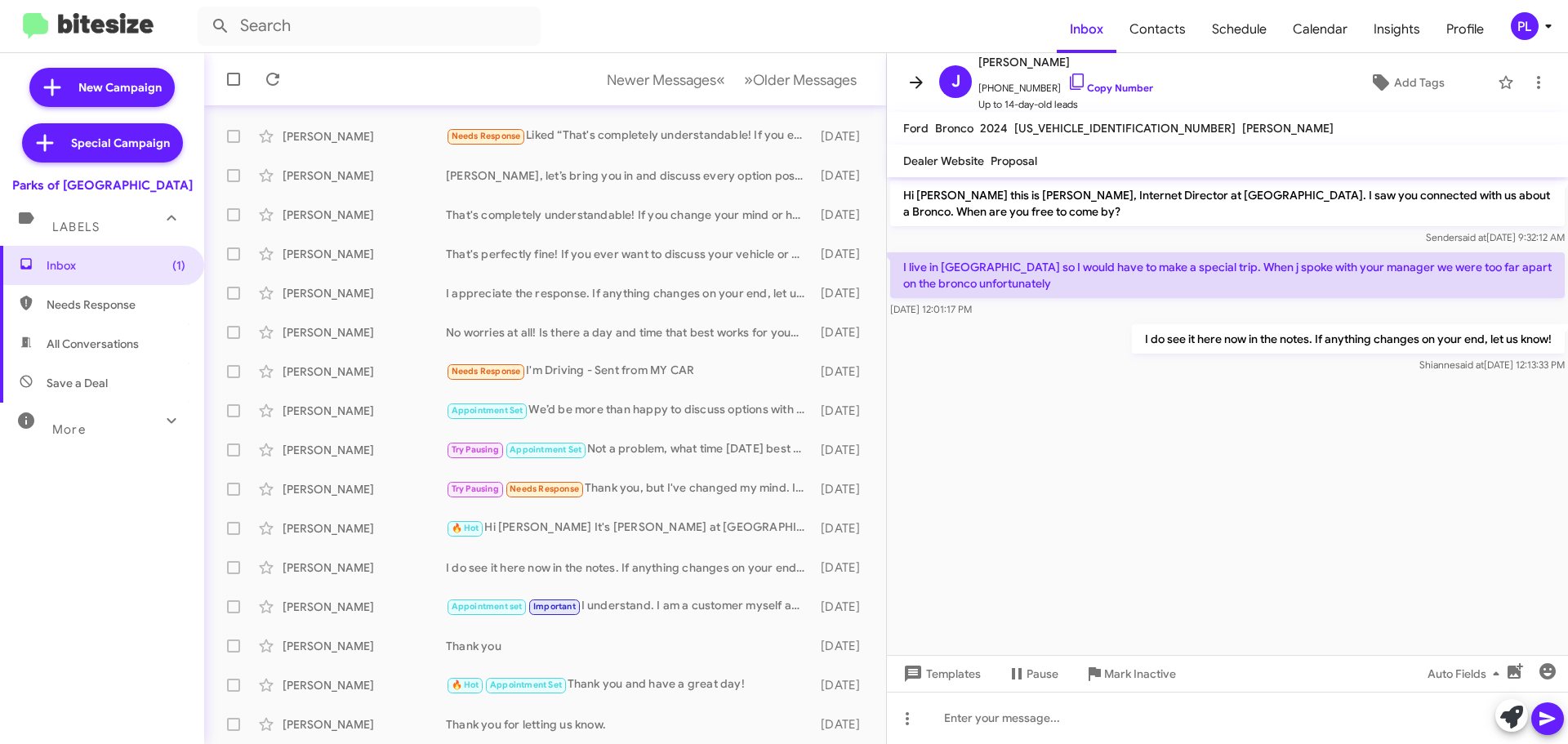
click at [908, 89] on icon at bounding box center [917, 83] width 20 height 20
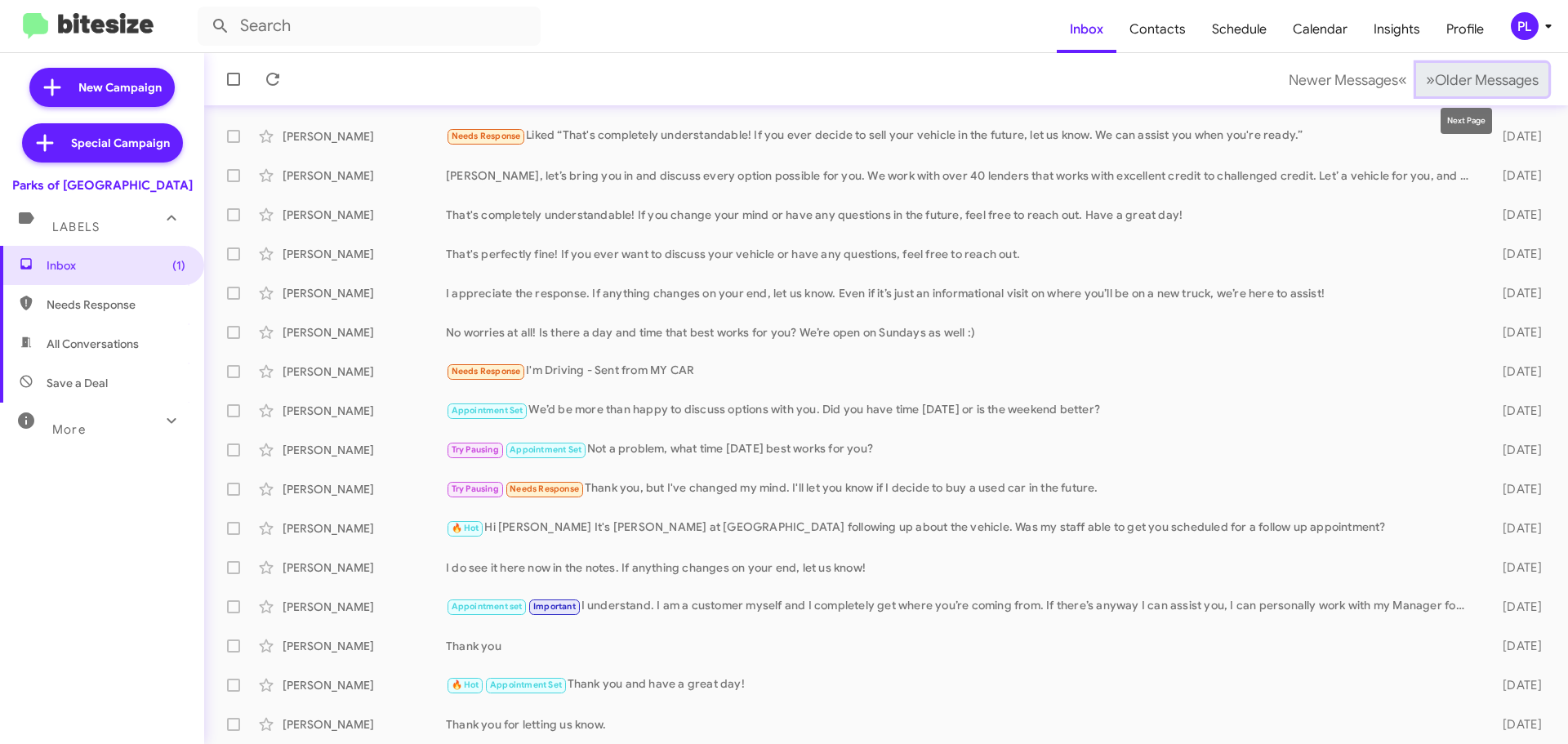
click at [1495, 78] on span "Older Messages" at bounding box center [1487, 80] width 104 height 18
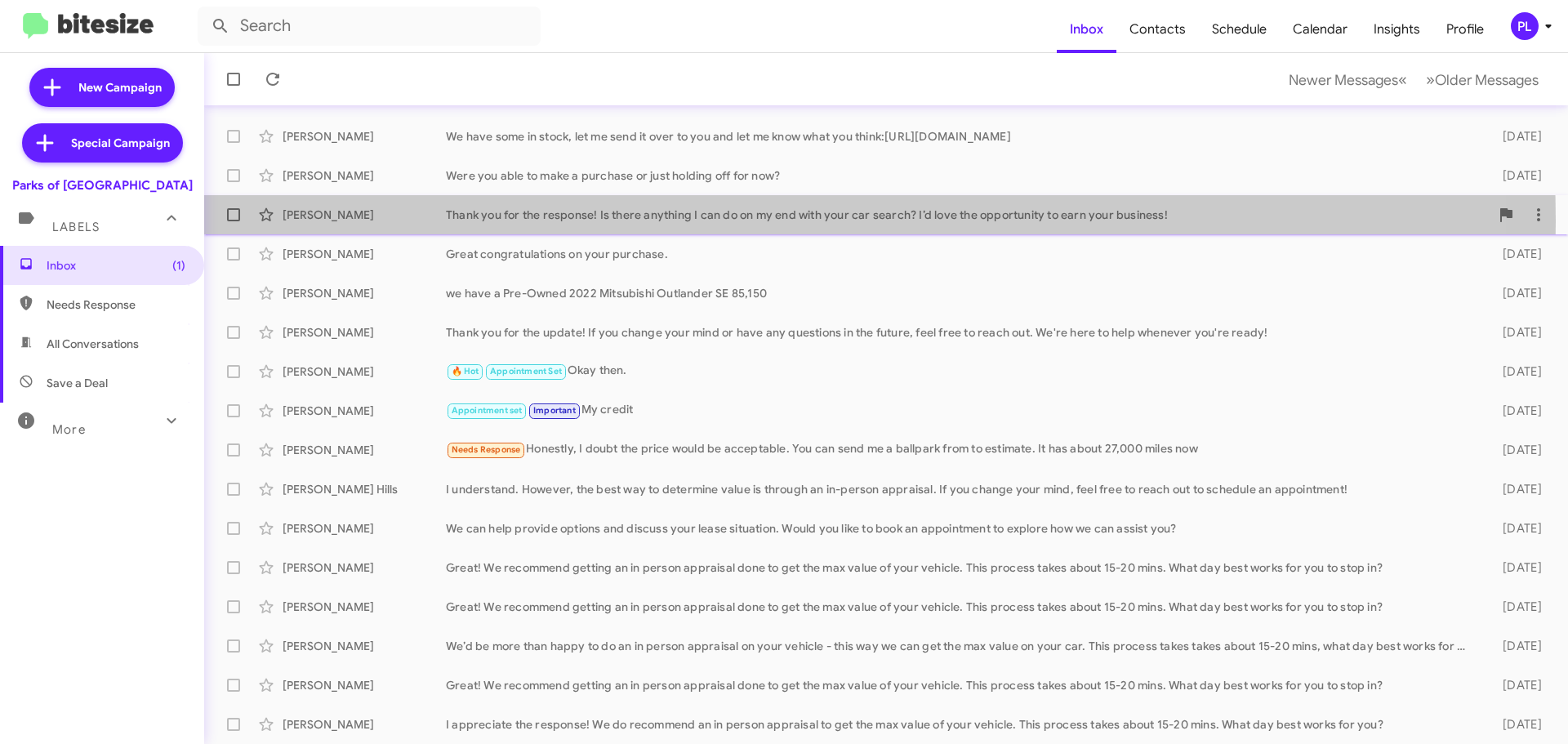
click at [597, 221] on div "Thank you for the response! Is there anything I can do on my end with your car …" at bounding box center [968, 215] width 1044 height 16
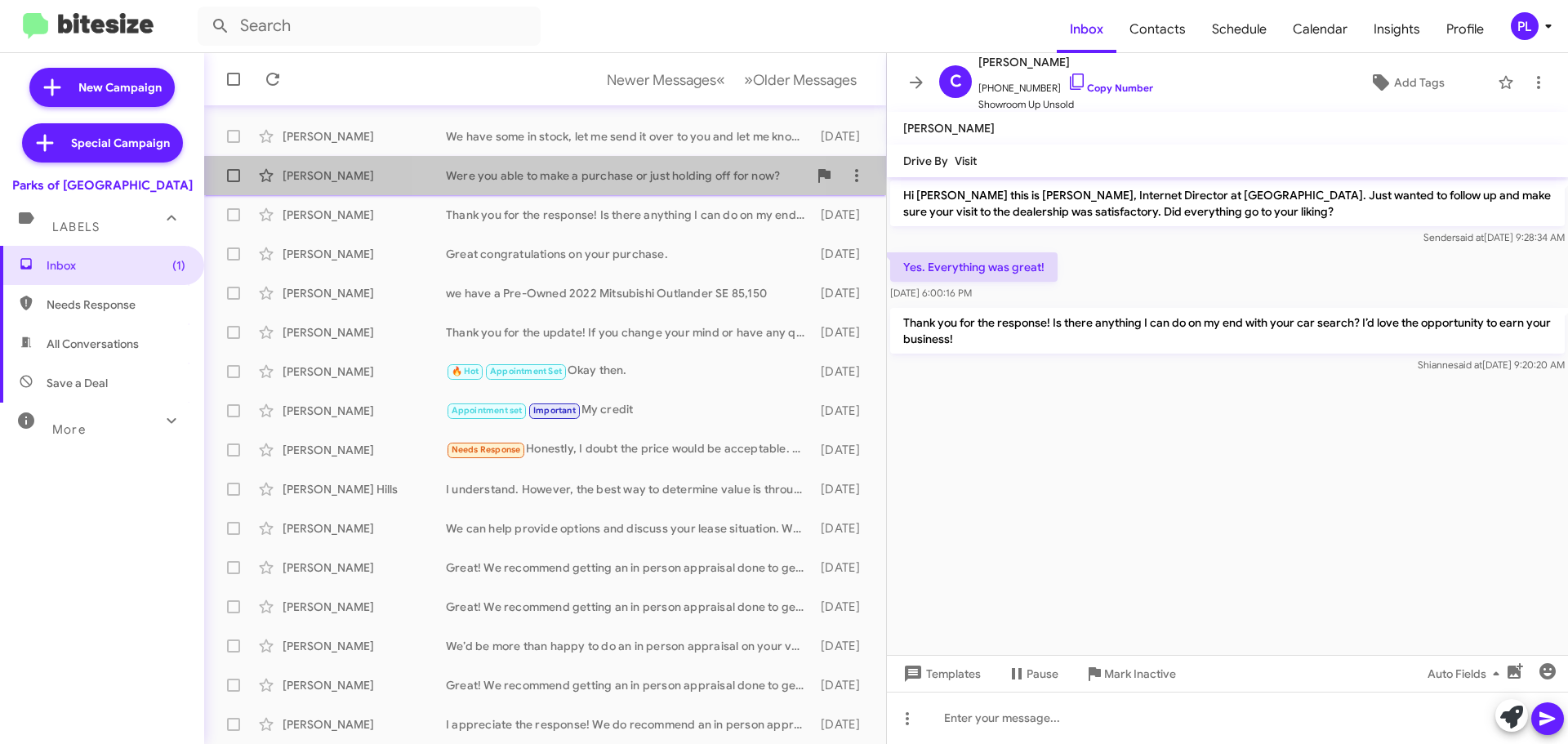
click at [574, 181] on div "Were you able to make a purchase or just holding off for now?" at bounding box center [627, 175] width 362 height 16
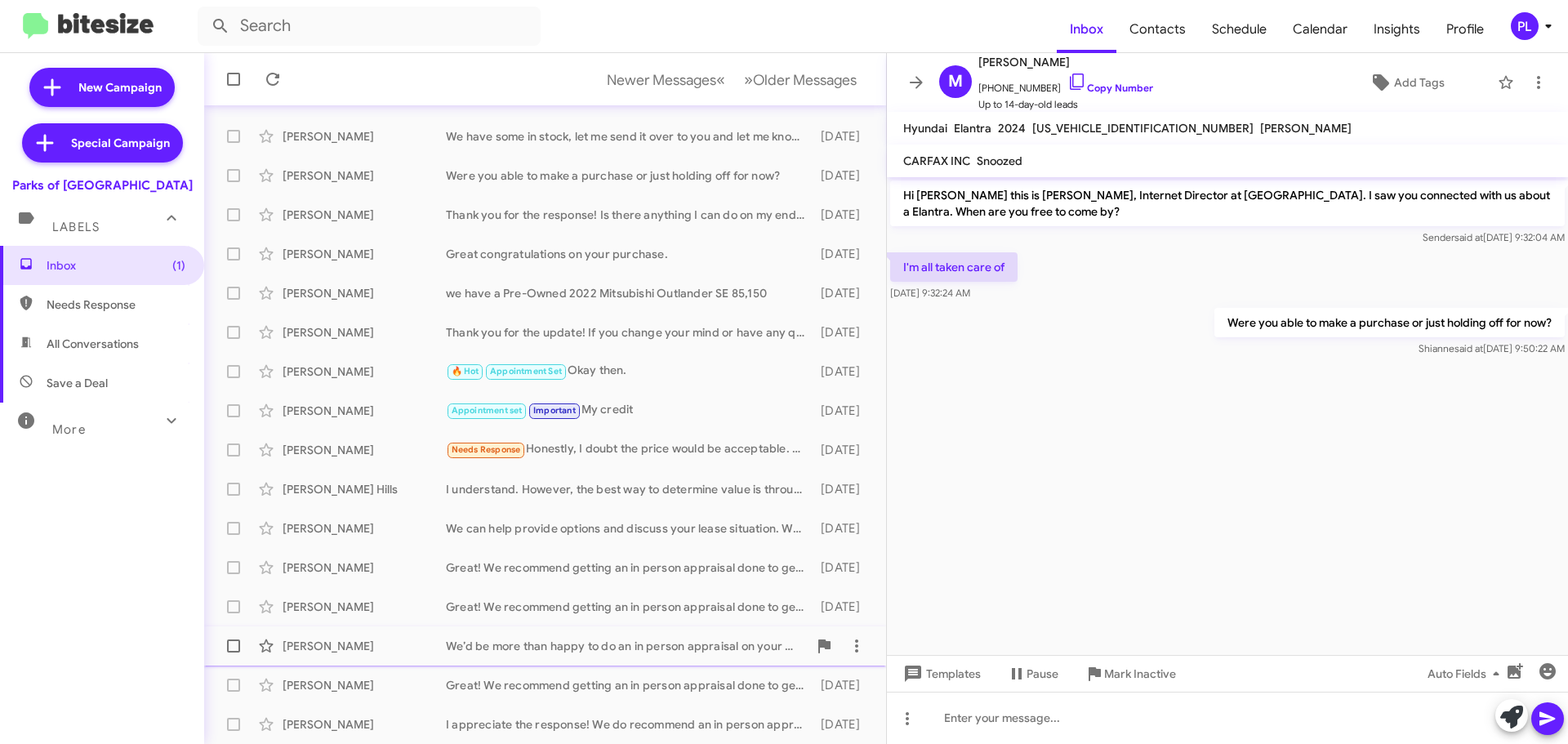
click at [547, 658] on div "Aimee Dicks We’d be more than happy to do an in person appraisal on your vehicl…" at bounding box center [545, 646] width 656 height 33
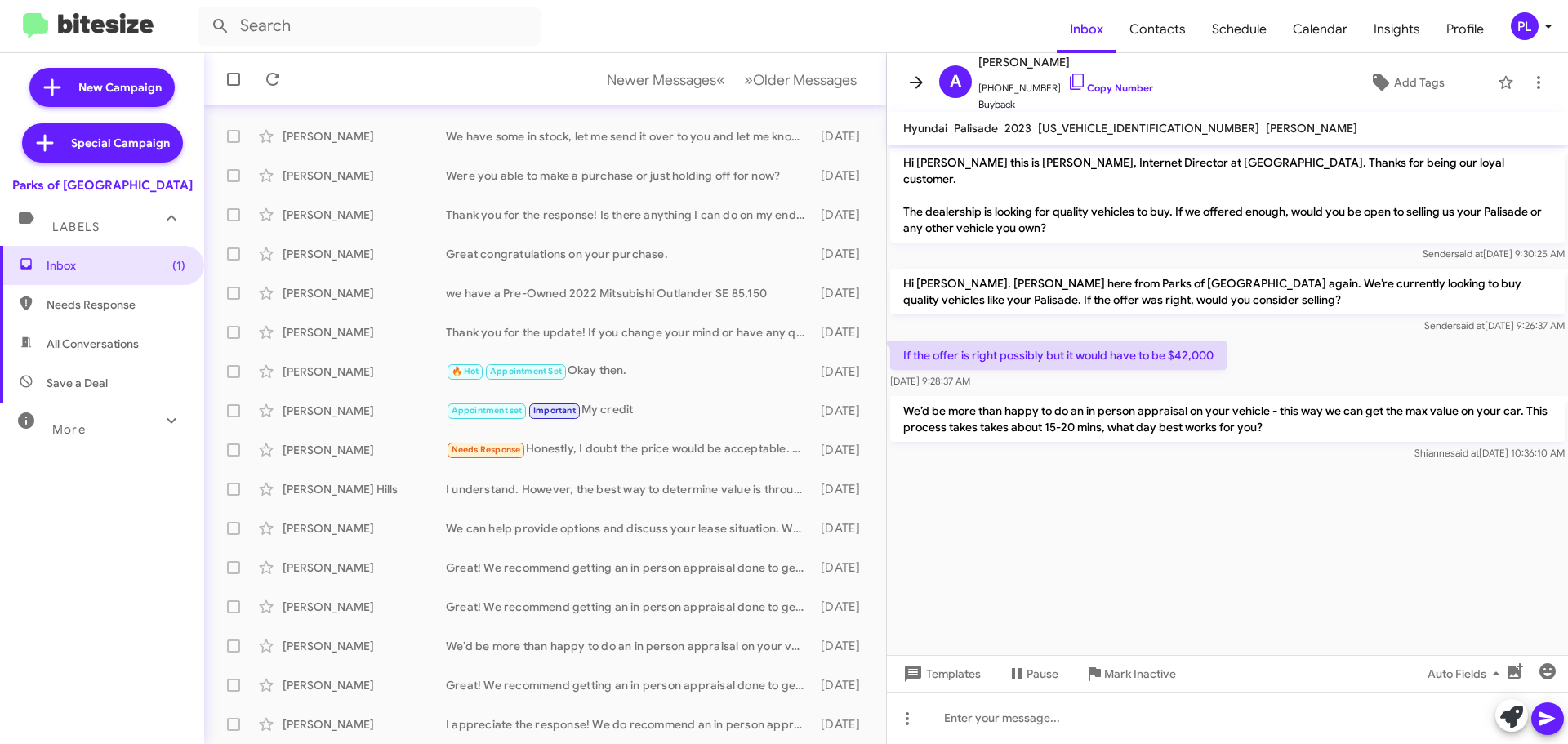
click at [924, 79] on icon at bounding box center [917, 83] width 20 height 20
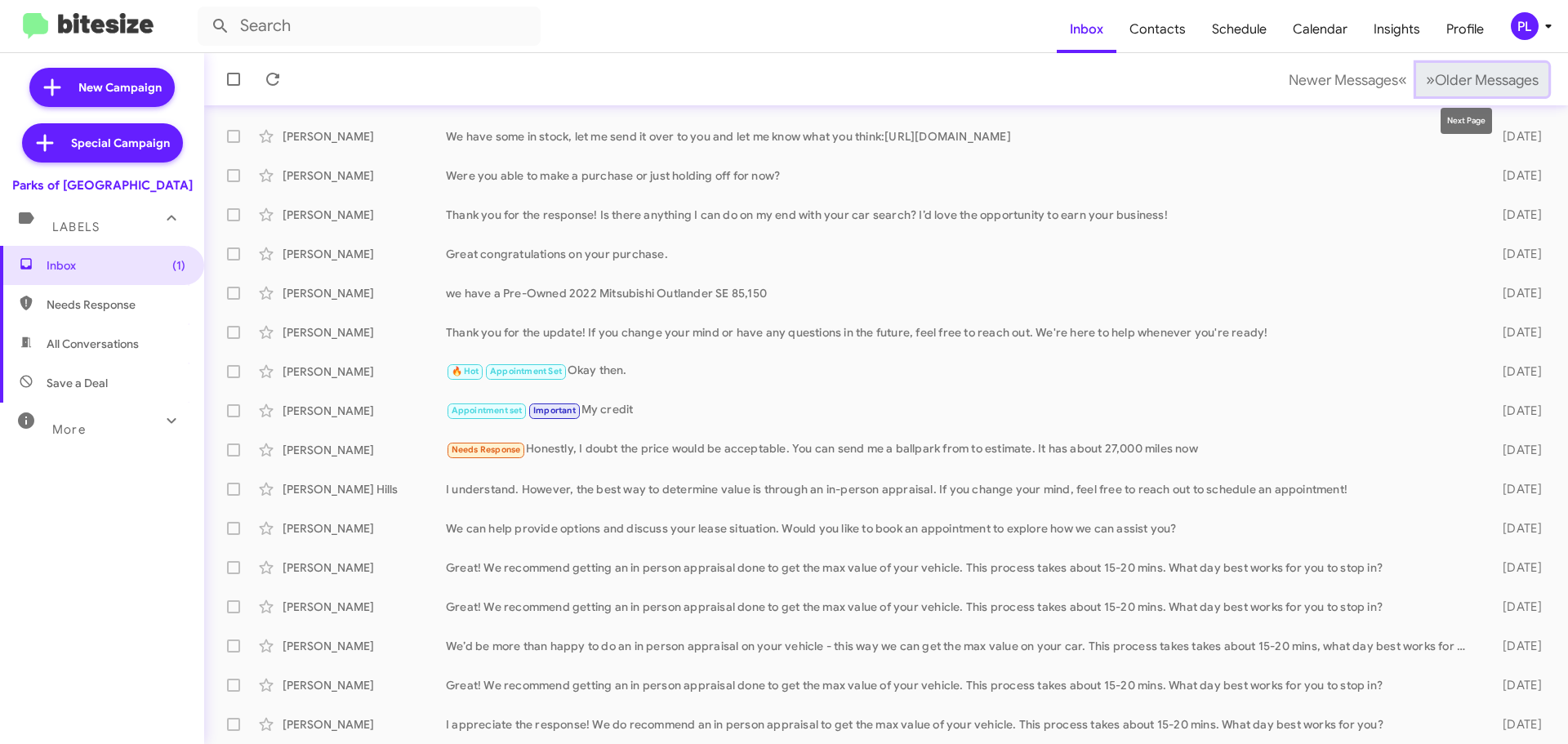
click at [1473, 87] on span "Older Messages" at bounding box center [1487, 80] width 104 height 18
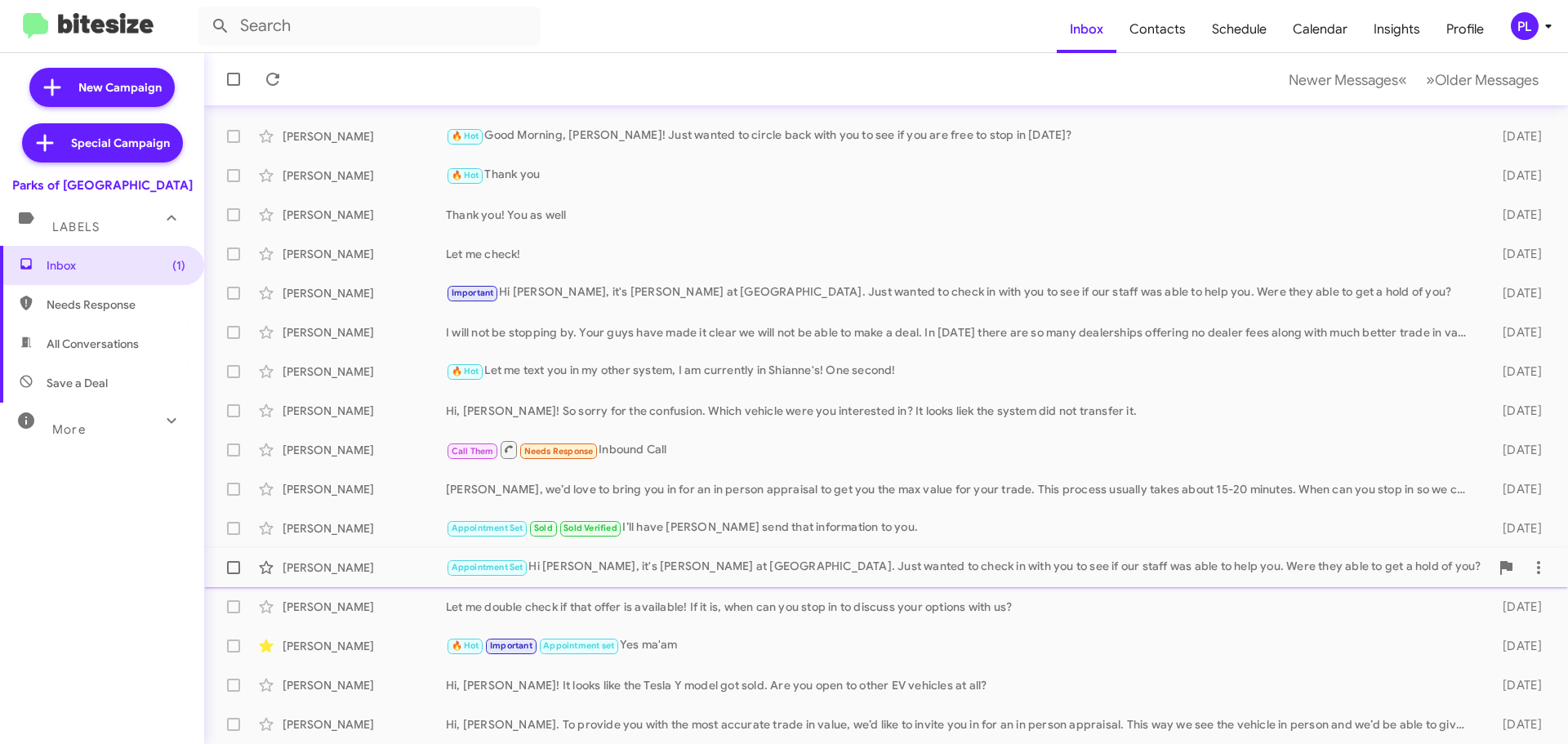
click at [694, 564] on div "Appointment Set Hi Malik, it's Shianne Harrison at Parks of Gainesville. Just w…" at bounding box center [968, 567] width 1044 height 19
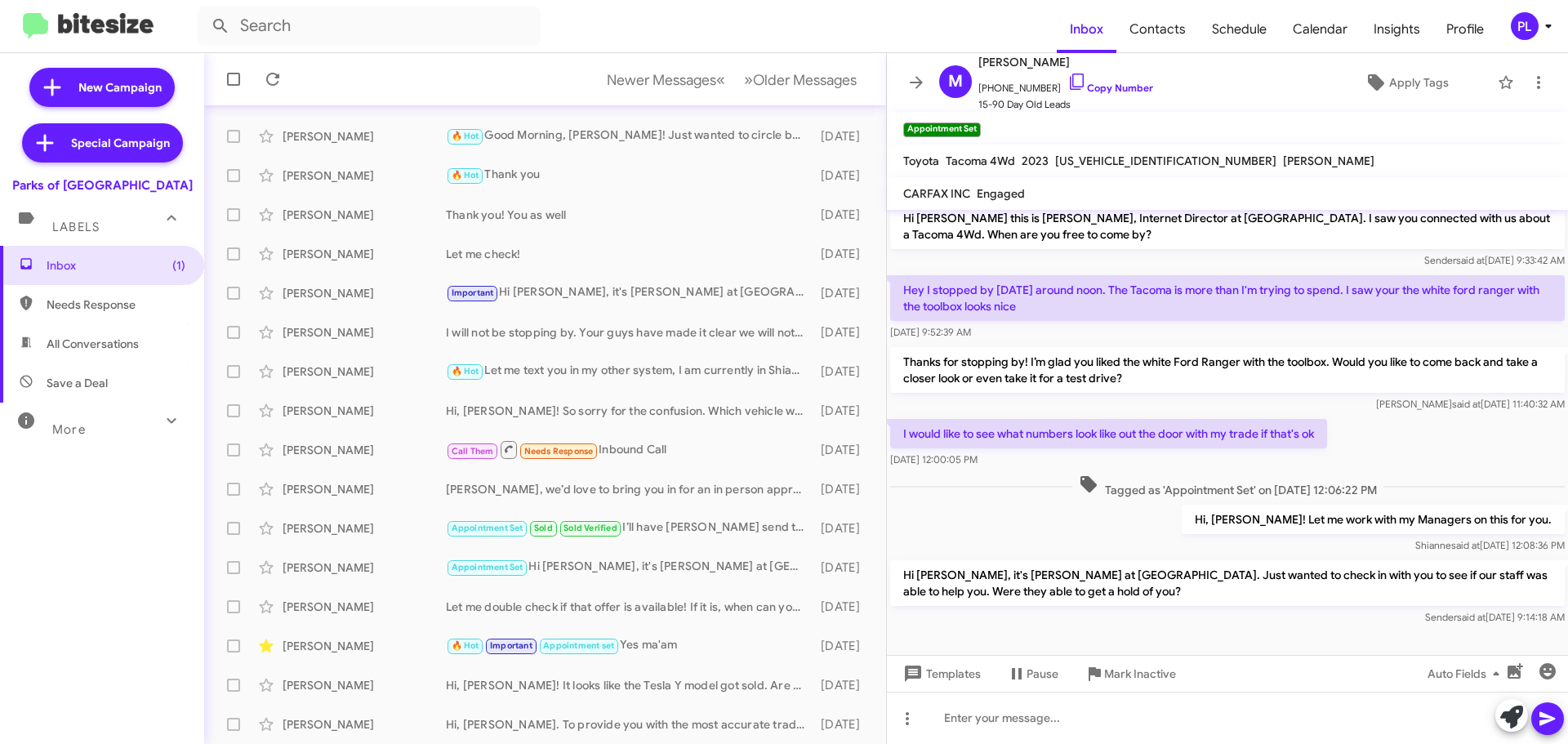
scroll to position [12, 0]
click at [660, 618] on div "Billy Ward Let me double check if that offer is available! If it is, when can y…" at bounding box center [545, 607] width 656 height 33
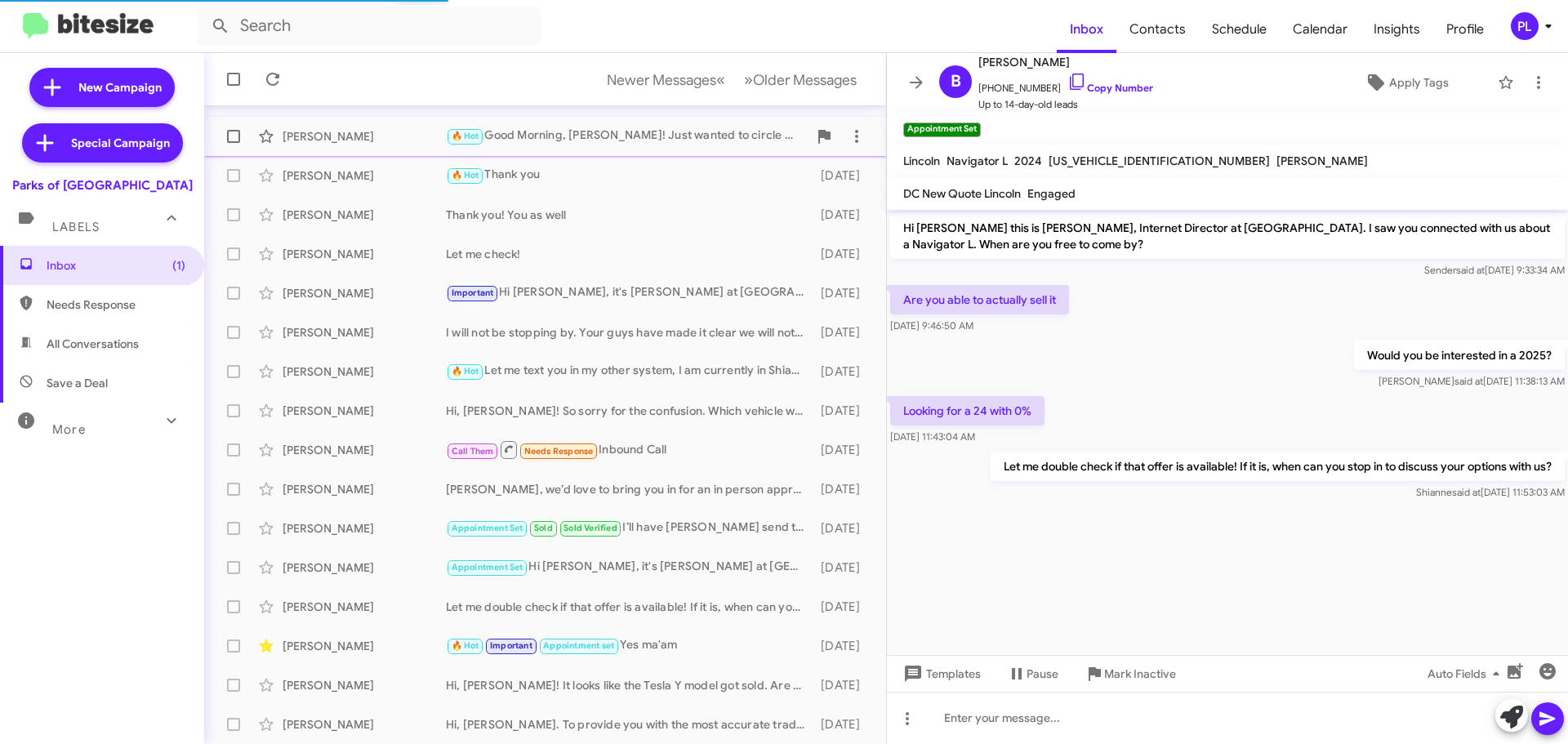
click at [587, 131] on div "🔥 Hot Good Morning, Willie! Just wanted to circle back with you to see if you a…" at bounding box center [627, 136] width 362 height 19
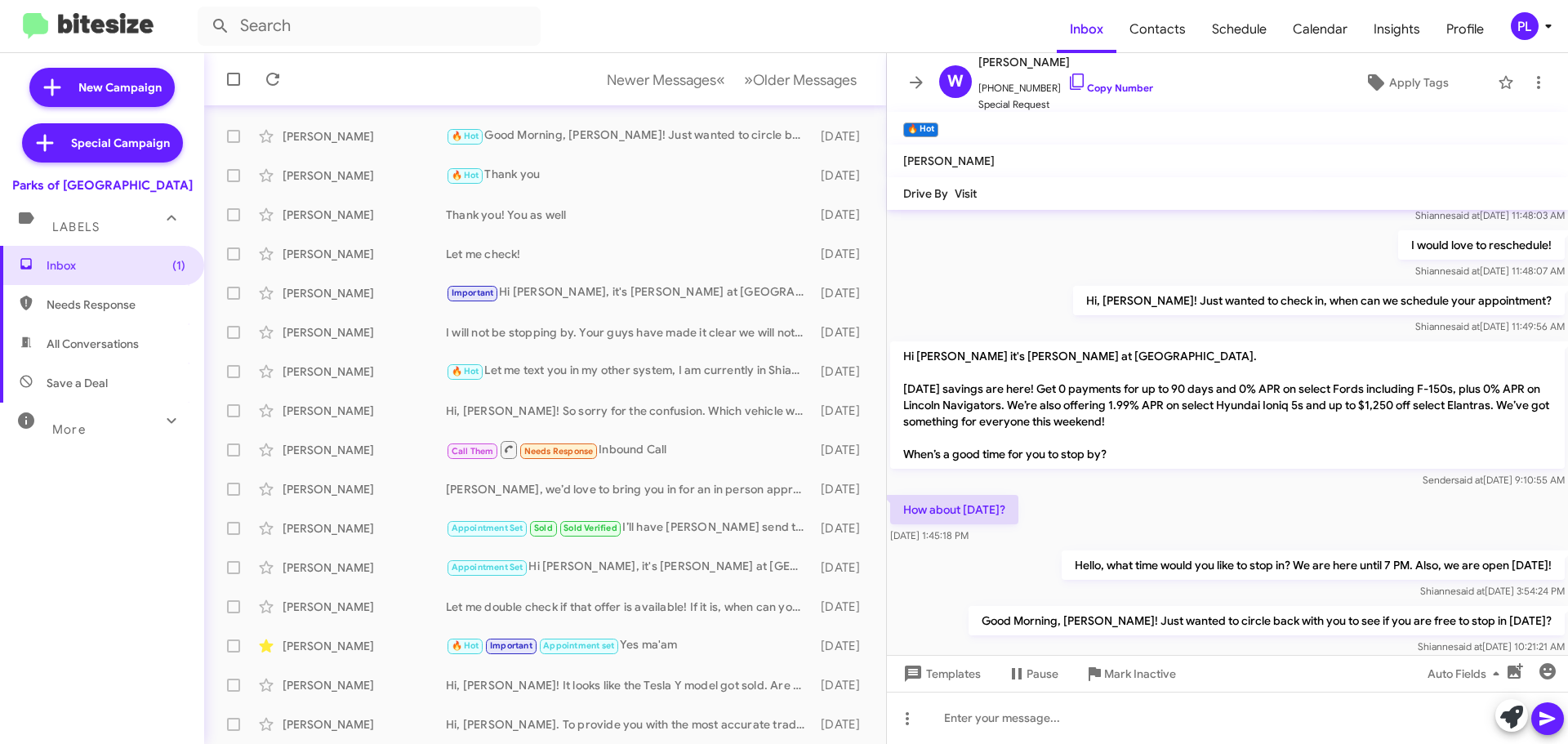
scroll to position [572, 0]
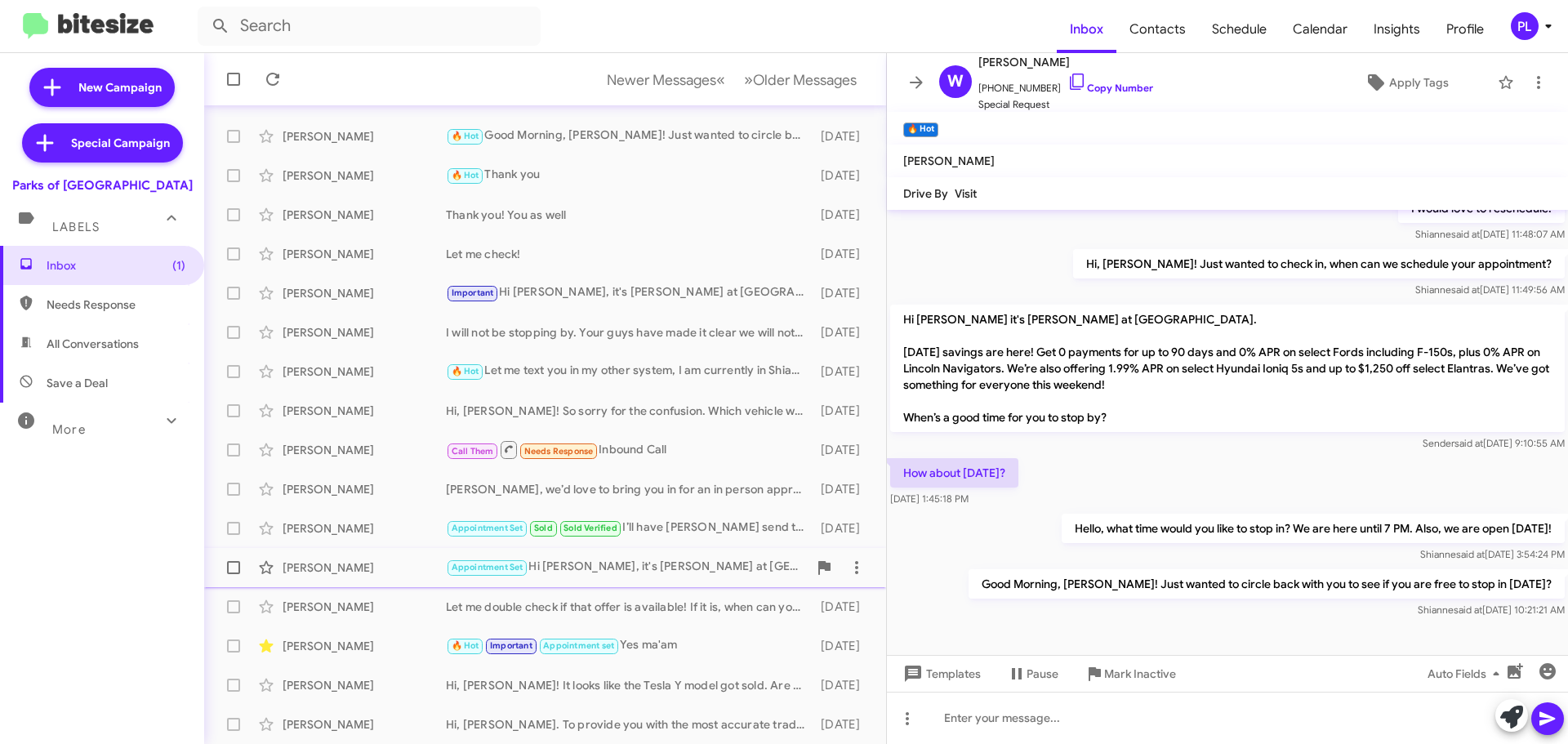
click at [607, 569] on div "Appointment Set Hi Malik, it's Shianne Harrison at Parks of Gainesville. Just w…" at bounding box center [627, 567] width 362 height 19
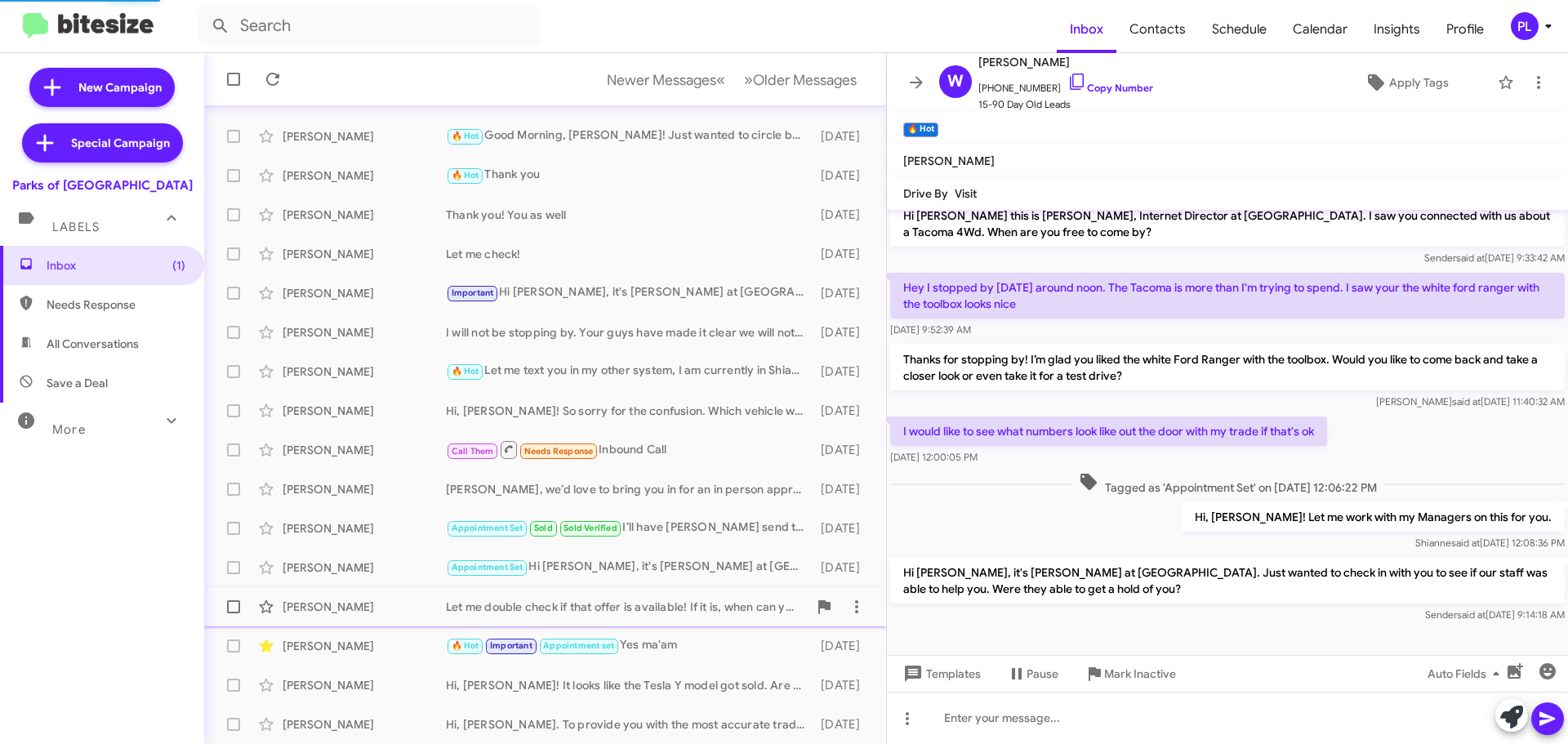
scroll to position [12, 0]
click at [610, 600] on div "Let me double check if that offer is available! If it is, when can you stop in …" at bounding box center [627, 607] width 362 height 16
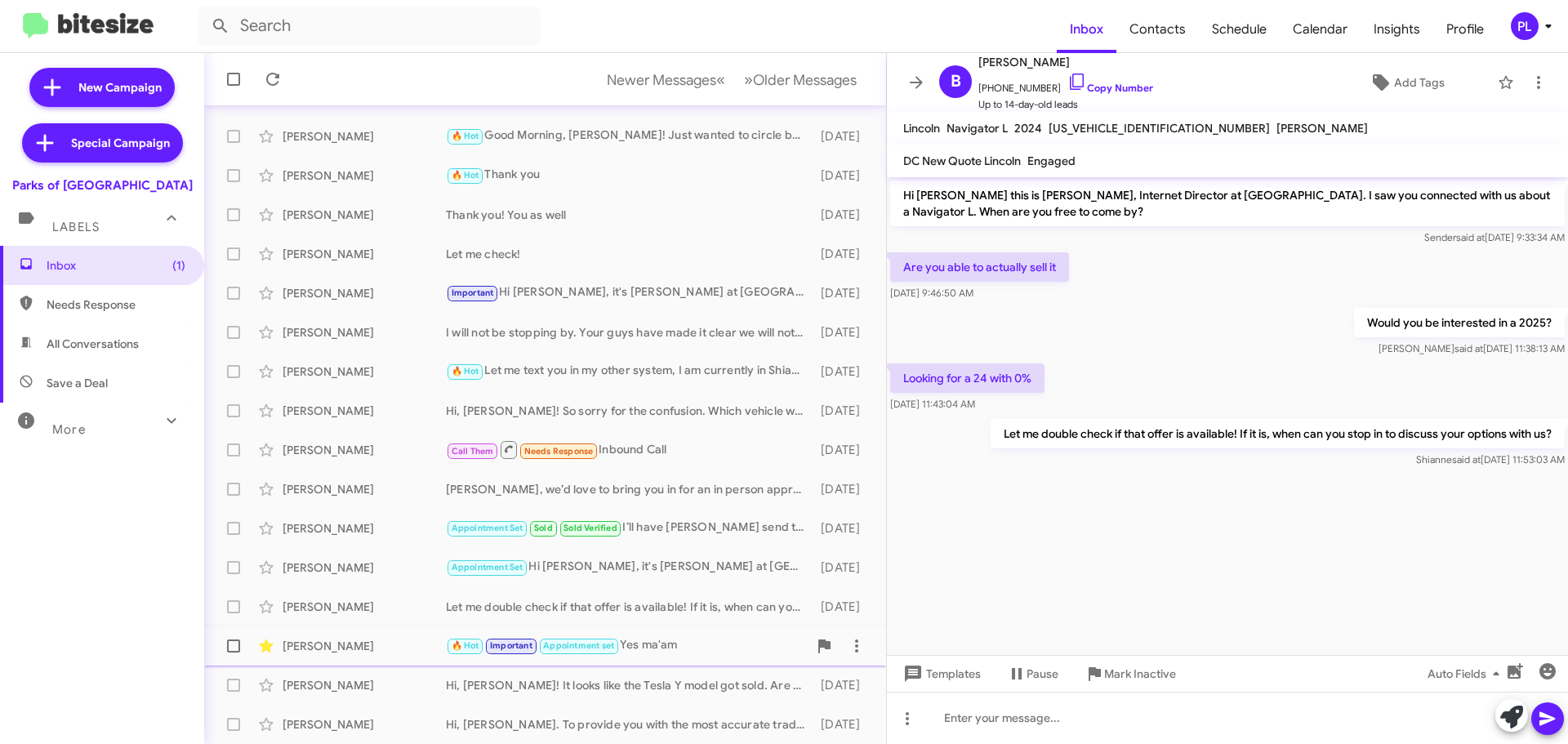
click at [675, 640] on div "🔥 Hot Important Appointment set Yes ma'am" at bounding box center [627, 645] width 362 height 19
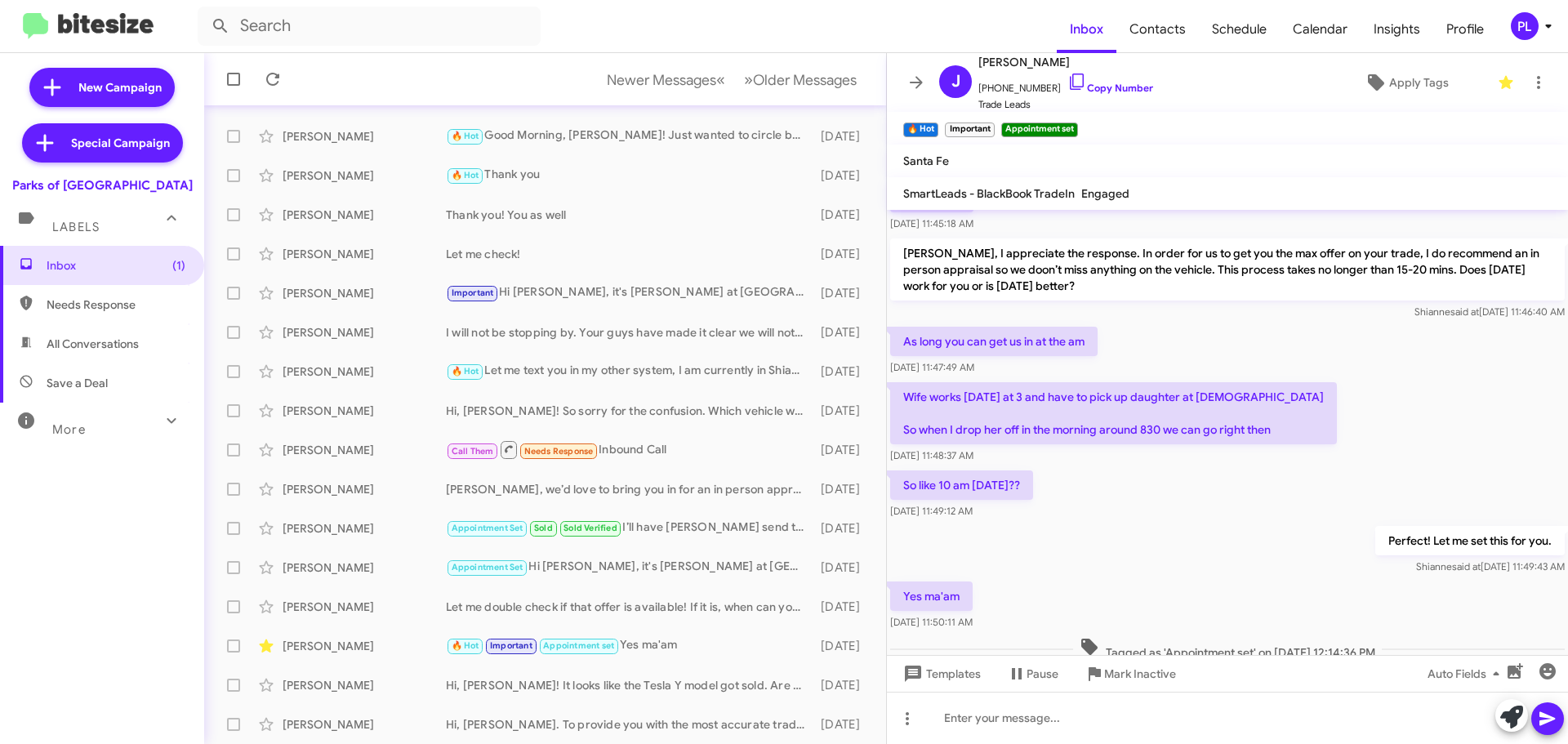
scroll to position [408, 0]
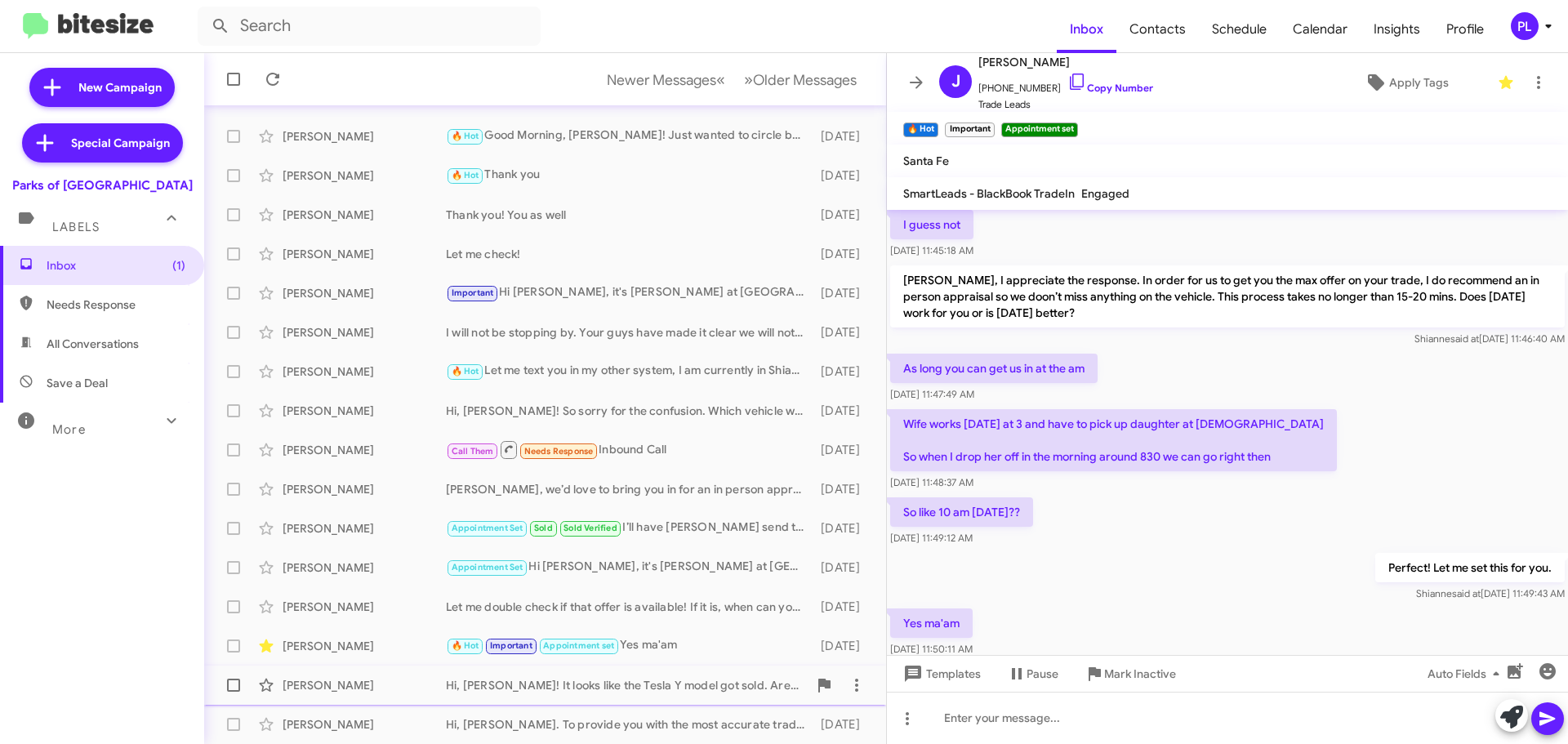
click at [501, 689] on div "Hi, Ethan! It looks like the Tesla Y model got sold. Are you open to other EV v…" at bounding box center [627, 685] width 362 height 16
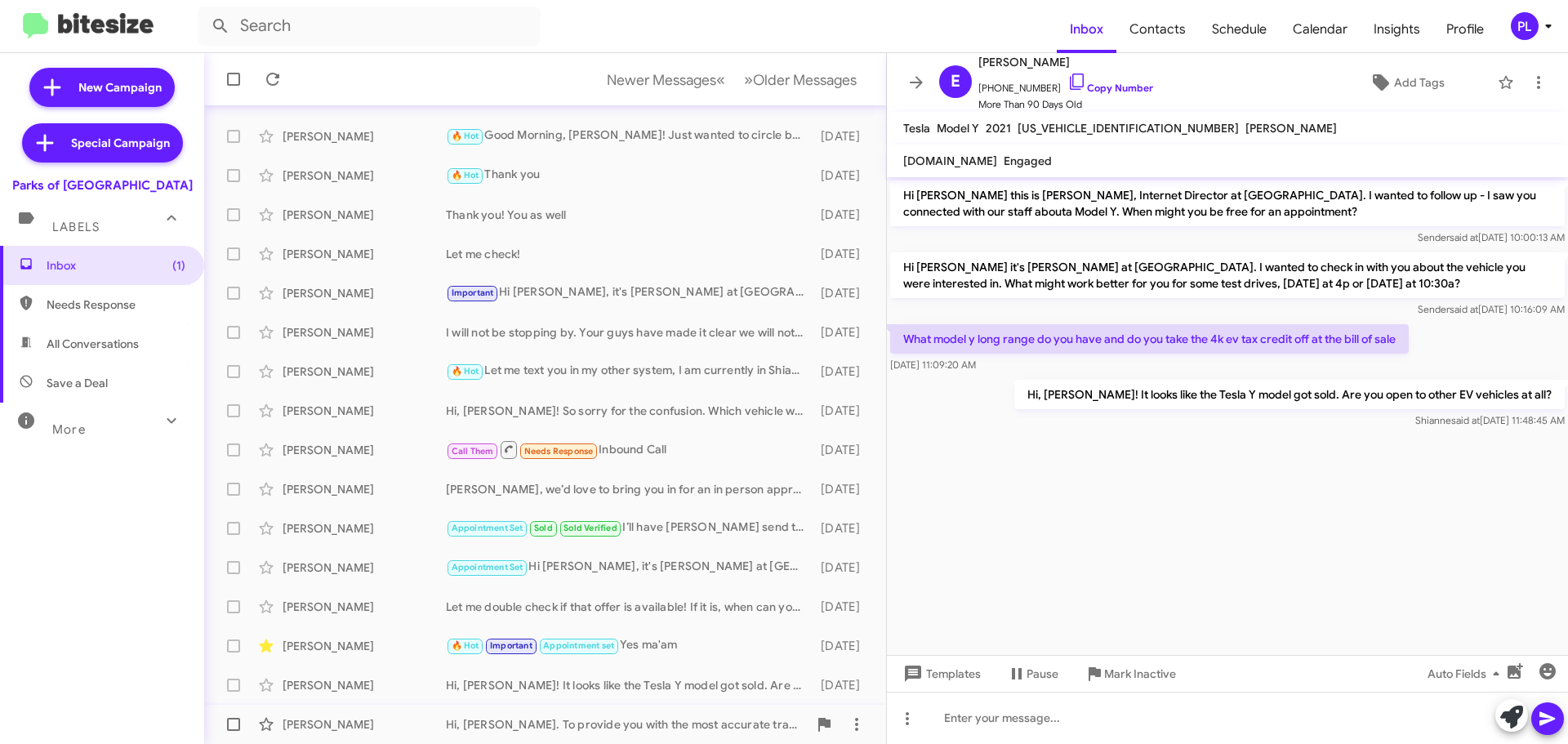
click at [692, 725] on div "Hi, Nathan. To provide you with the most accurate trade in value, we’d like to …" at bounding box center [627, 724] width 362 height 16
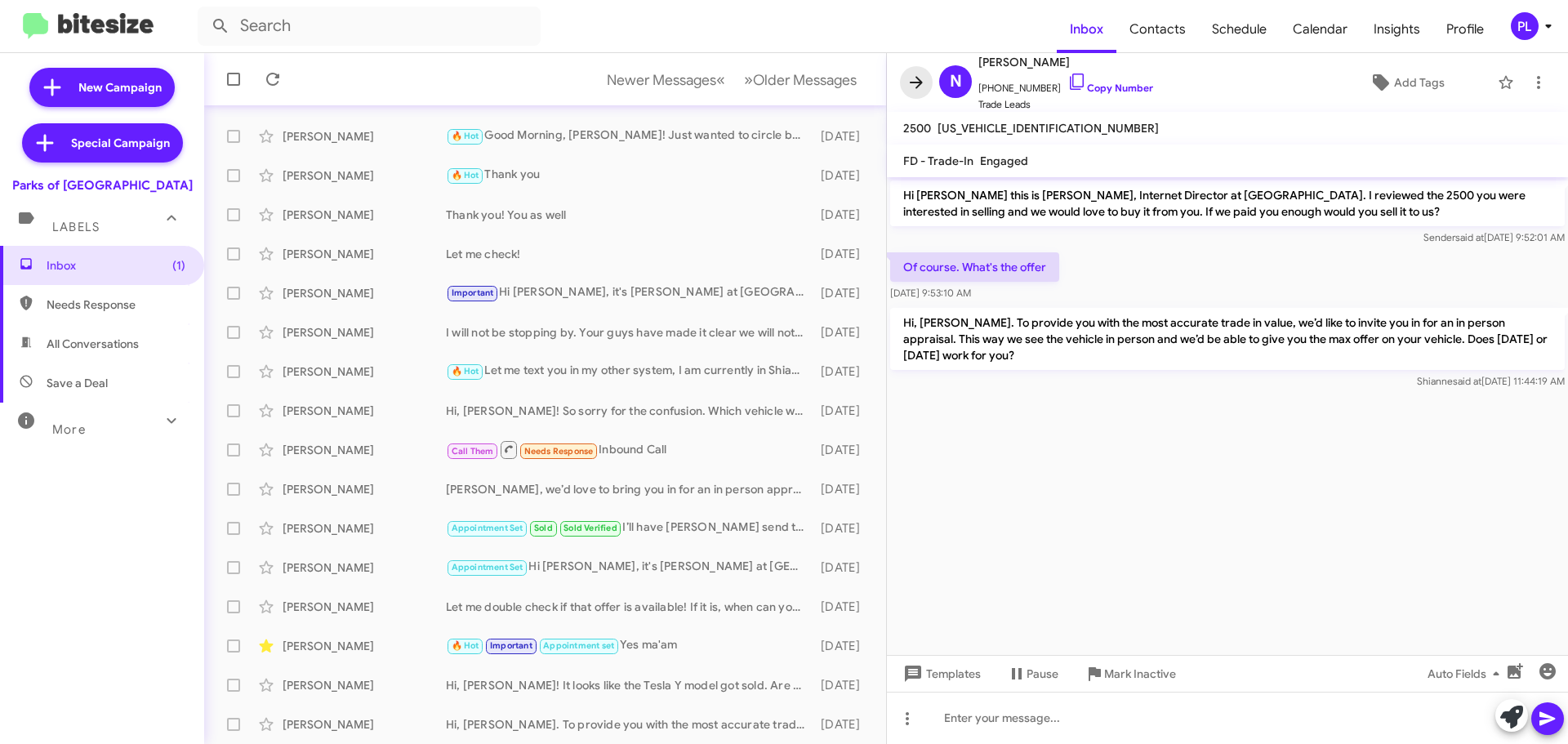
click at [918, 79] on icon at bounding box center [916, 82] width 13 height 12
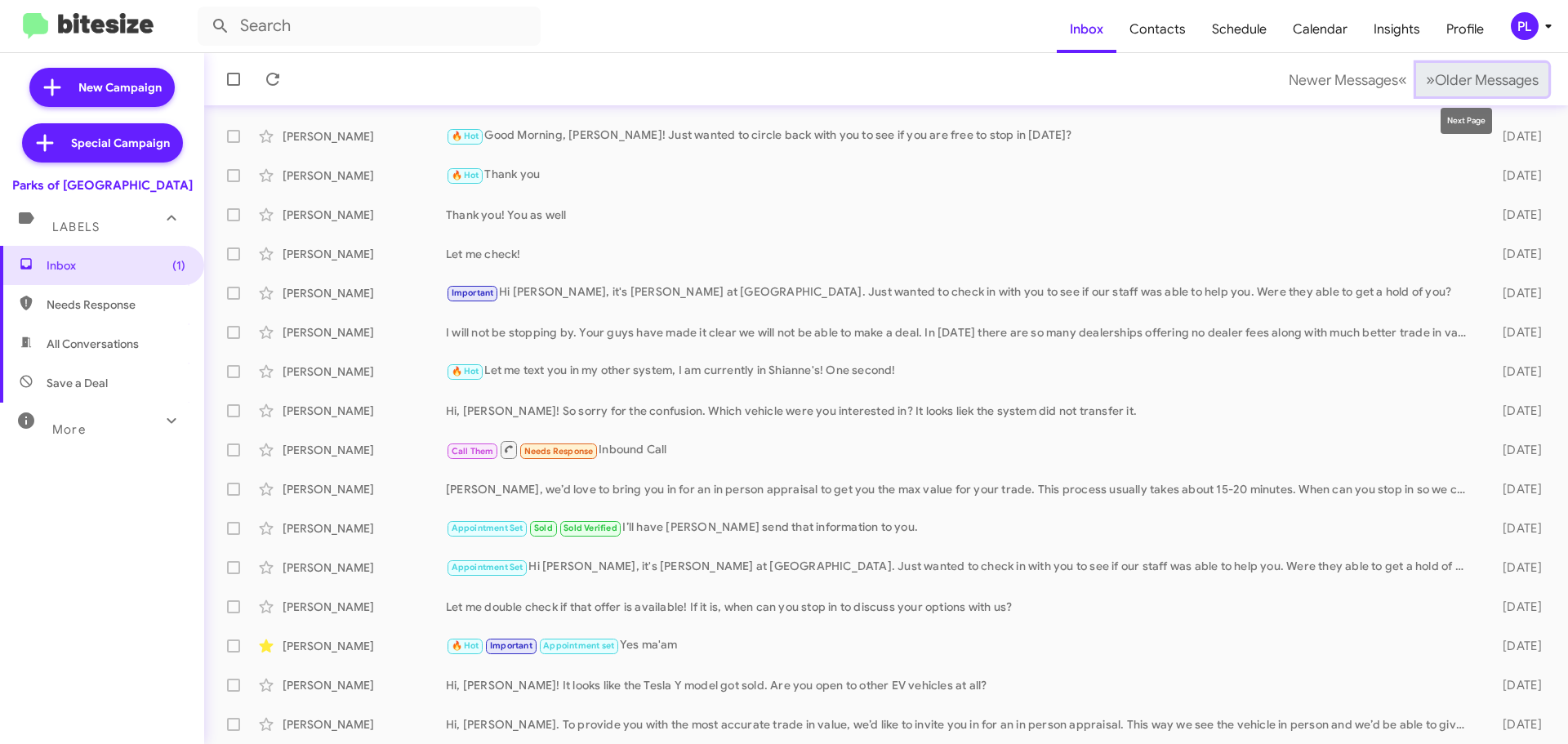
click at [1474, 75] on span "Older Messages" at bounding box center [1487, 80] width 104 height 18
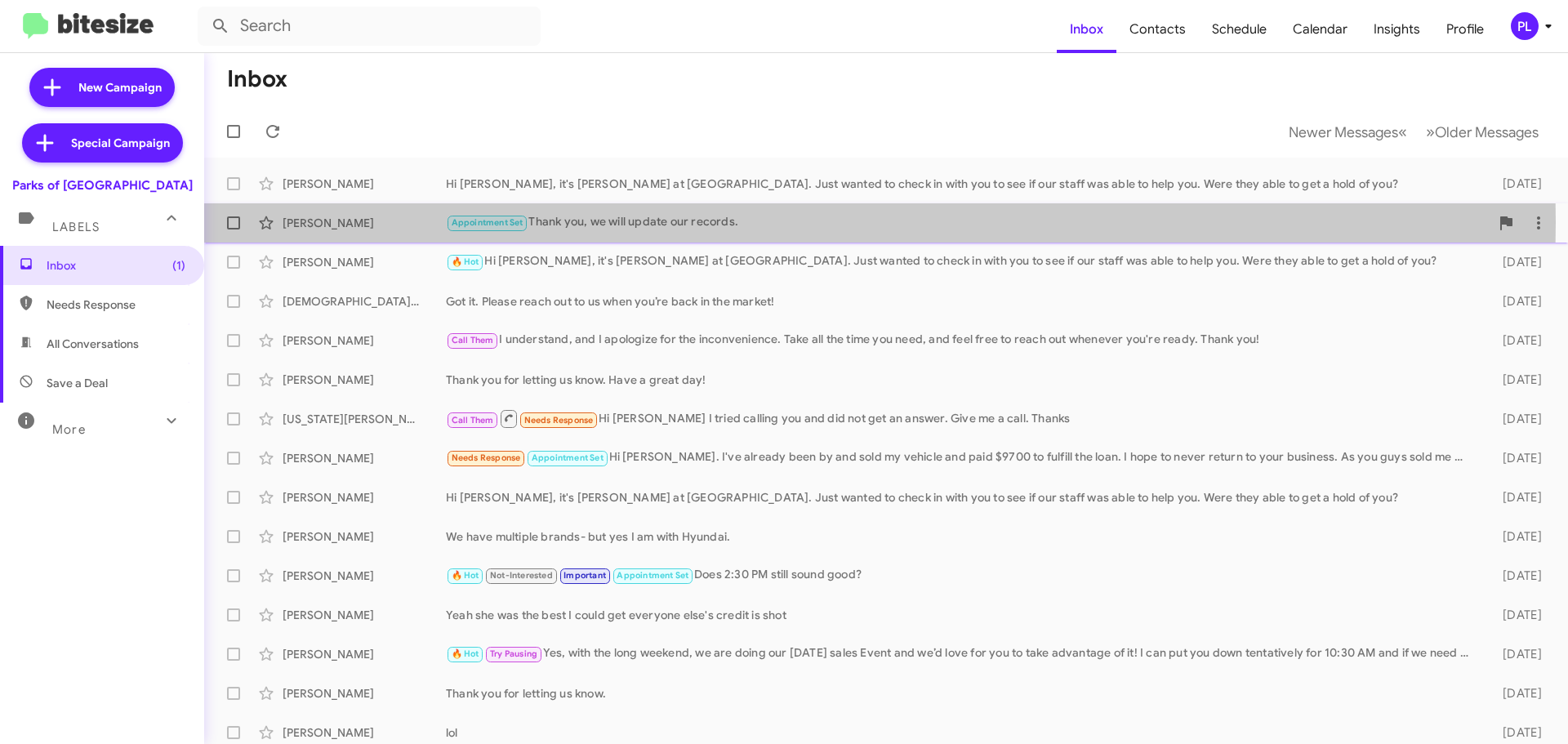
click at [574, 222] on div "Appointment Set Thank you, we will update our records." at bounding box center [968, 222] width 1044 height 19
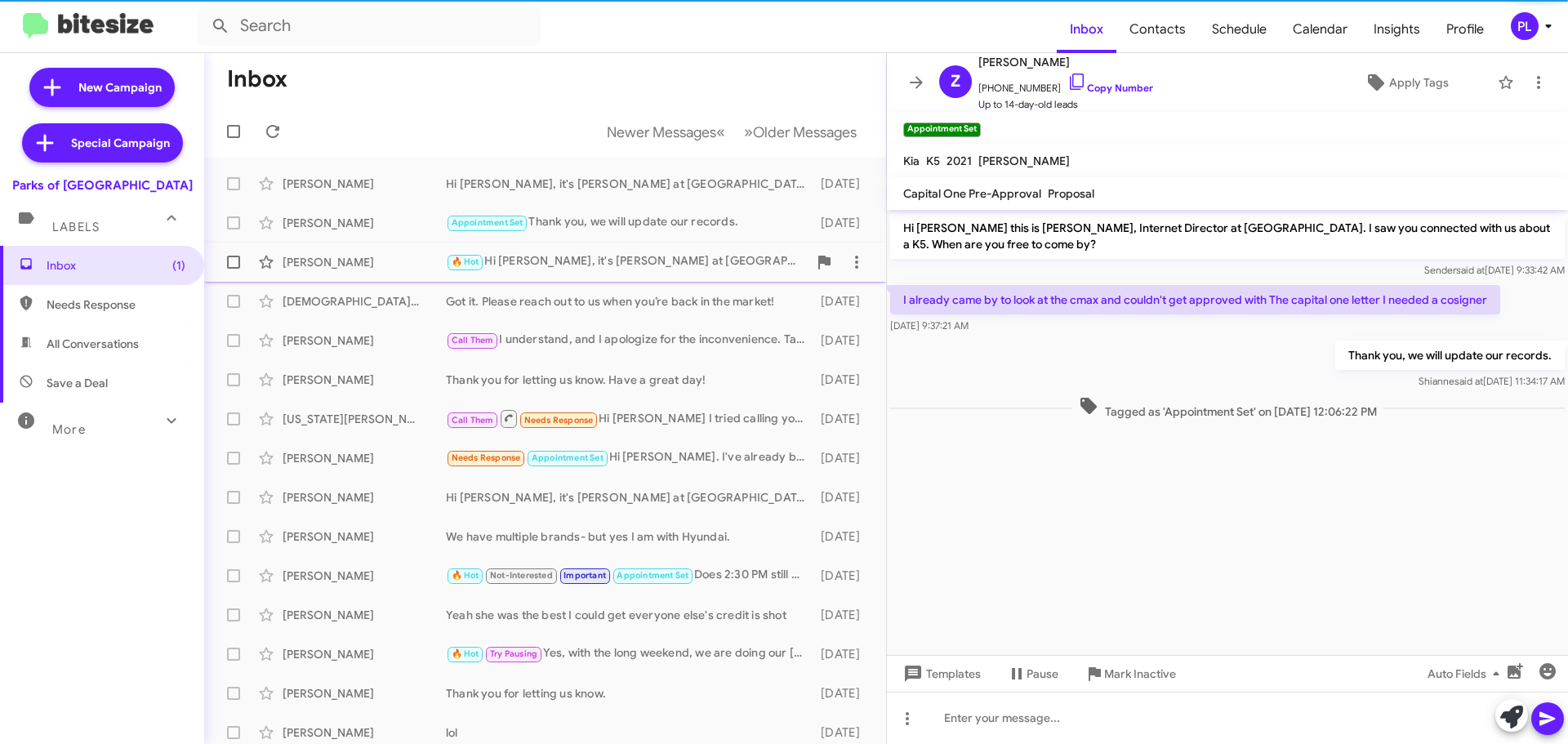
click at [546, 262] on div "🔥 Hot Hi Kebris, it's Shianne Harrison at Parks of Gainesville. Just wanted to …" at bounding box center [627, 261] width 362 height 19
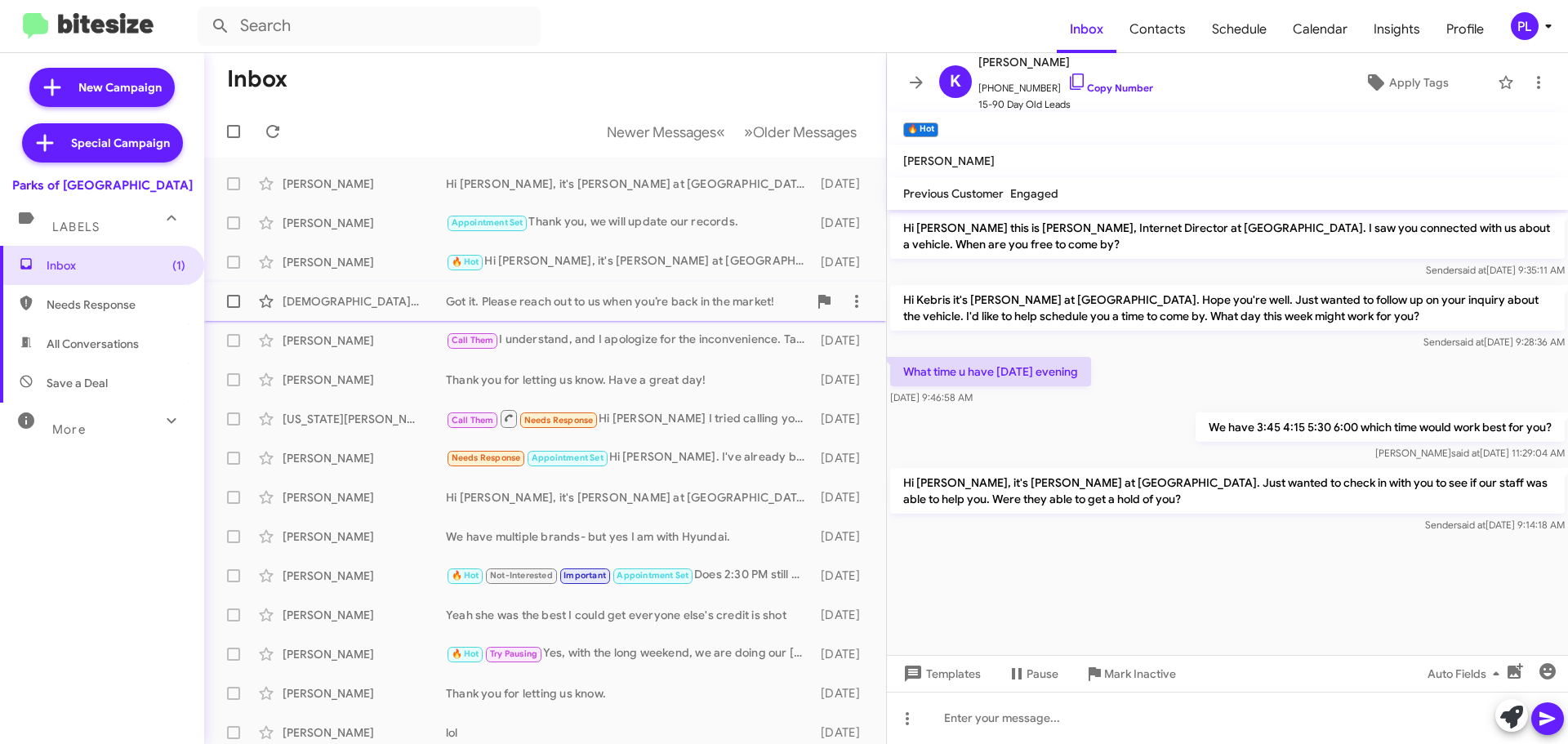
click at [634, 308] on div "Got it. Please reach out to us when you’re back in the market!" at bounding box center [627, 301] width 362 height 16
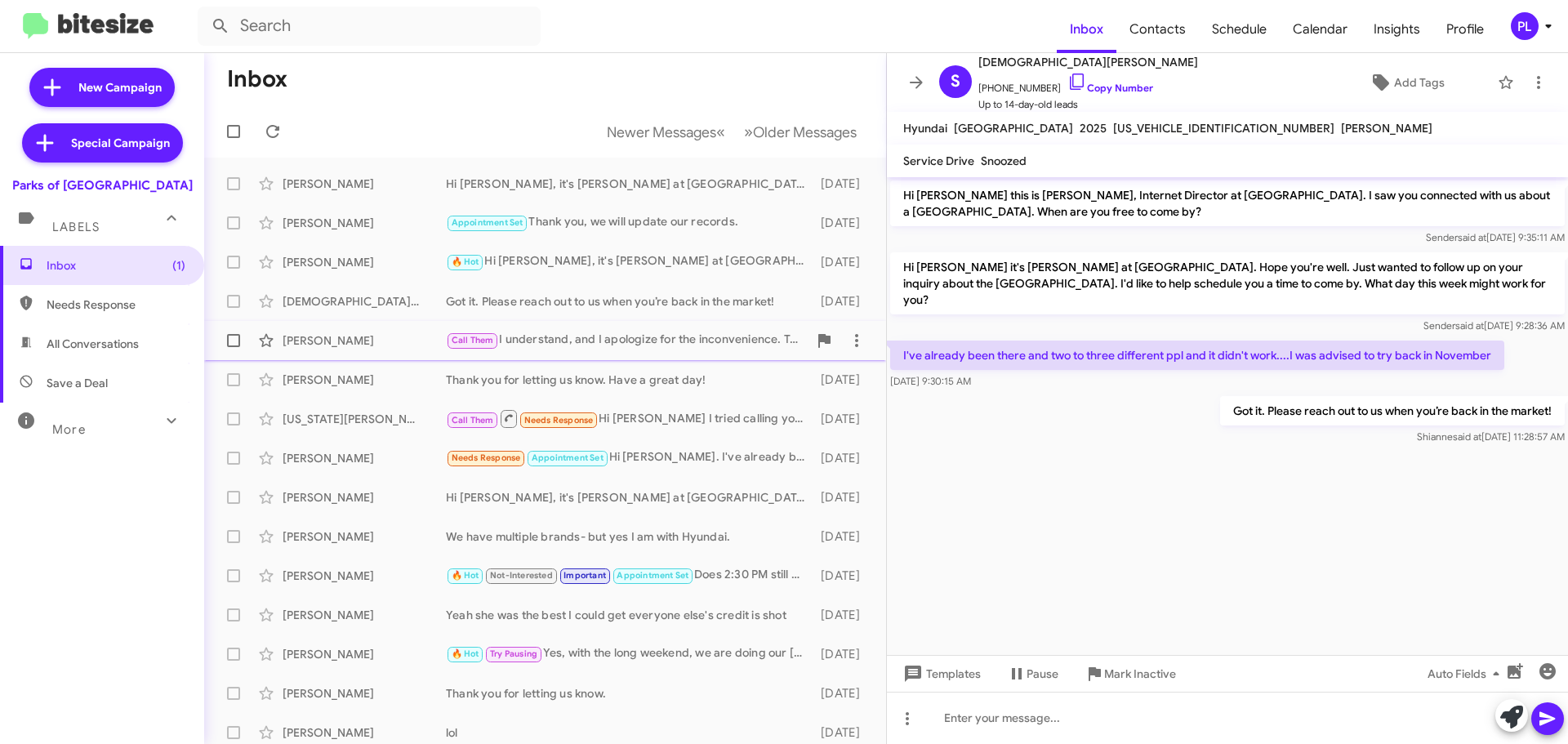
click at [613, 355] on div "Kimberly Risher Call Them I understand, and I apologize for the inconvenience. …" at bounding box center [545, 340] width 656 height 33
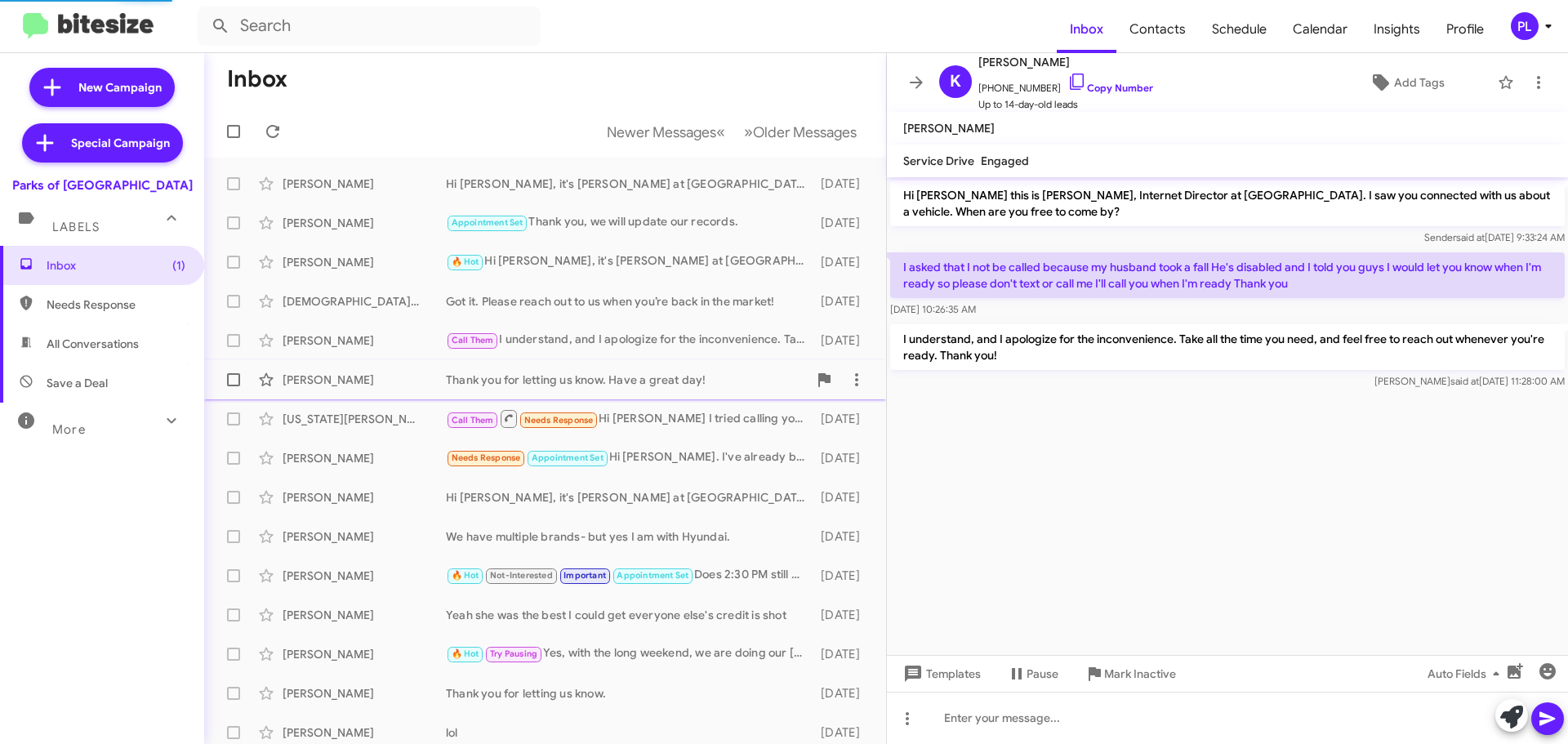
click at [609, 386] on div "Thank you for letting us know. Have a great day!" at bounding box center [627, 380] width 362 height 16
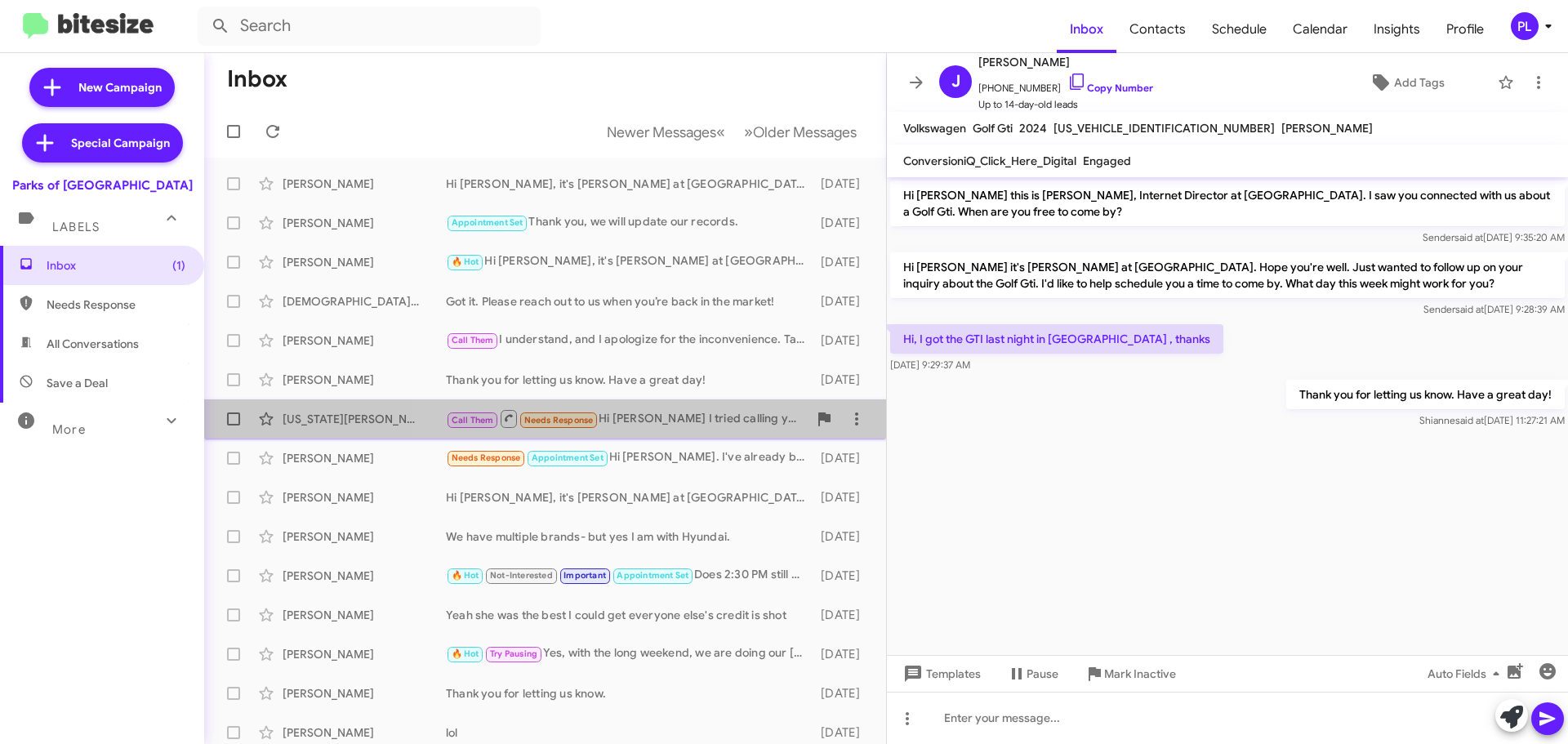
click at [643, 421] on div "Call Them Needs Response Hi Shianne I tried calling you and did not get an answ…" at bounding box center [627, 418] width 362 height 20
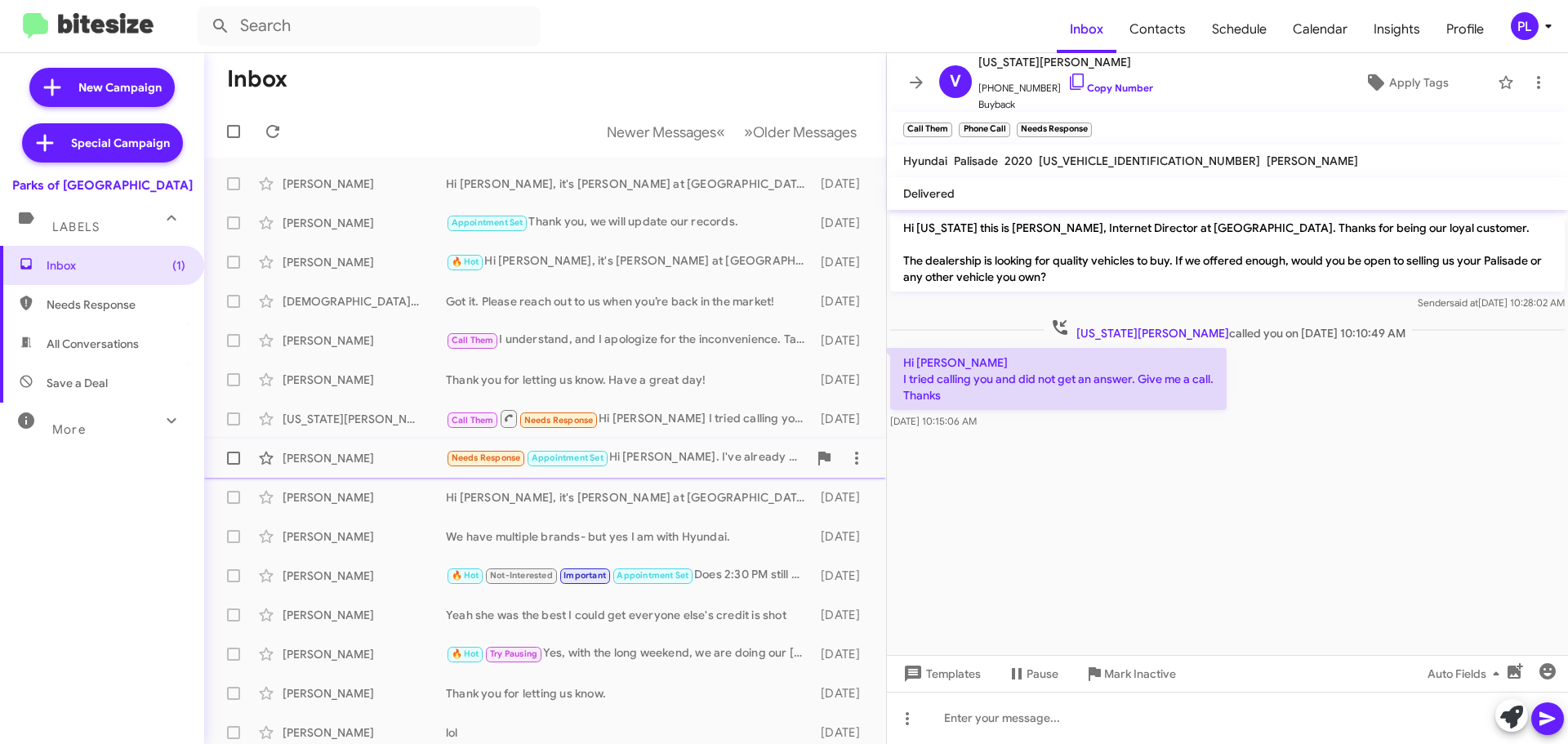
click at [716, 453] on div "Needs Response Appointment Set Hi Shianne. I've already been by and sold my veh…" at bounding box center [627, 457] width 362 height 19
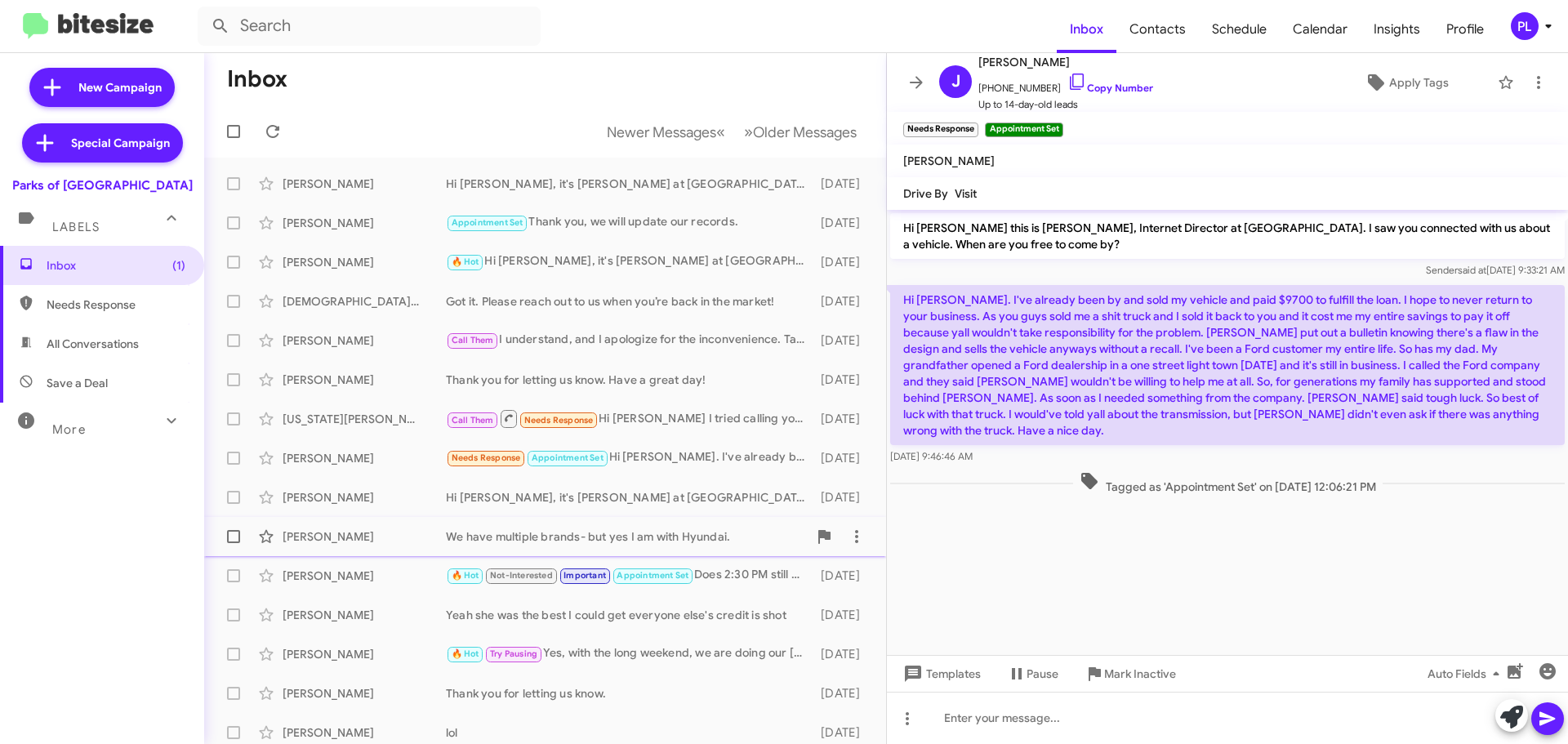
click at [597, 539] on div "We have multiple brands- but yes I am with Hyundai." at bounding box center [627, 537] width 362 height 16
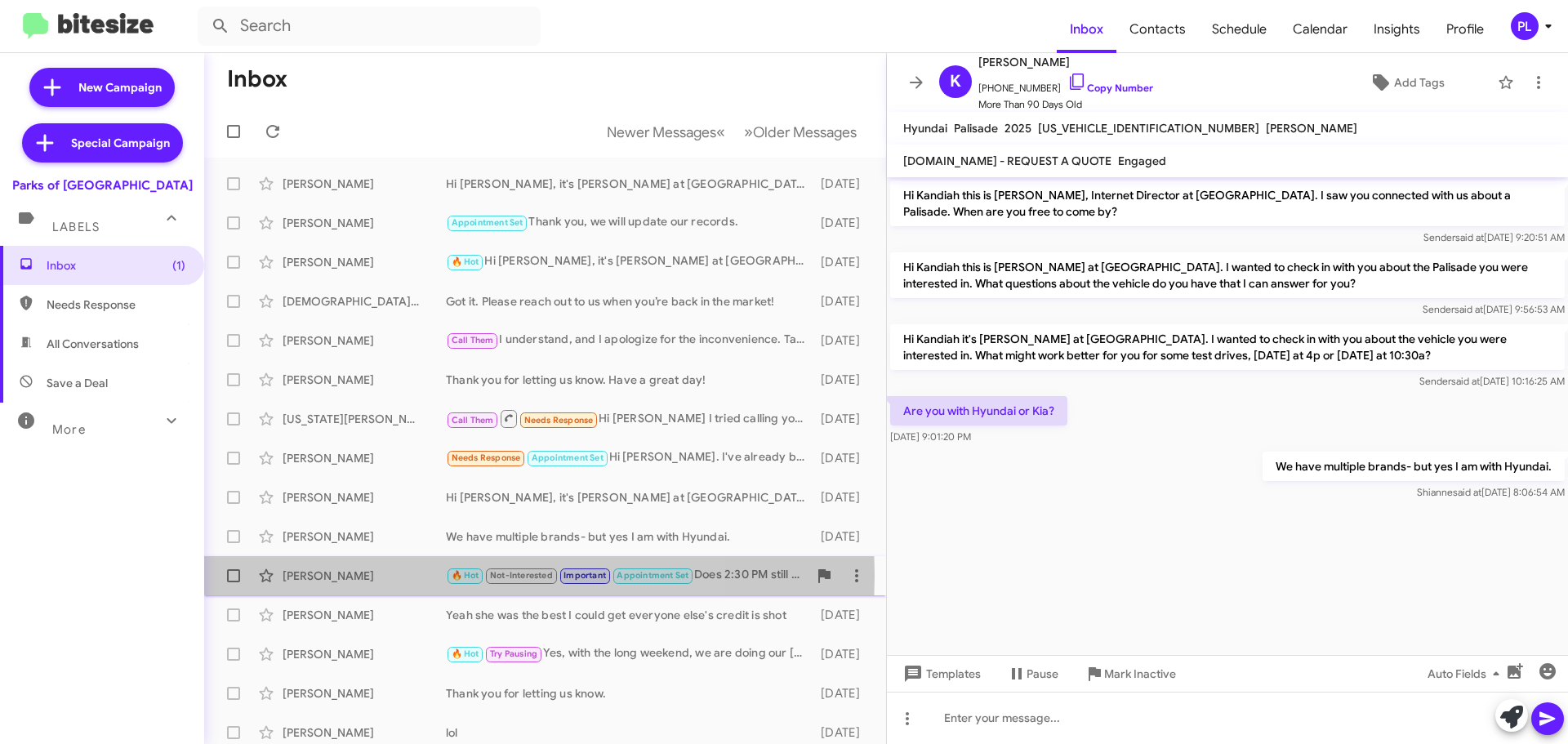
click at [385, 575] on div "Tavaris Thomas" at bounding box center [364, 576] width 163 height 16
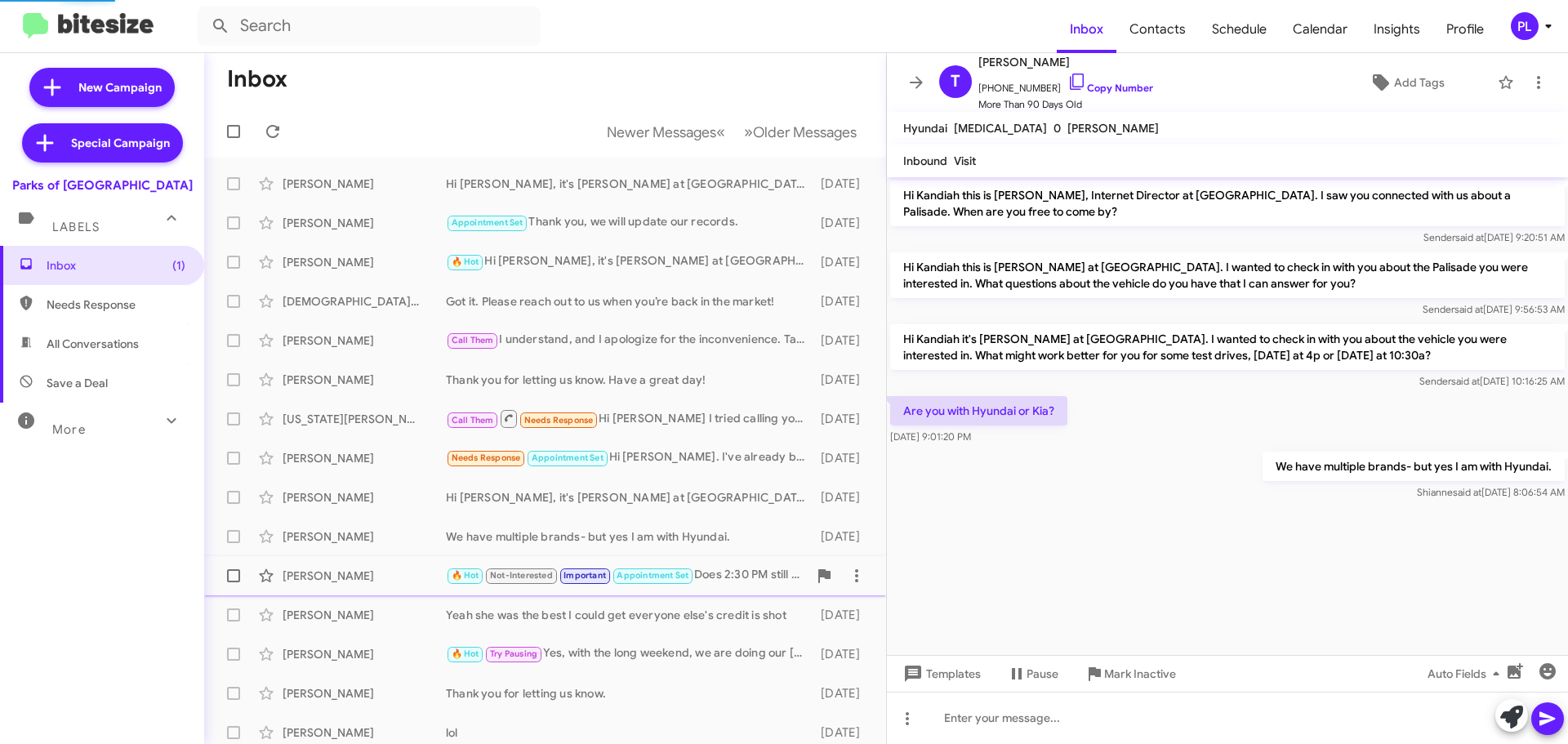
scroll to position [787, 0]
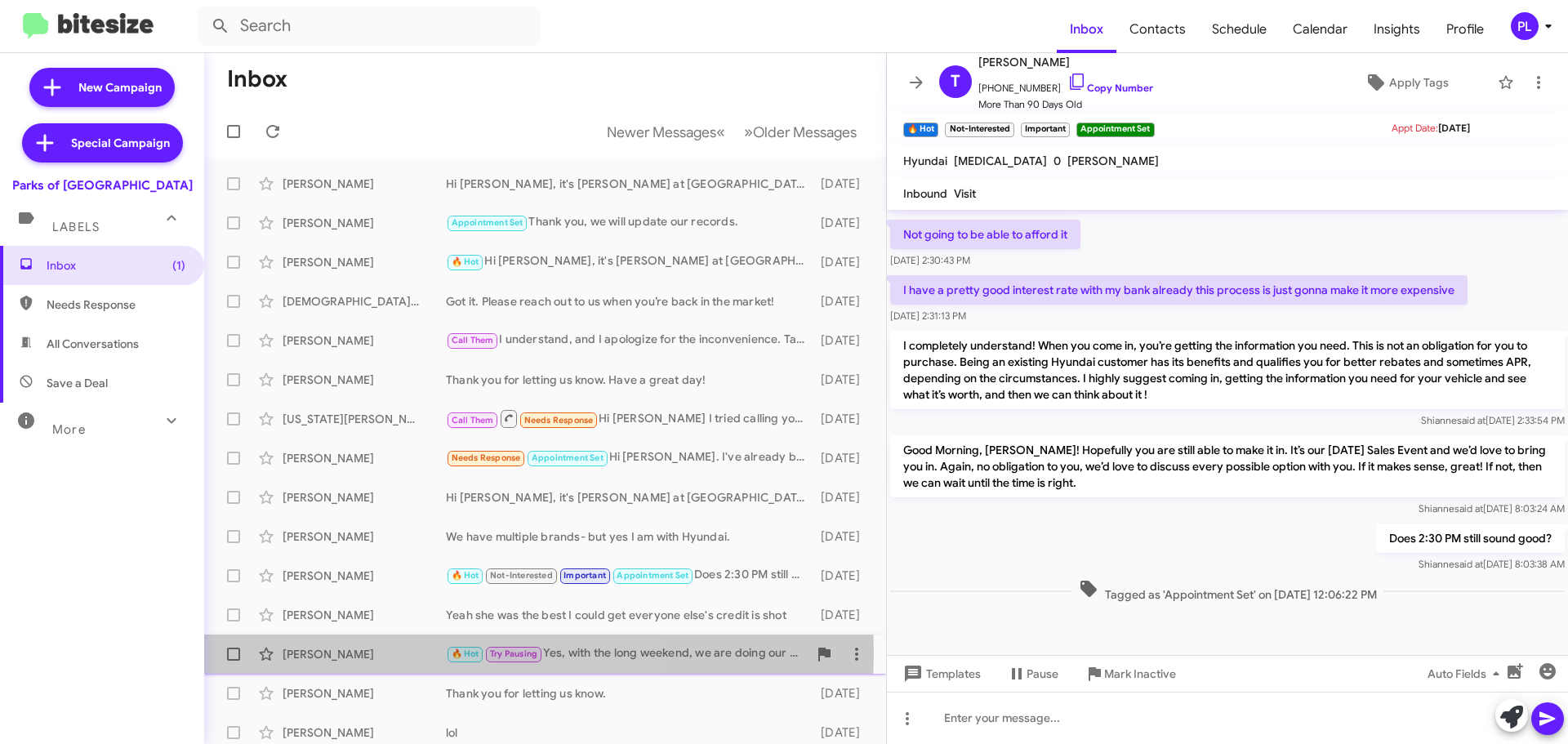
click at [353, 653] on div "Margaret Silva" at bounding box center [364, 654] width 163 height 16
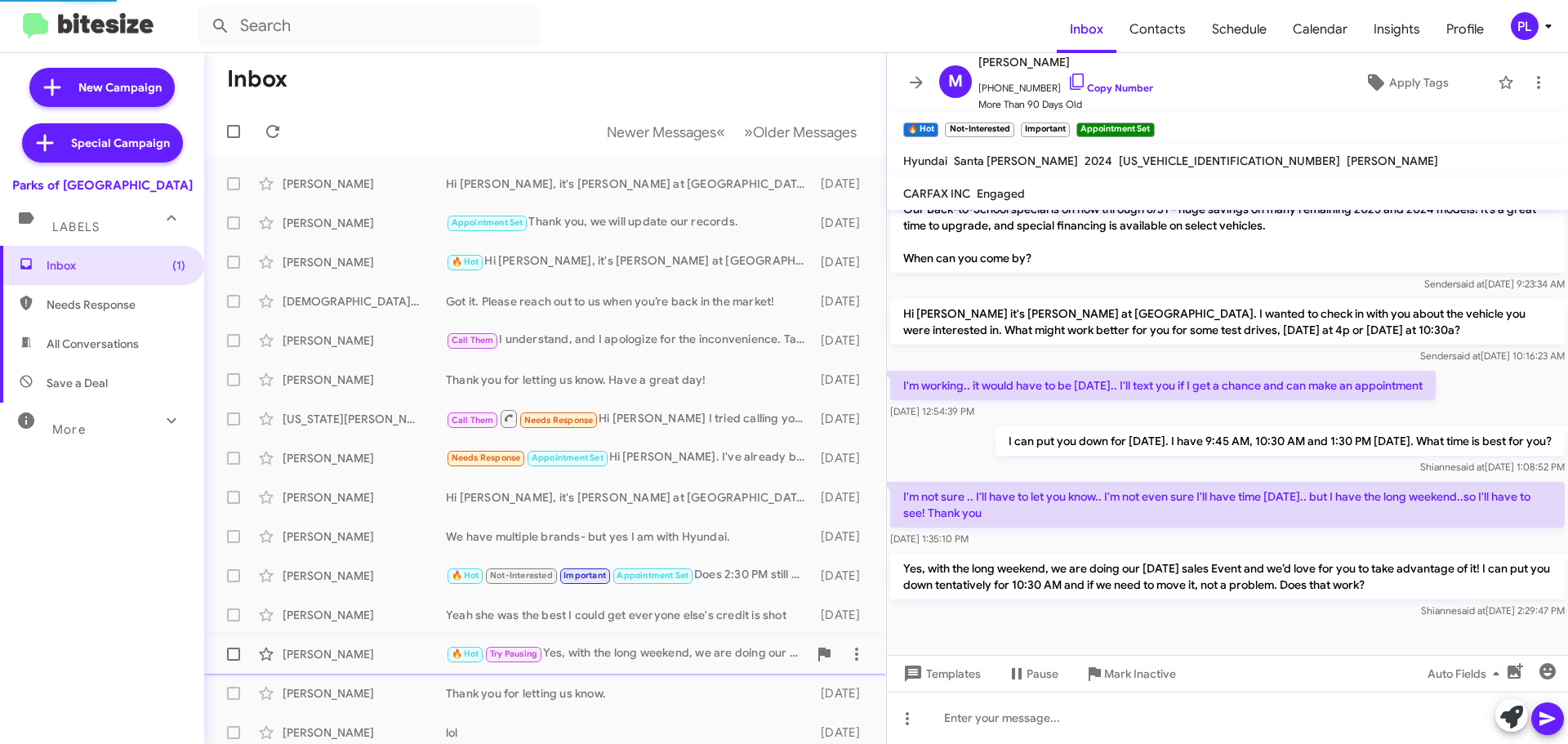
scroll to position [244, 0]
click at [346, 685] on div "Kay Schultz" at bounding box center [364, 693] width 163 height 16
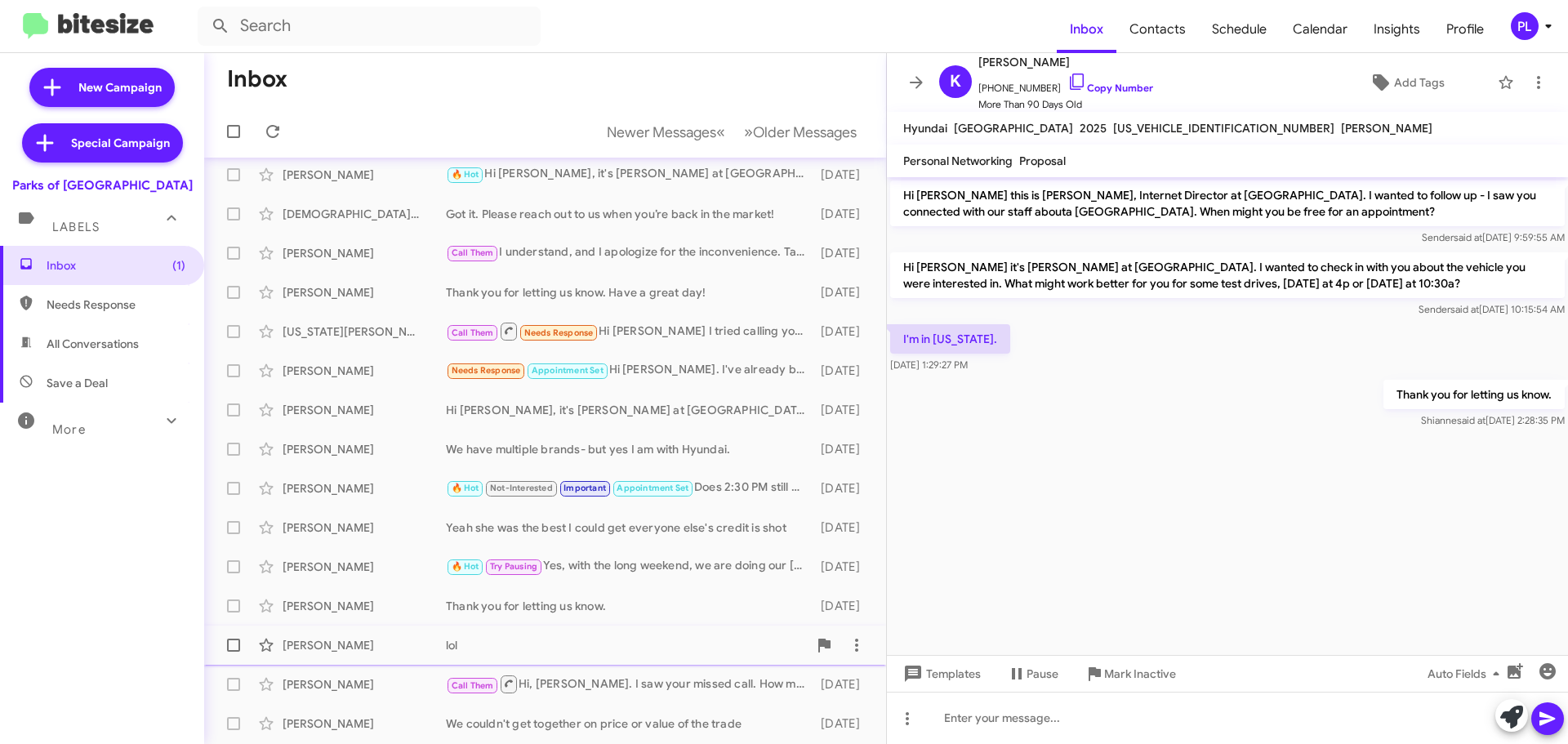
scroll to position [82, 0]
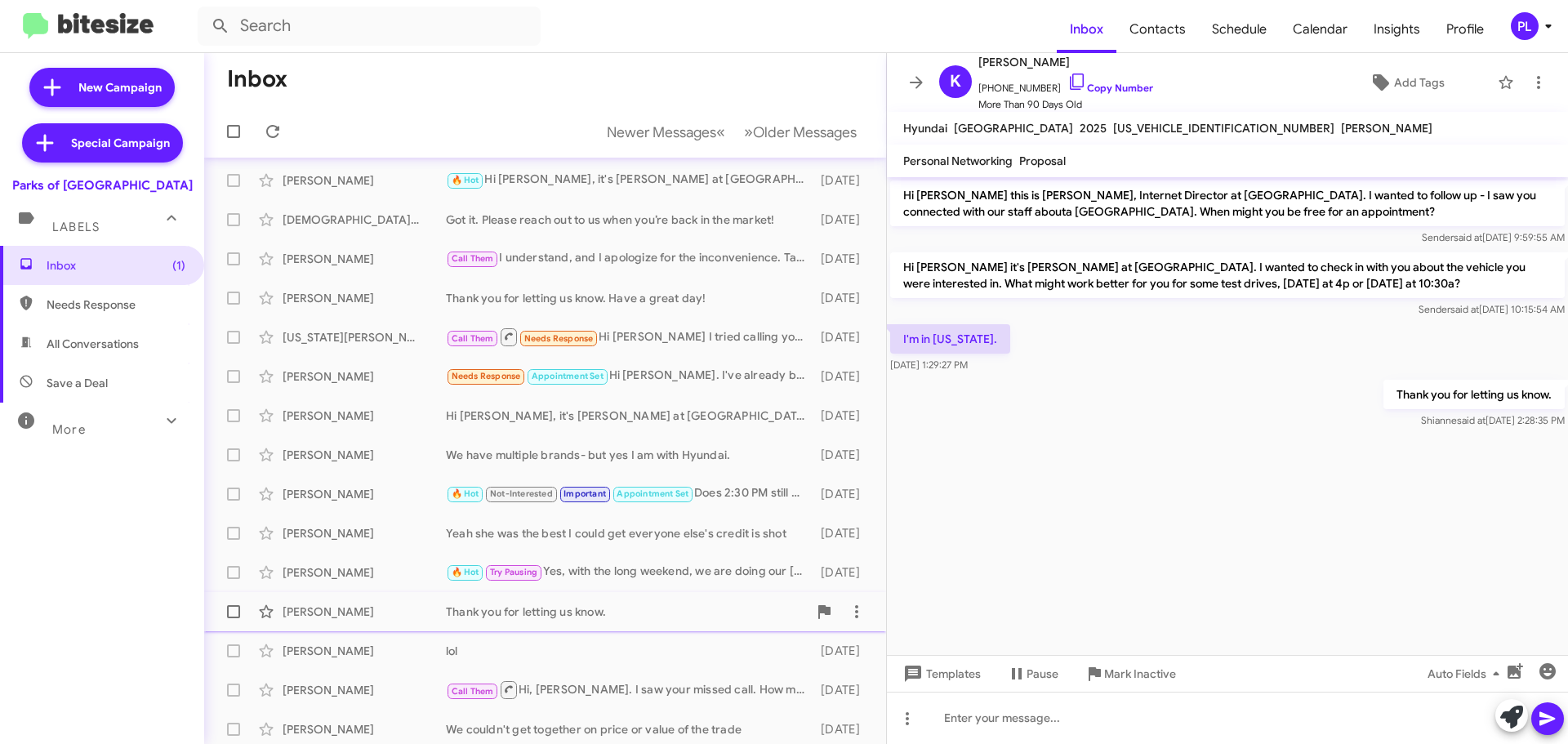
click at [342, 617] on div "Kay Schultz" at bounding box center [364, 612] width 163 height 16
click at [355, 640] on div "Richard Hoffman lol 16 days ago" at bounding box center [545, 651] width 656 height 33
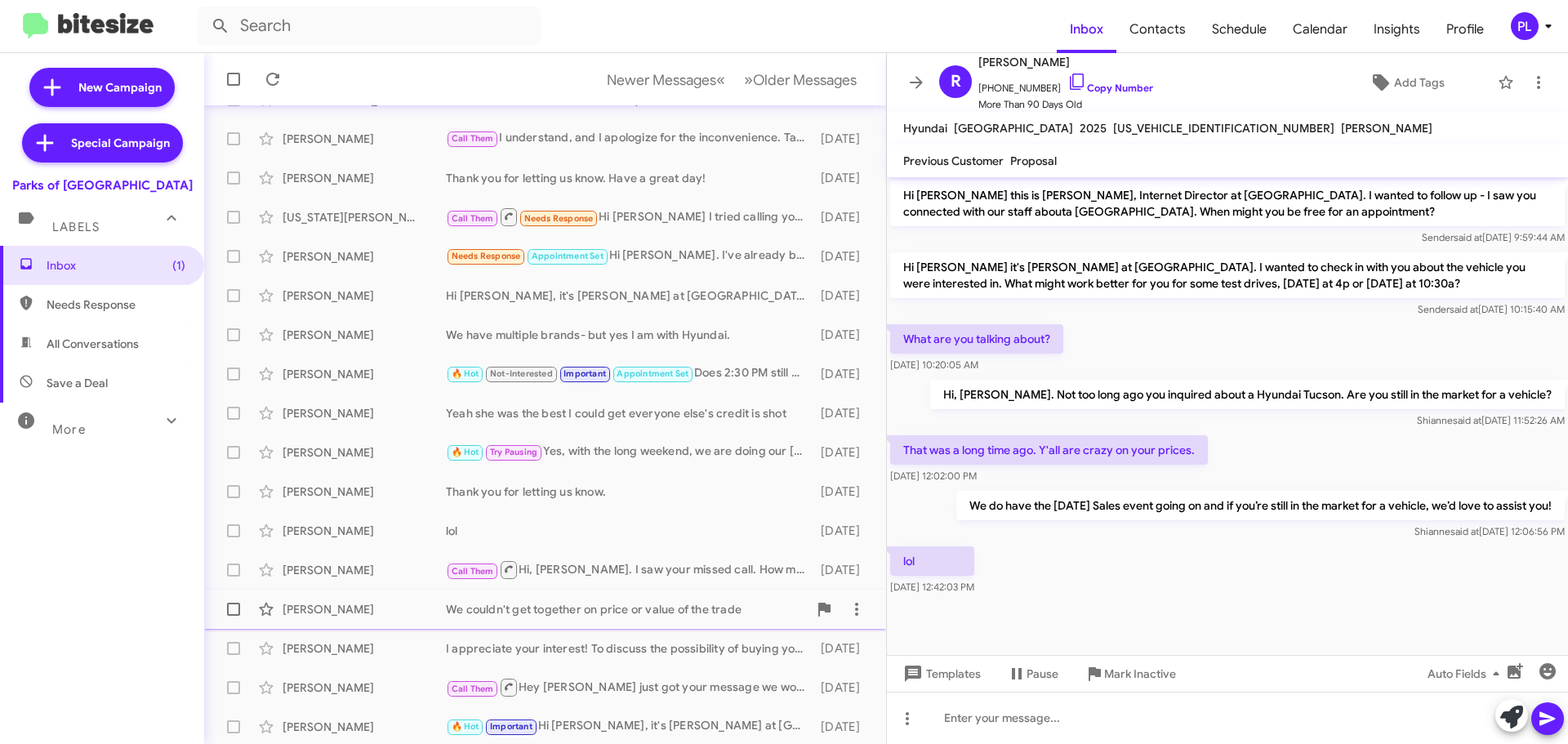
scroll to position [204, 0]
click at [333, 567] on div "Dale Kaplan-Stein" at bounding box center [364, 568] width 163 height 16
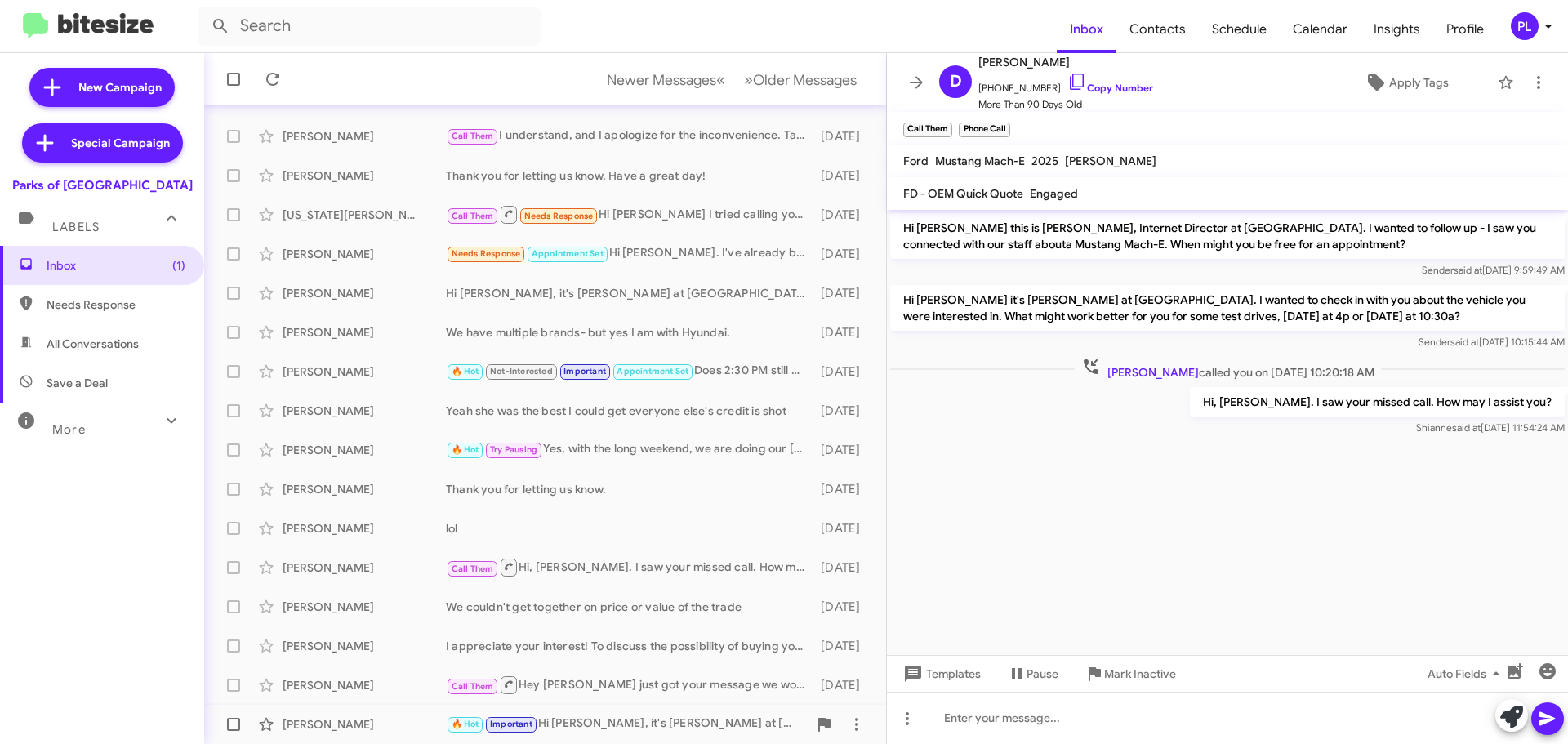
click at [377, 717] on div "Matthew Lamagna" at bounding box center [364, 724] width 163 height 16
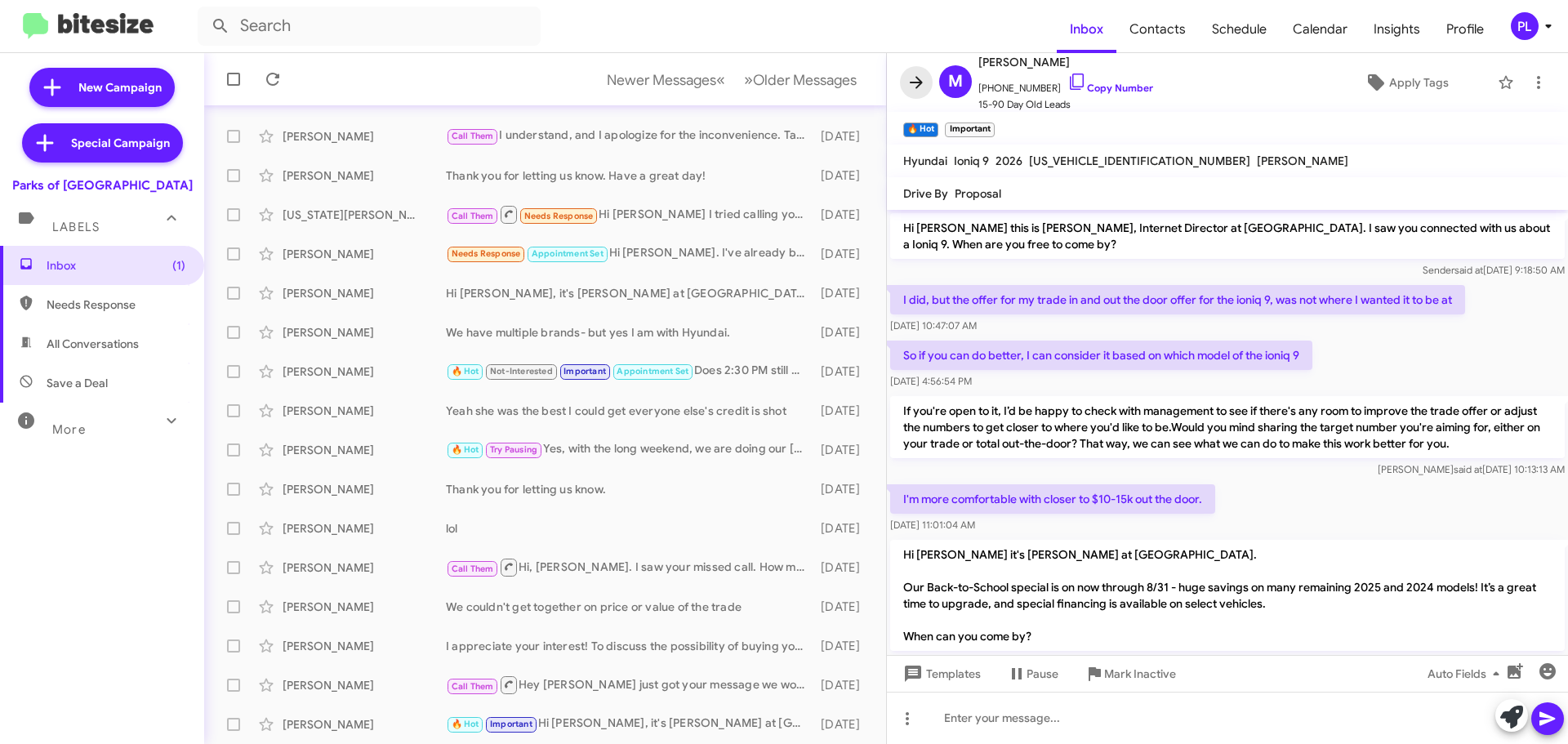
click at [918, 78] on icon at bounding box center [916, 82] width 13 height 12
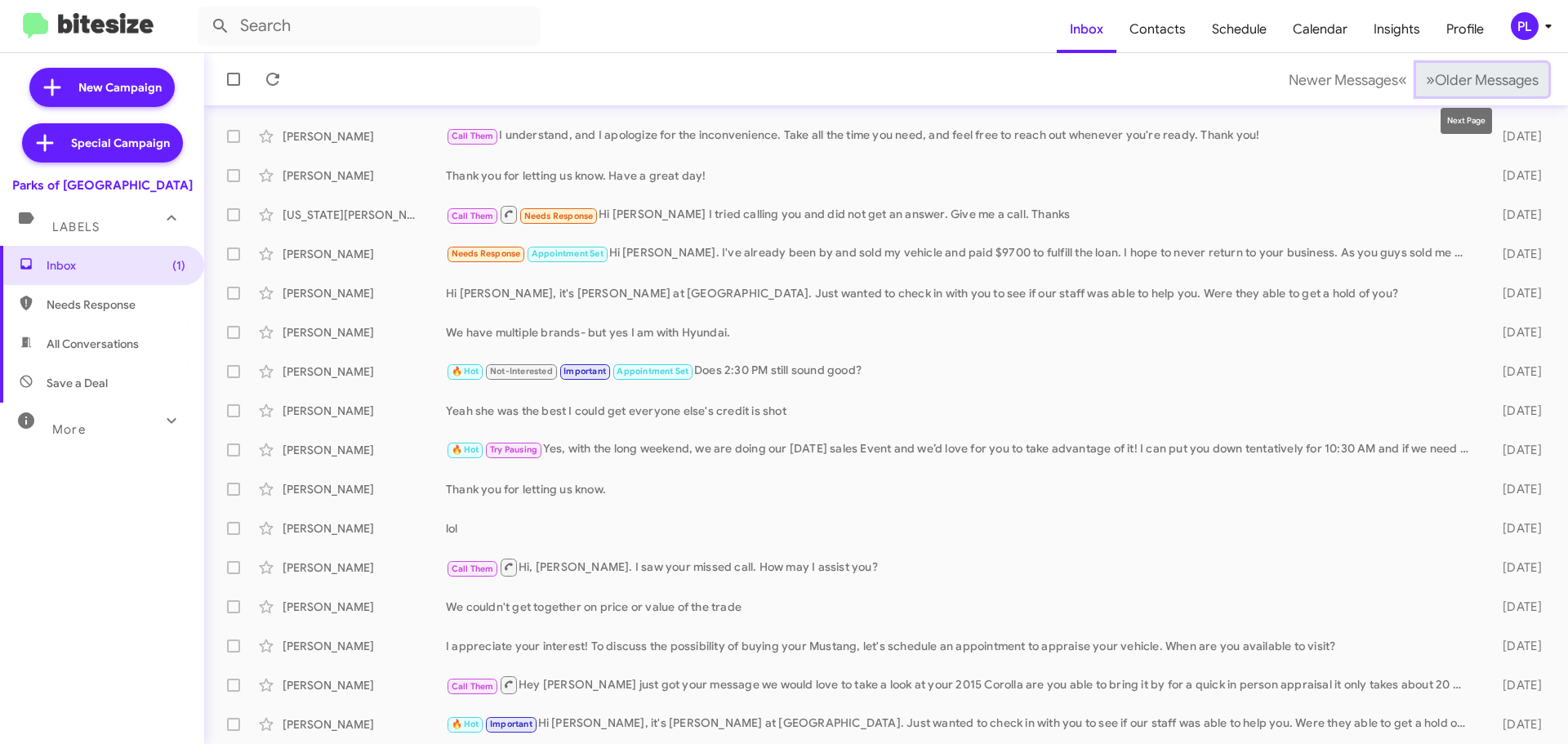
click at [1434, 91] on button "» Next Older Messages" at bounding box center [1482, 79] width 132 height 33
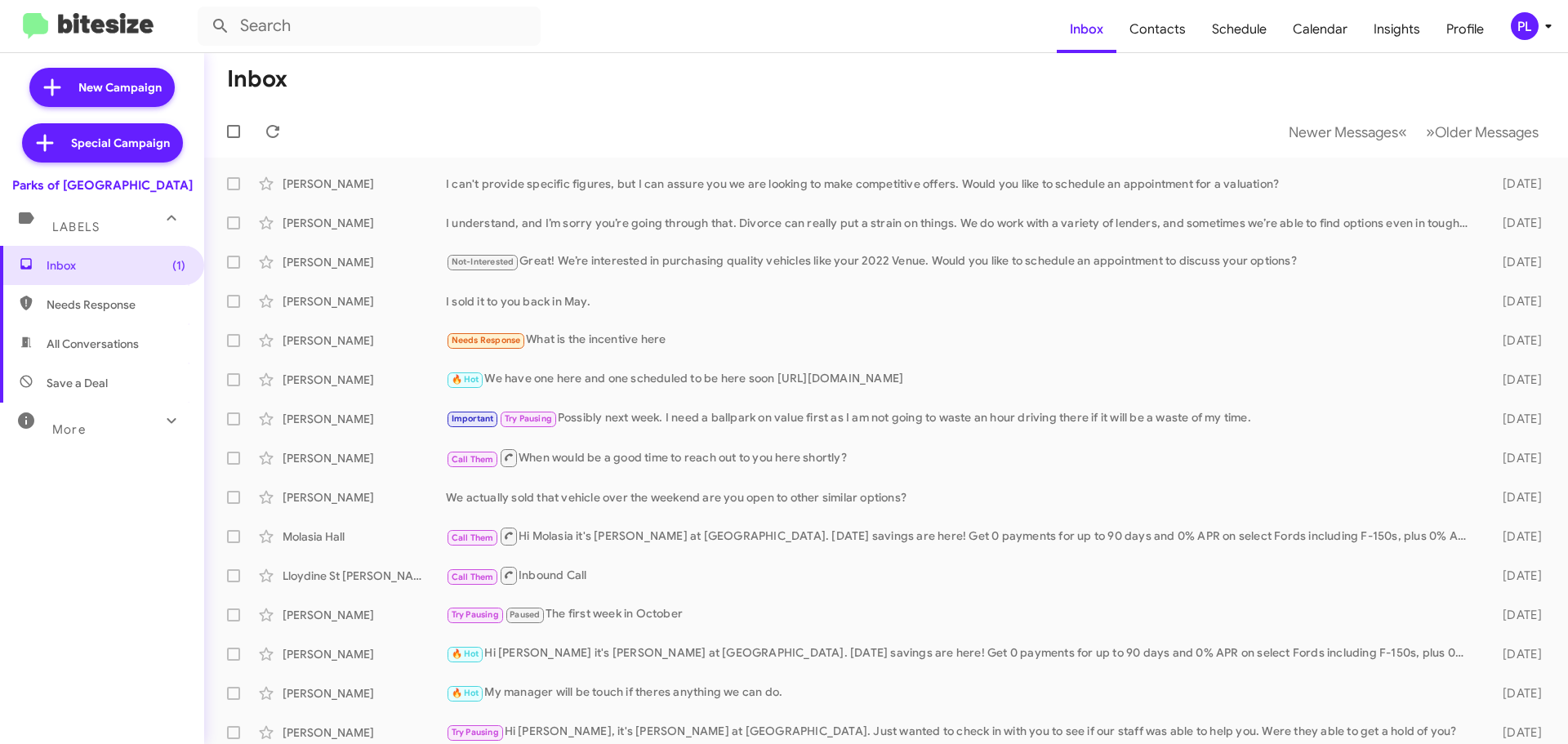
click at [1545, 26] on icon at bounding box center [1549, 26] width 20 height 20
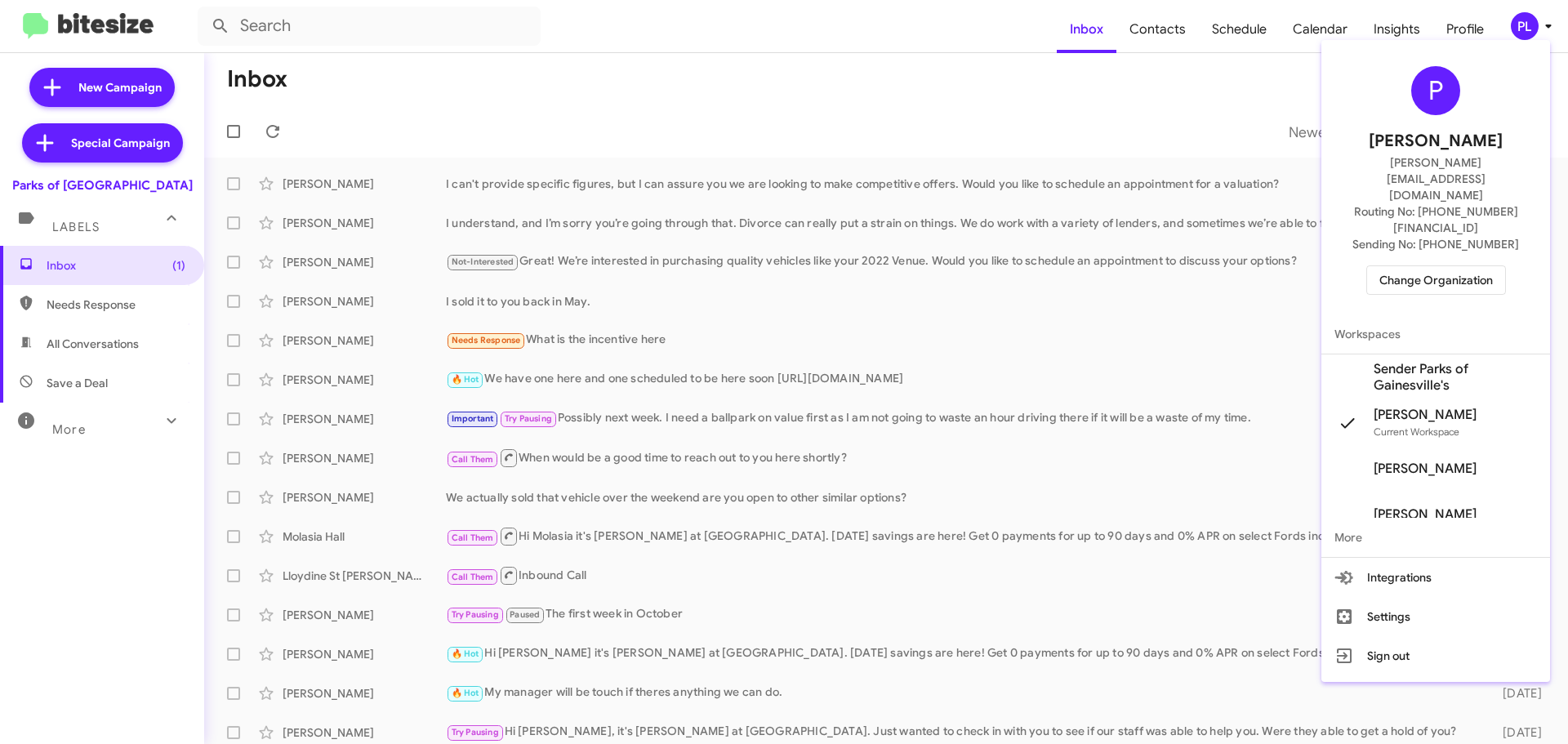
click at [1445, 266] on span "Change Organization" at bounding box center [1437, 280] width 114 height 28
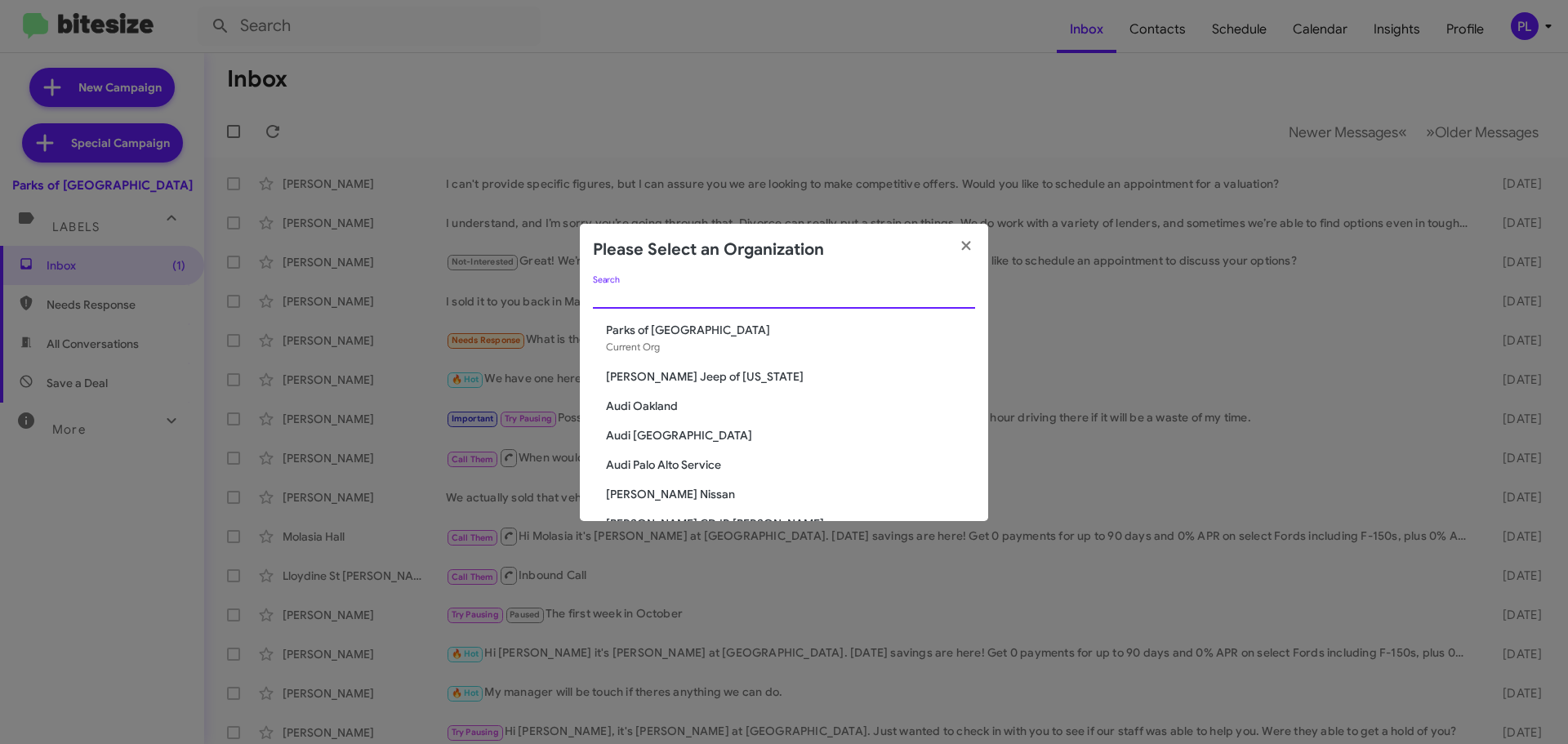
click at [681, 297] on input "Search" at bounding box center [784, 296] width 382 height 13
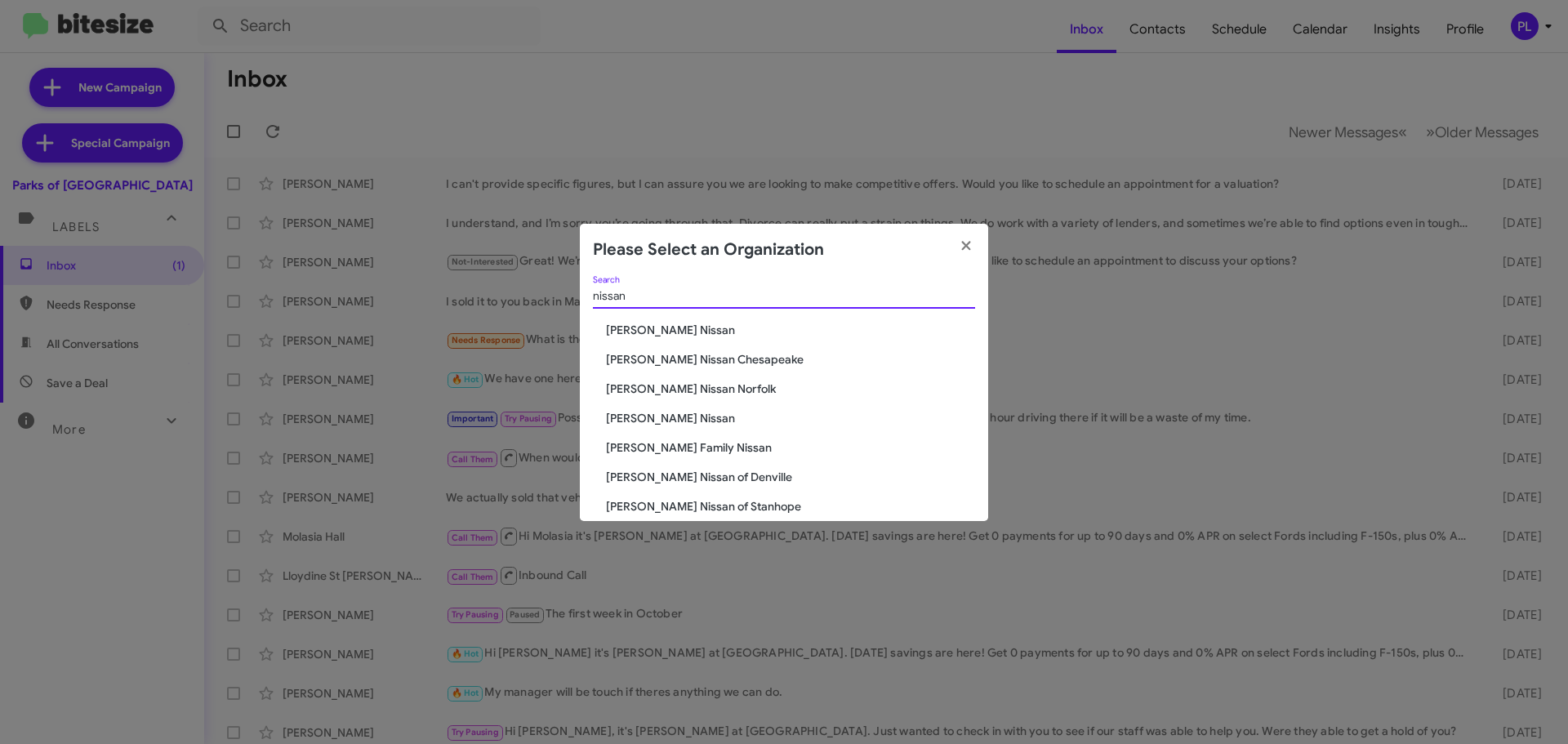
type input "nissan"
click at [687, 452] on span "Hicks Family Nissan" at bounding box center [790, 447] width 369 height 16
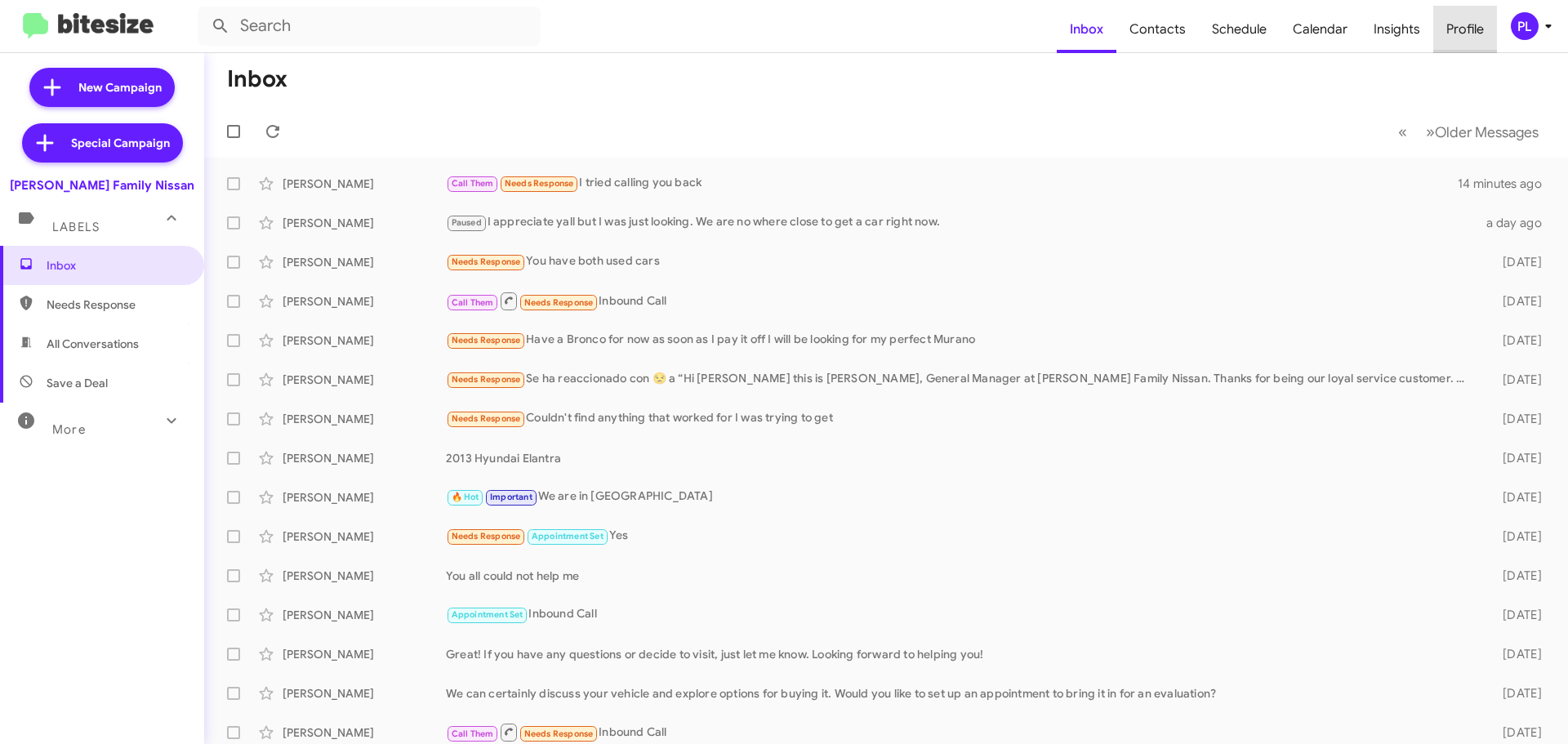
click at [1470, 38] on span "Profile" at bounding box center [1466, 29] width 64 height 47
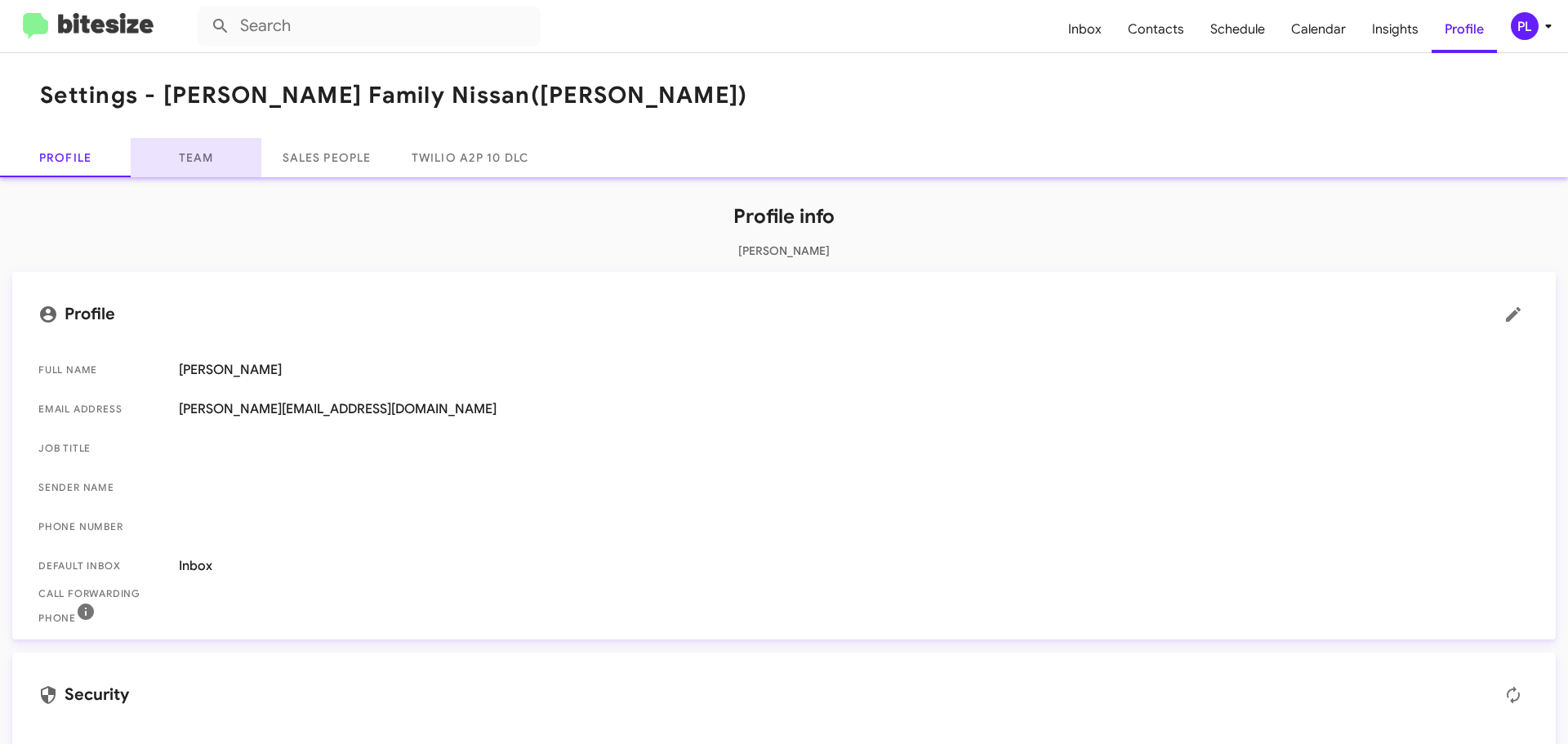
click at [209, 165] on link "Team" at bounding box center [196, 157] width 131 height 39
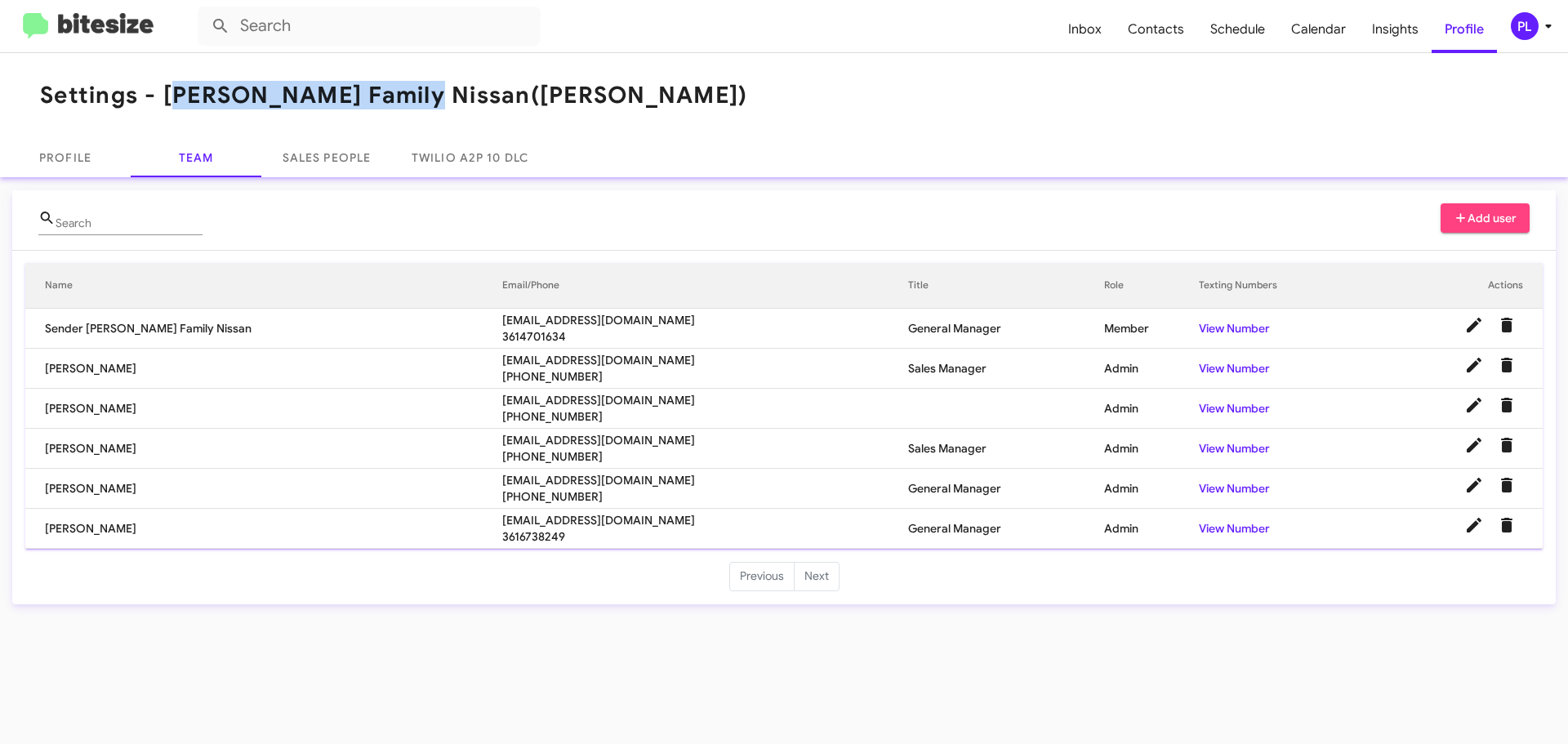
drag, startPoint x: 166, startPoint y: 97, endPoint x: 389, endPoint y: 95, distance: 223.0
click at [389, 95] on h1 "Settings - Hicks Family Nissan (Hicks)" at bounding box center [393, 96] width 707 height 26
copy h1 "[PERSON_NAME] Family Nissan"
click at [1333, 29] on span "Calendar" at bounding box center [1318, 29] width 81 height 47
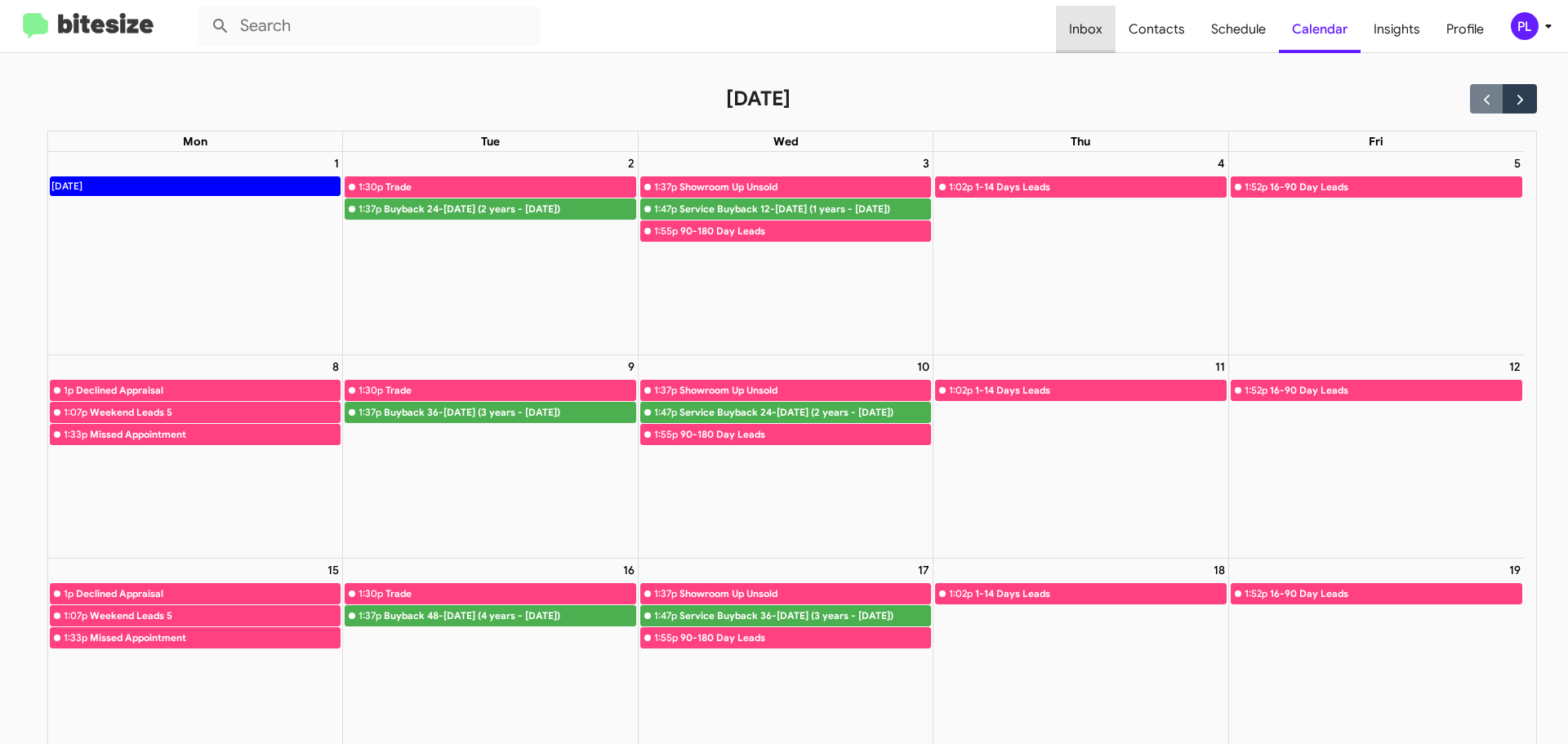
click at [1105, 30] on span "Inbox" at bounding box center [1086, 29] width 60 height 47
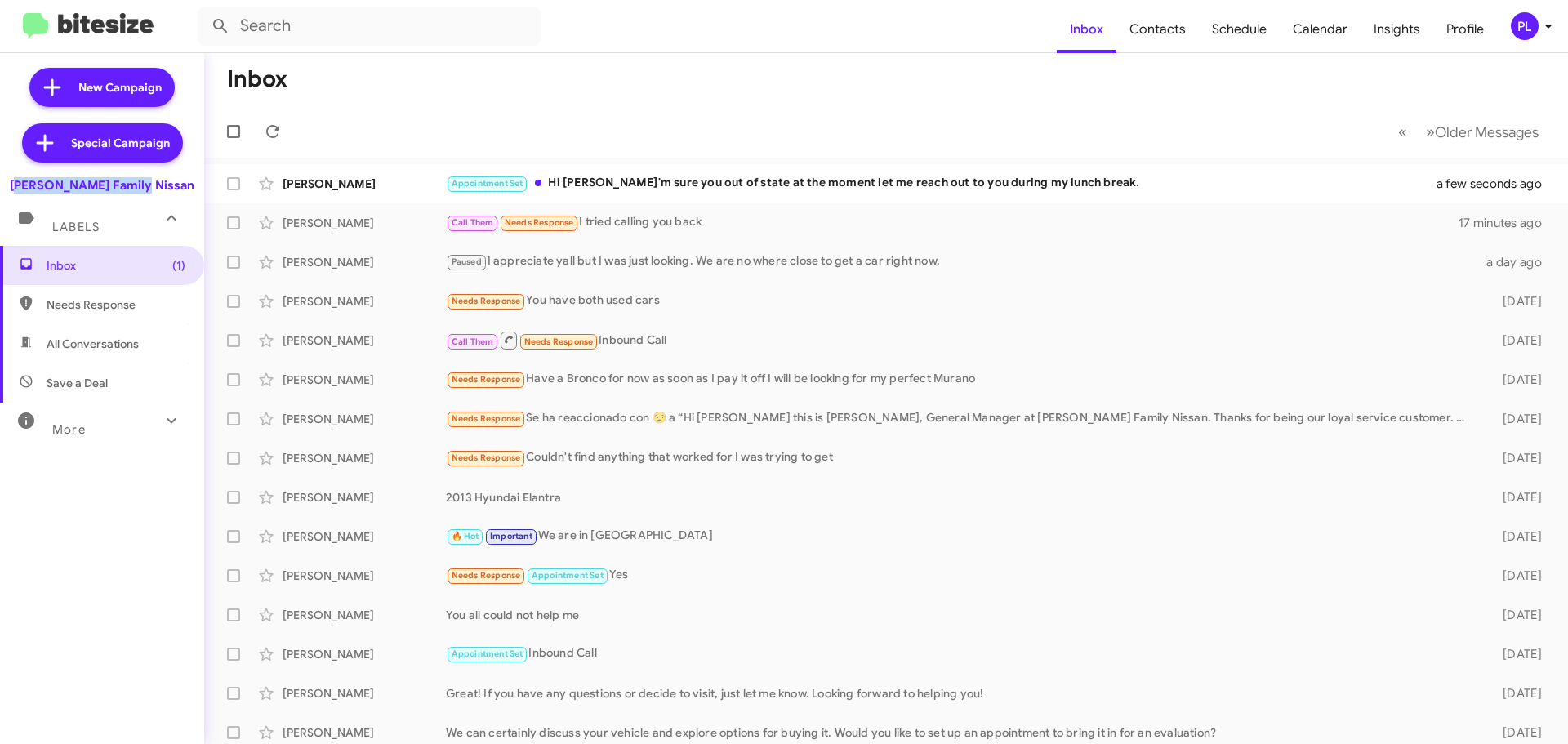
drag, startPoint x: 173, startPoint y: 184, endPoint x: 31, endPoint y: 186, distance: 142.2
click at [31, 186] on div "[PERSON_NAME] Family Nissan" at bounding box center [102, 182] width 204 height 23
copy div "[PERSON_NAME] Family Nissan"
click at [1327, 24] on span "Calendar" at bounding box center [1320, 29] width 81 height 47
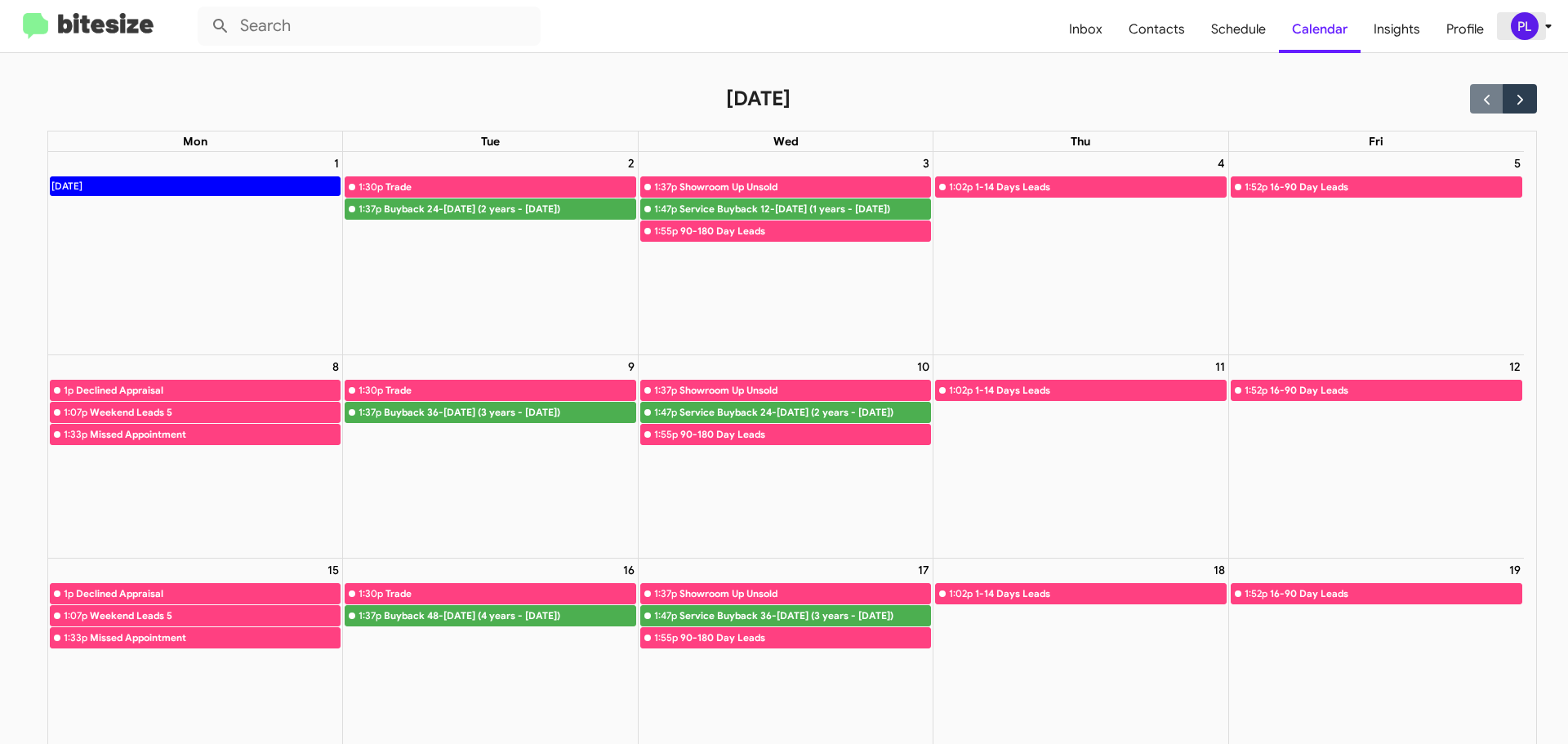
click at [1547, 28] on icon at bounding box center [1549, 26] width 20 height 20
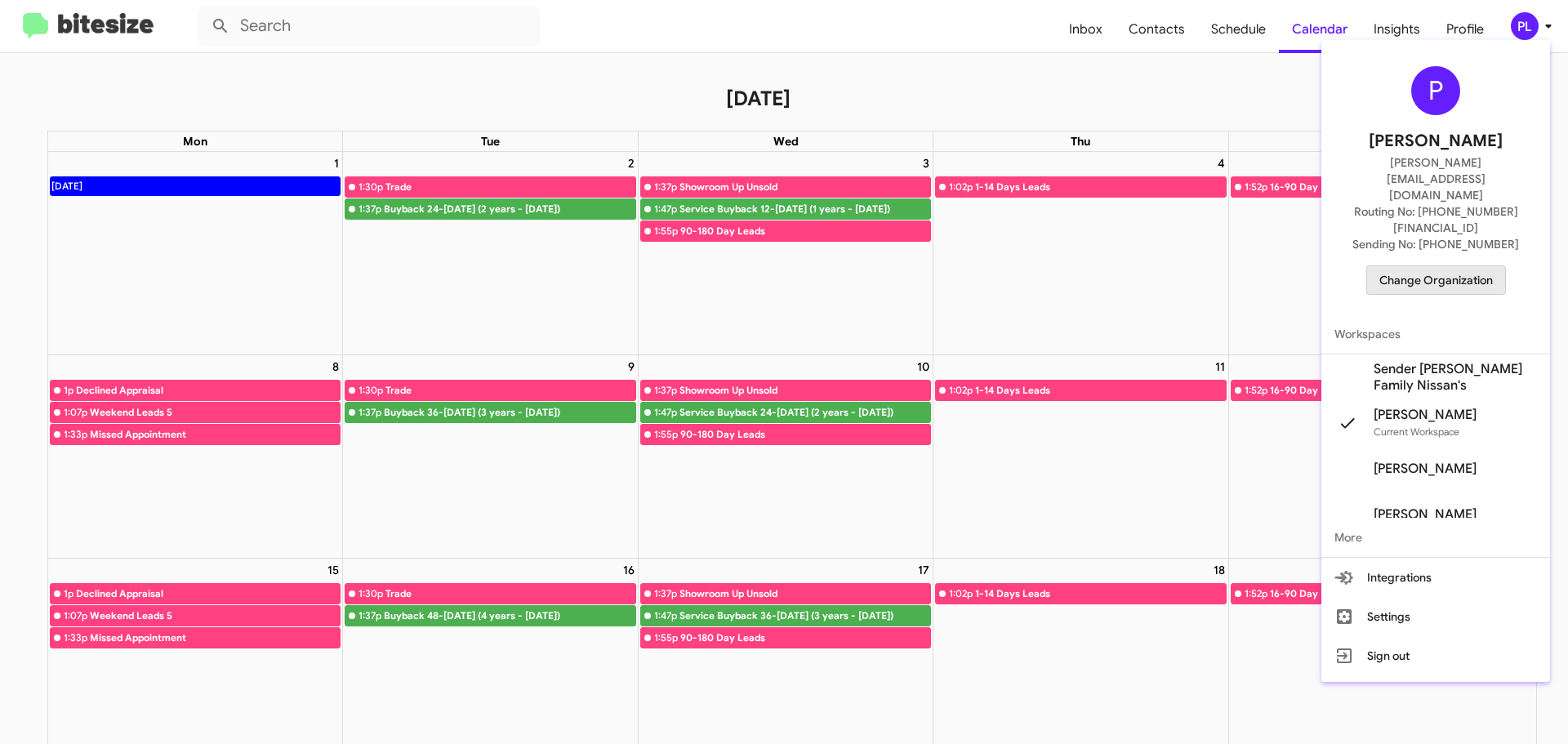
click at [1461, 266] on span "Change Organization" at bounding box center [1437, 280] width 114 height 28
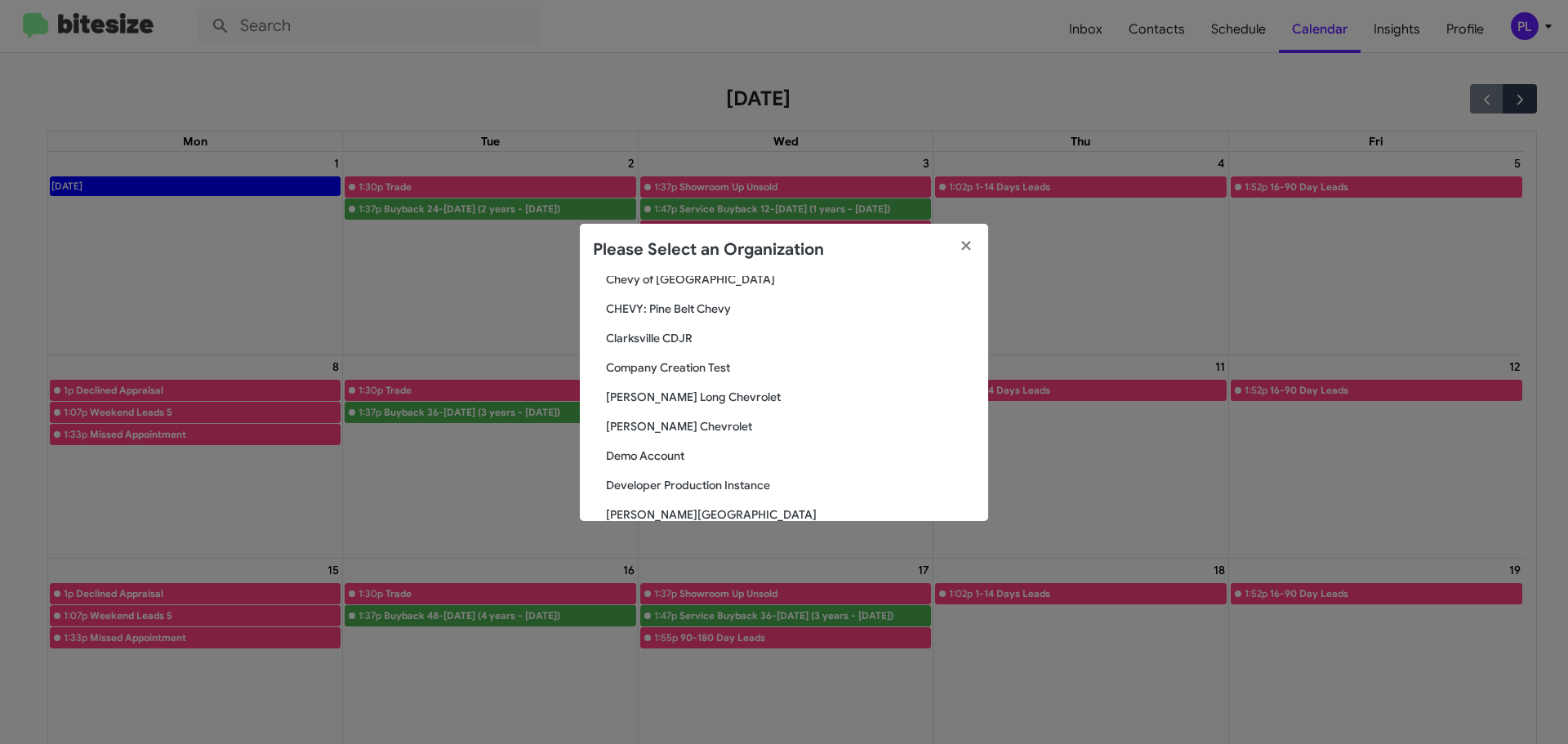
scroll to position [572, 0]
click at [640, 420] on span "[PERSON_NAME] Chevrolet" at bounding box center [790, 422] width 369 height 16
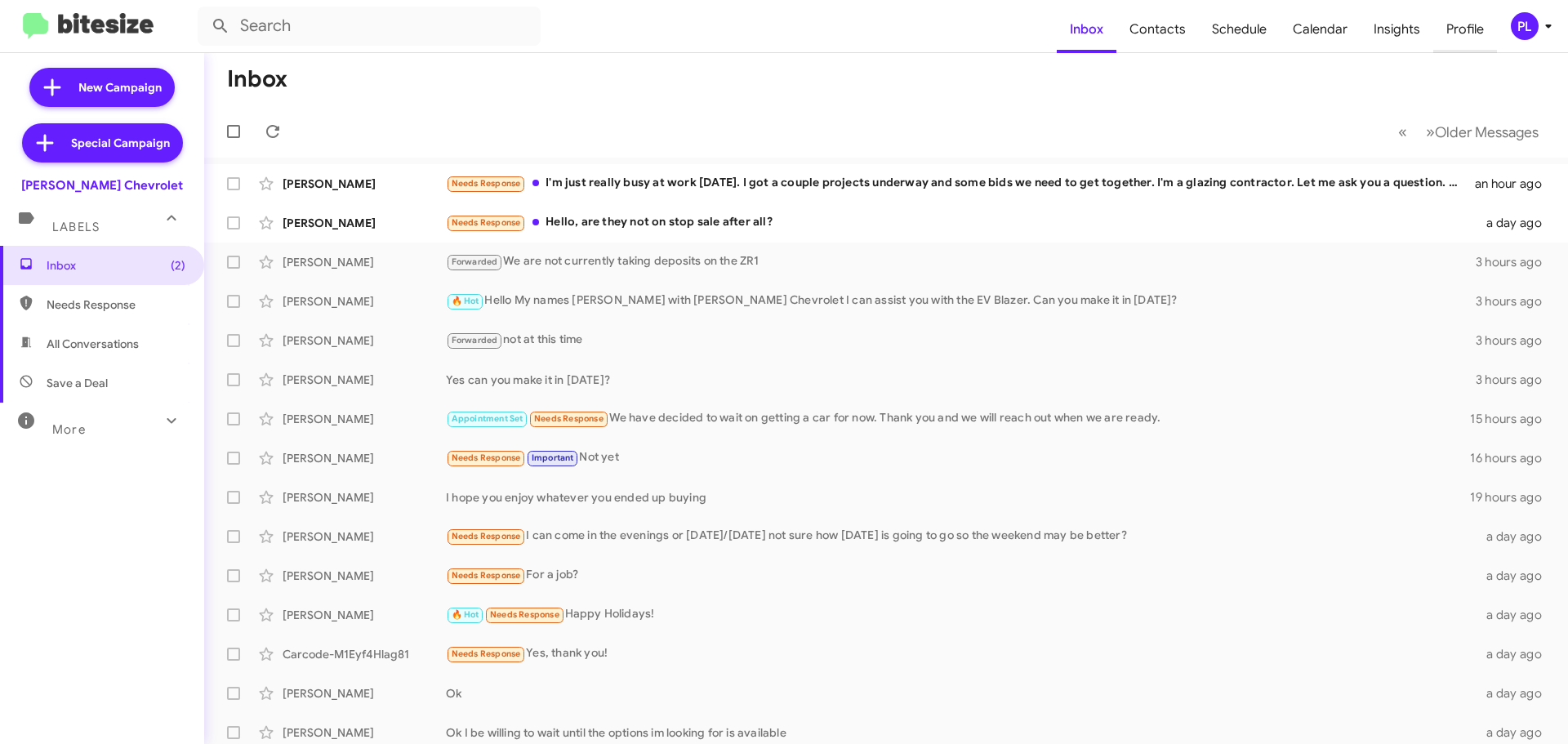
click at [1451, 28] on span "Profile" at bounding box center [1466, 29] width 64 height 47
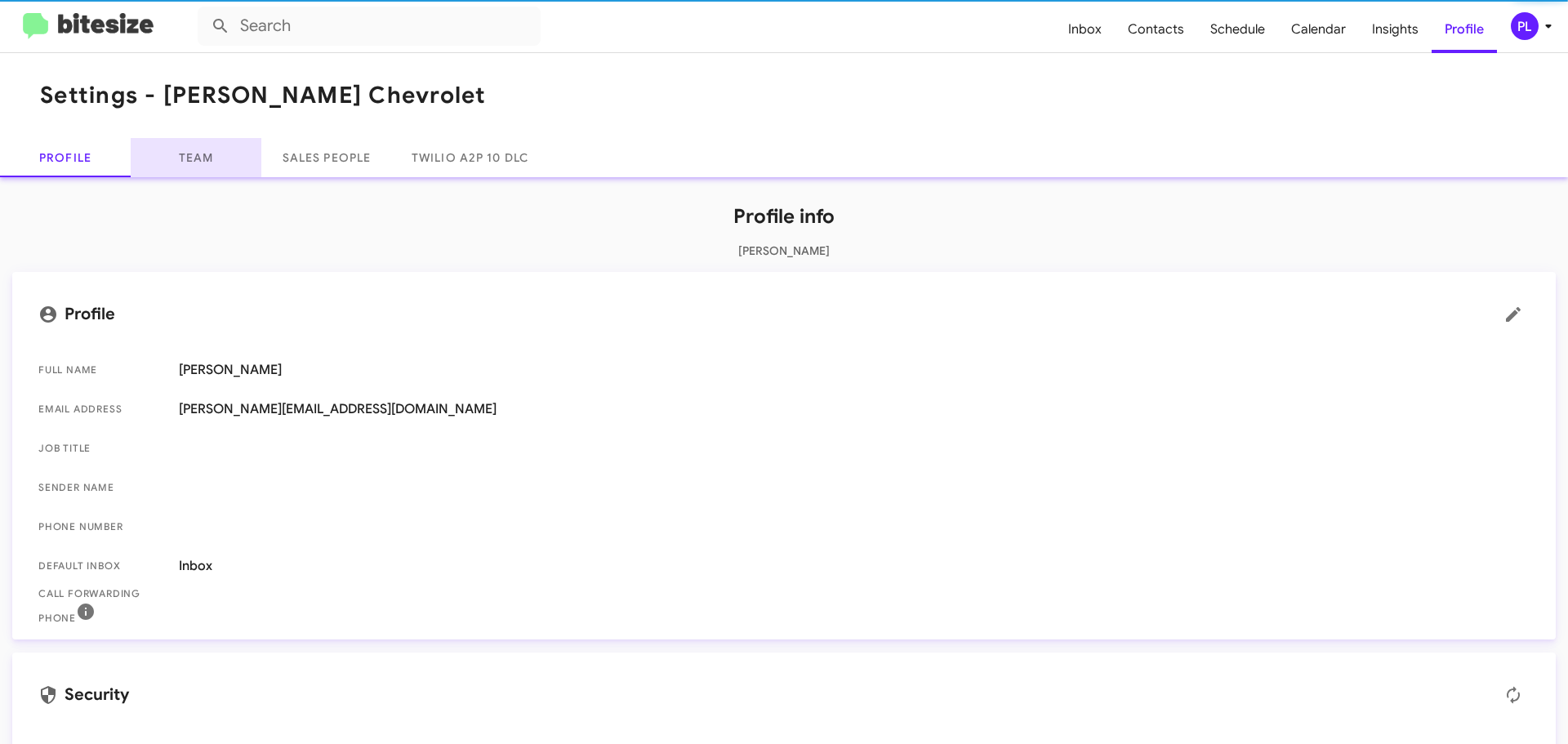
click at [200, 164] on link "Team" at bounding box center [196, 157] width 131 height 39
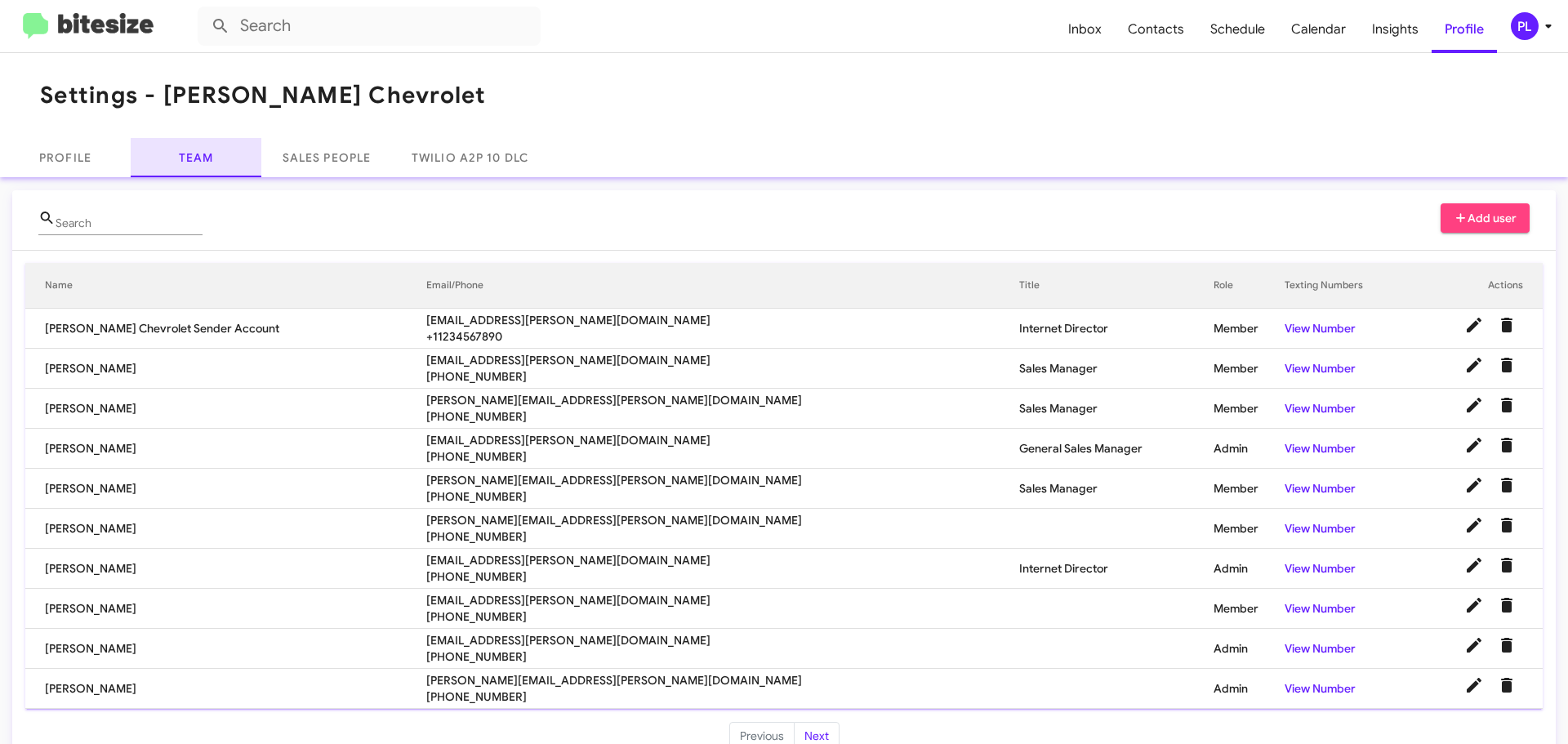
scroll to position [33, 0]
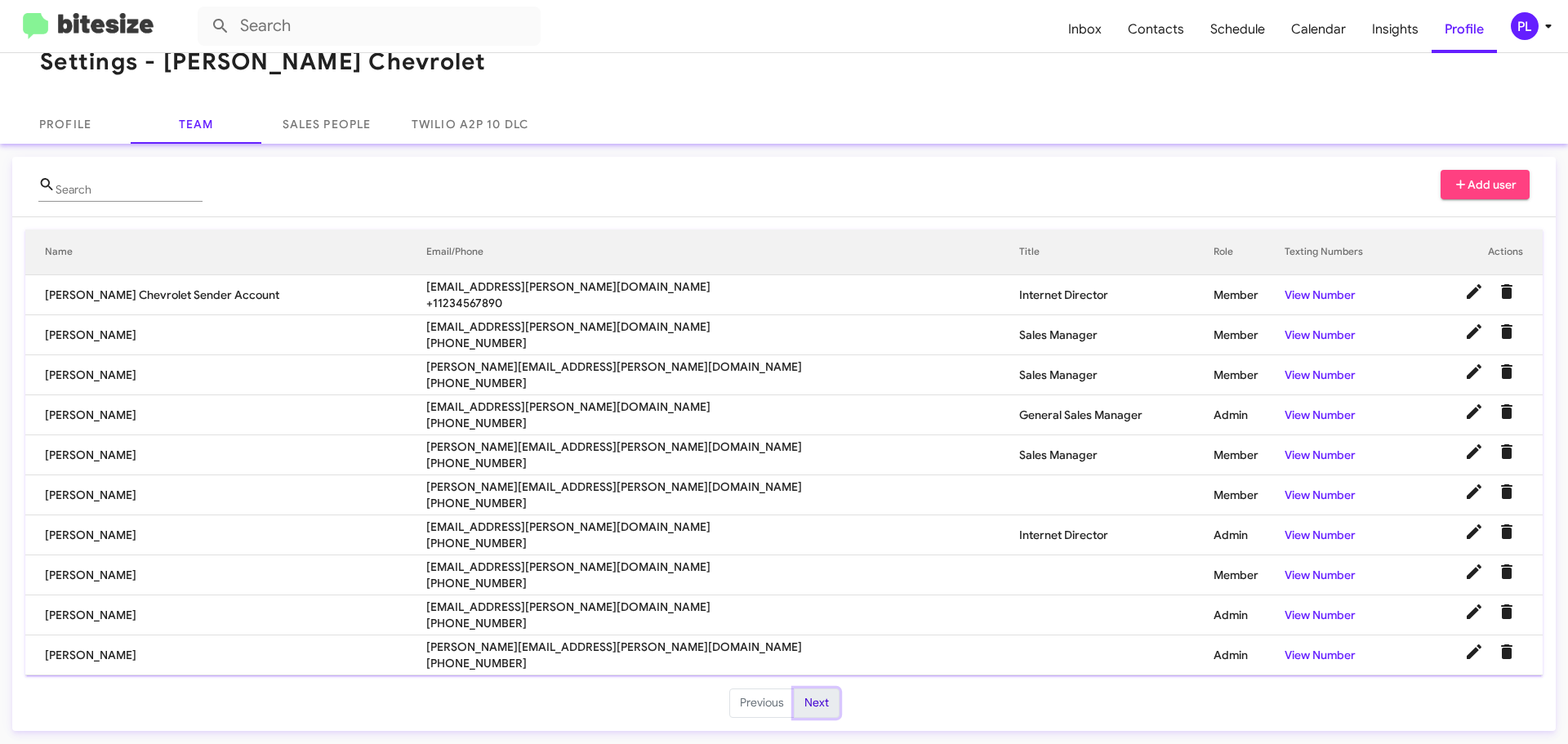
click at [819, 707] on button "Next" at bounding box center [817, 703] width 46 height 29
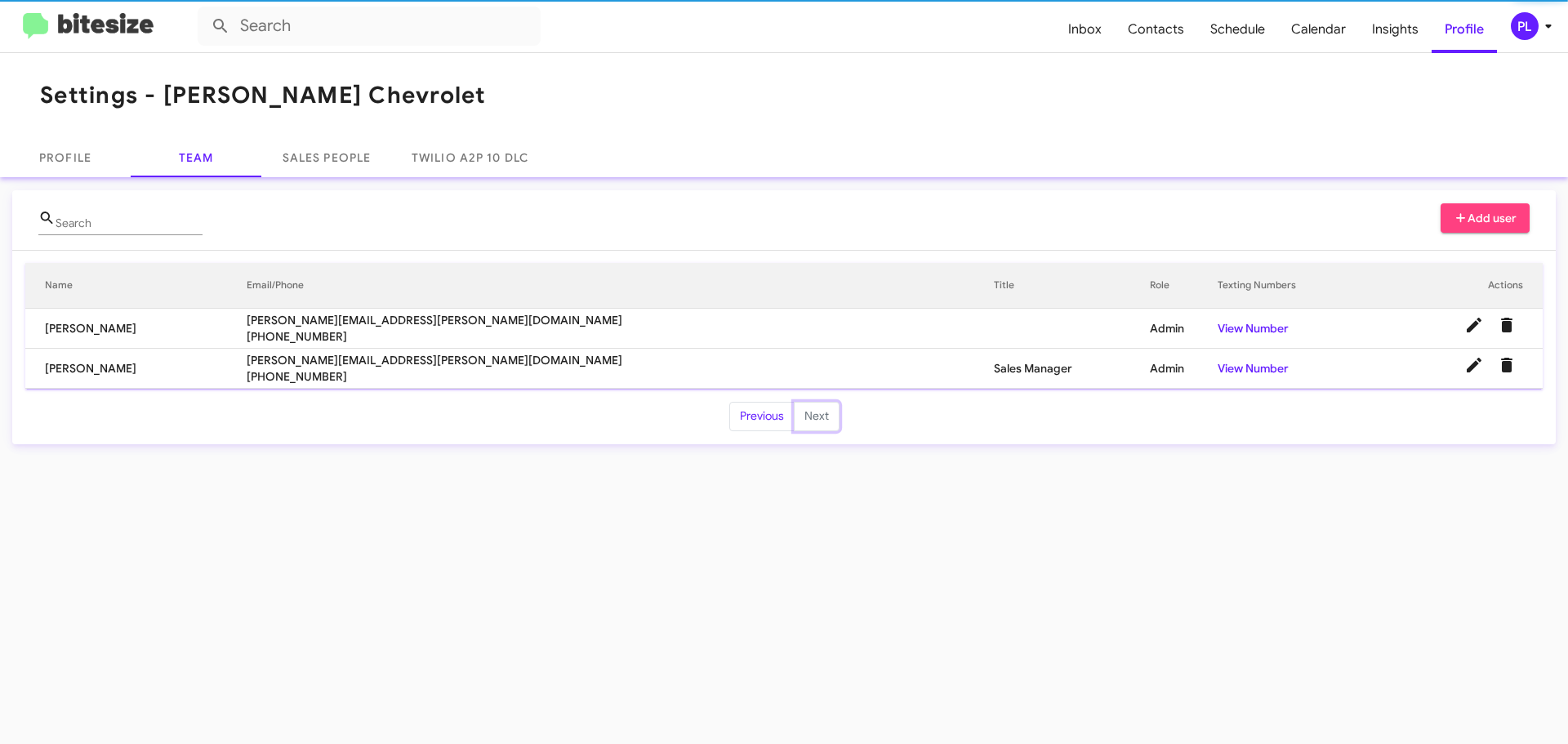
scroll to position [0, 0]
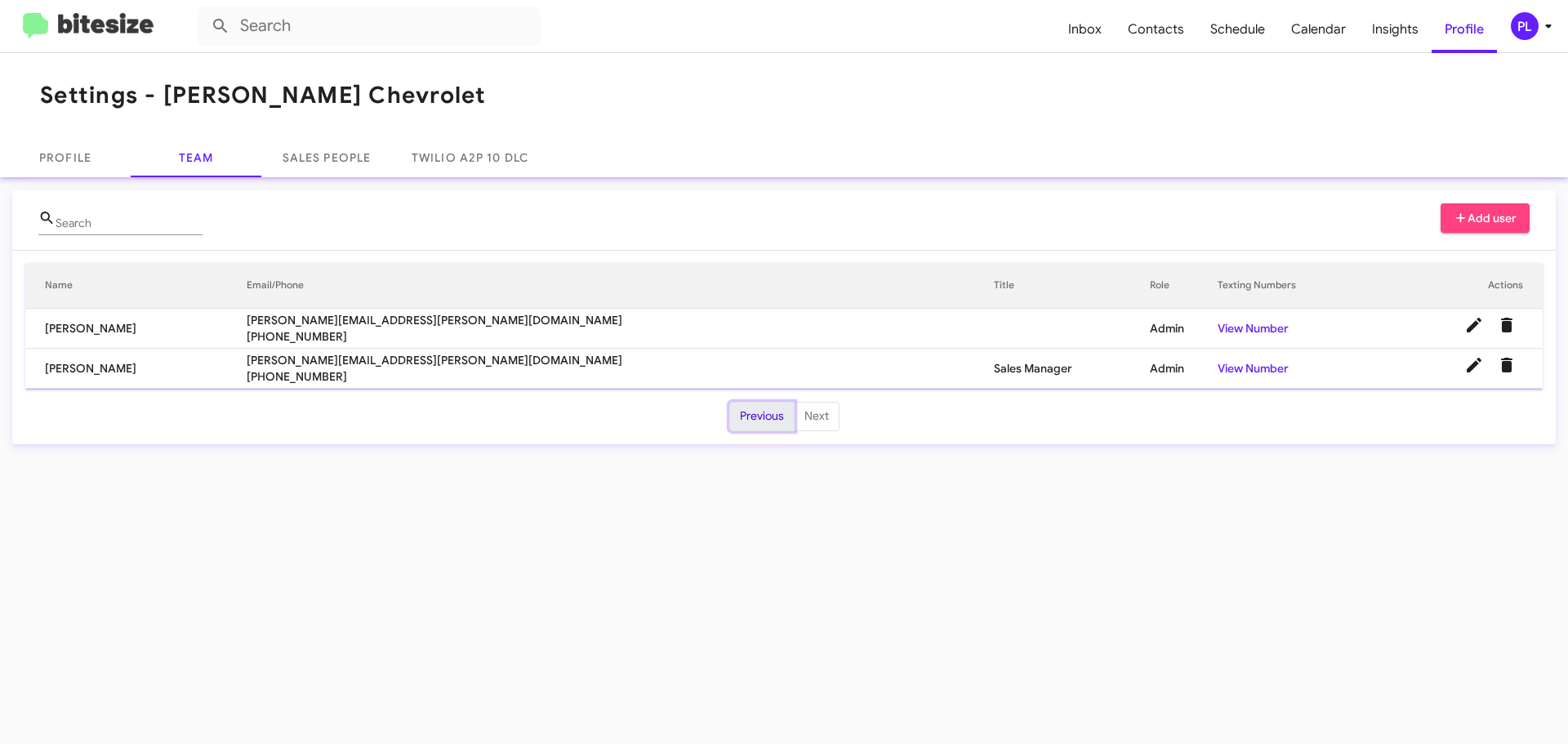
click at [769, 414] on button "Previous" at bounding box center [761, 416] width 65 height 29
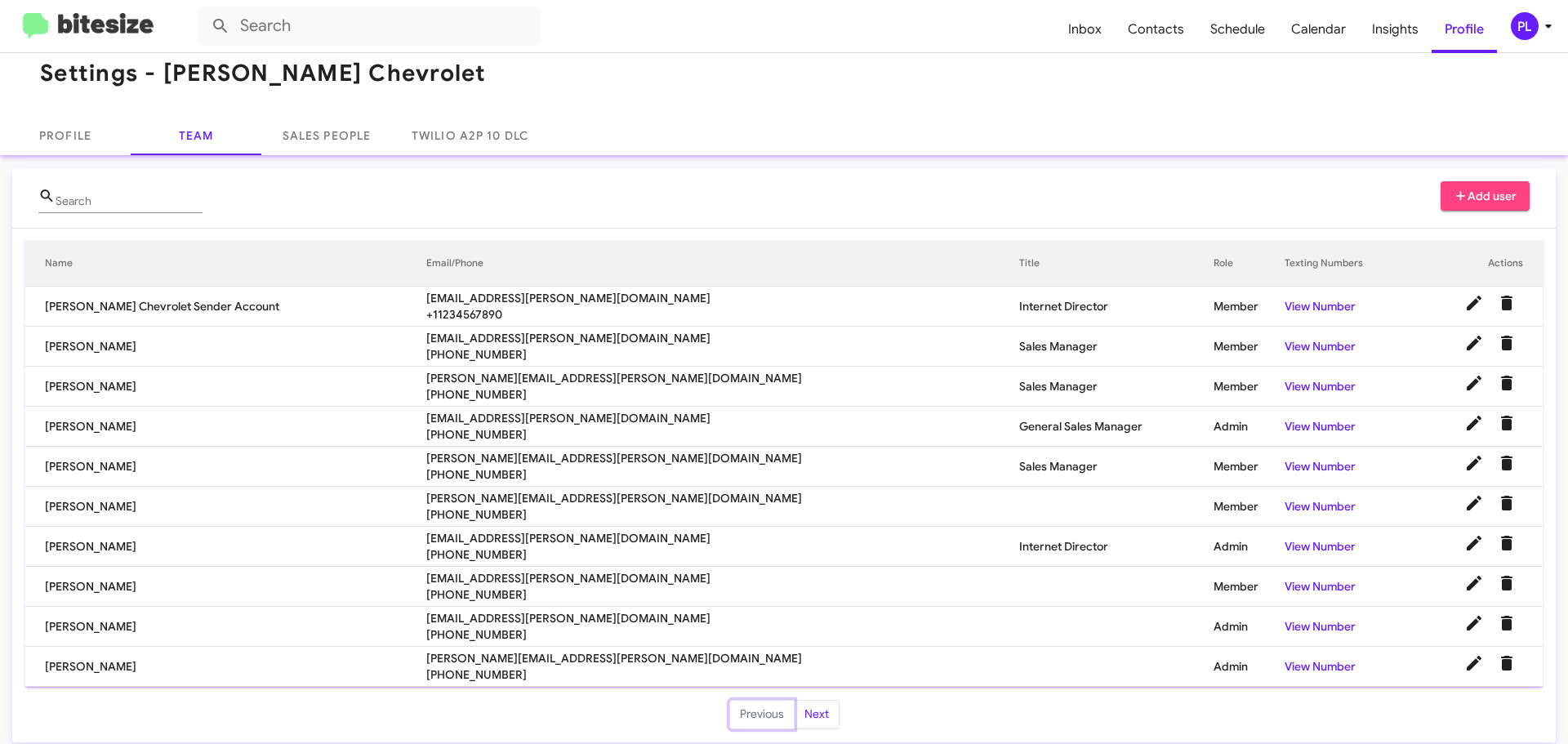
scroll to position [33, 0]
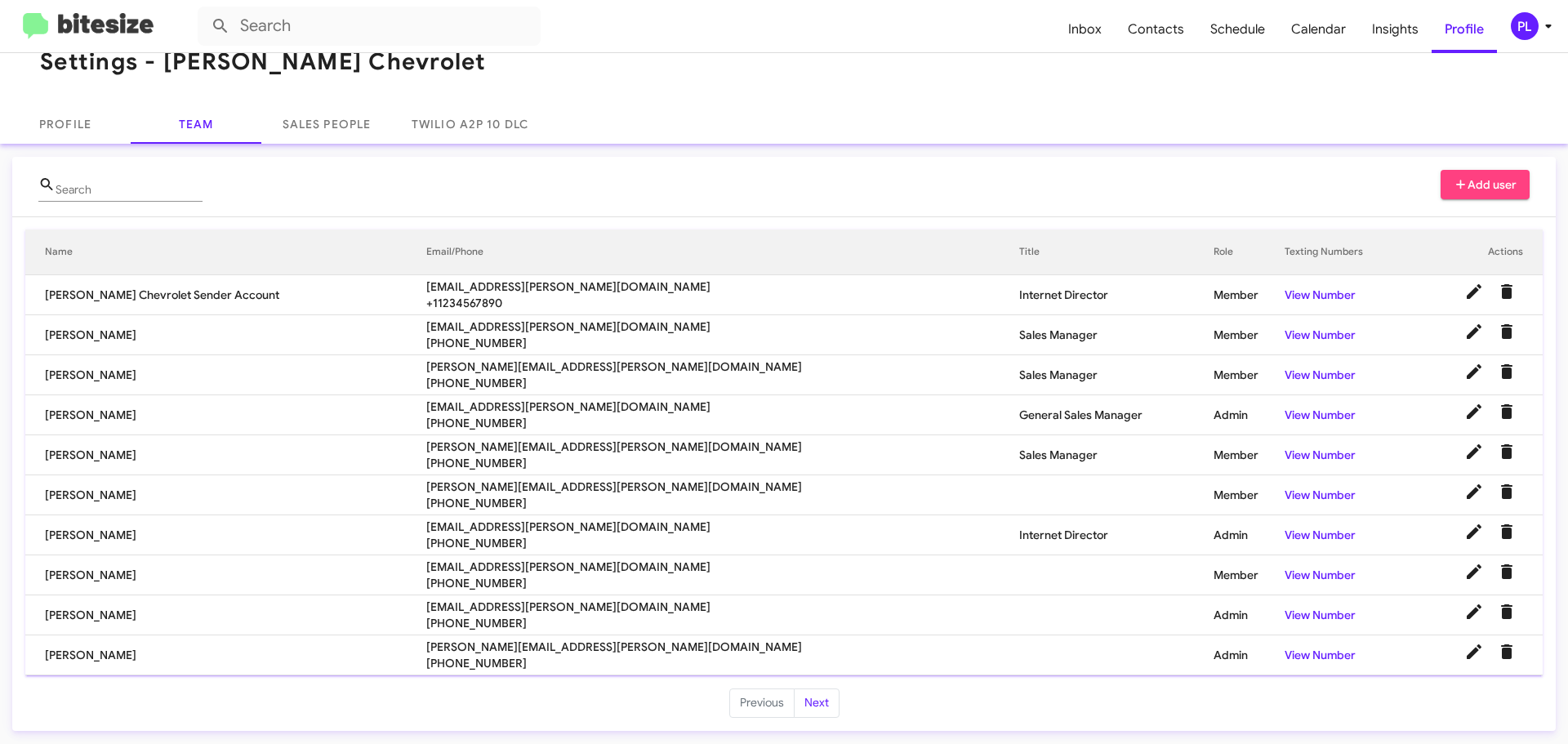
click at [1546, 34] on icon at bounding box center [1549, 26] width 20 height 20
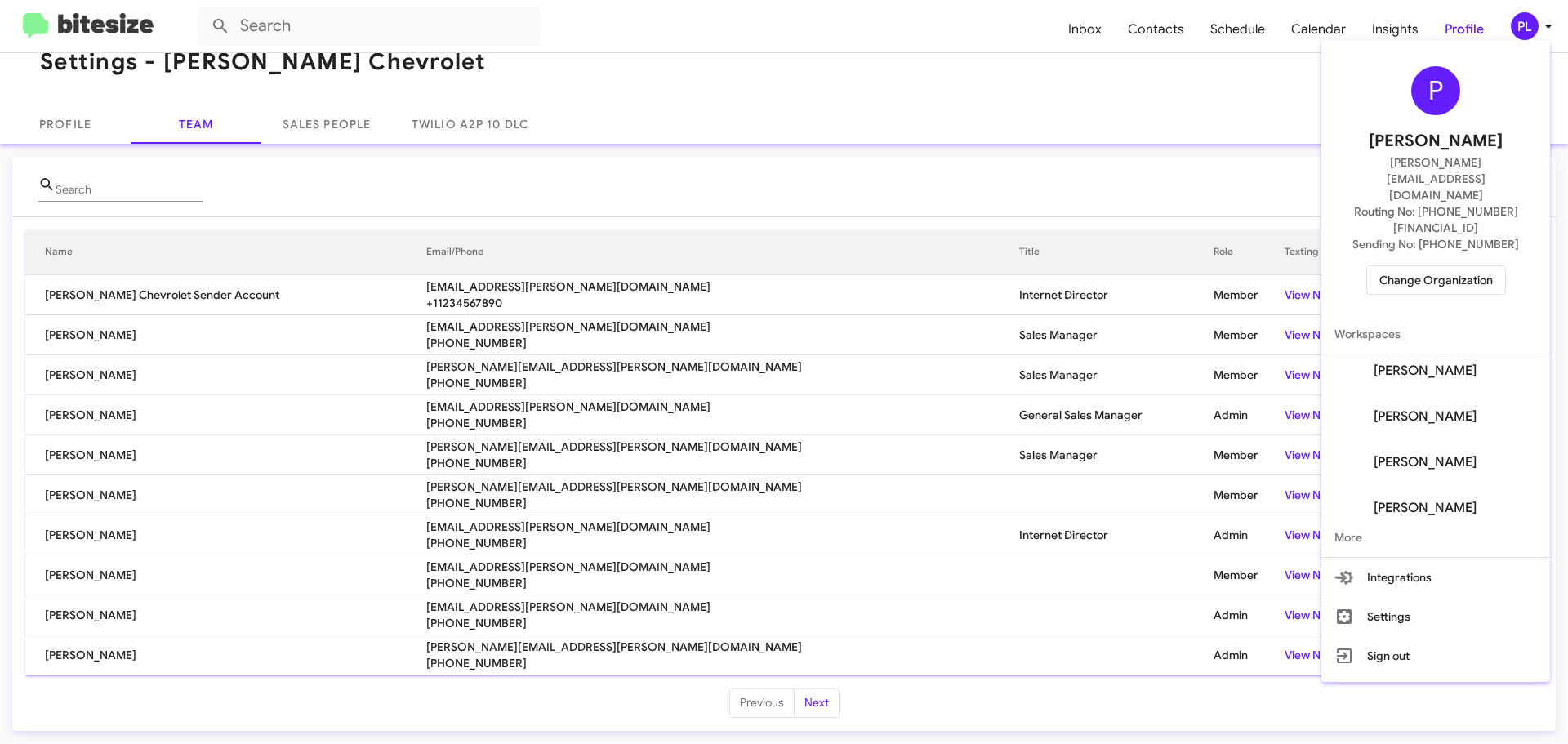
scroll to position [0, 0]
click at [540, 91] on div at bounding box center [784, 372] width 1568 height 744
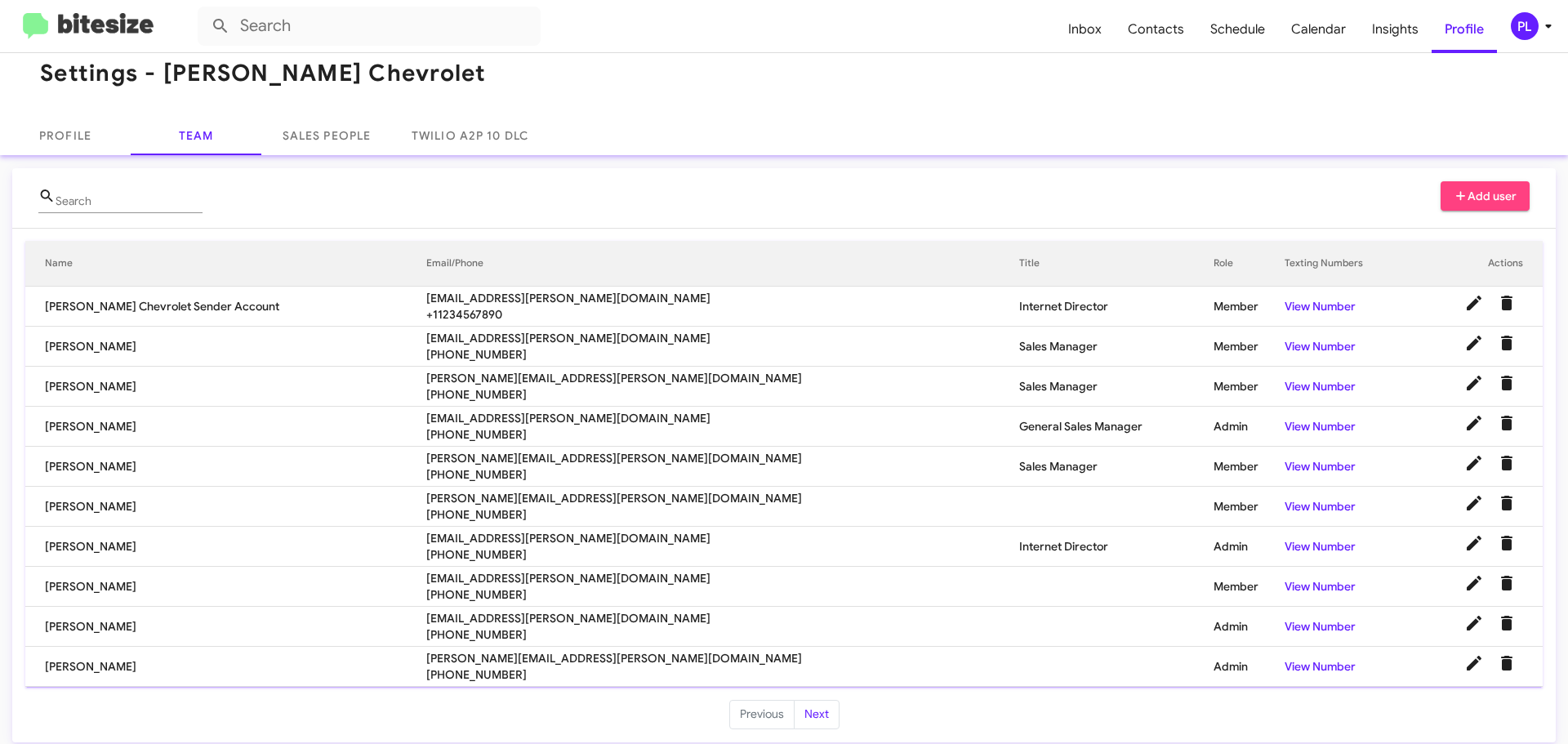
scroll to position [33, 0]
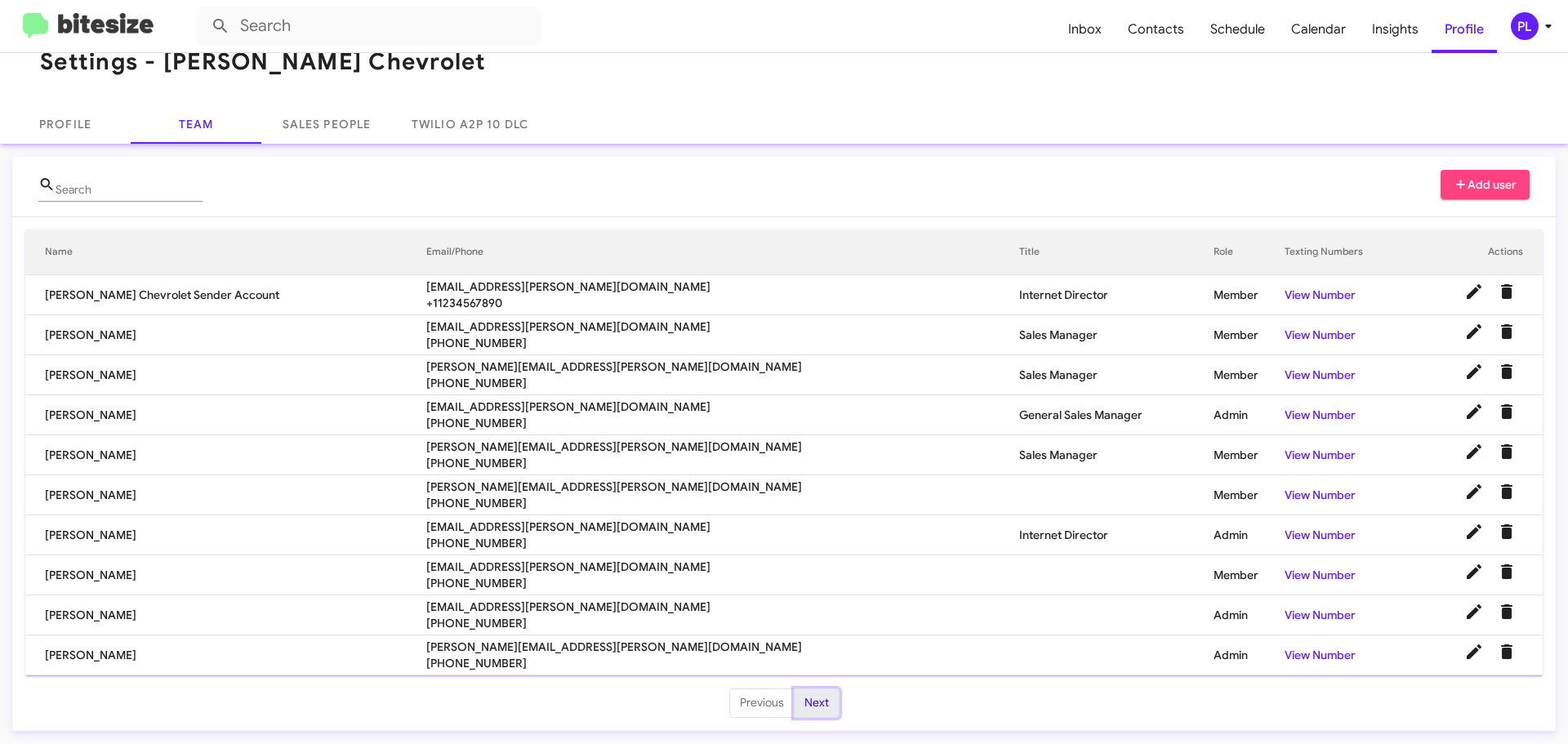
click at [799, 711] on button "Next" at bounding box center [817, 703] width 46 height 29
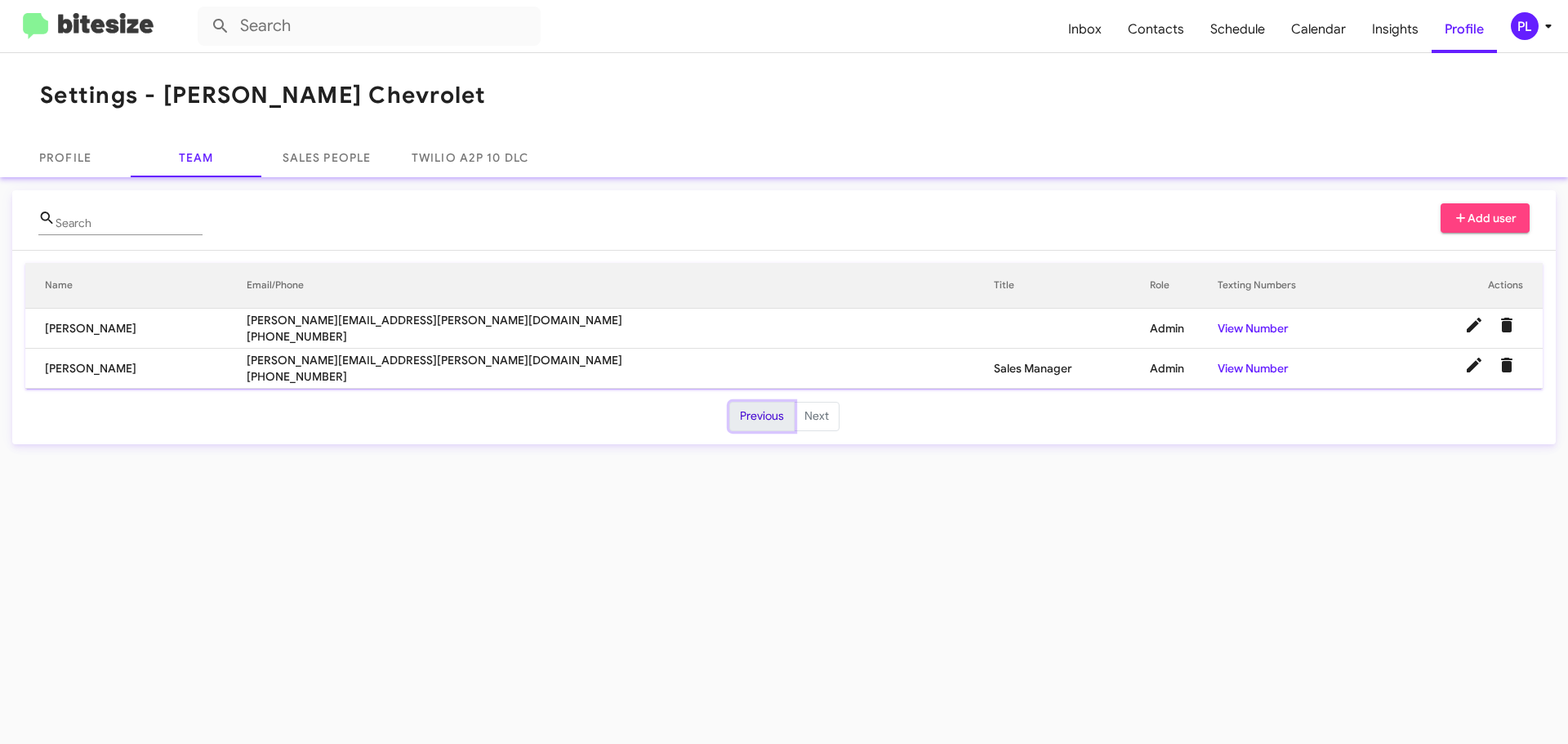
click at [774, 417] on button "Previous" at bounding box center [761, 416] width 65 height 29
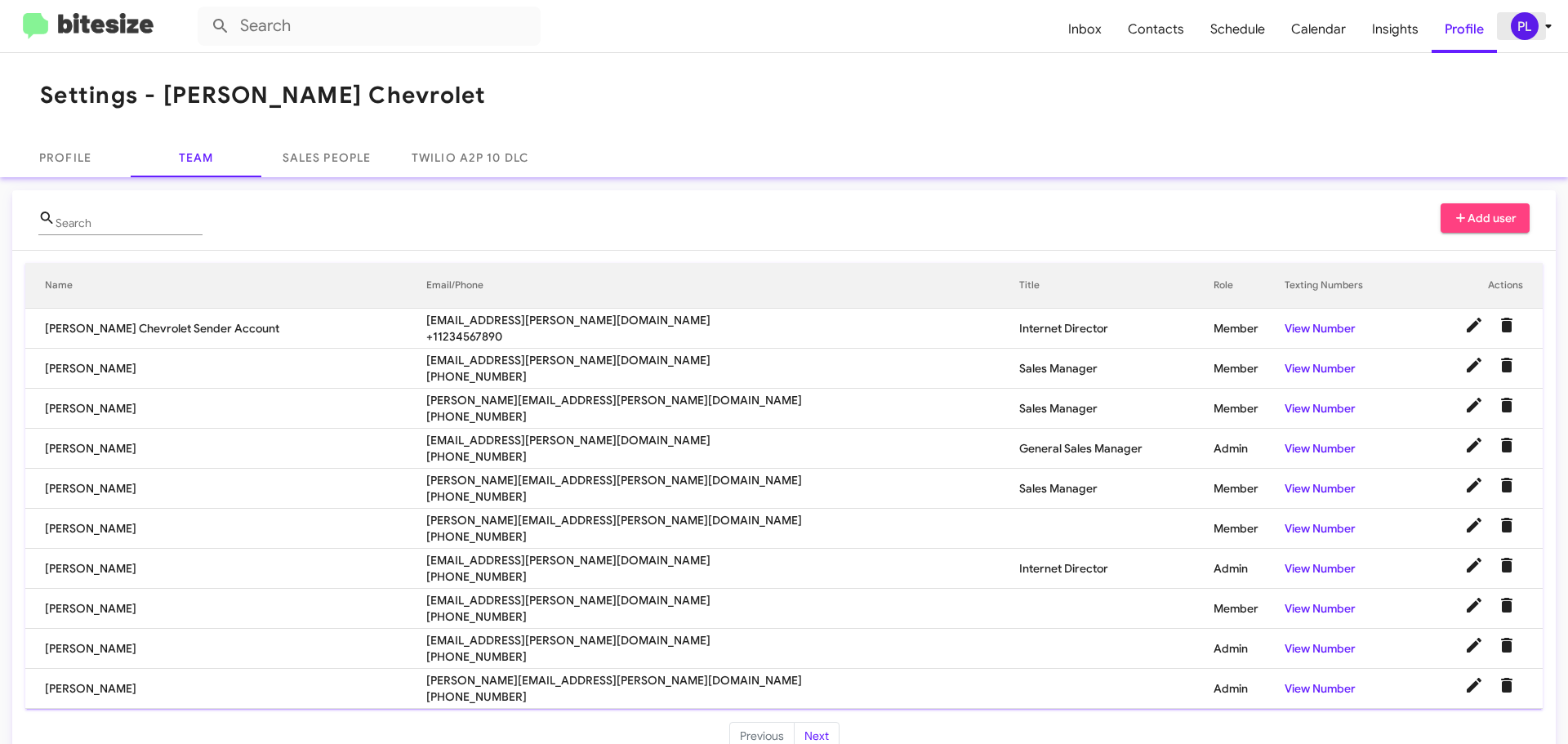
click at [1554, 29] on icon at bounding box center [1549, 26] width 20 height 20
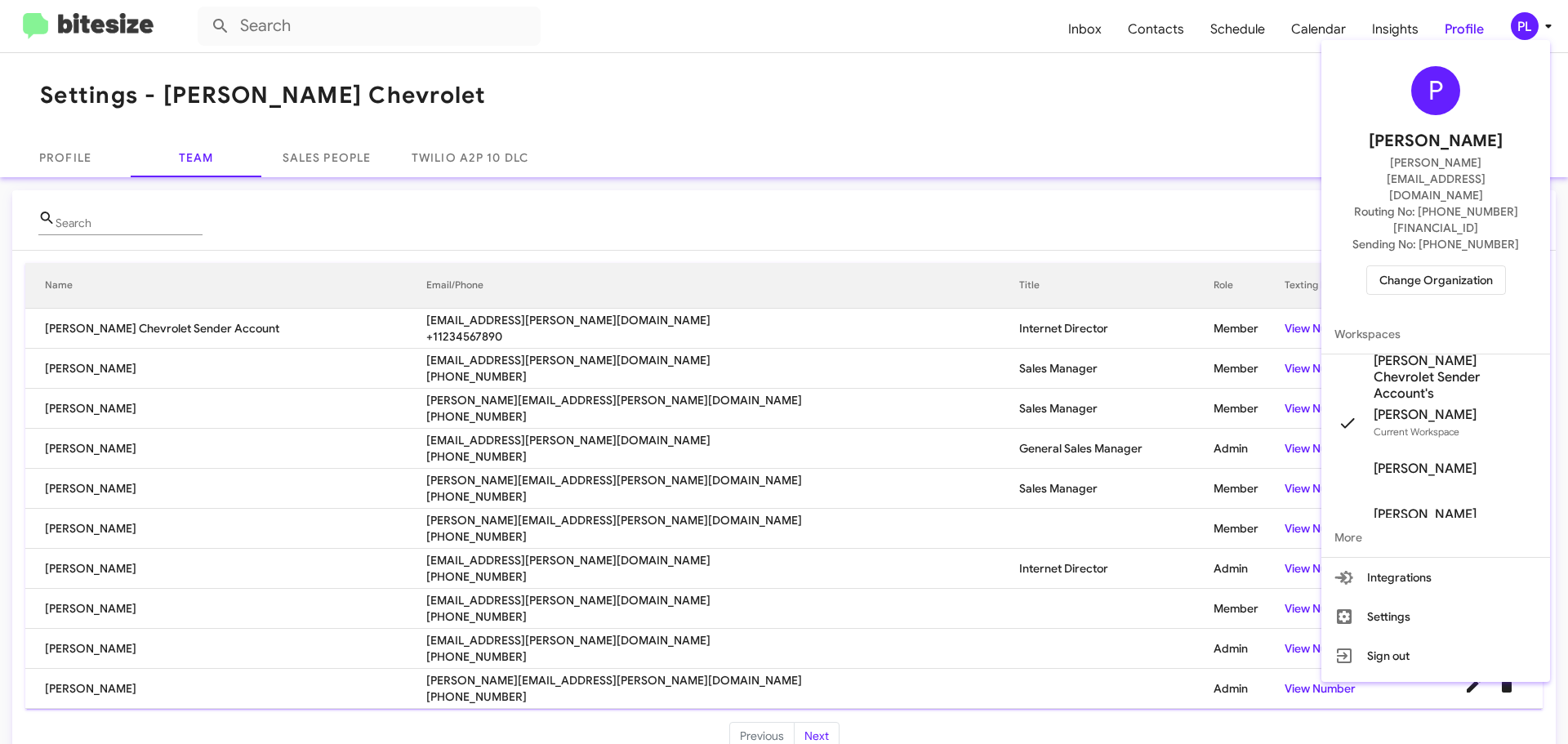
click at [1481, 266] on span "Change Organization" at bounding box center [1437, 280] width 114 height 28
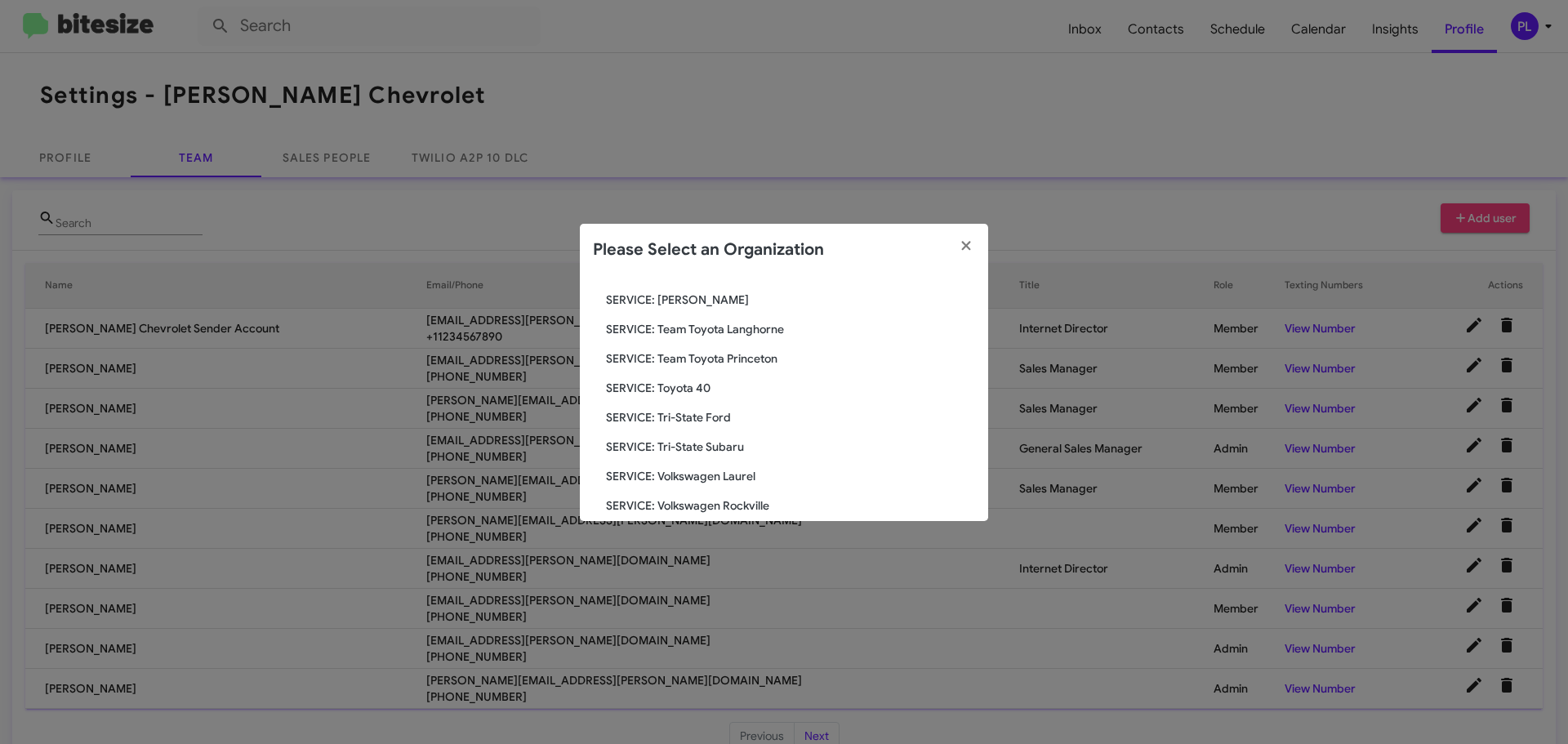
scroll to position [2785, 0]
click at [680, 448] on span "Toyota Marin" at bounding box center [790, 444] width 369 height 16
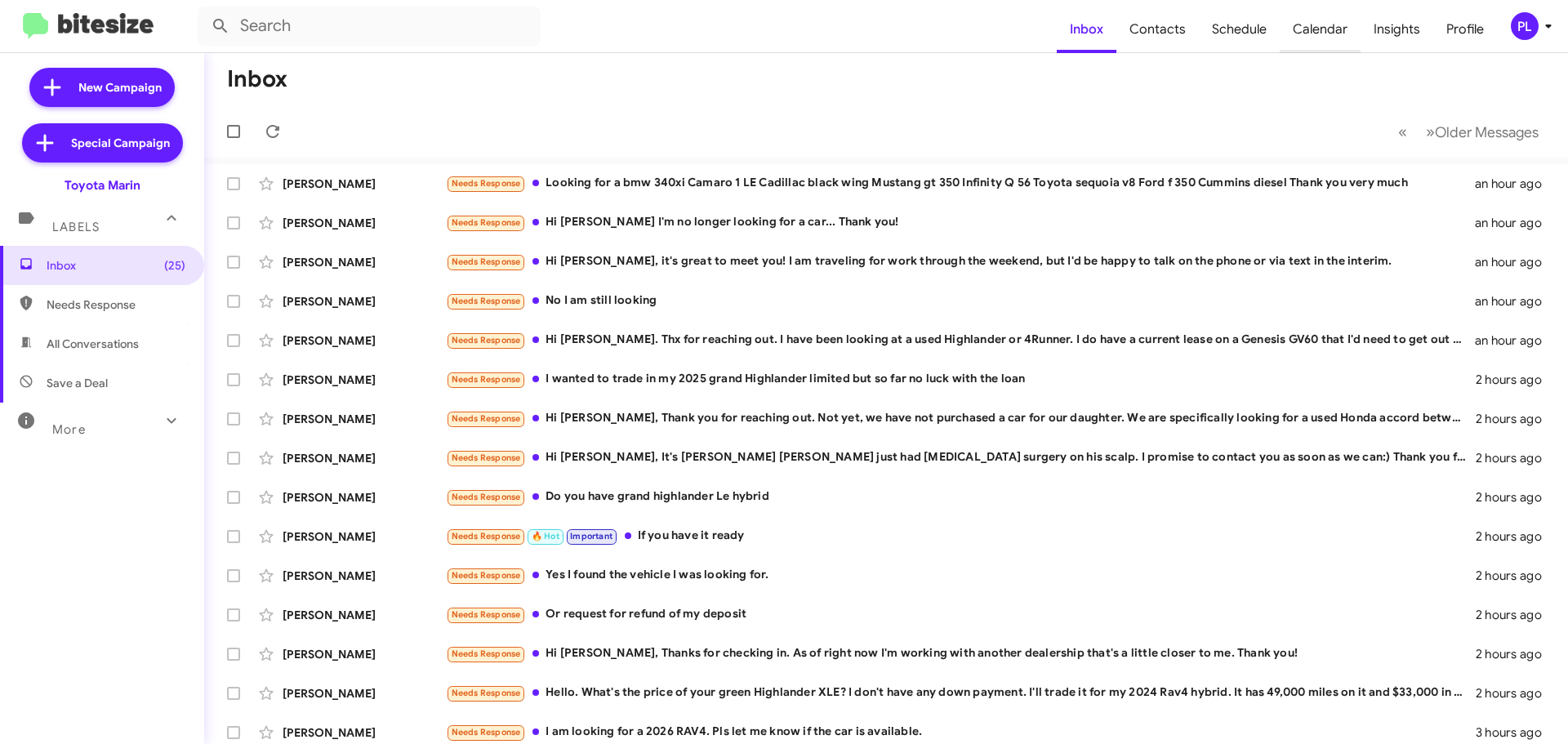
click at [1333, 28] on span "Calendar" at bounding box center [1320, 29] width 81 height 47
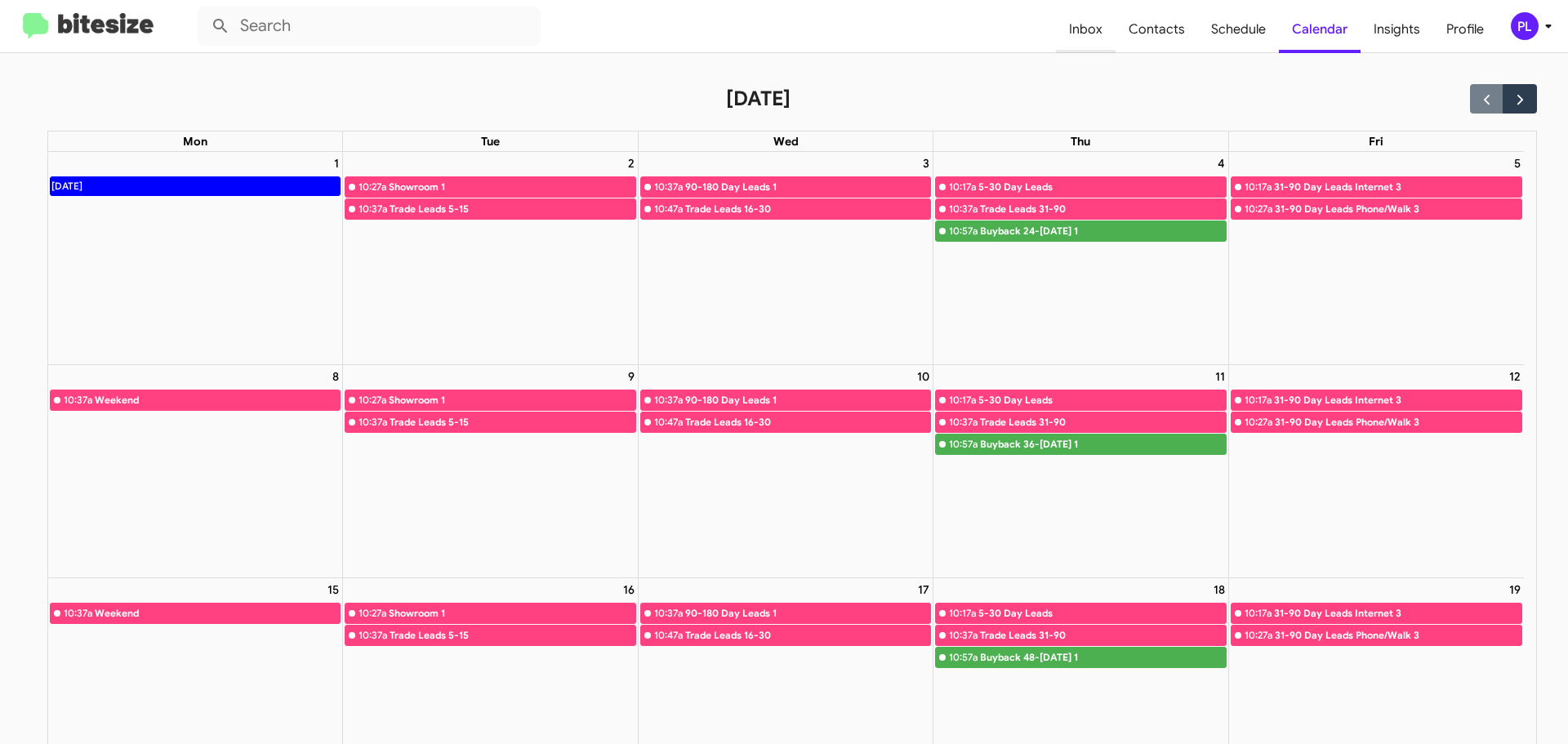
click at [1087, 33] on span "Inbox" at bounding box center [1086, 29] width 60 height 47
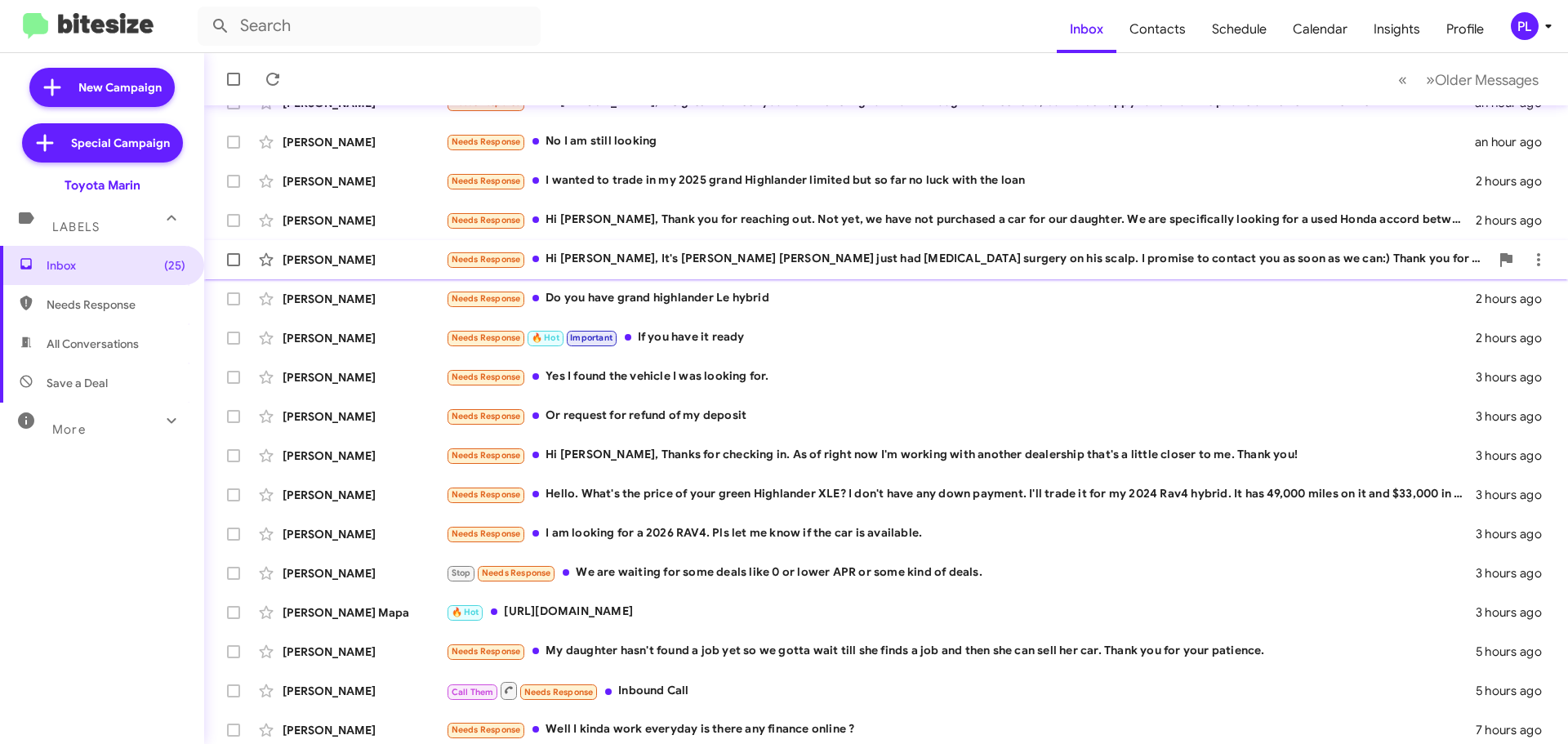
scroll to position [204, 0]
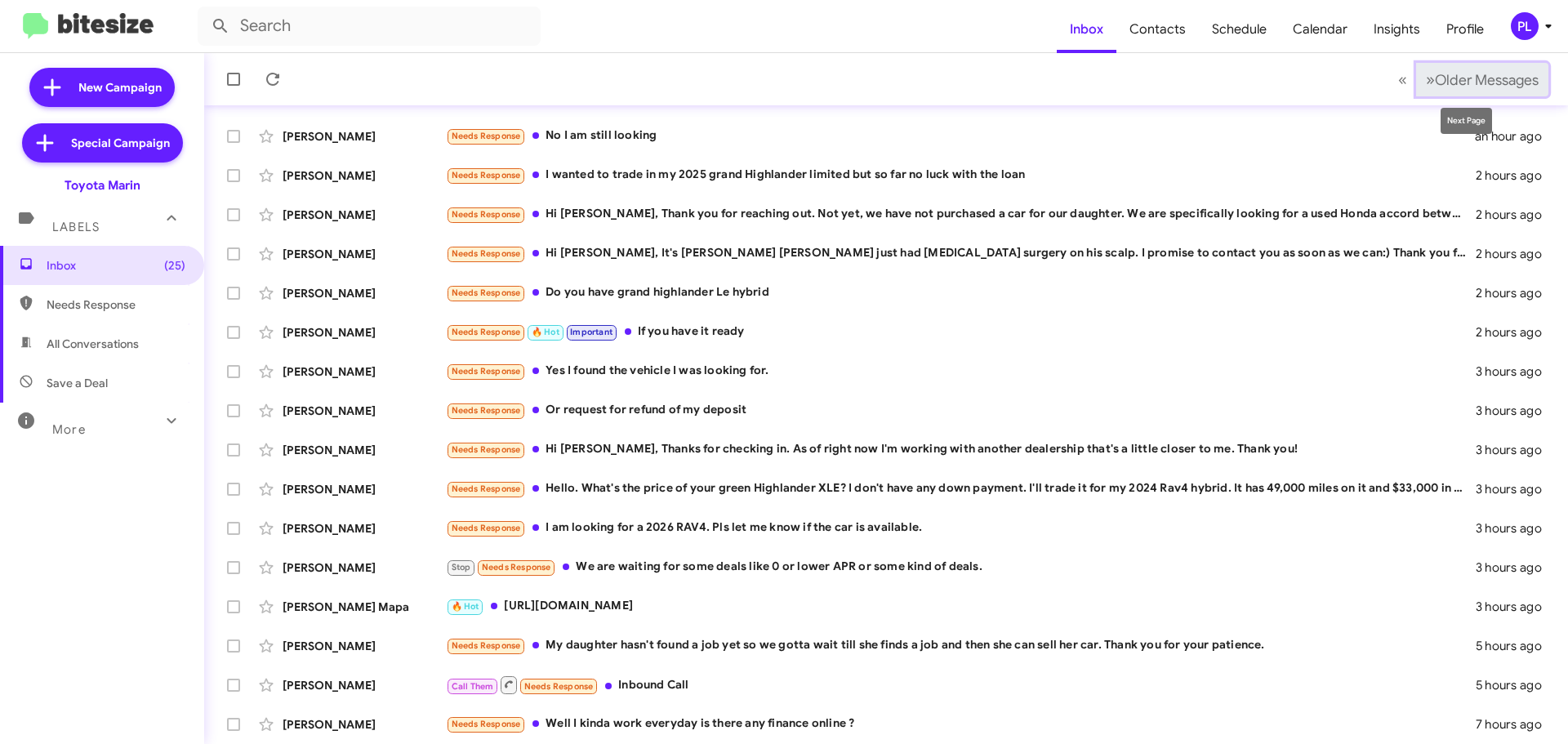
click at [1435, 74] on span "Older Messages" at bounding box center [1487, 80] width 104 height 18
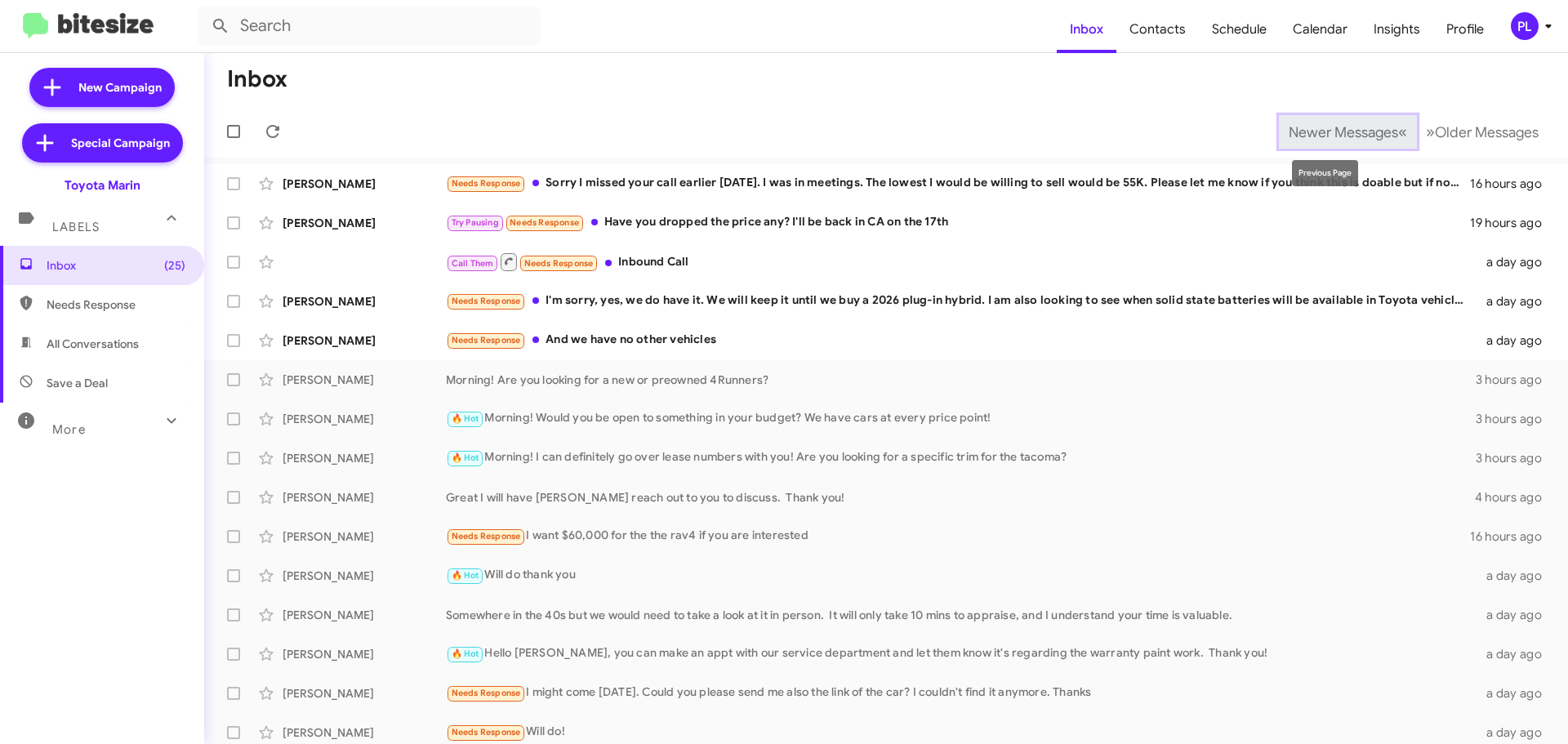
click at [1312, 123] on span "Newer Messages" at bounding box center [1343, 132] width 109 height 18
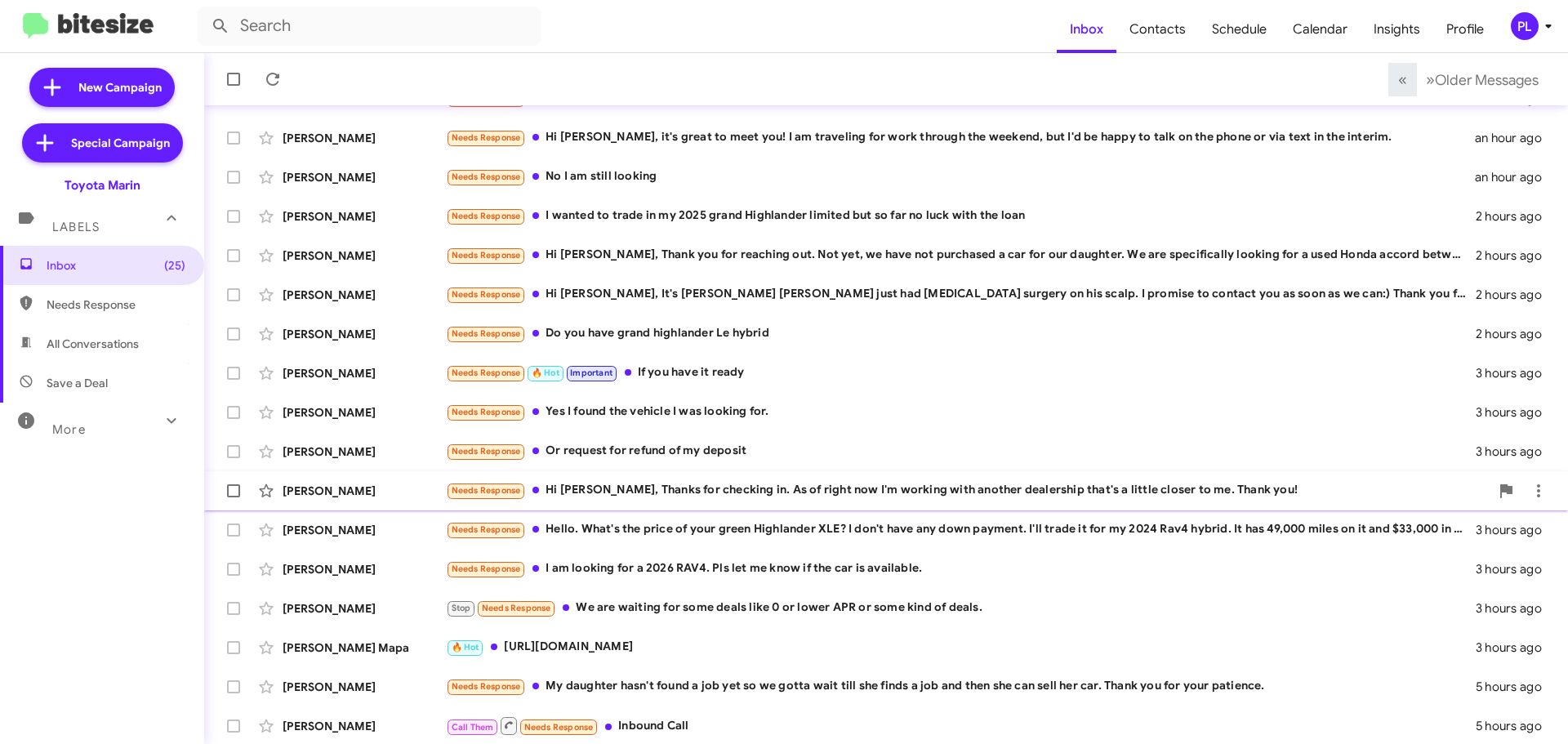
scroll to position [204, 0]
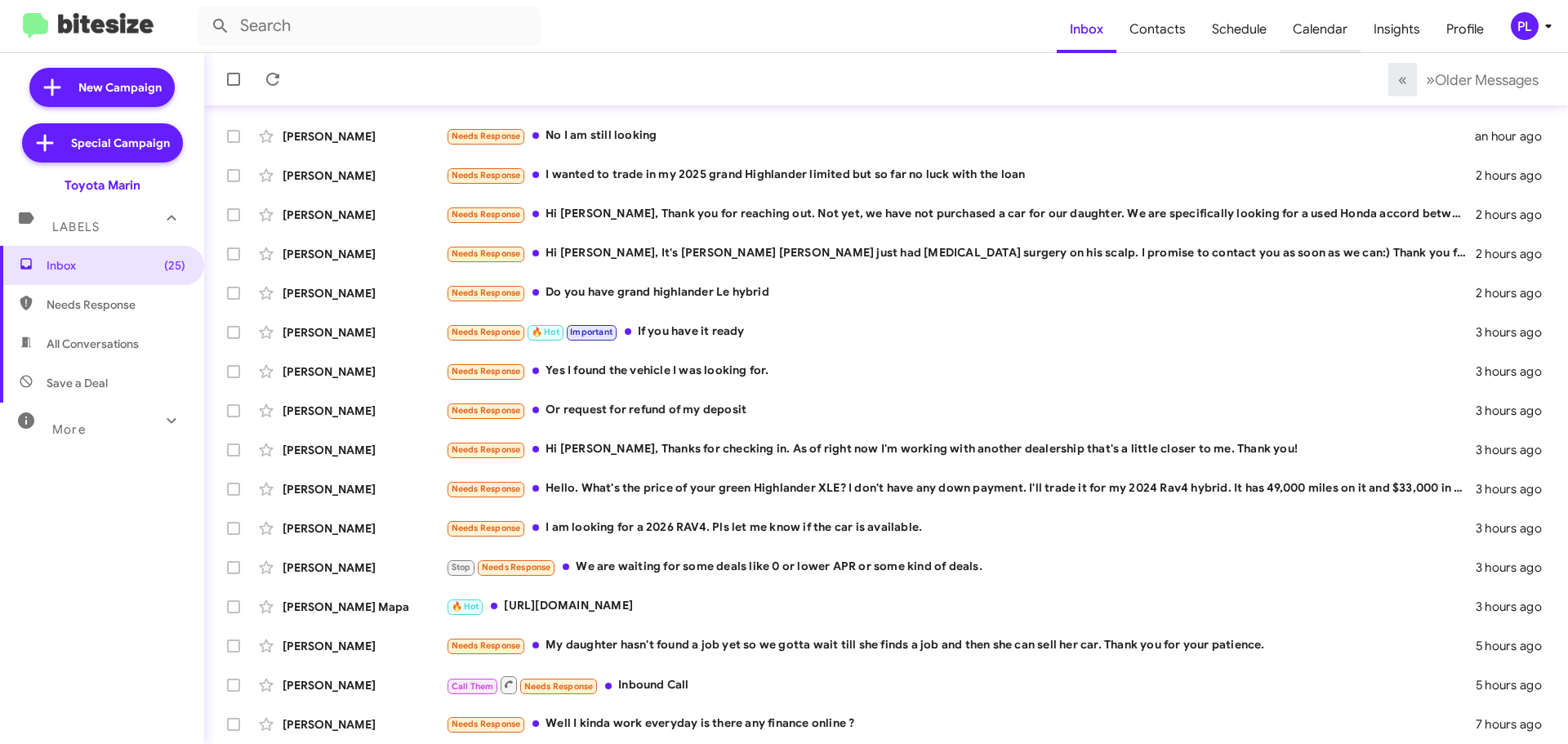
click at [1324, 33] on span "Calendar" at bounding box center [1320, 29] width 81 height 47
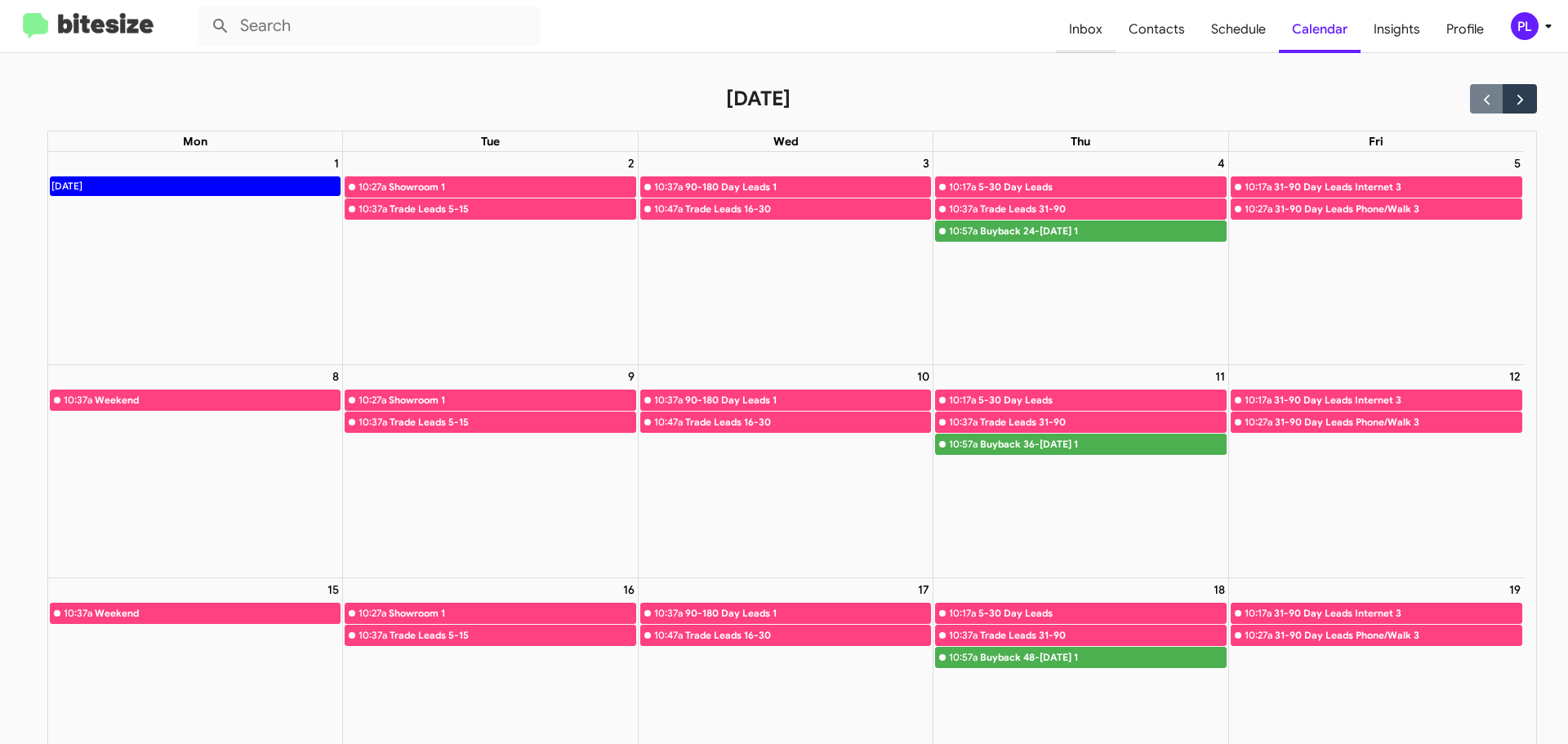
click at [1085, 29] on span "Inbox" at bounding box center [1086, 29] width 60 height 47
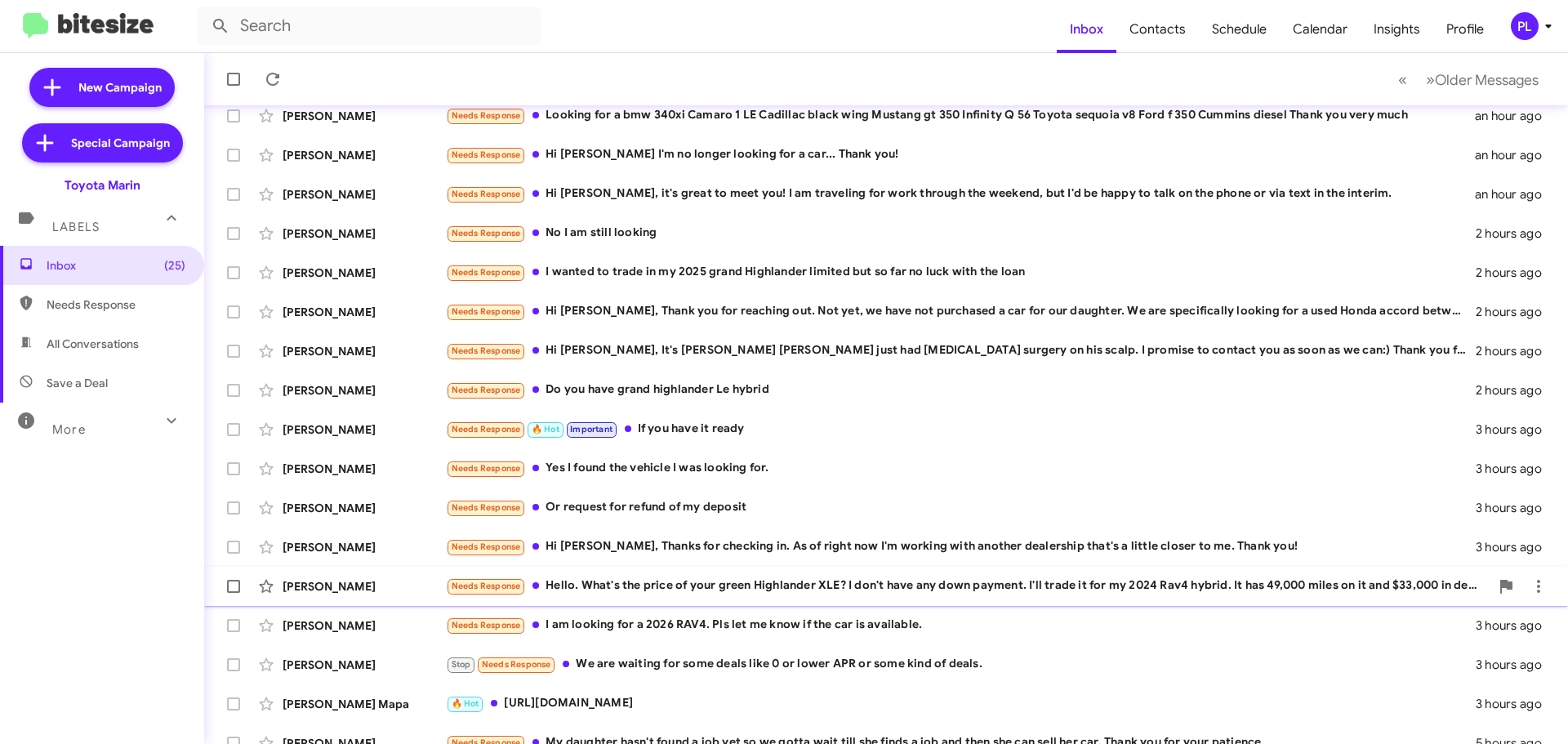
scroll to position [204, 0]
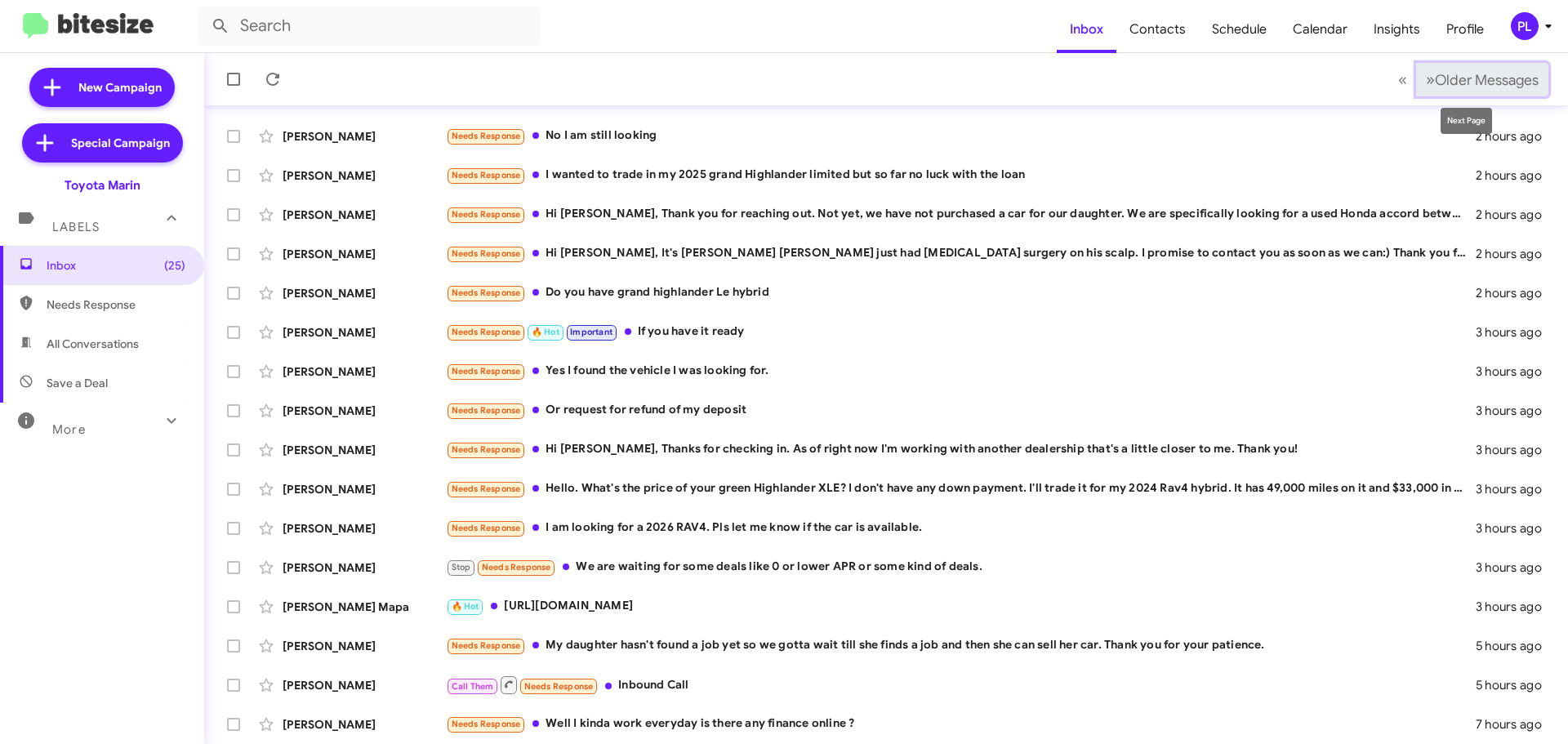
click at [1461, 83] on span "Older Messages" at bounding box center [1487, 80] width 104 height 18
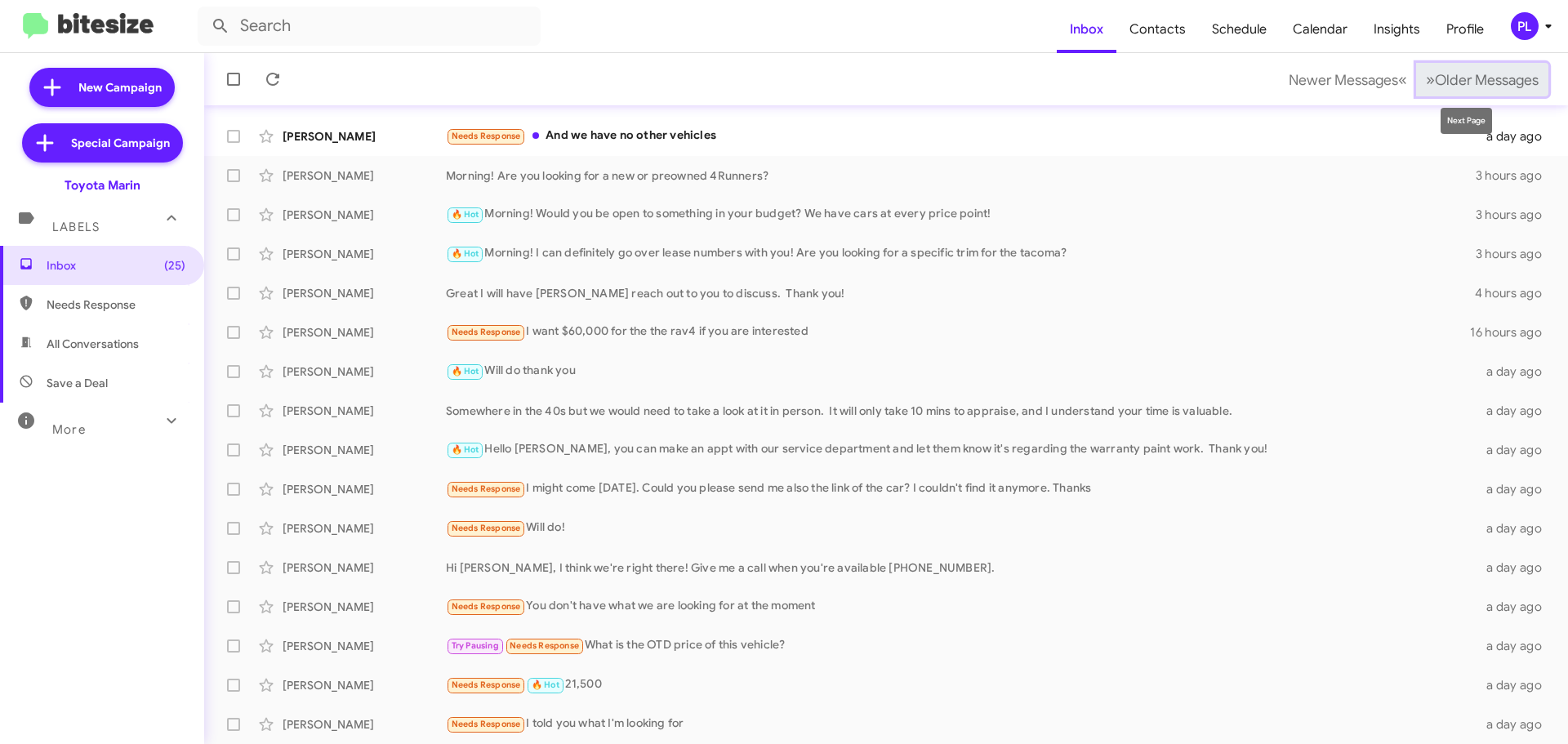
click at [1463, 73] on span "Older Messages" at bounding box center [1487, 80] width 104 height 18
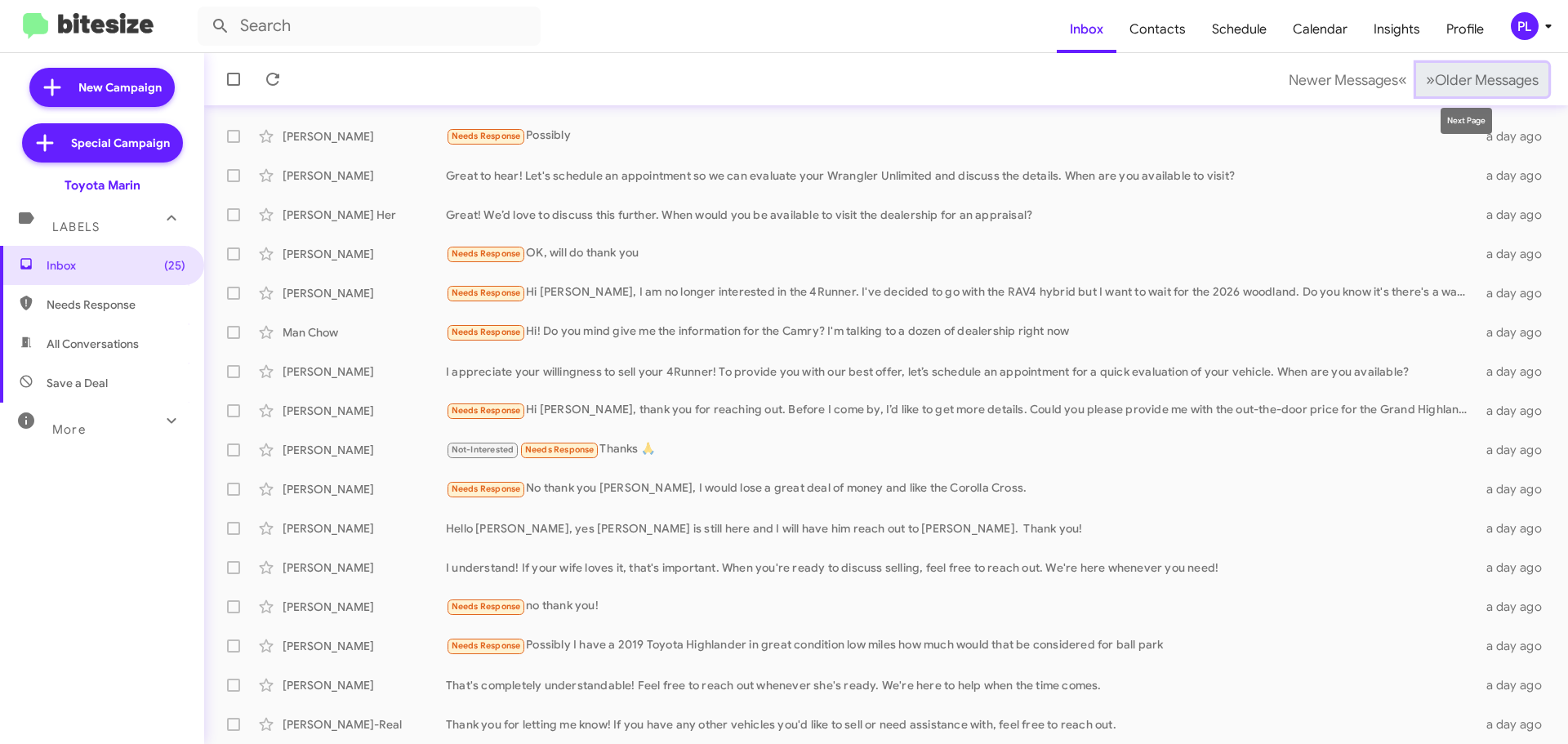
click at [1452, 87] on span "Older Messages" at bounding box center [1487, 80] width 104 height 18
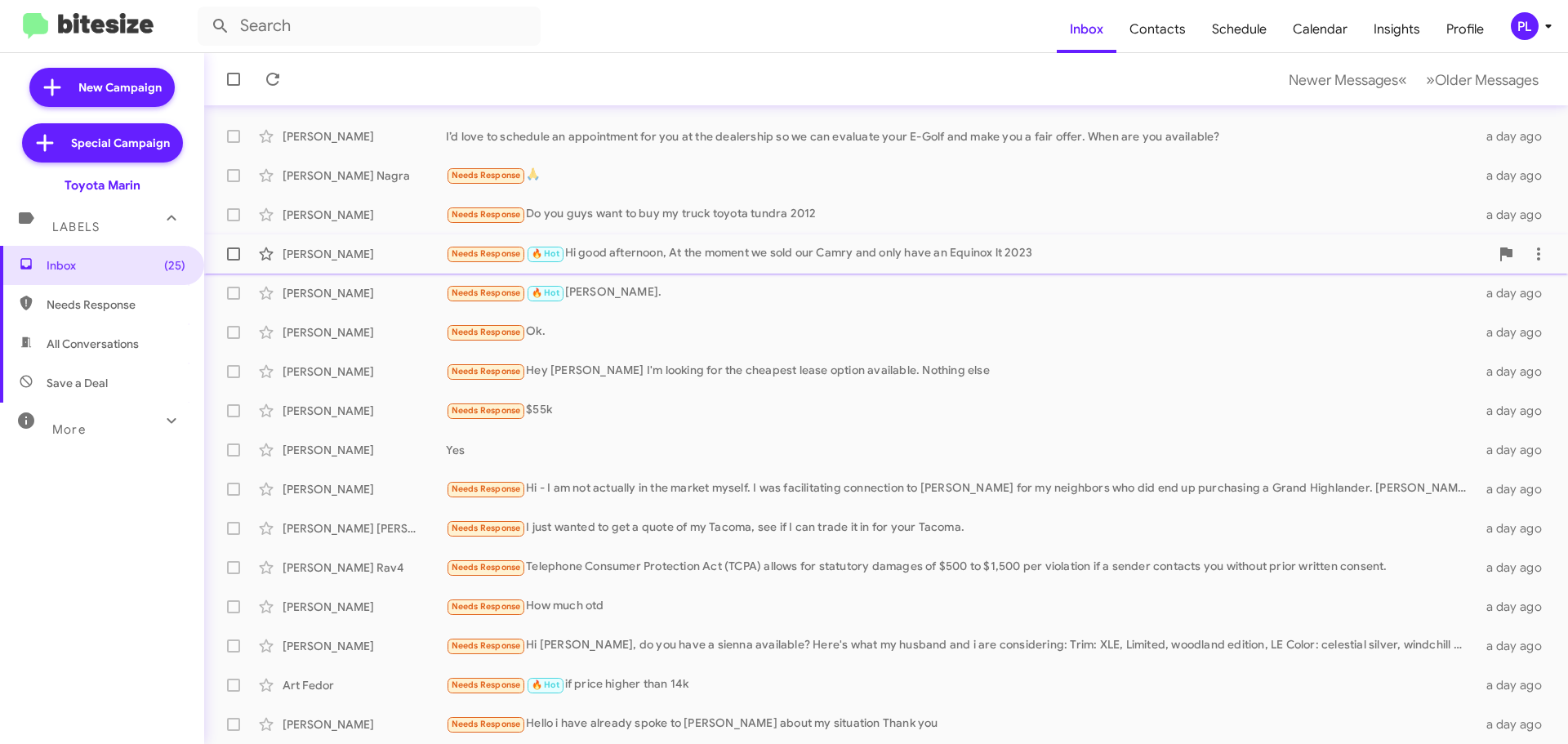
click at [740, 259] on div "Needs Response 🔥 Hot Hi good afternoon, At the moment we sold our Camry and onl…" at bounding box center [968, 253] width 1044 height 19
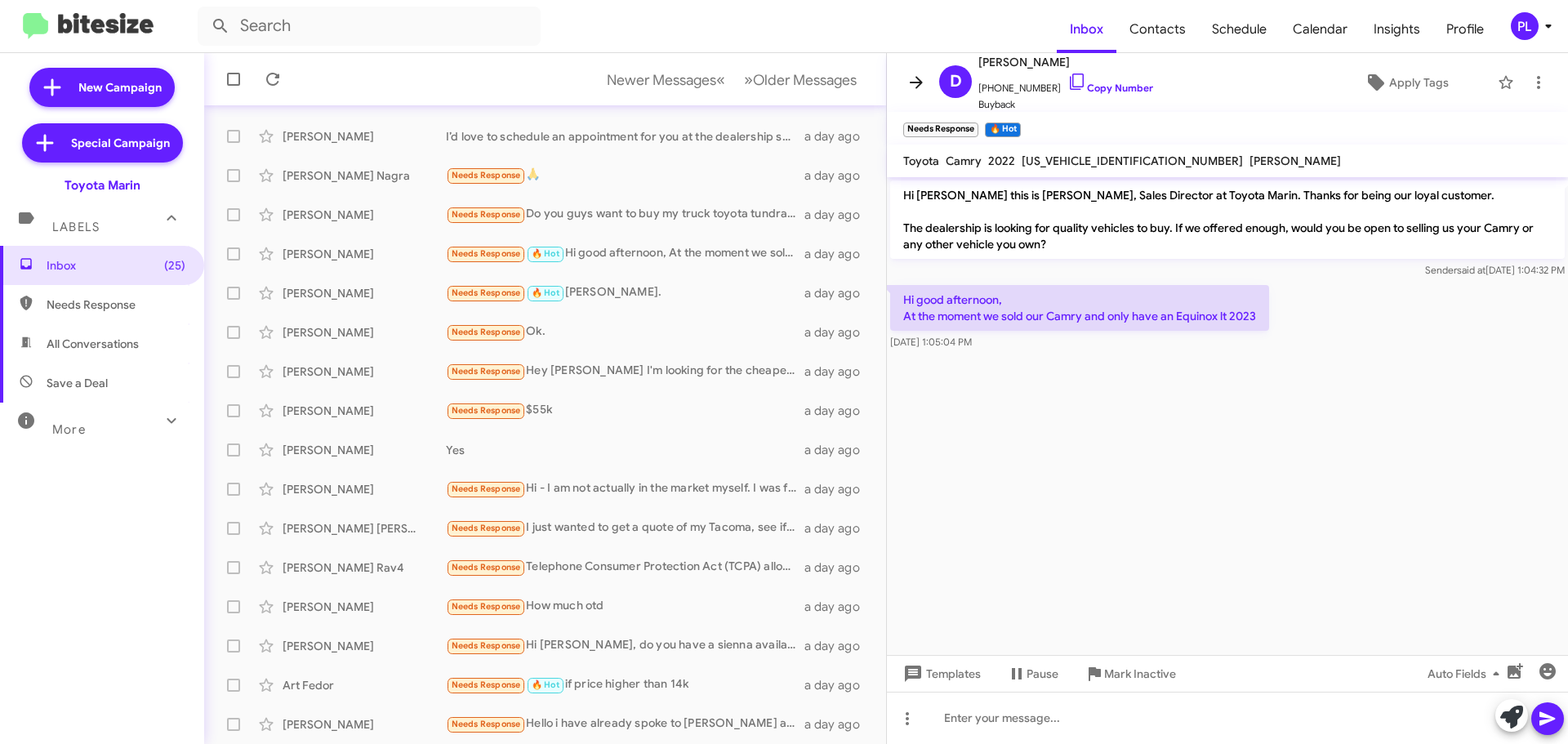
click at [909, 87] on icon at bounding box center [917, 83] width 20 height 20
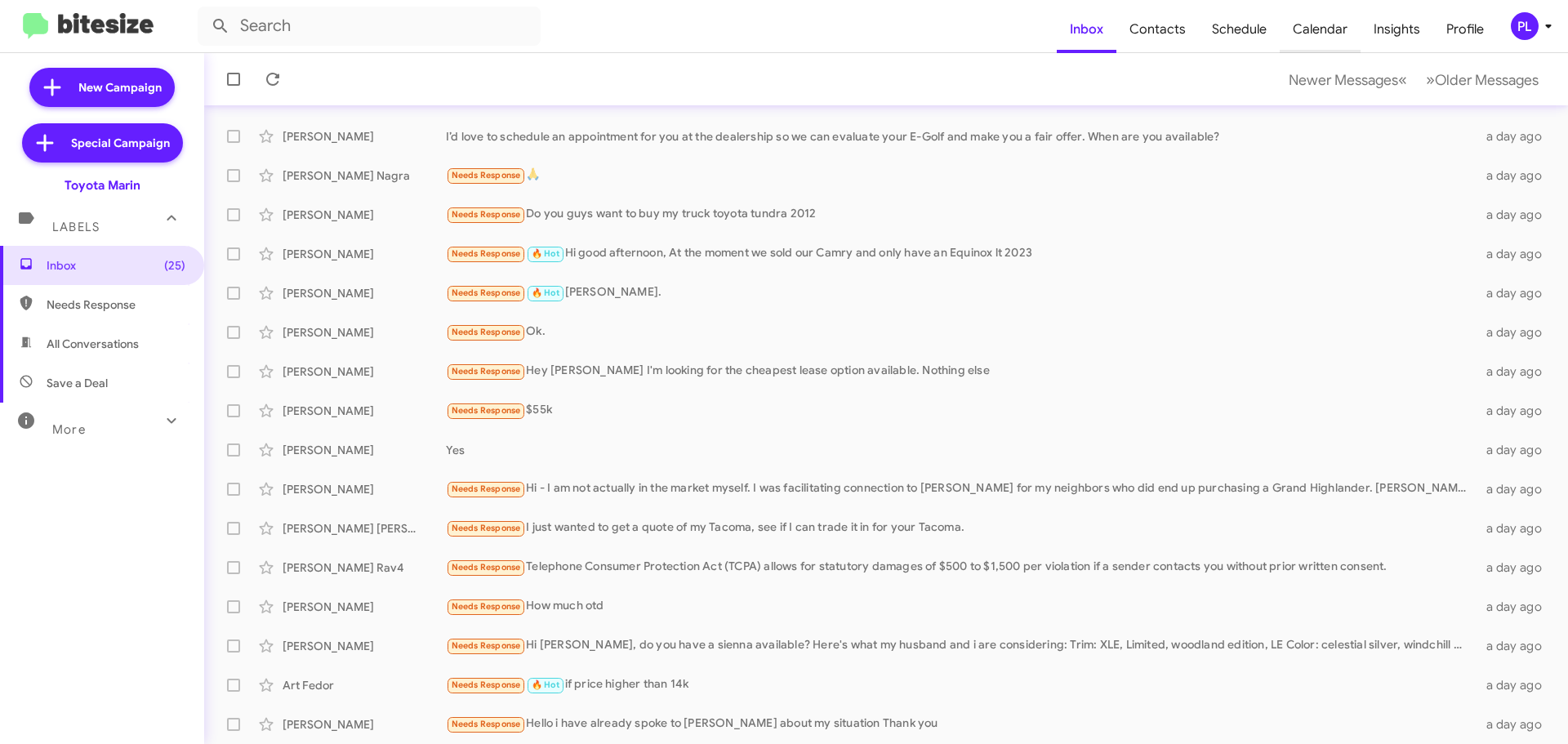
click at [1324, 36] on span "Calendar" at bounding box center [1320, 29] width 81 height 47
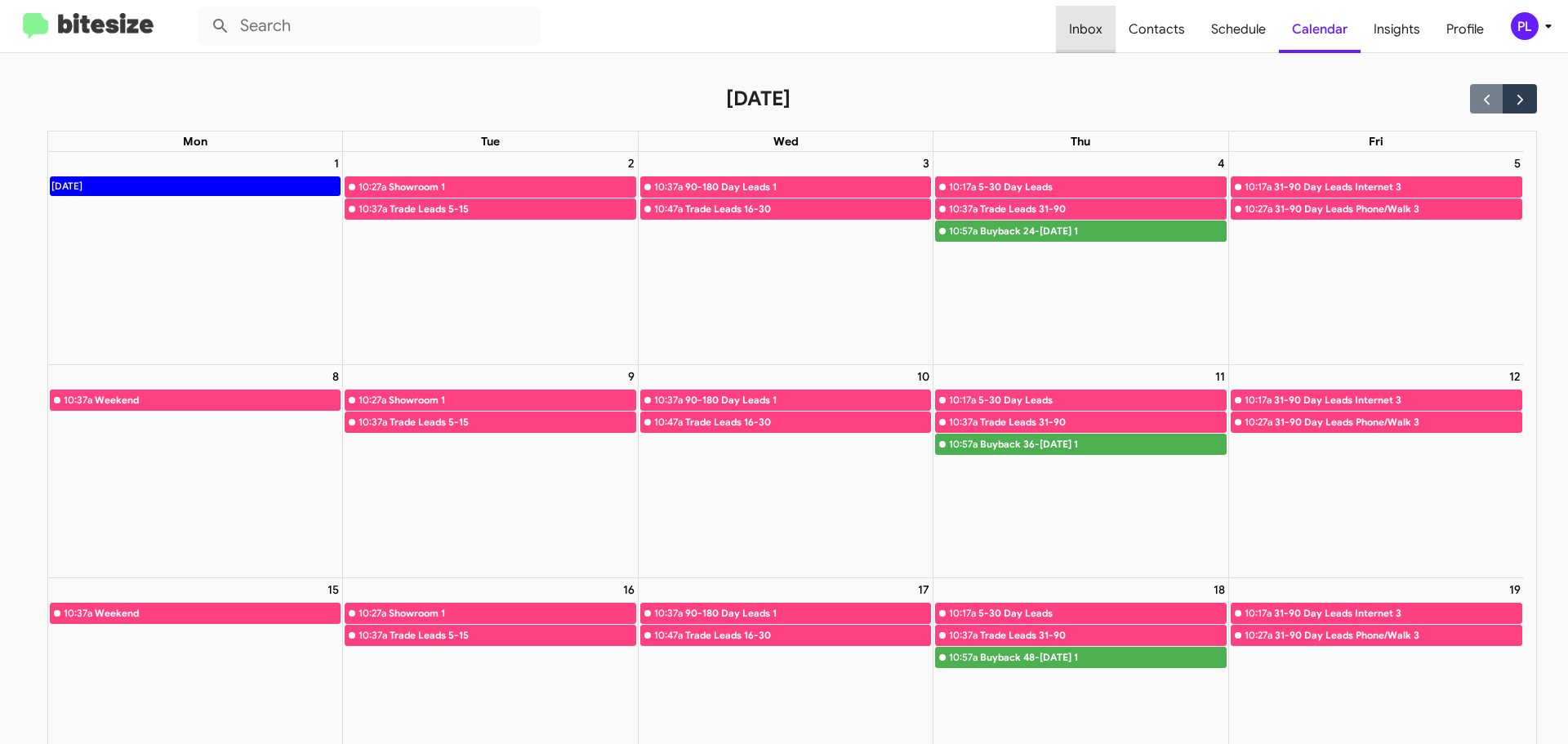
click at [1105, 27] on span "Inbox" at bounding box center [1086, 29] width 60 height 47
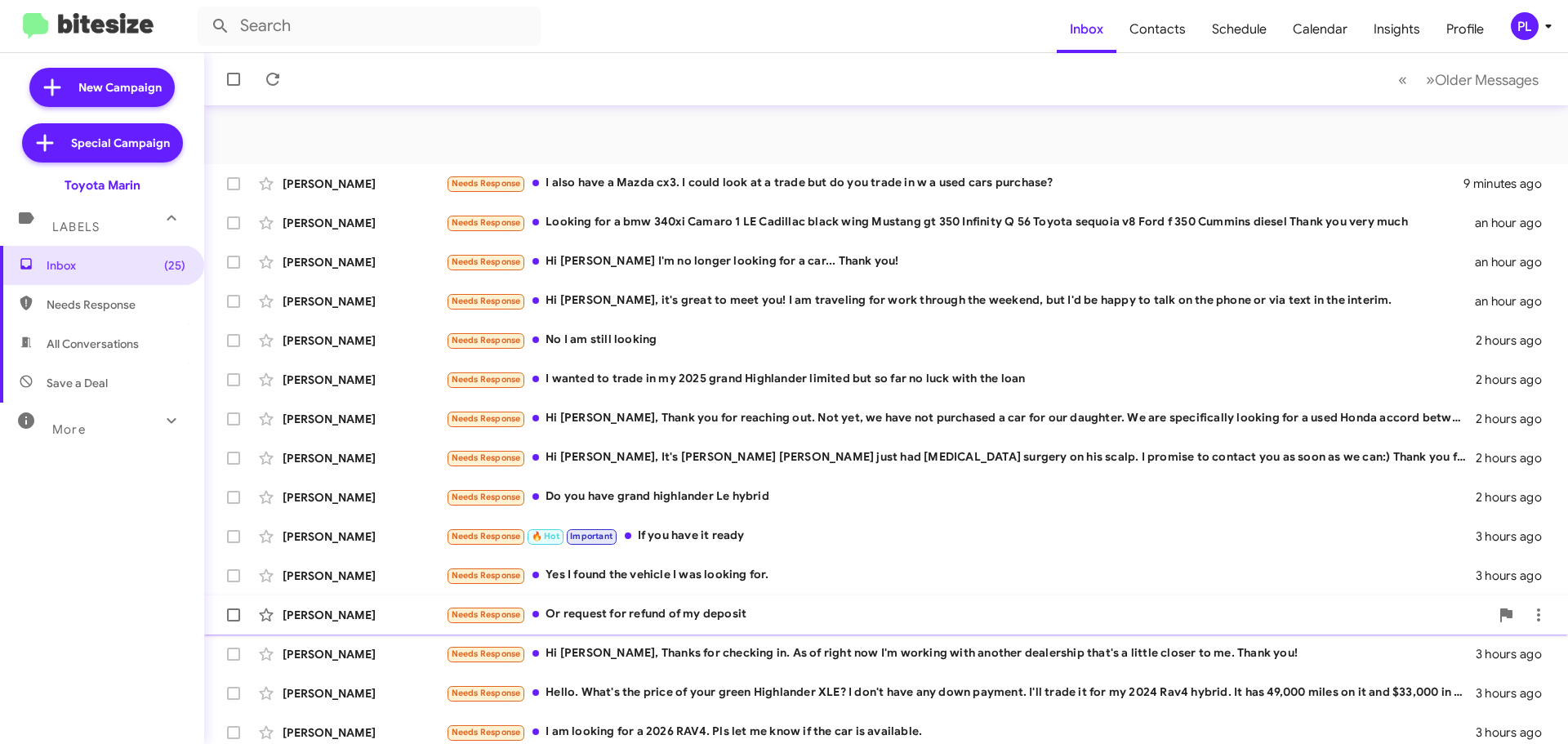
scroll to position [204, 0]
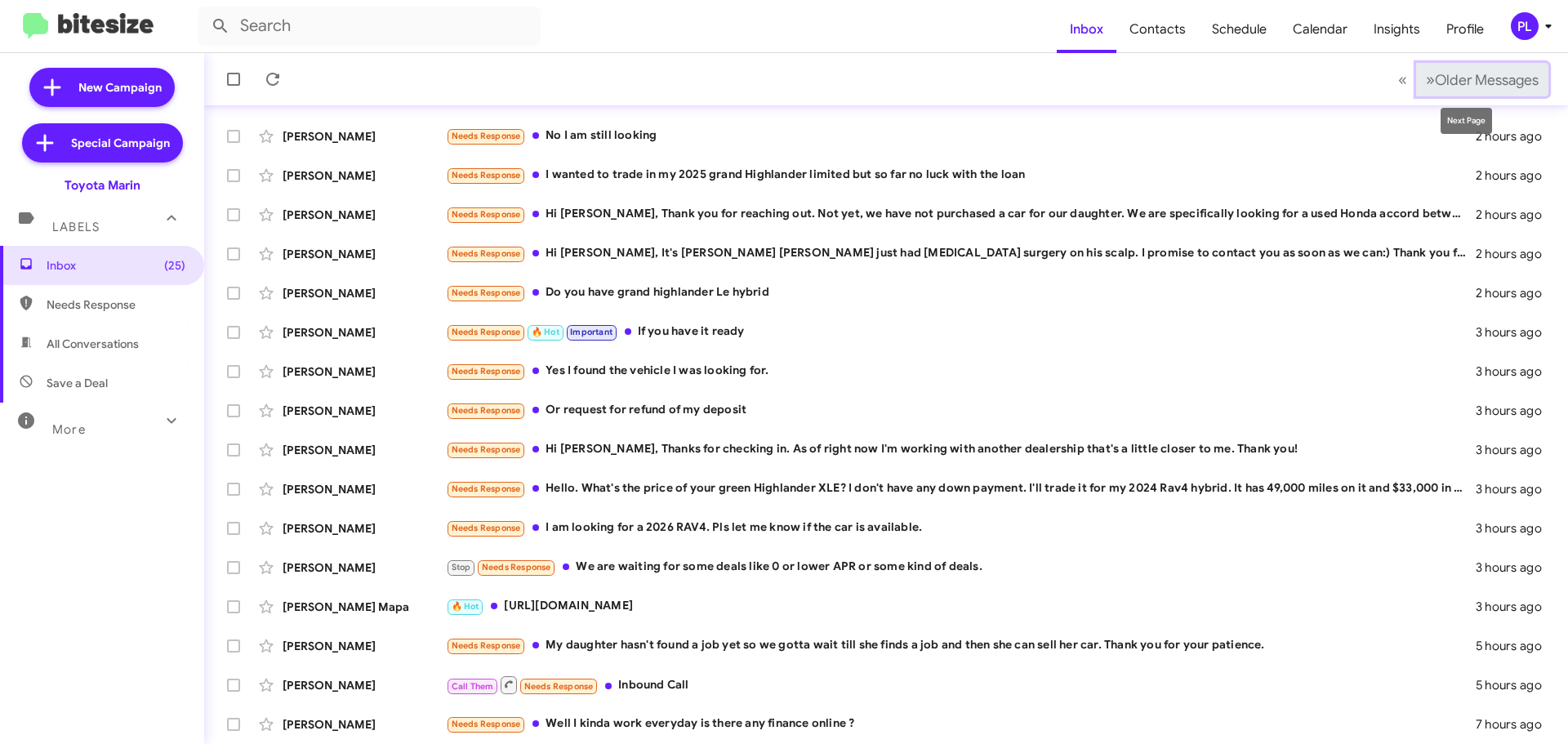
click at [1455, 74] on span "Older Messages" at bounding box center [1487, 80] width 104 height 18
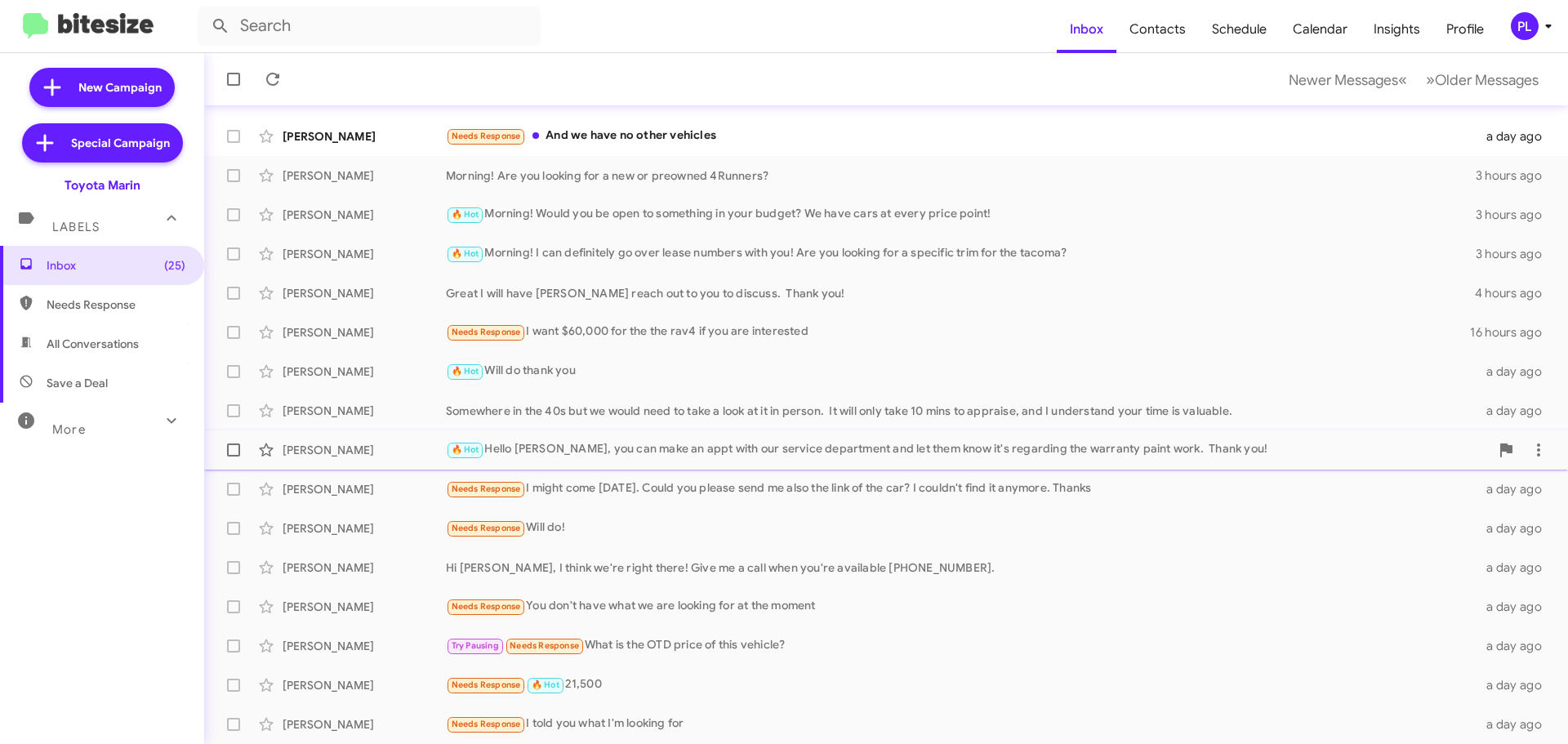
click at [733, 444] on div "🔥 Hot Hello Dalton, you can make an appt with our service department and let th…" at bounding box center [968, 449] width 1044 height 19
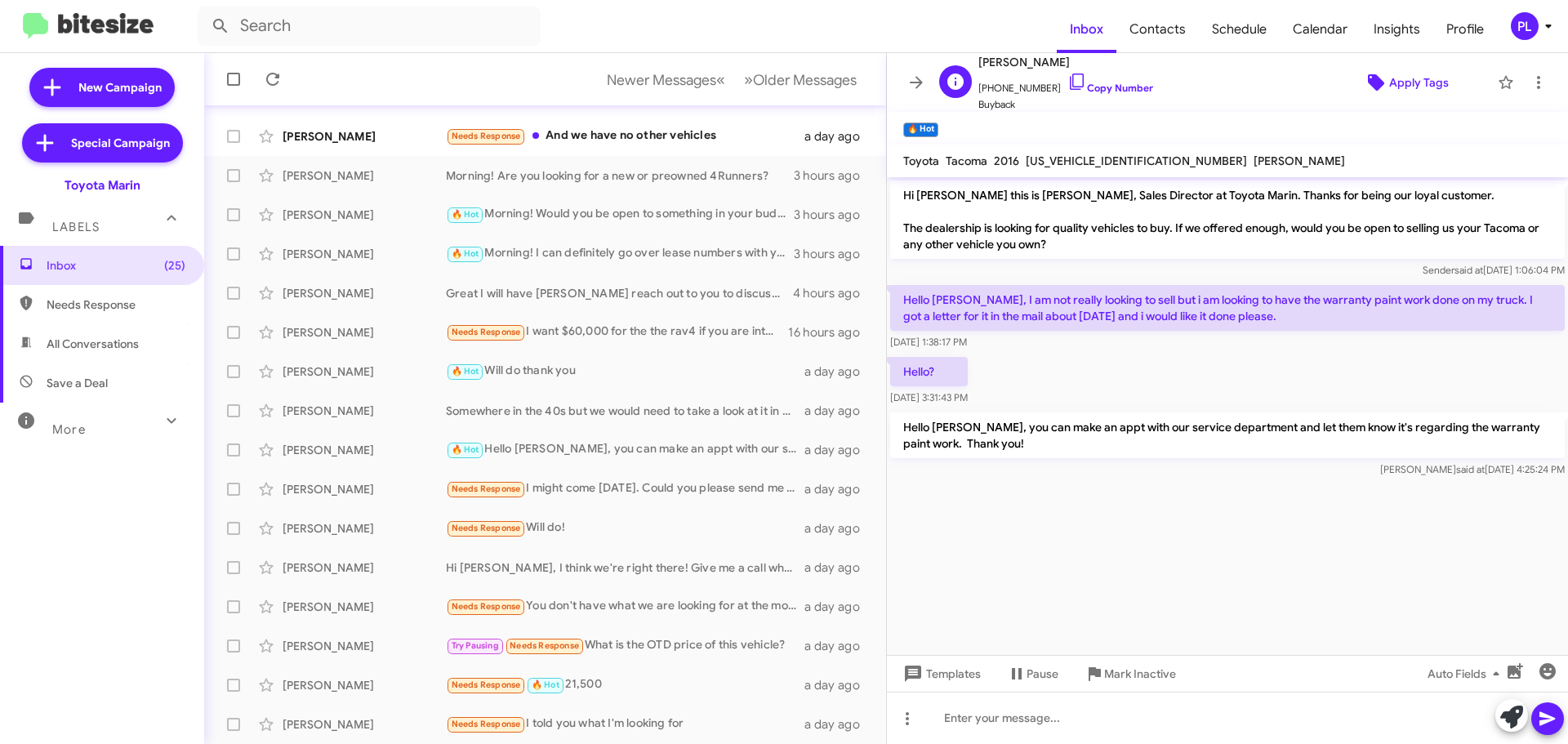
click at [1389, 79] on span "Apply Tags" at bounding box center [1419, 82] width 60 height 29
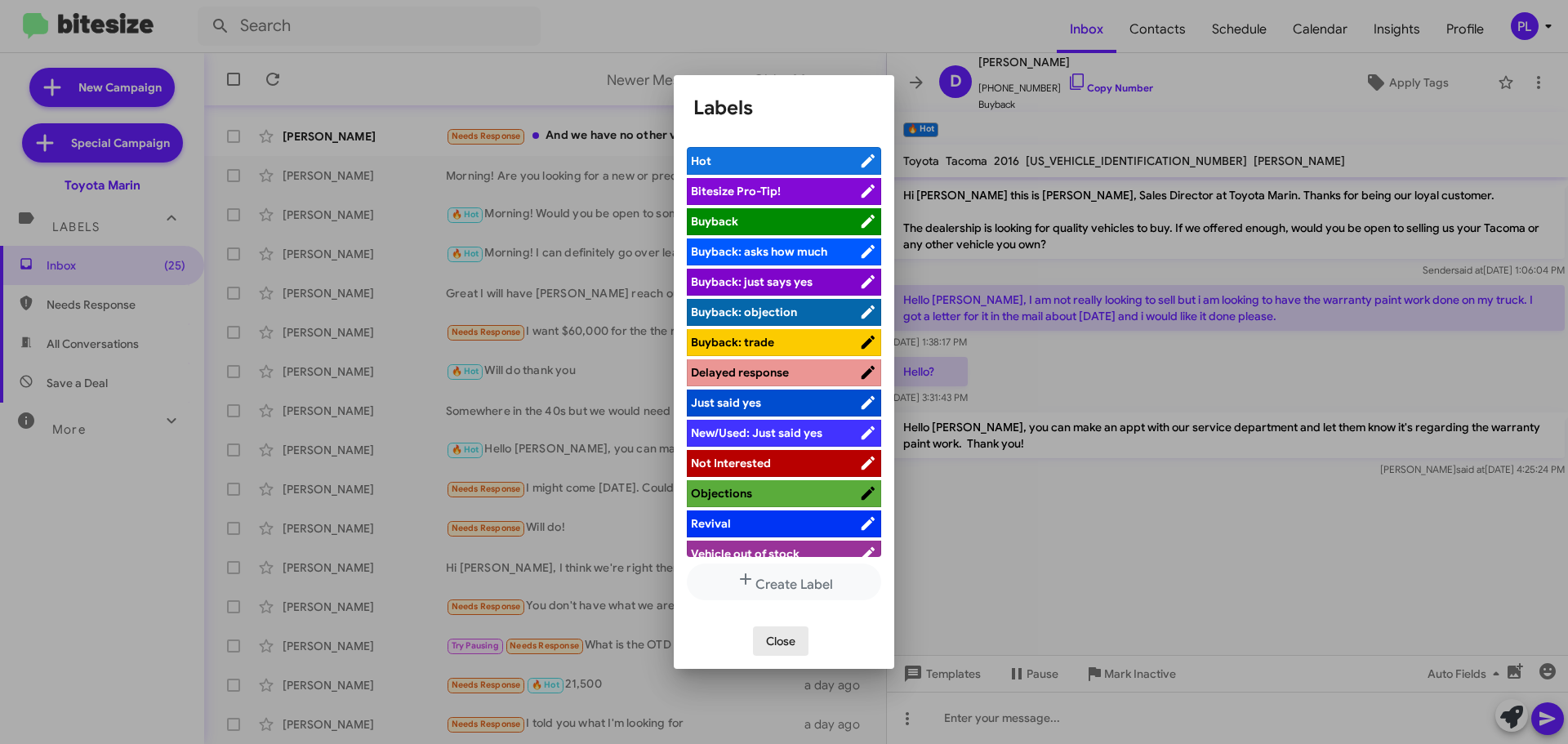
click at [777, 635] on span "Close" at bounding box center [780, 641] width 29 height 29
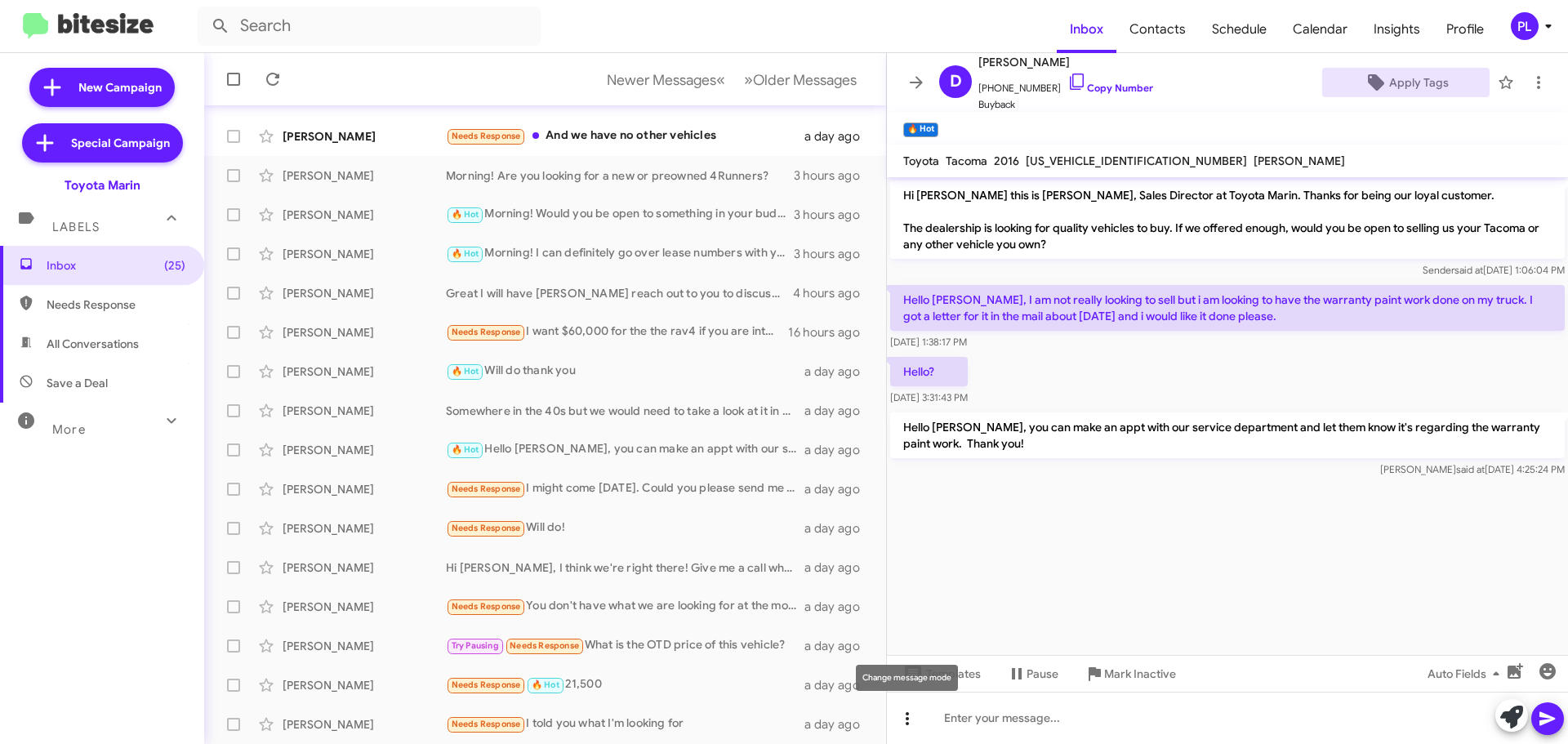
click at [902, 723] on icon at bounding box center [908, 719] width 20 height 20
click at [941, 674] on button "note" at bounding box center [941, 676] width 101 height 39
click at [1392, 83] on span "Apply Tags" at bounding box center [1419, 82] width 60 height 29
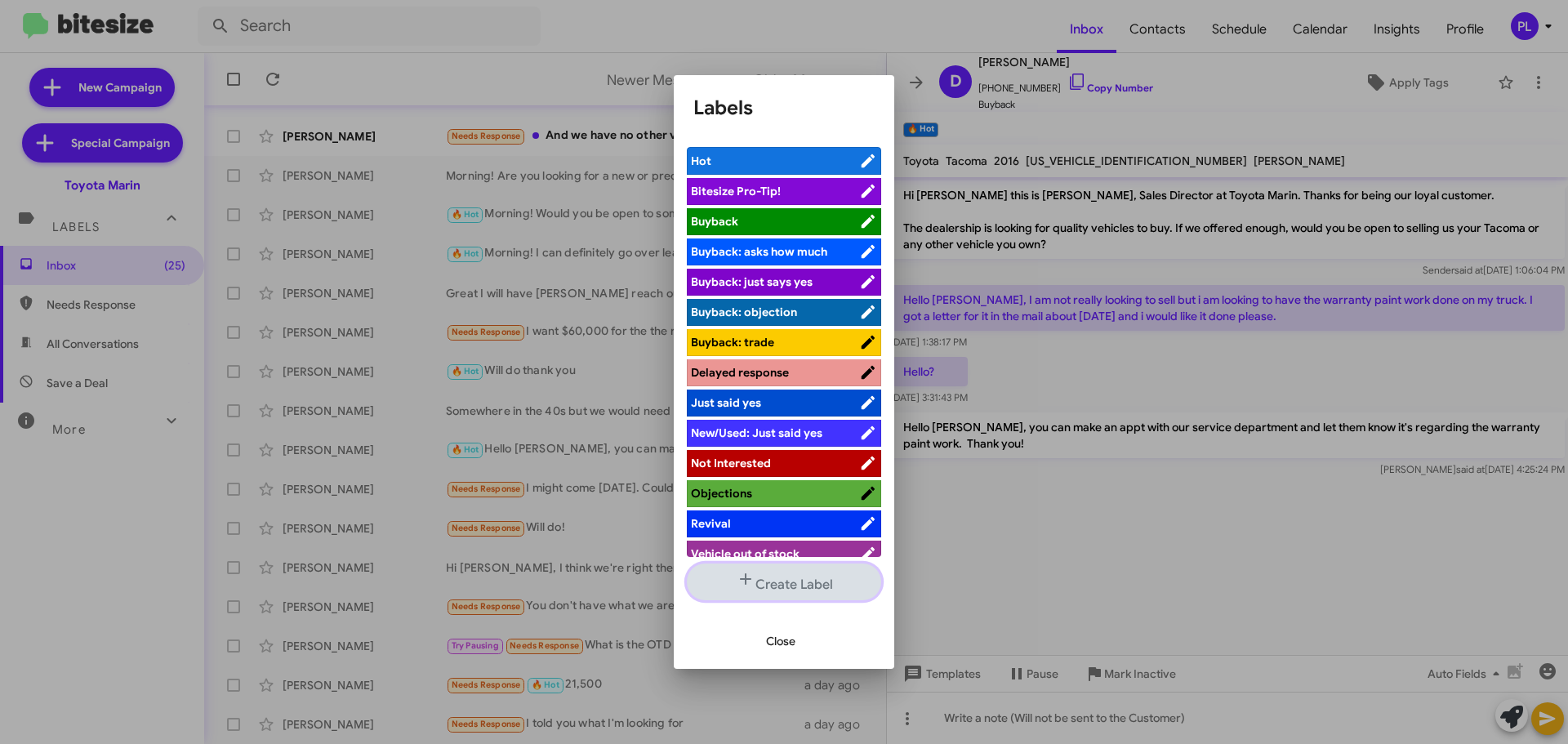
click at [774, 582] on button "Create Label" at bounding box center [784, 582] width 194 height 37
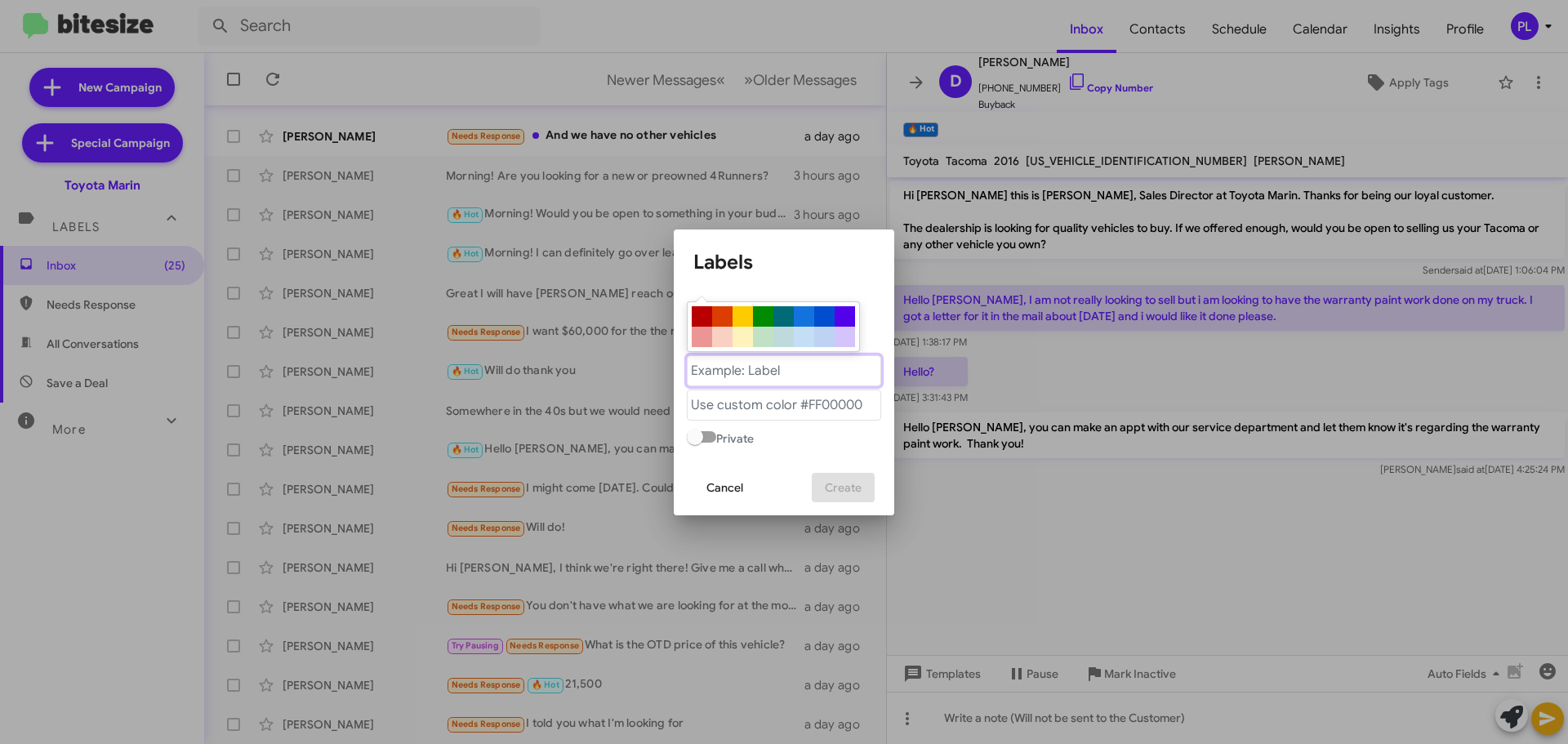
click at [791, 373] on "text" at bounding box center [784, 370] width 194 height 31
type "Tony"
click at [847, 316] on div at bounding box center [845, 316] width 20 height 20
type "#5300eb"
click at [718, 491] on span "Cancel" at bounding box center [725, 487] width 37 height 29
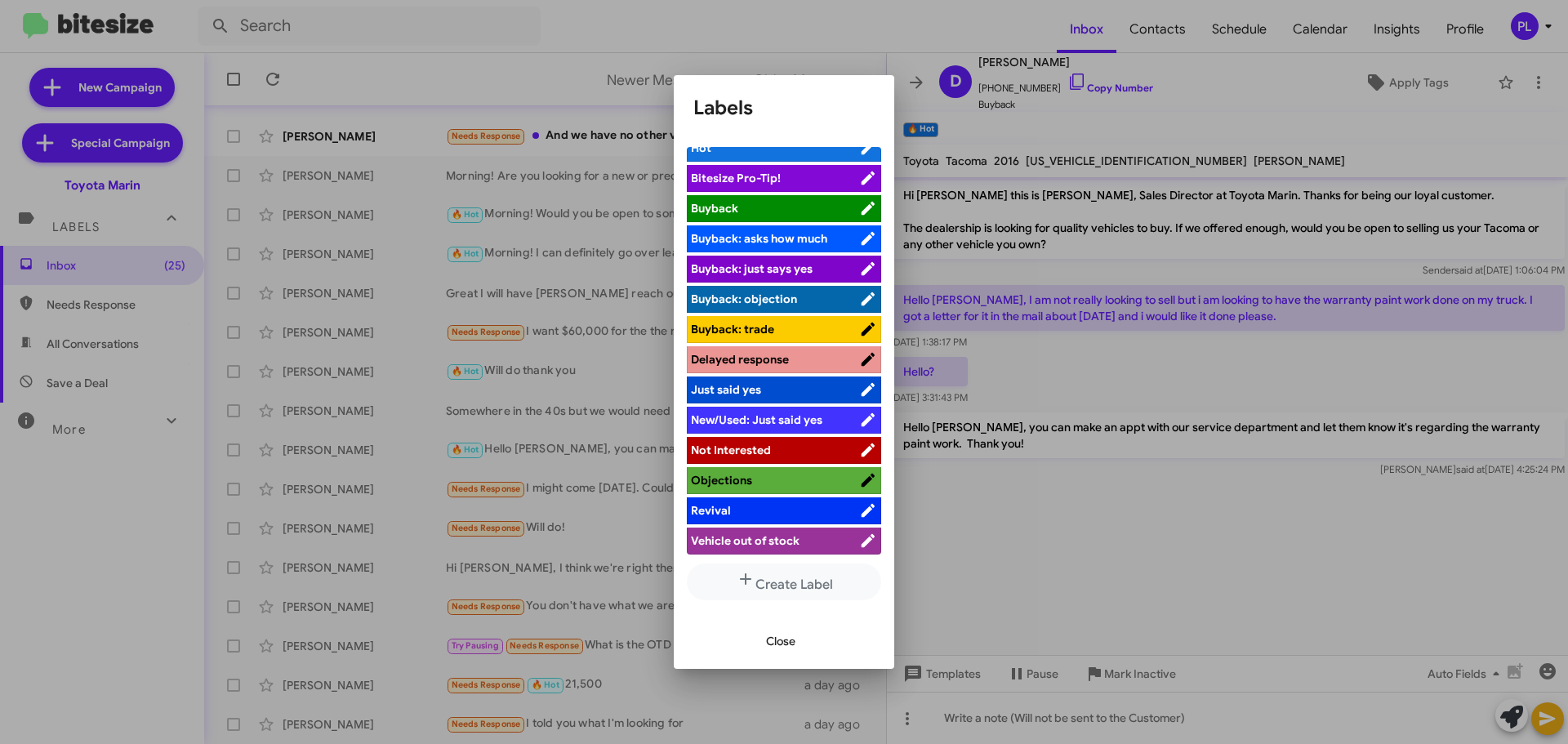
scroll to position [14, 0]
click at [786, 645] on span "Close" at bounding box center [780, 641] width 29 height 29
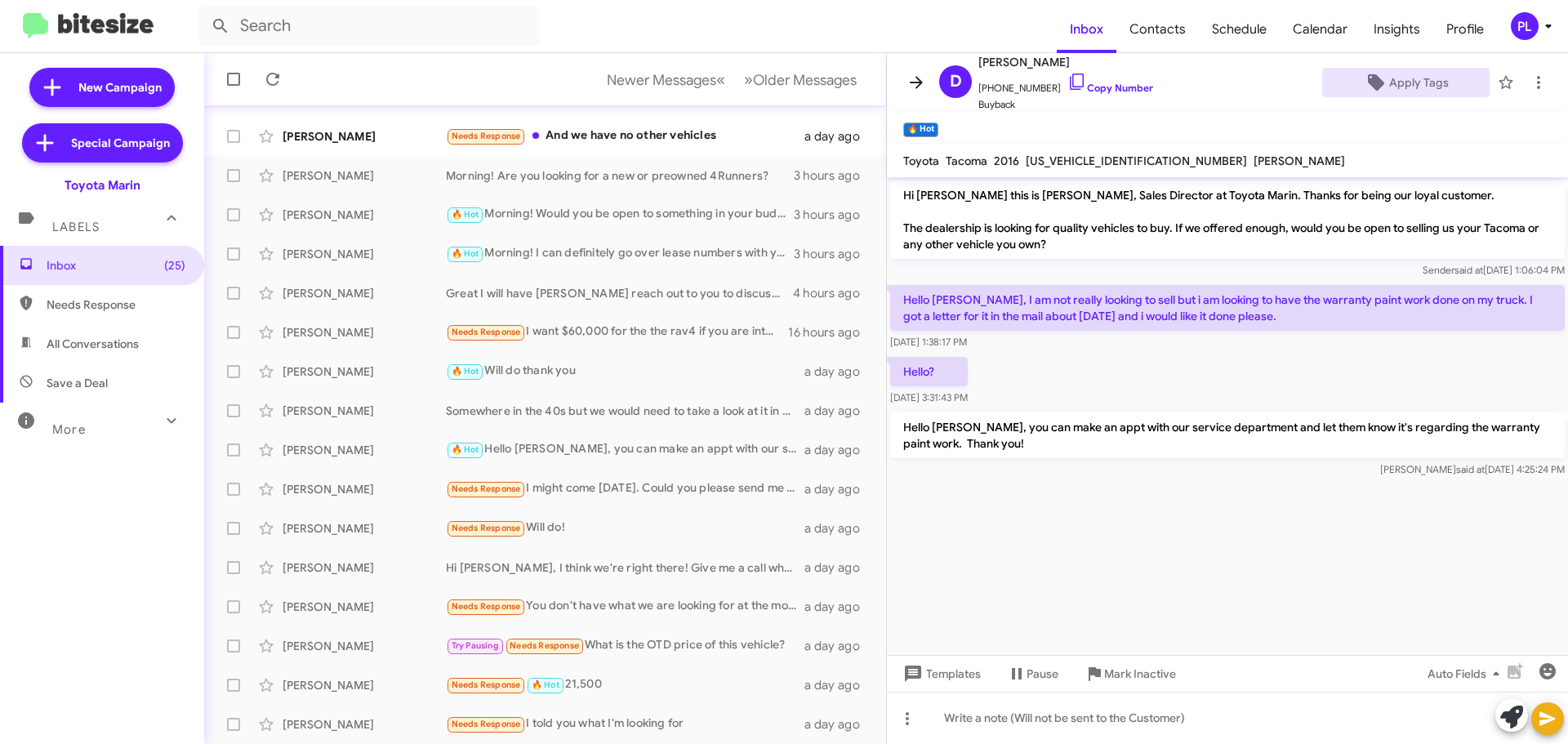
click at [913, 82] on icon at bounding box center [916, 82] width 13 height 12
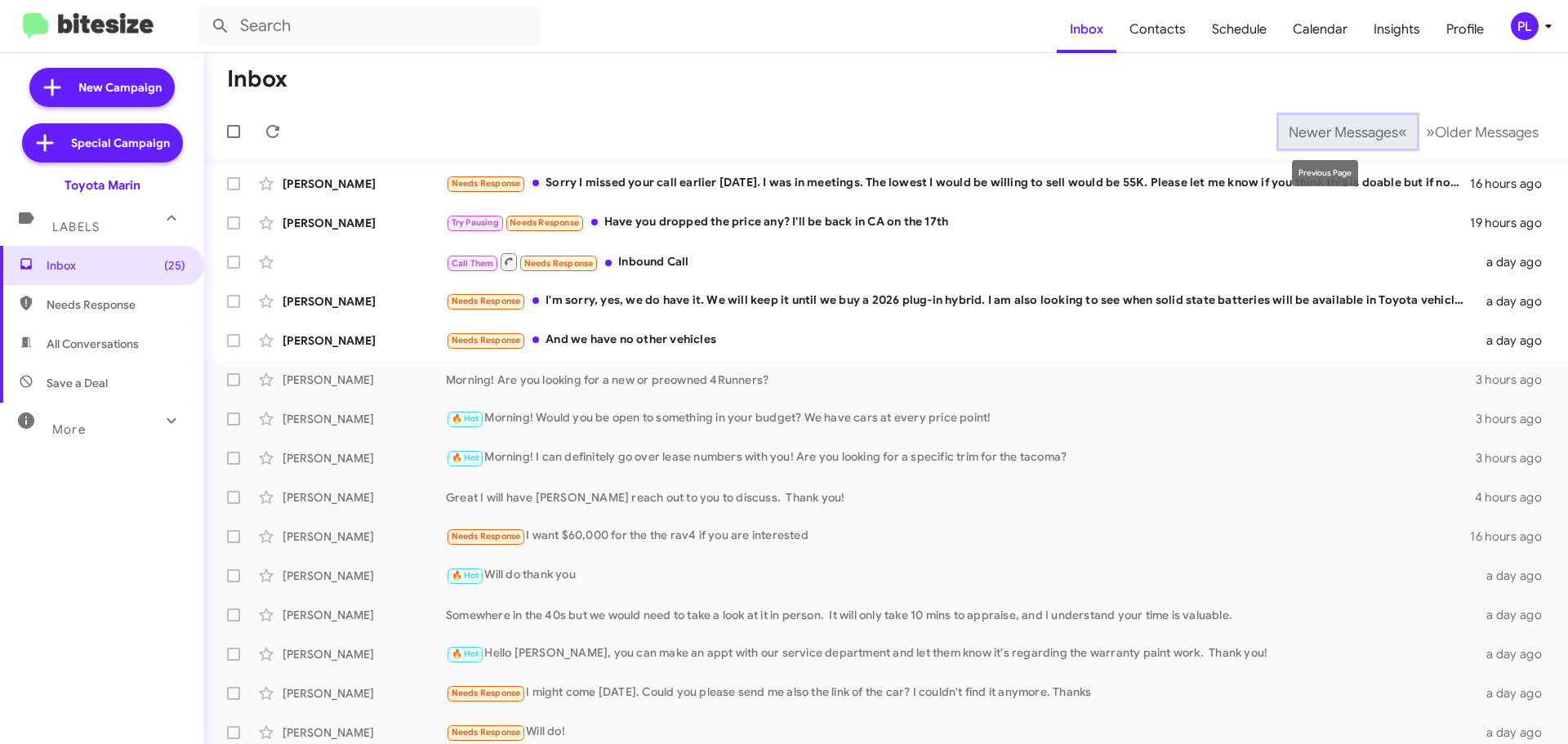
click at [1352, 121] on button "Newer Messages « Previous" at bounding box center [1348, 131] width 138 height 33
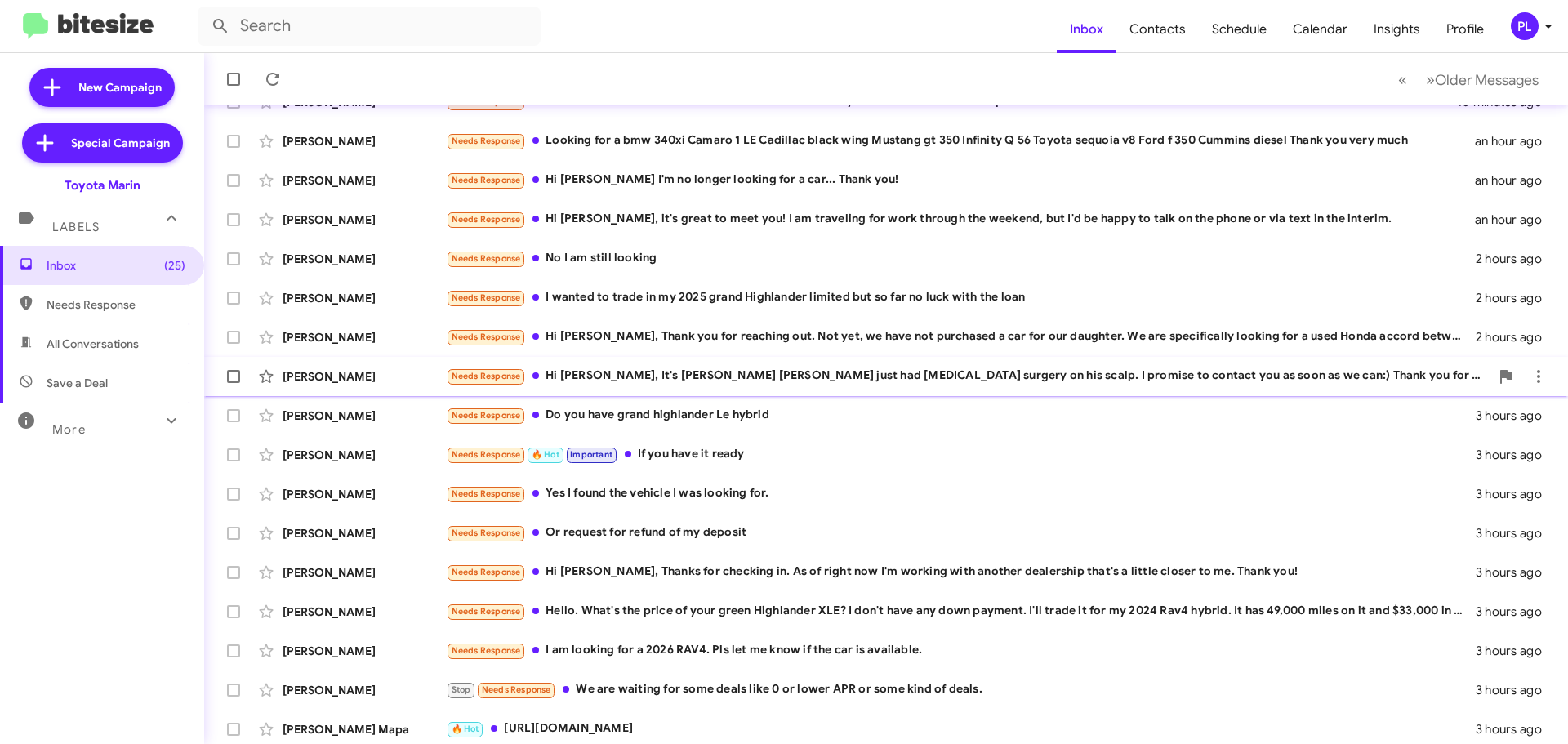
scroll to position [204, 0]
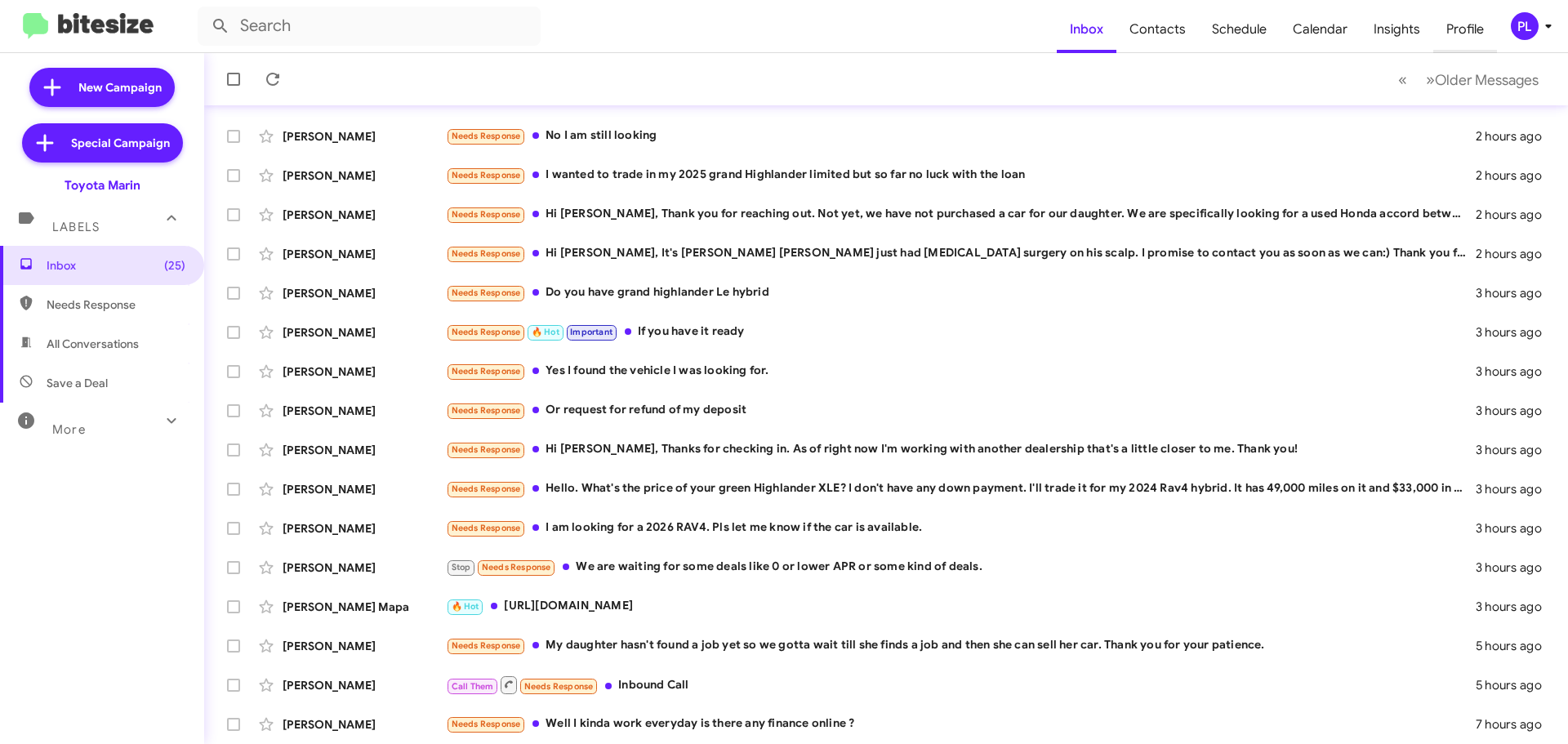
click at [1479, 29] on span "Profile" at bounding box center [1466, 29] width 64 height 47
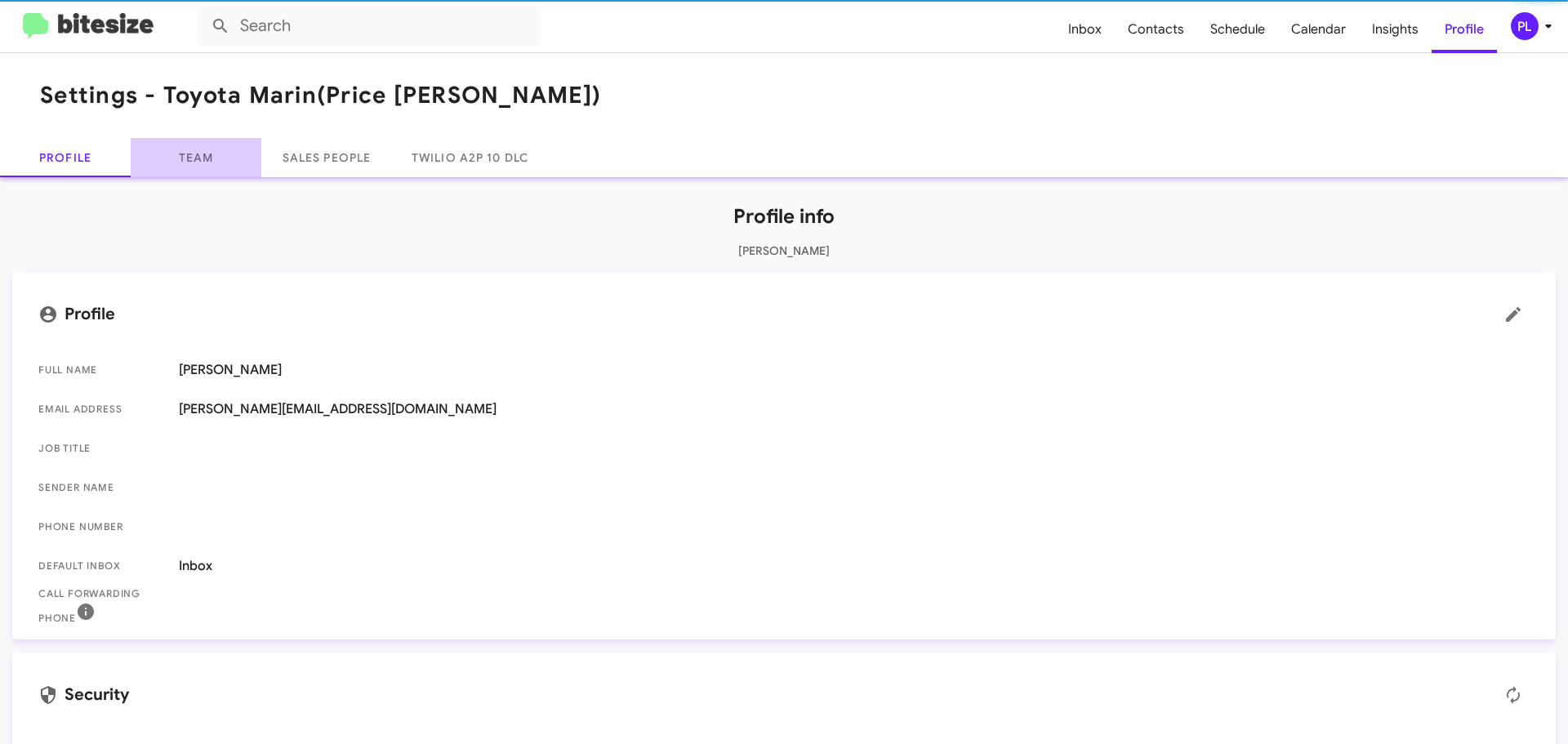
click at [202, 157] on link "Team" at bounding box center [196, 157] width 131 height 39
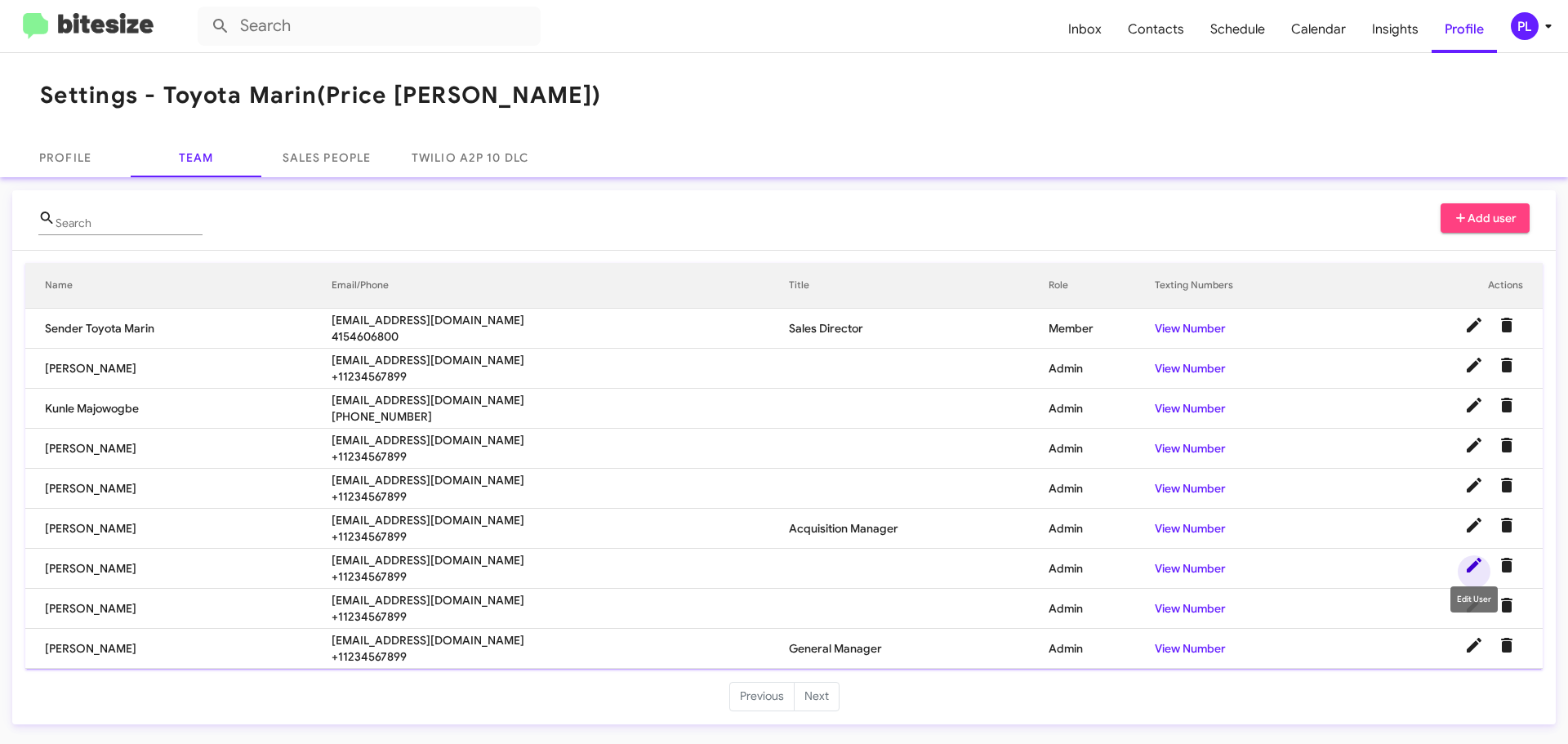
click at [1476, 568] on icon at bounding box center [1475, 565] width 20 height 20
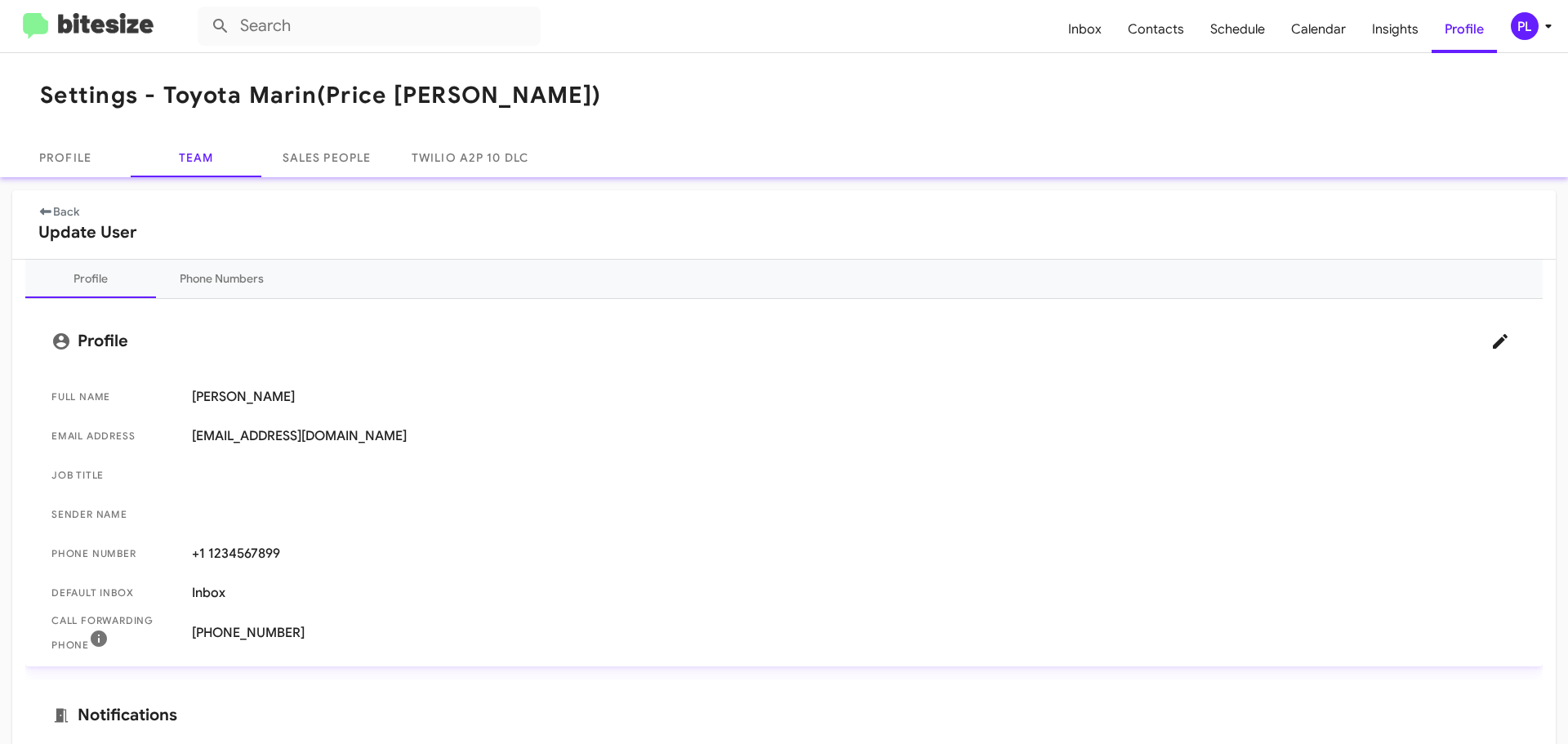
click at [1545, 19] on icon at bounding box center [1549, 26] width 20 height 20
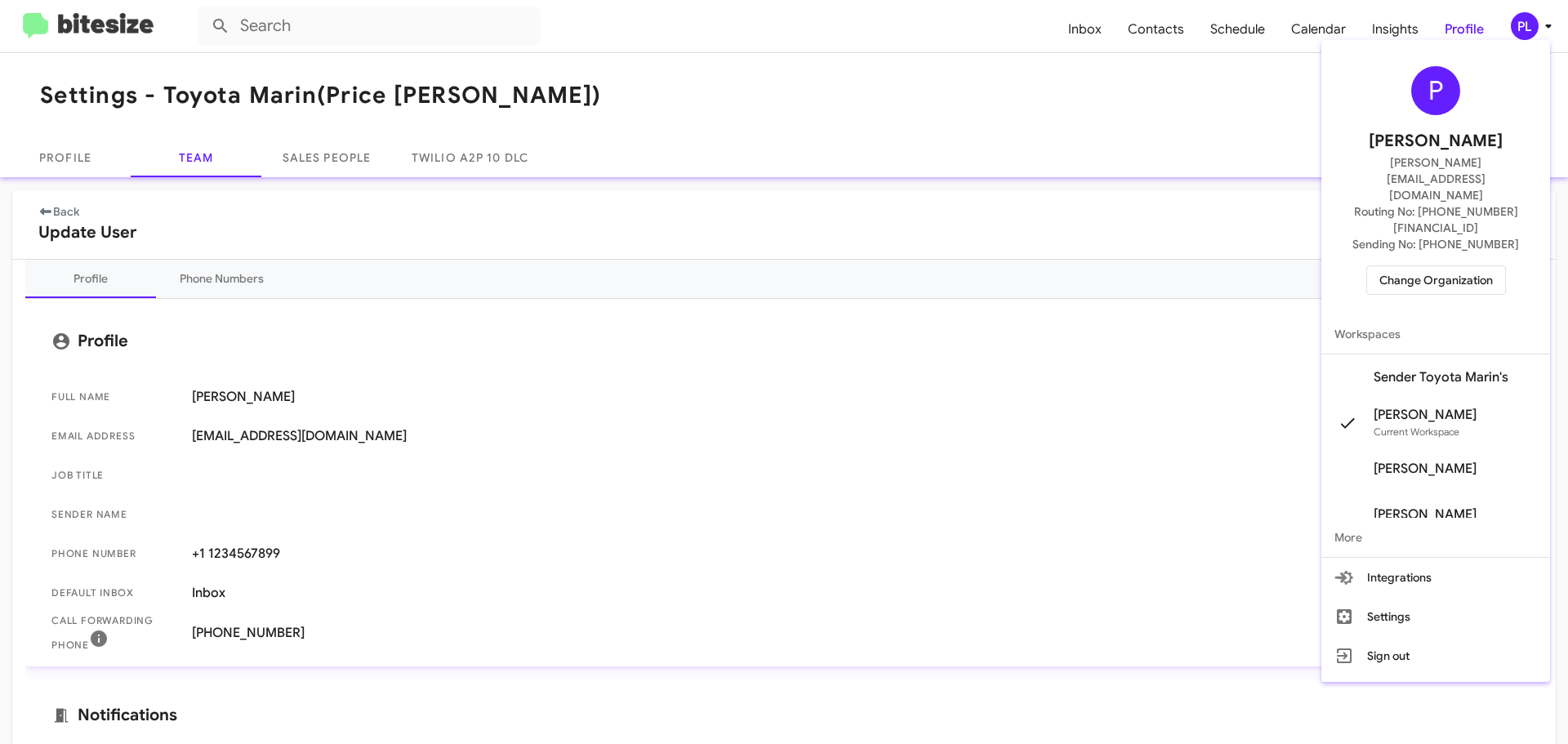
click at [1417, 266] on span "Change Organization" at bounding box center [1437, 280] width 114 height 28
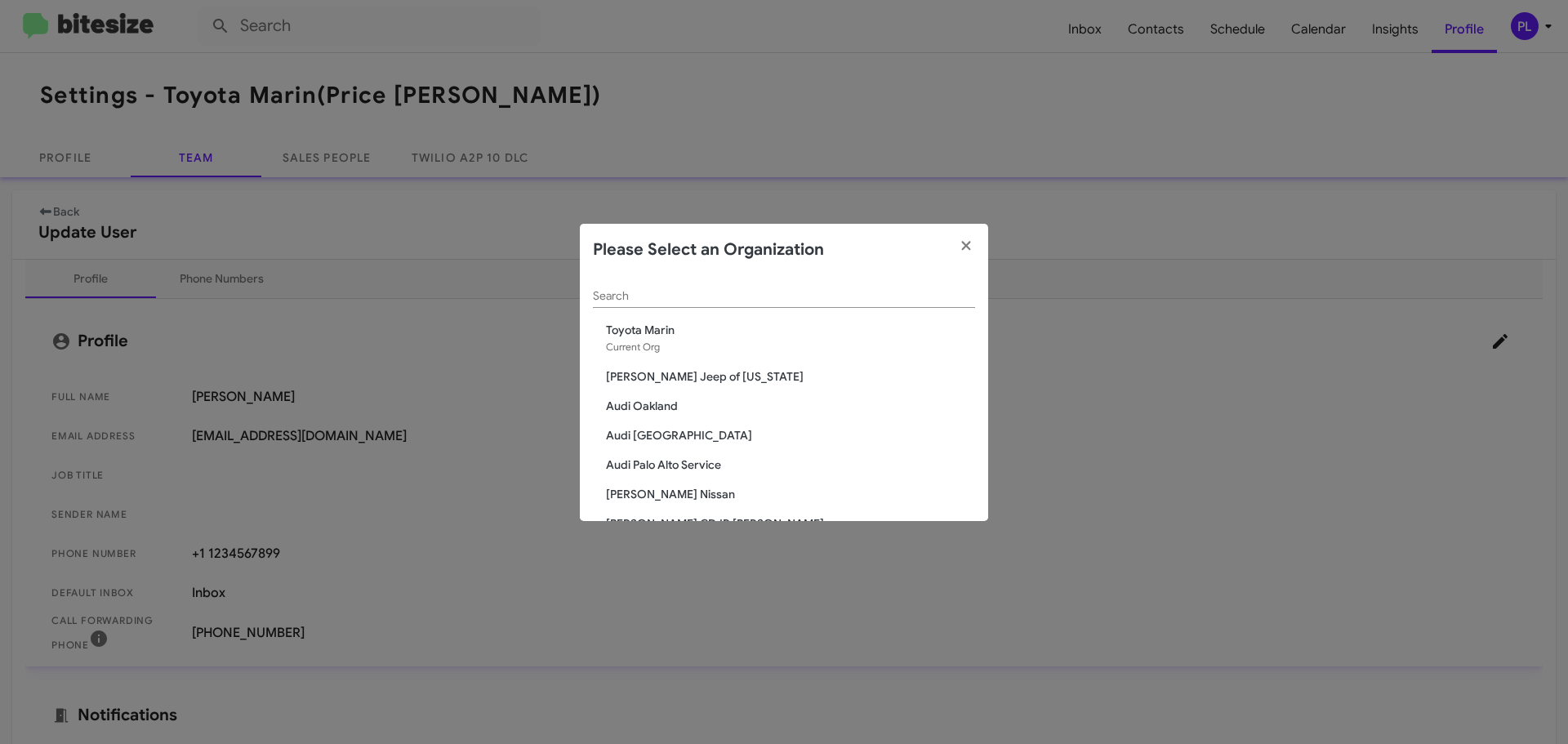
click at [654, 292] on input "Search" at bounding box center [784, 296] width 382 height 13
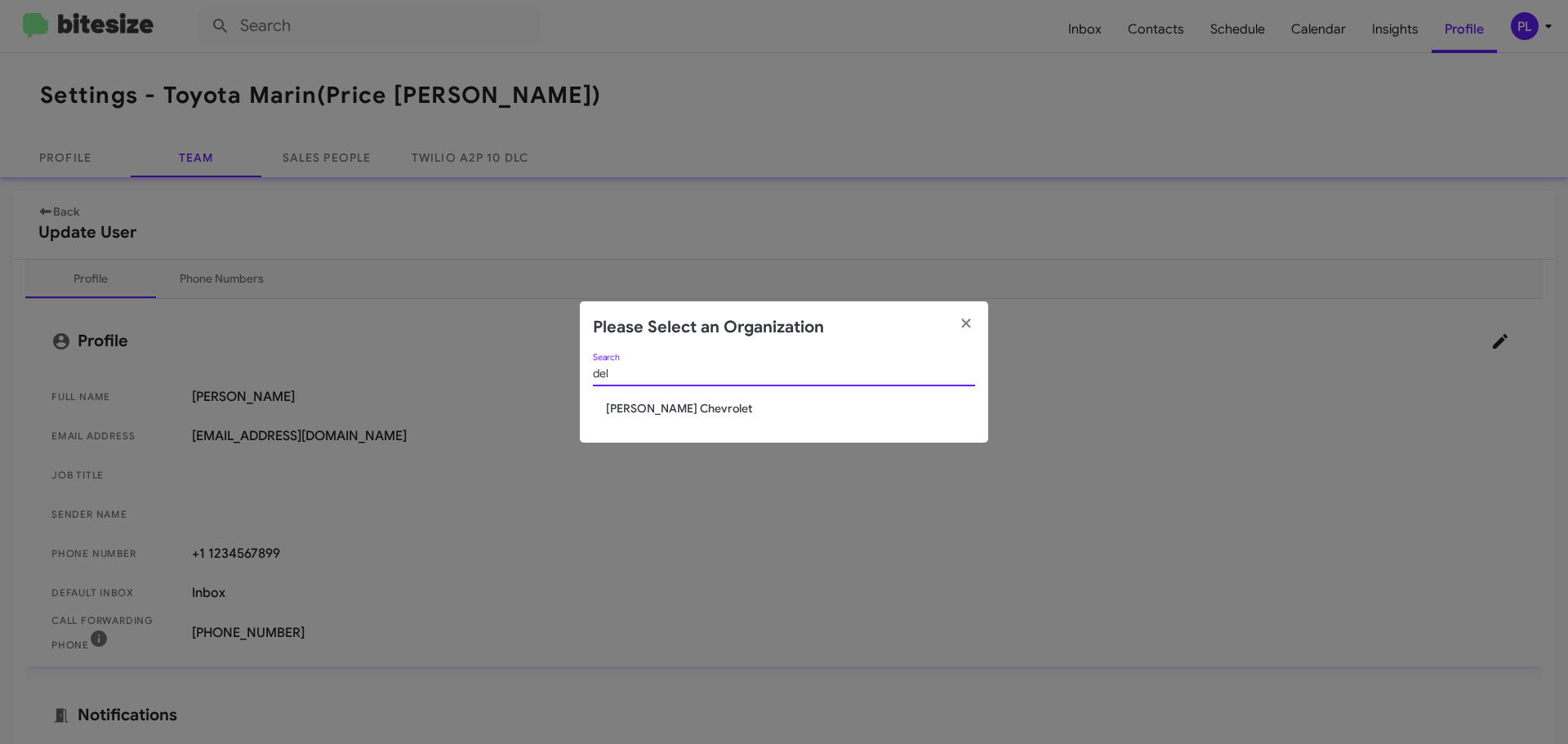
type input "del"
click at [654, 409] on span "[PERSON_NAME] Chevrolet" at bounding box center [790, 408] width 369 height 16
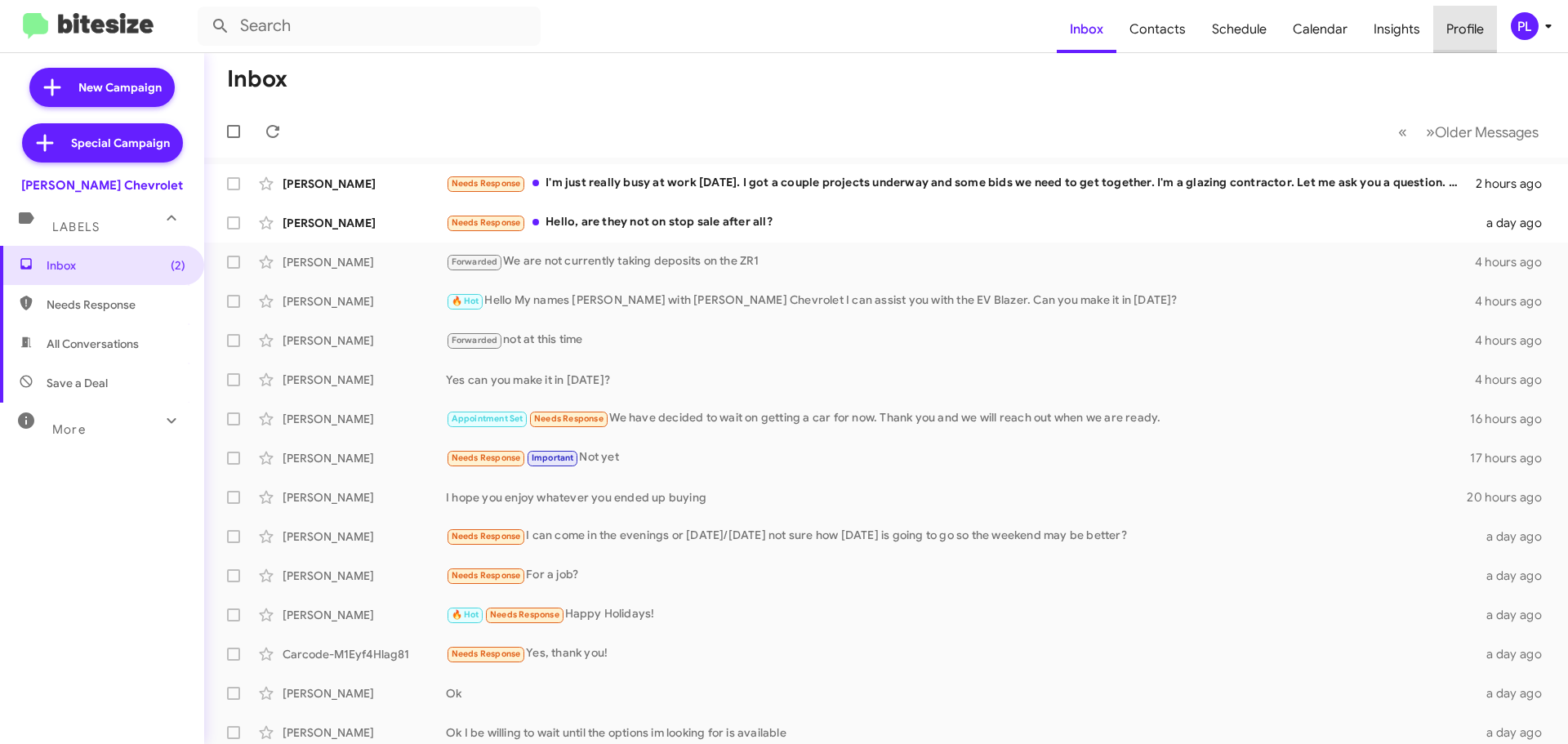
click at [1461, 25] on span "Profile" at bounding box center [1466, 29] width 64 height 47
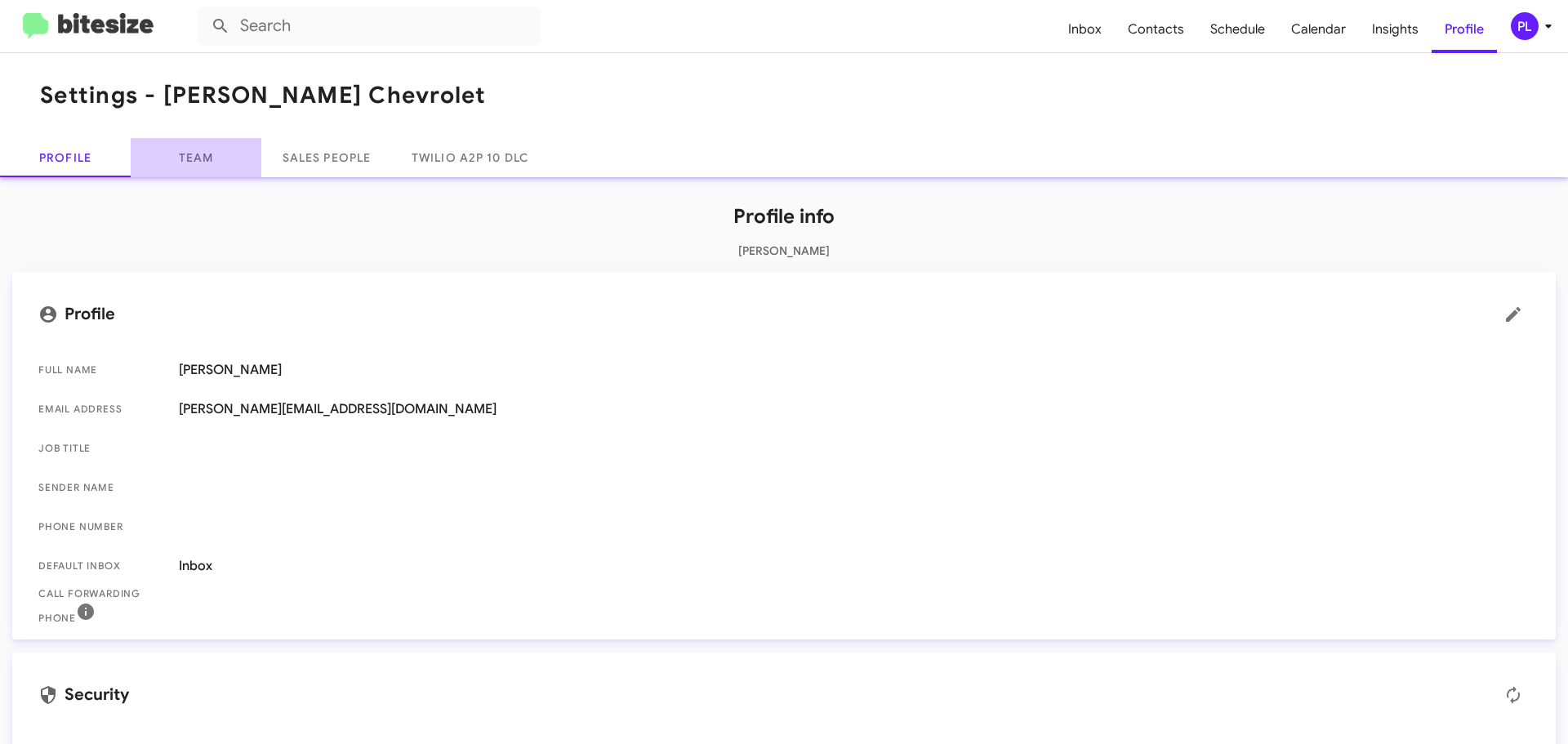
click at [195, 158] on link "Team" at bounding box center [196, 157] width 131 height 39
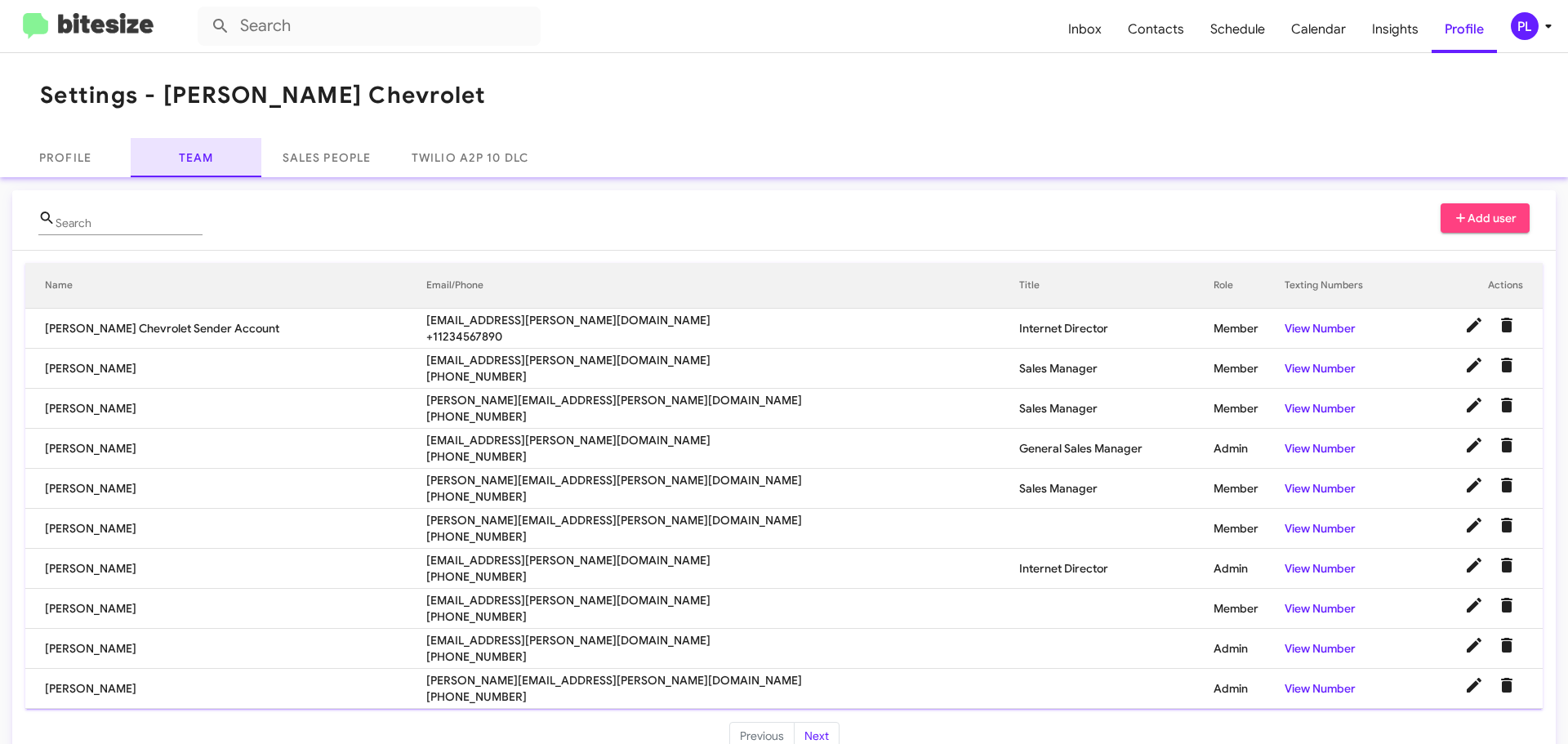
scroll to position [33, 0]
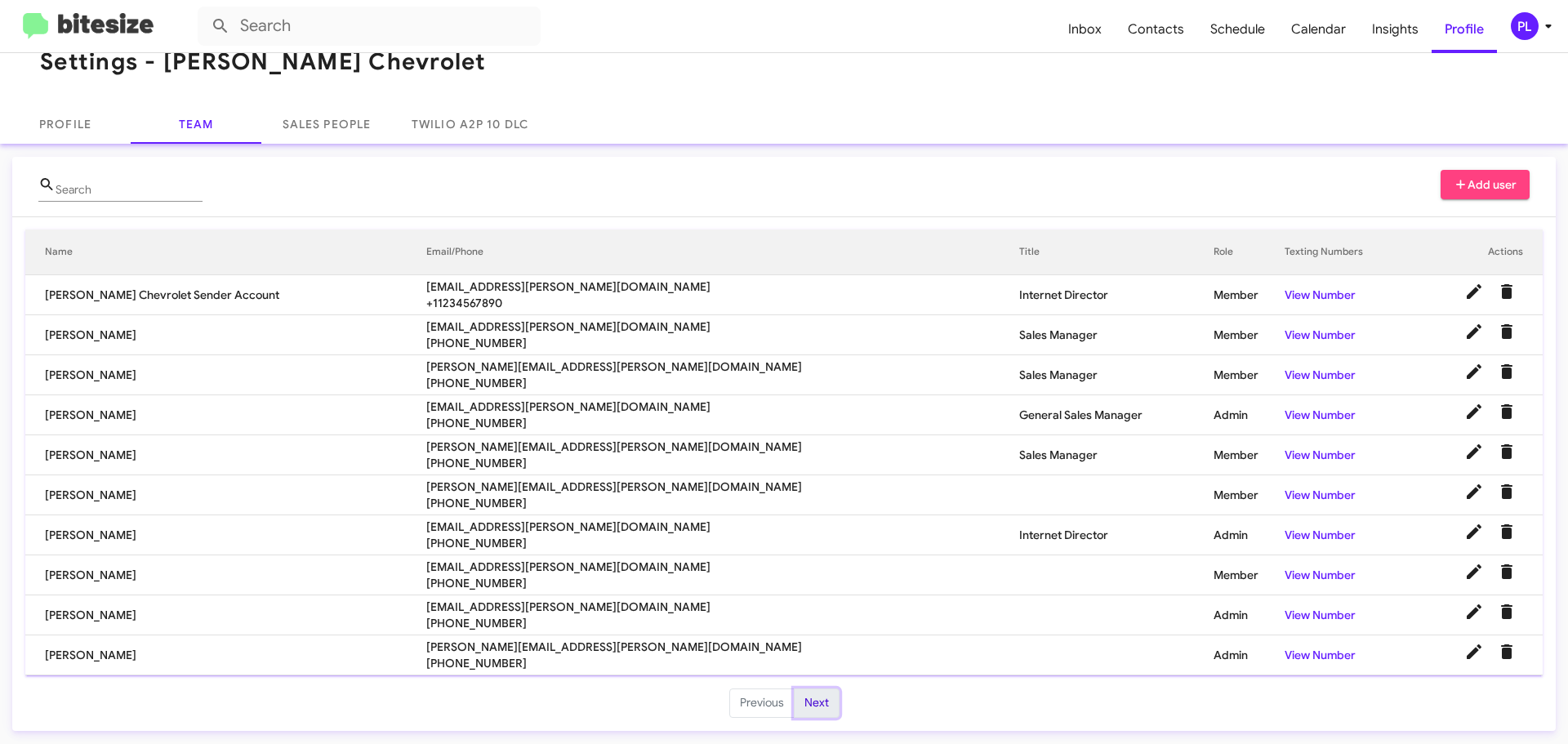
click at [794, 704] on button "Next" at bounding box center [817, 703] width 46 height 29
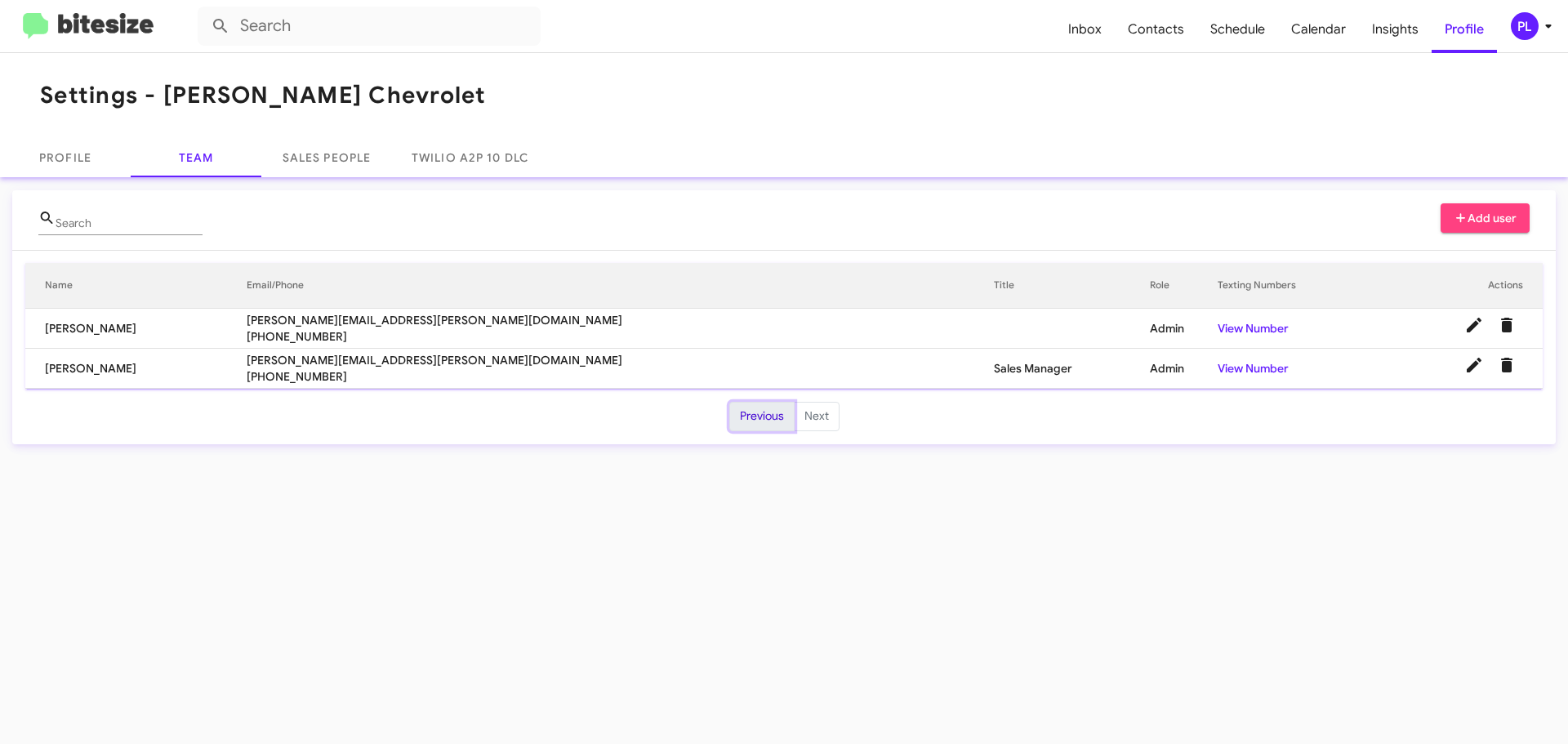
click at [757, 418] on button "Previous" at bounding box center [761, 416] width 65 height 29
